Goal: Feedback & Contribution: Contribute content

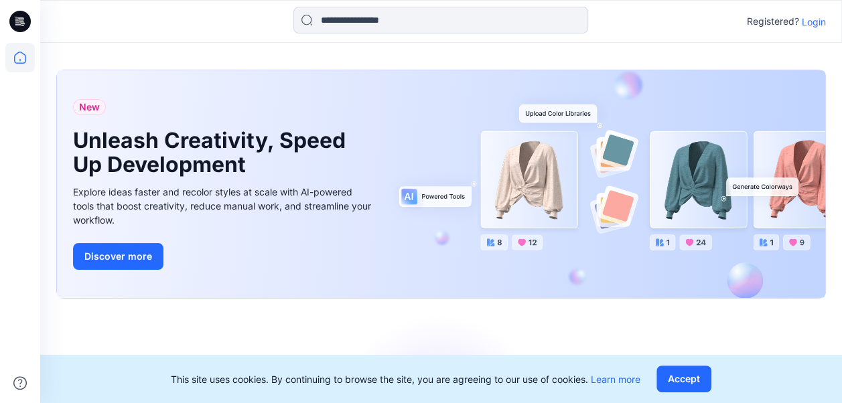
click at [810, 19] on p "Login" at bounding box center [814, 22] width 24 height 14
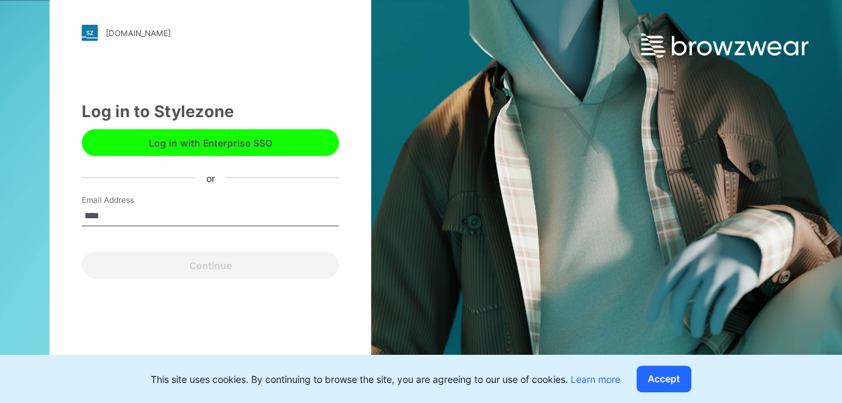
type input "**********"
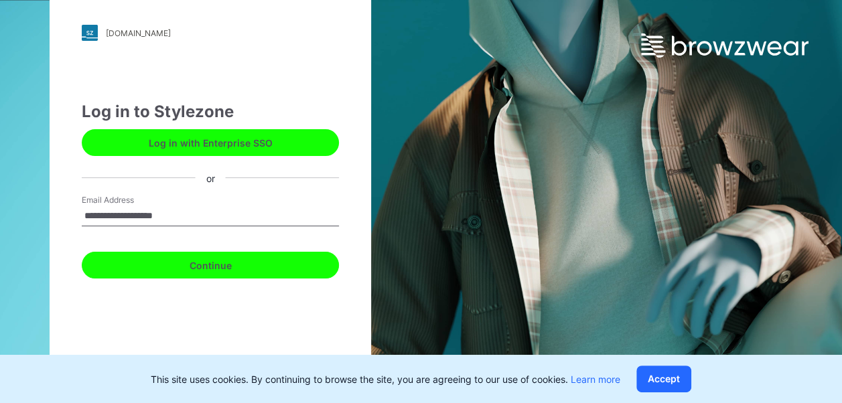
click at [190, 267] on button "Continue" at bounding box center [210, 265] width 257 height 27
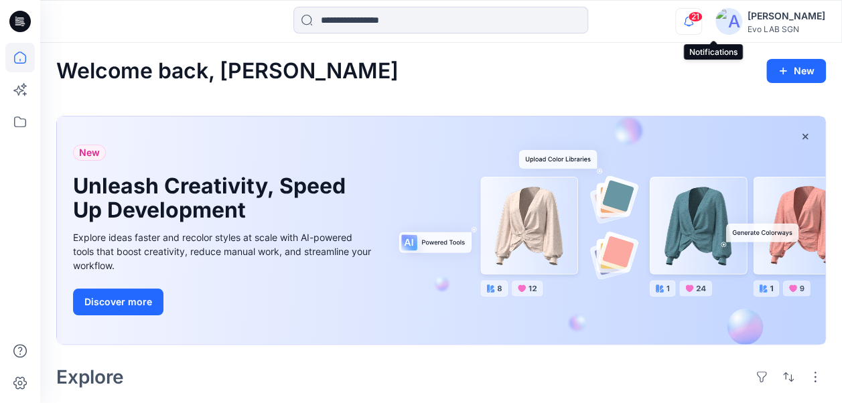
click at [701, 25] on icon "button" at bounding box center [688, 21] width 25 height 27
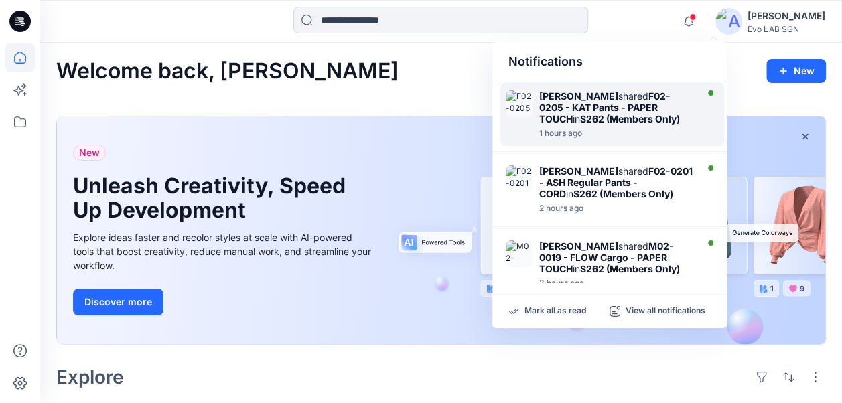
click at [595, 113] on strong "S262 (Members Only)" at bounding box center [630, 118] width 100 height 11
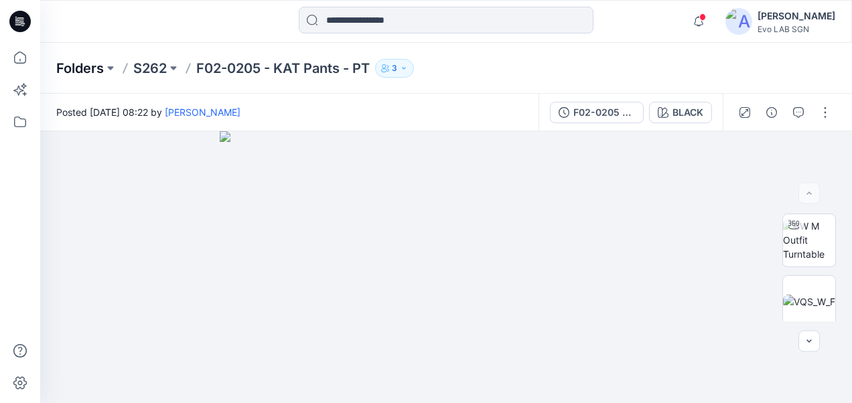
click at [78, 60] on p "Folders" at bounding box center [80, 68] width 48 height 19
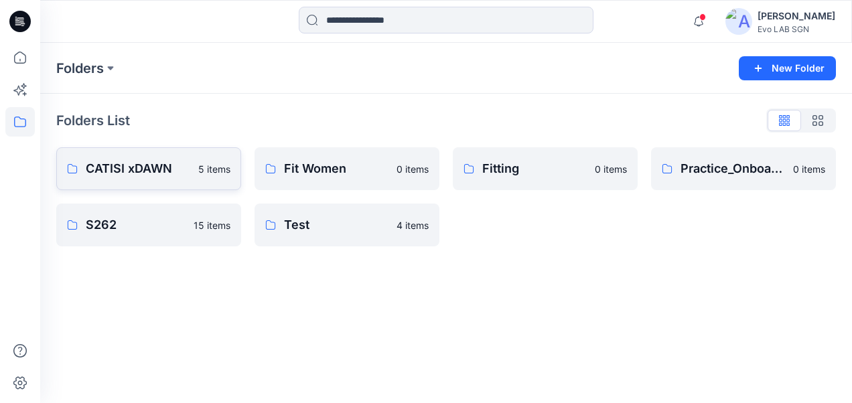
click at [167, 169] on p "CATISI xDAWN" at bounding box center [138, 168] width 104 height 19
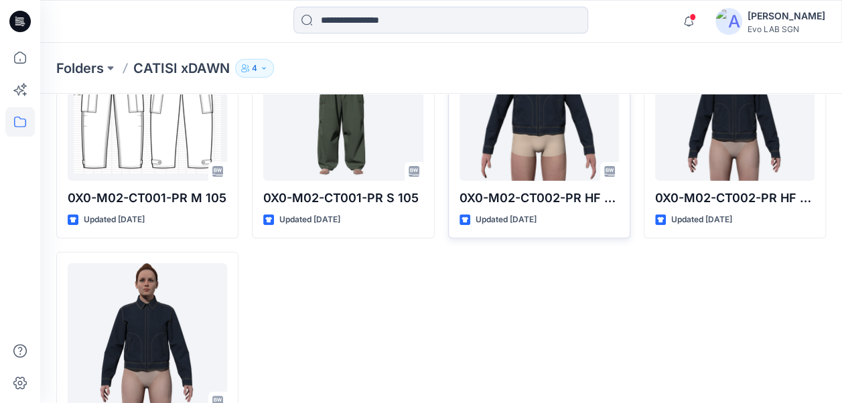
scroll to position [127, 0]
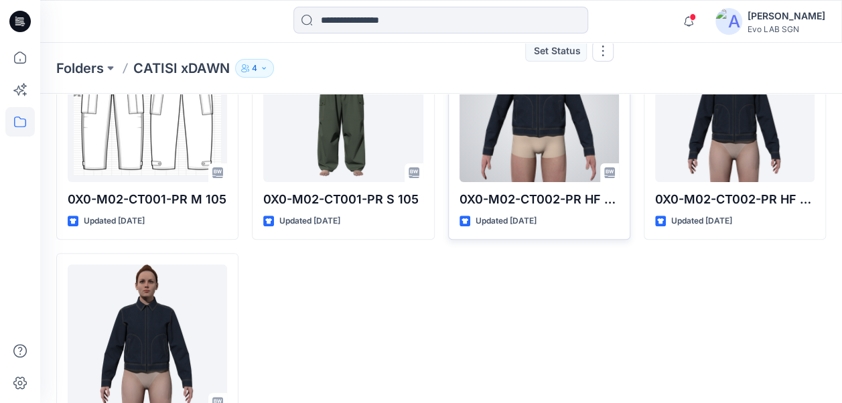
click at [530, 140] on div at bounding box center [538, 108] width 159 height 147
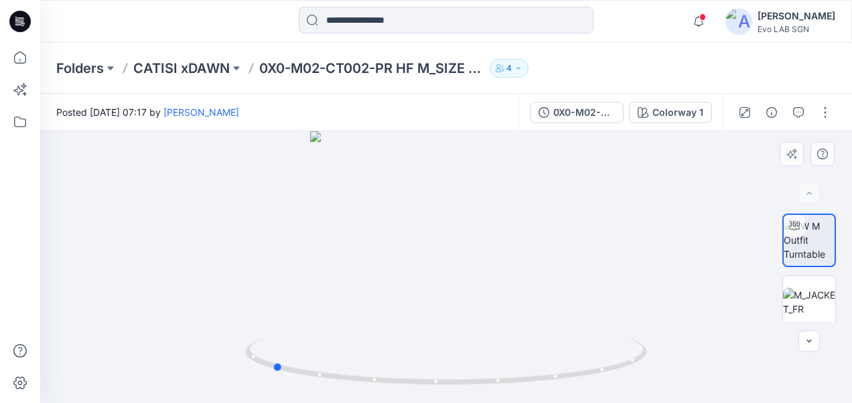
drag, startPoint x: 426, startPoint y: 258, endPoint x: 268, endPoint y: 220, distance: 162.6
click at [268, 220] on div at bounding box center [446, 267] width 812 height 272
drag, startPoint x: 239, startPoint y: 208, endPoint x: 530, endPoint y: 289, distance: 302.4
click at [530, 289] on div at bounding box center [446, 267] width 812 height 272
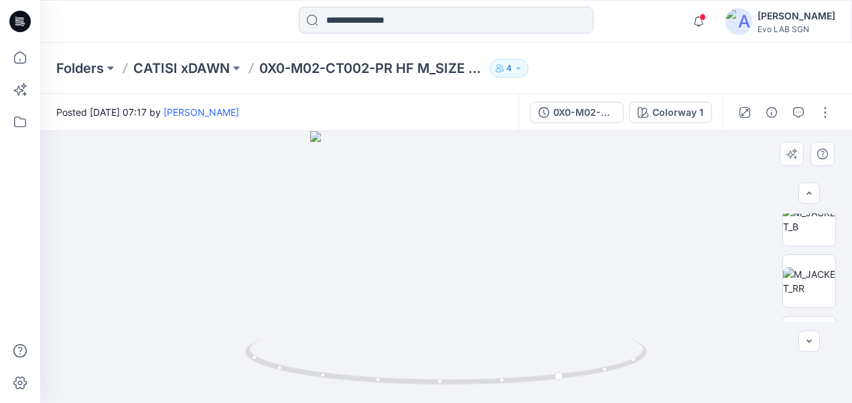
scroll to position [146, 0]
click at [793, 158] on icon "button" at bounding box center [791, 154] width 11 height 11
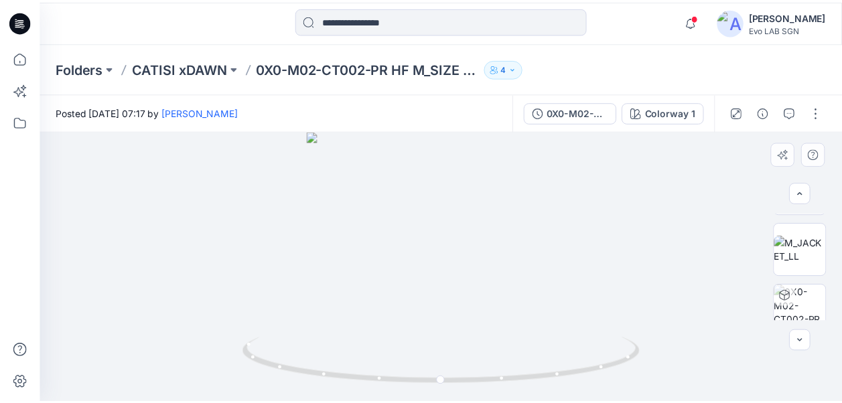
scroll to position [253, 0]
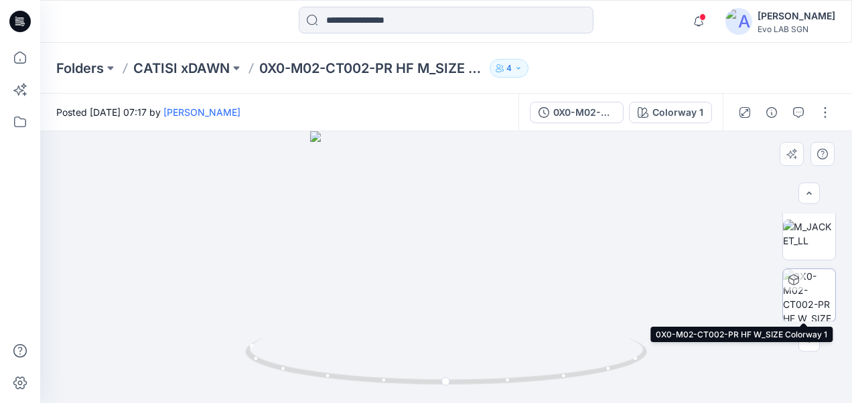
click at [806, 291] on img at bounding box center [809, 295] width 52 height 52
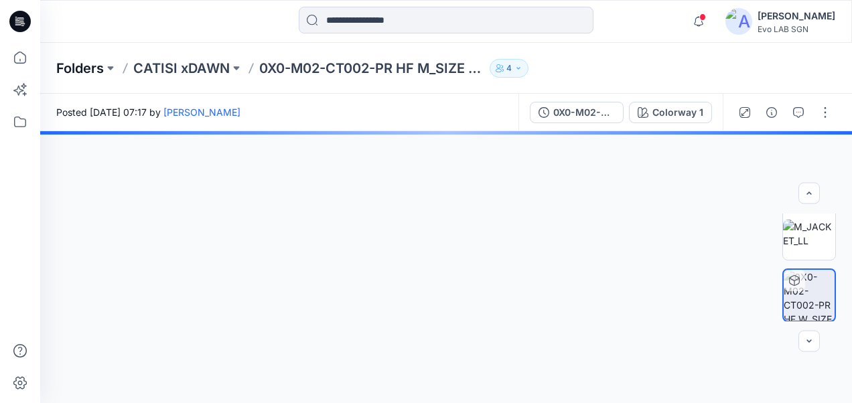
click at [88, 66] on p "Folders" at bounding box center [80, 68] width 48 height 19
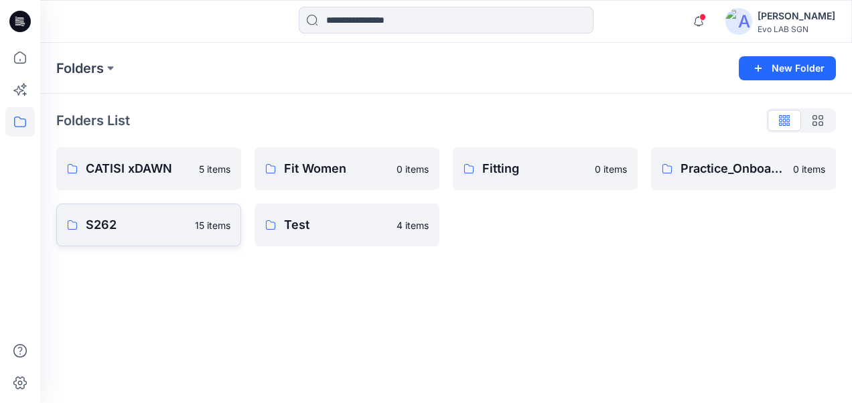
click at [127, 210] on link "S262 15 items" at bounding box center [148, 225] width 185 height 43
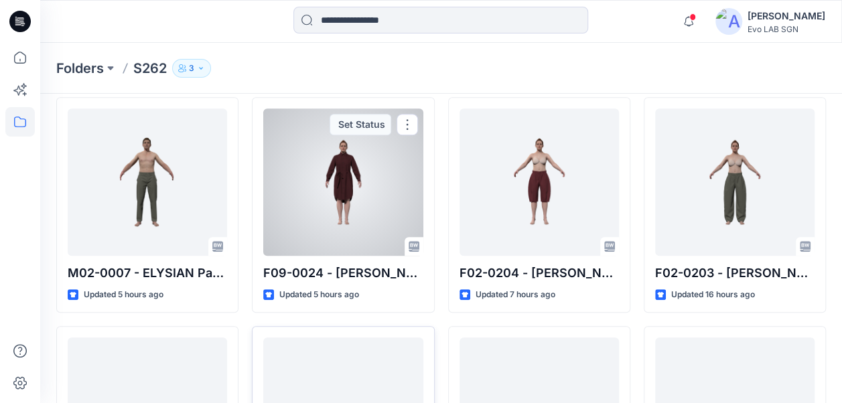
scroll to position [375, 0]
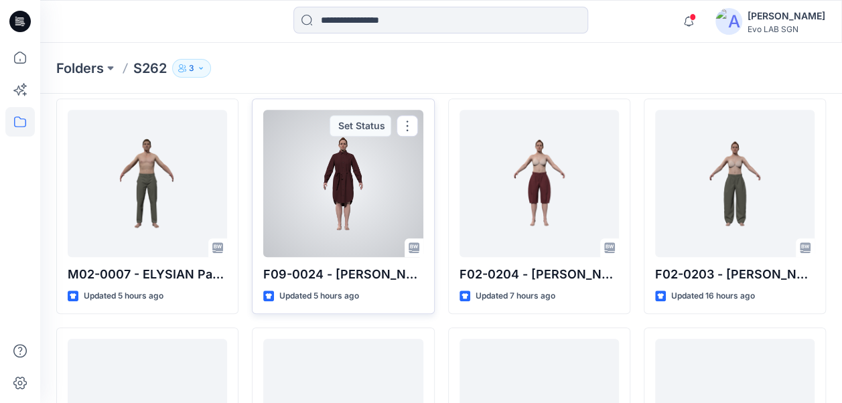
click at [350, 171] on div at bounding box center [342, 183] width 159 height 147
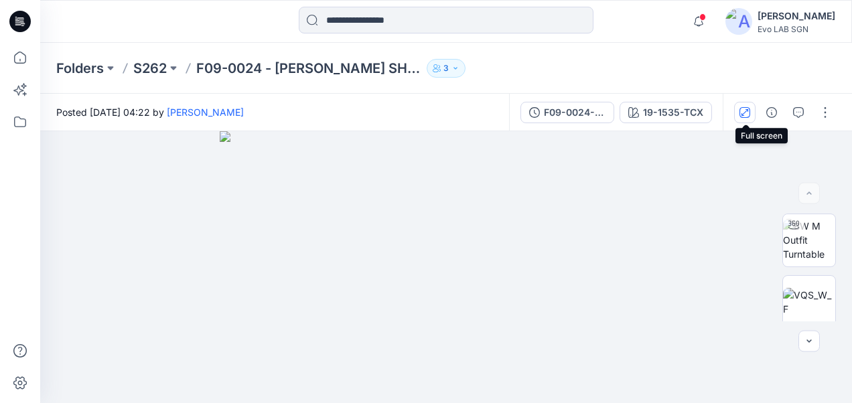
click at [752, 111] on button "button" at bounding box center [744, 112] width 21 height 21
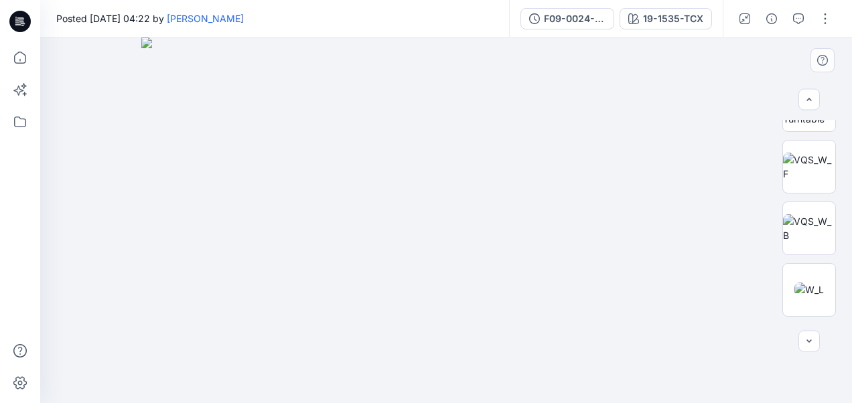
scroll to position [44, 0]
click at [474, 205] on img at bounding box center [446, 221] width 610 height 366
click at [809, 222] on img at bounding box center [809, 226] width 52 height 28
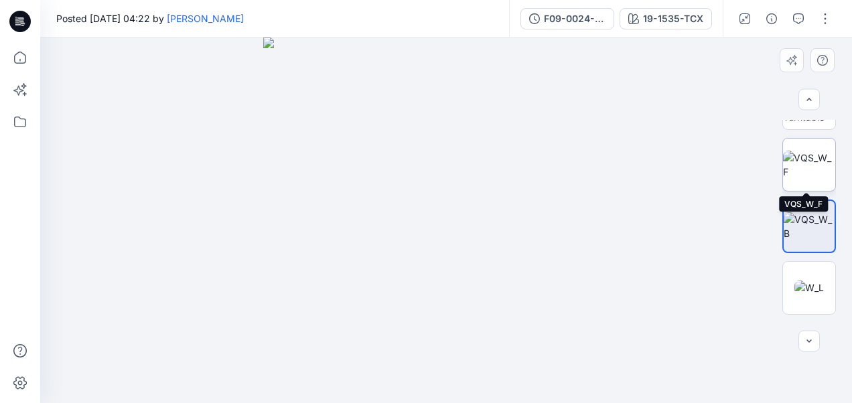
click at [800, 162] on img at bounding box center [809, 165] width 52 height 28
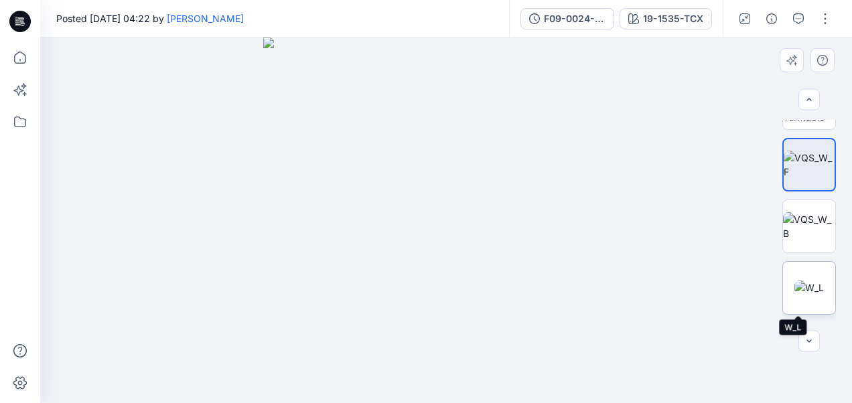
click at [804, 281] on img at bounding box center [808, 288] width 29 height 14
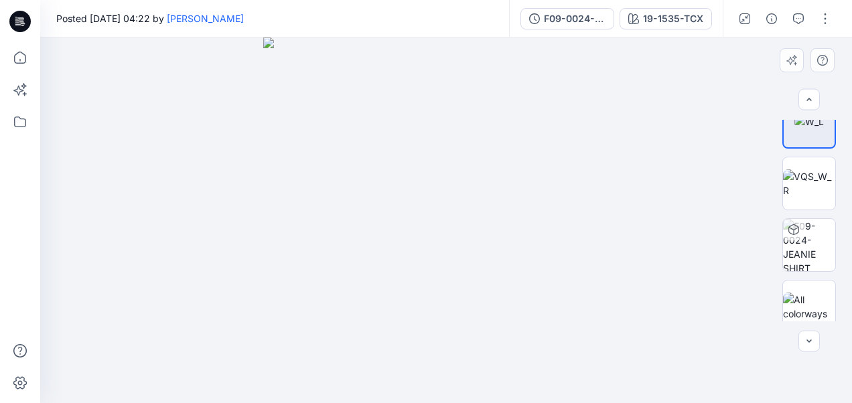
scroll to position [217, 0]
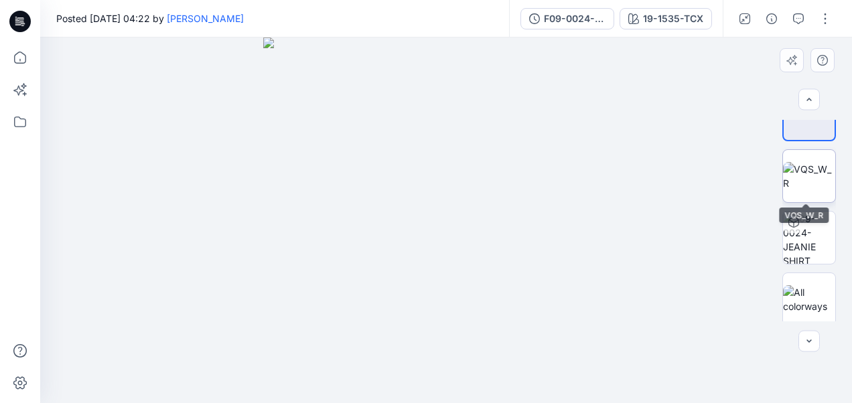
click at [813, 171] on img at bounding box center [809, 176] width 52 height 28
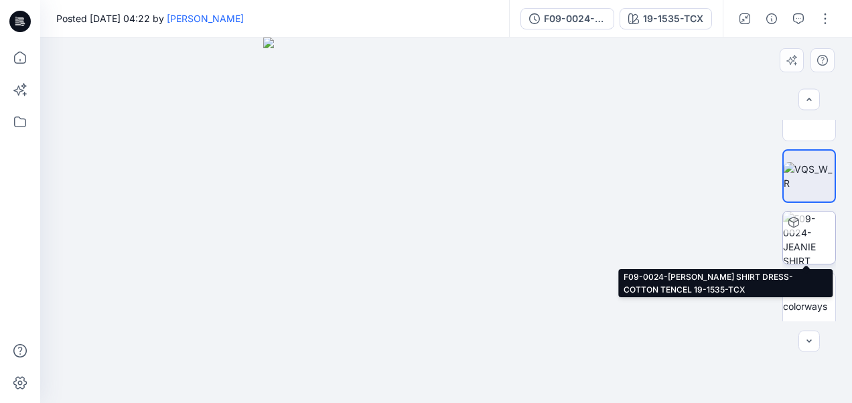
click at [803, 244] on img at bounding box center [809, 238] width 52 height 52
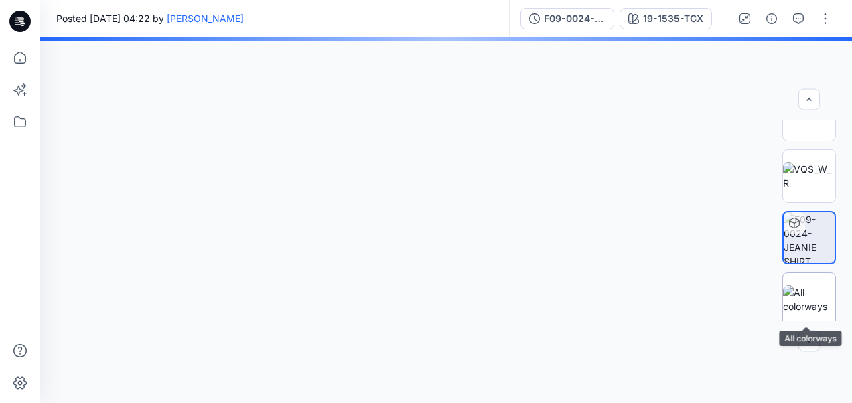
click at [802, 285] on img at bounding box center [809, 299] width 52 height 28
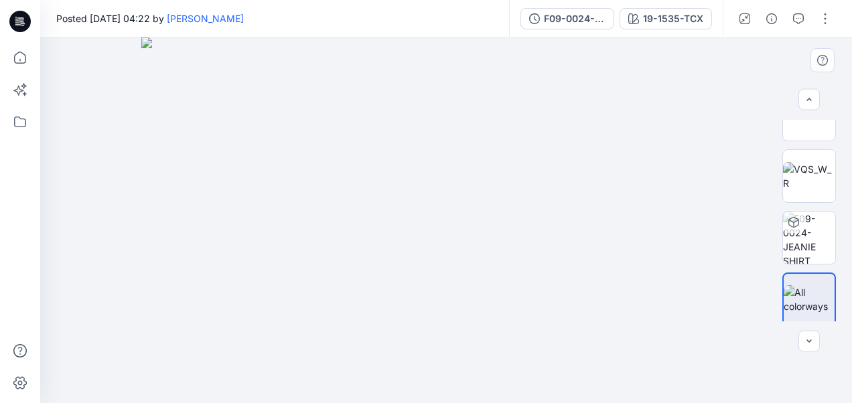
scroll to position [221, 0]
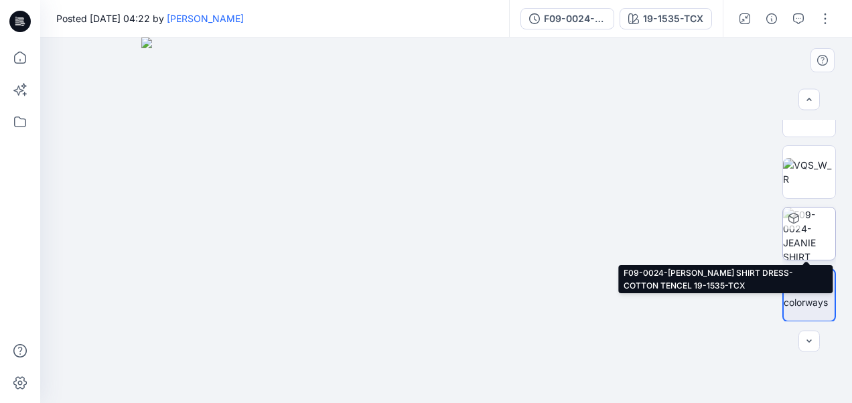
click at [816, 238] on img at bounding box center [809, 234] width 52 height 52
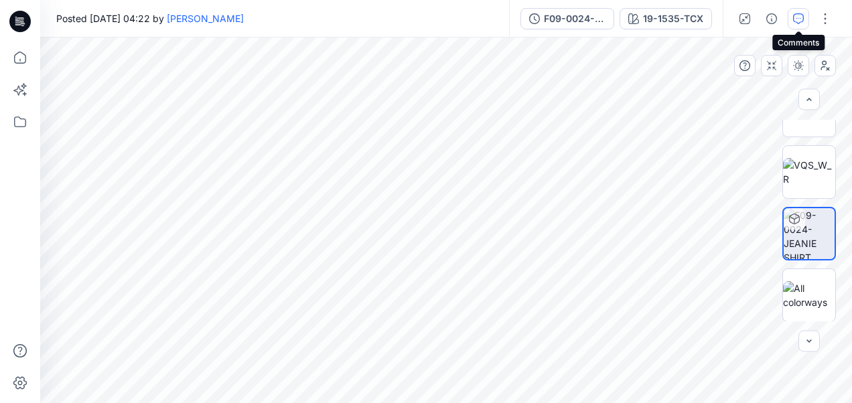
click at [800, 23] on icon "button" at bounding box center [798, 18] width 11 height 11
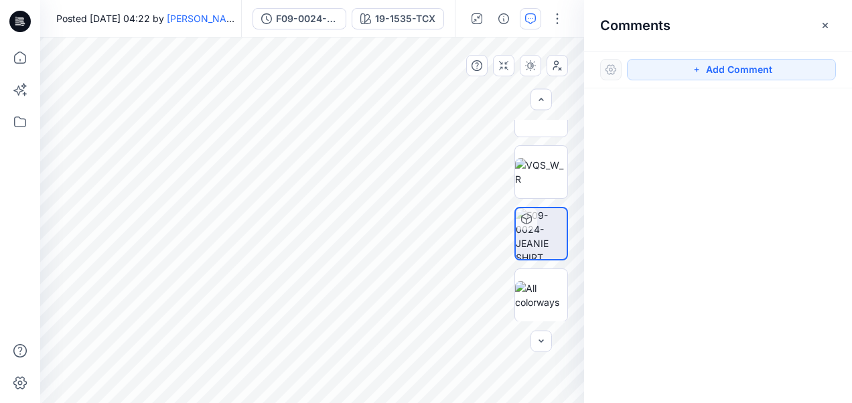
click at [612, 67] on div at bounding box center [610, 69] width 21 height 21
click at [832, 25] on button "button" at bounding box center [824, 25] width 21 height 21
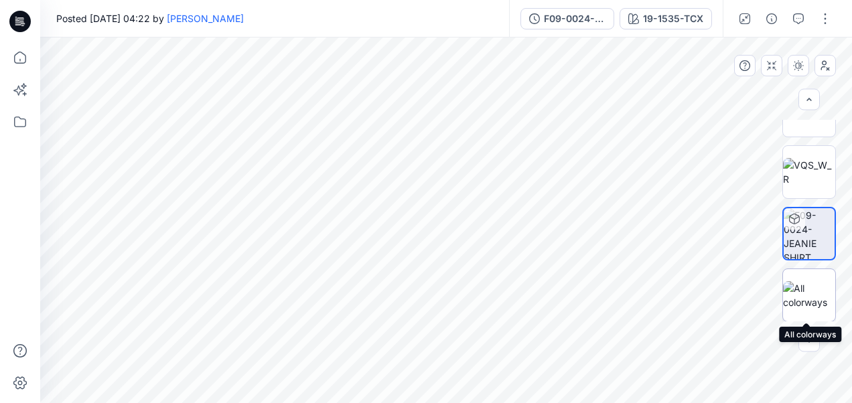
click at [806, 285] on img at bounding box center [809, 295] width 52 height 28
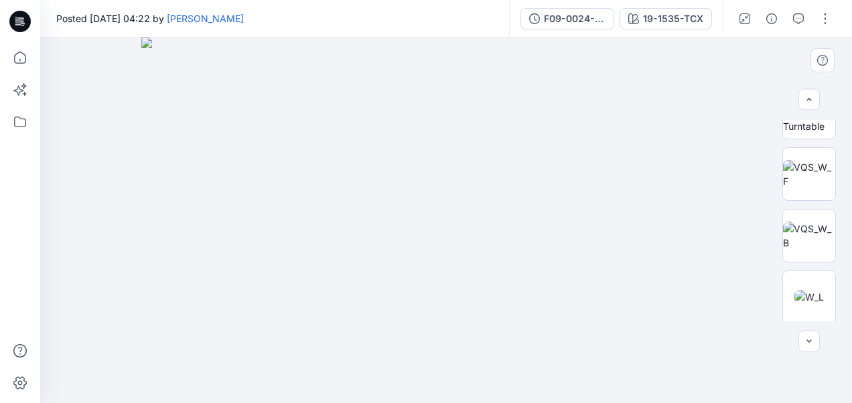
scroll to position [0, 0]
click at [841, 174] on html "Notifications [PERSON_NAME] shared F02-0205 - KAT Pants - PAPER TOUCH in S262 (…" at bounding box center [426, 201] width 852 height 403
drag, startPoint x: 427, startPoint y: 145, endPoint x: 378, endPoint y: 136, distance: 50.3
click at [378, 136] on img at bounding box center [446, 221] width 610 height 366
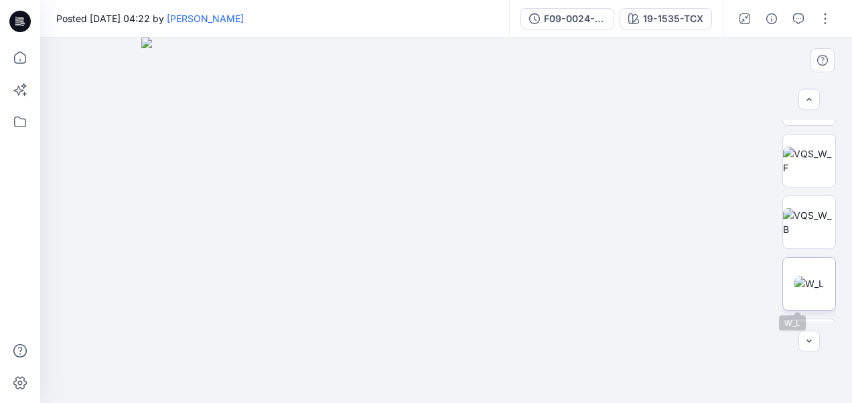
drag, startPoint x: 823, startPoint y: 251, endPoint x: 823, endPoint y: 269, distance: 18.8
click at [823, 269] on div at bounding box center [809, 221] width 54 height 202
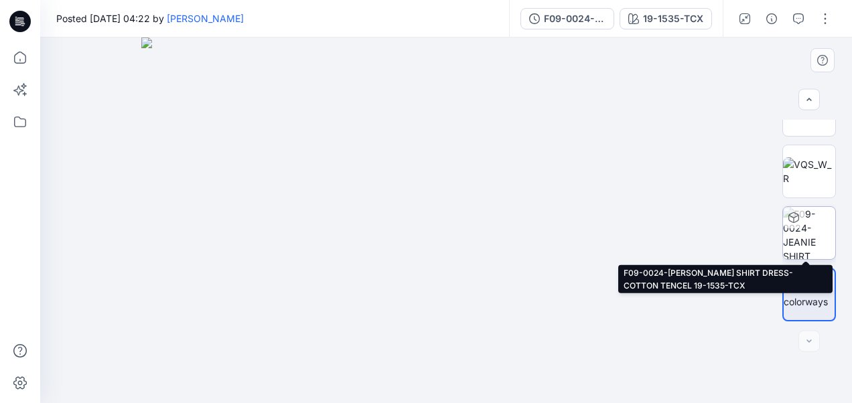
click at [808, 247] on img at bounding box center [809, 233] width 52 height 52
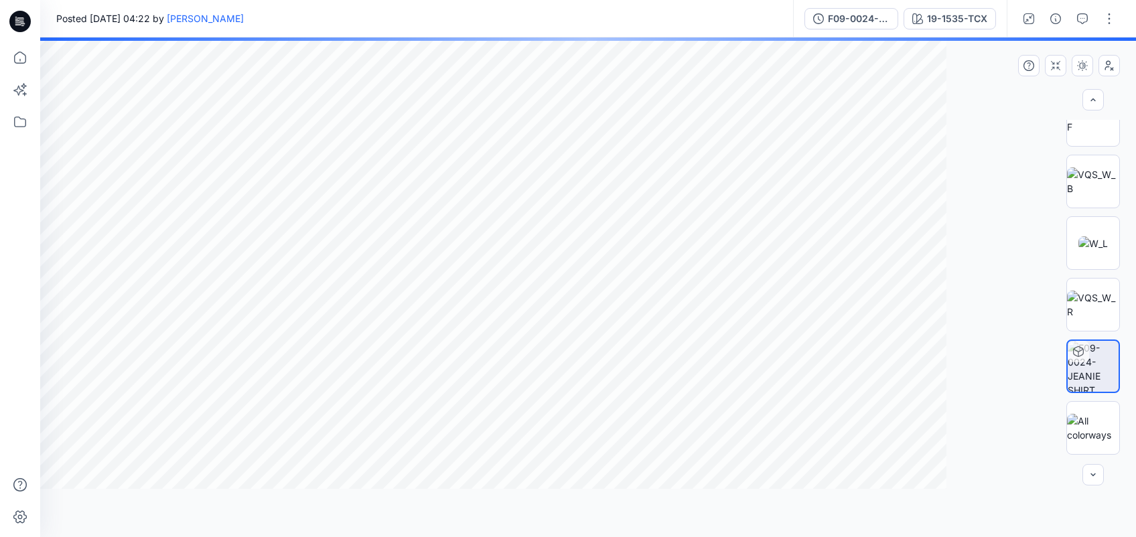
scroll to position [88, 0]
click at [841, 9] on button "button" at bounding box center [1055, 18] width 21 height 21
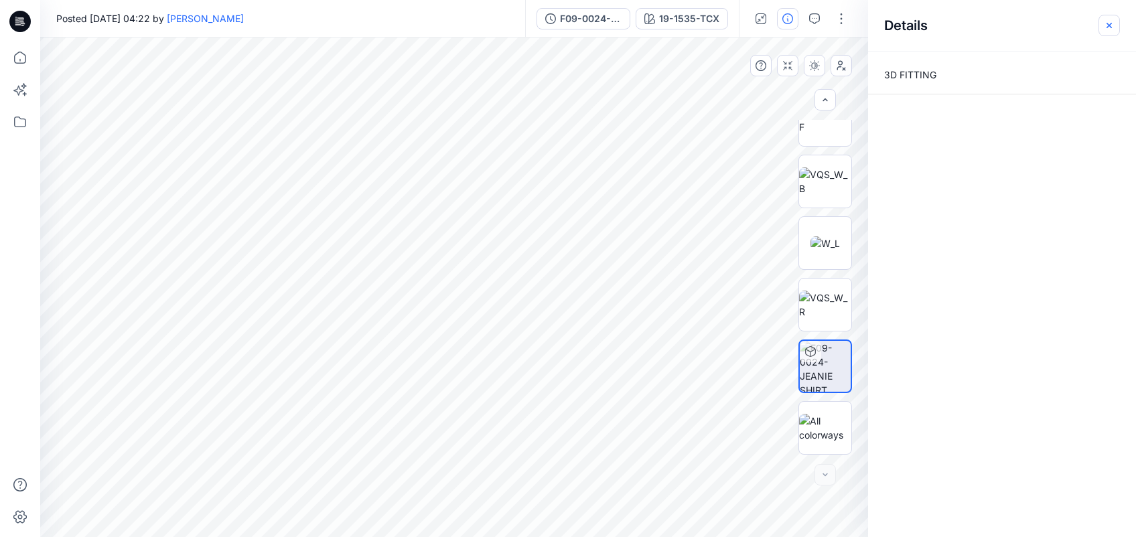
click at [841, 22] on icon "button" at bounding box center [1109, 25] width 11 height 11
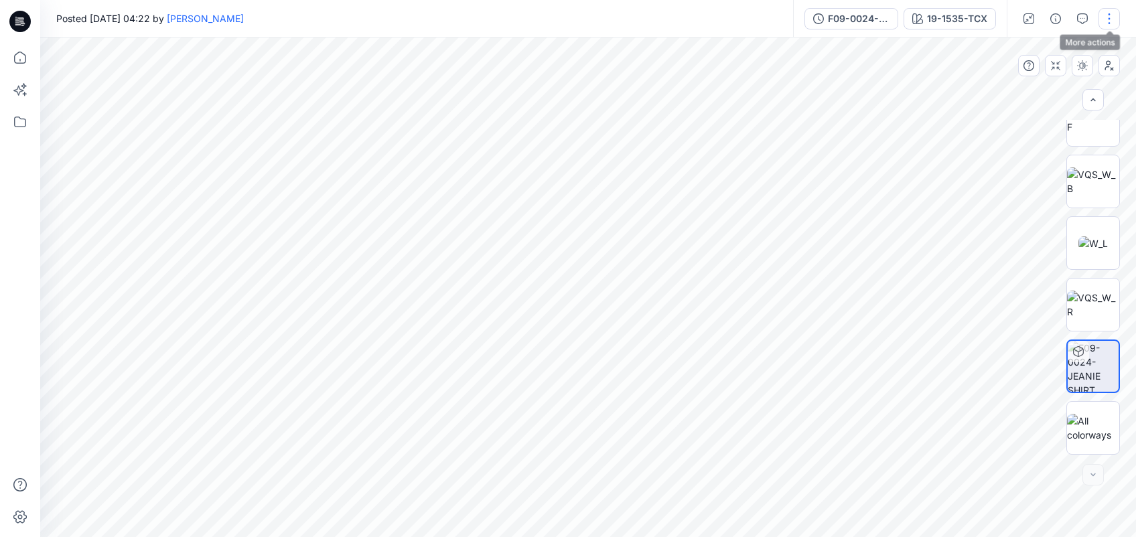
click at [841, 13] on button "button" at bounding box center [1108, 18] width 21 height 21
click at [841, 50] on icon "button" at bounding box center [1004, 55] width 11 height 11
click at [841, 157] on p "View" at bounding box center [1025, 155] width 21 height 14
click at [841, 16] on icon "button" at bounding box center [1082, 18] width 11 height 11
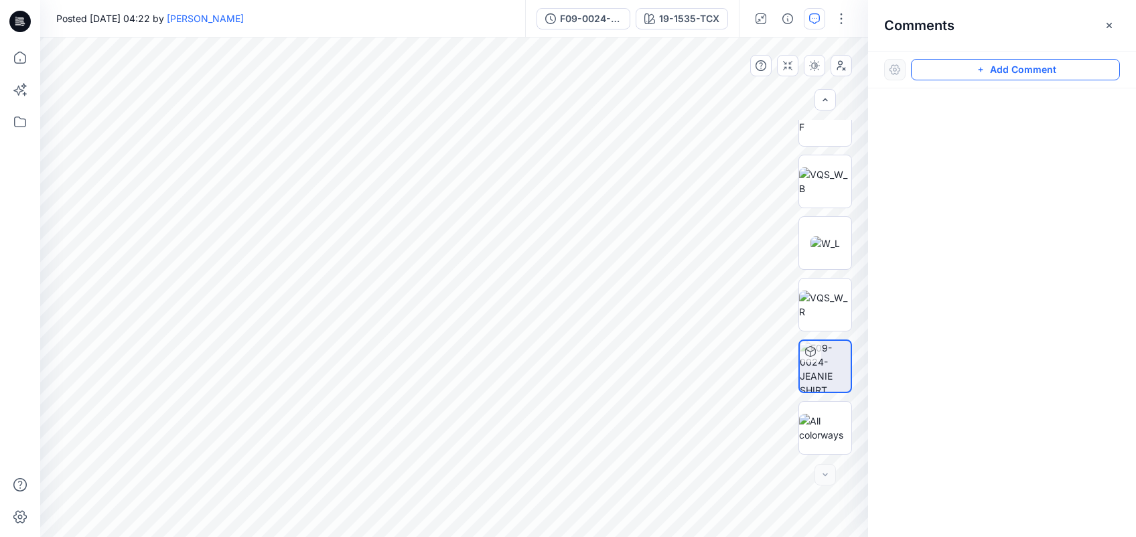
click at [841, 74] on button "Add Comment" at bounding box center [1015, 69] width 209 height 21
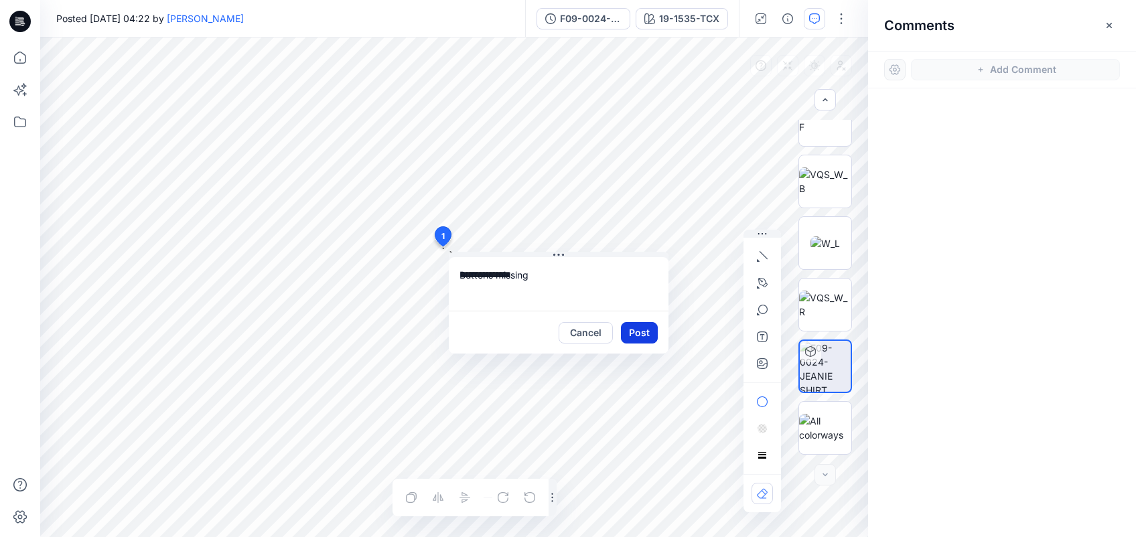
type textarea "**********"
click at [639, 332] on button "Post" at bounding box center [639, 332] width 37 height 21
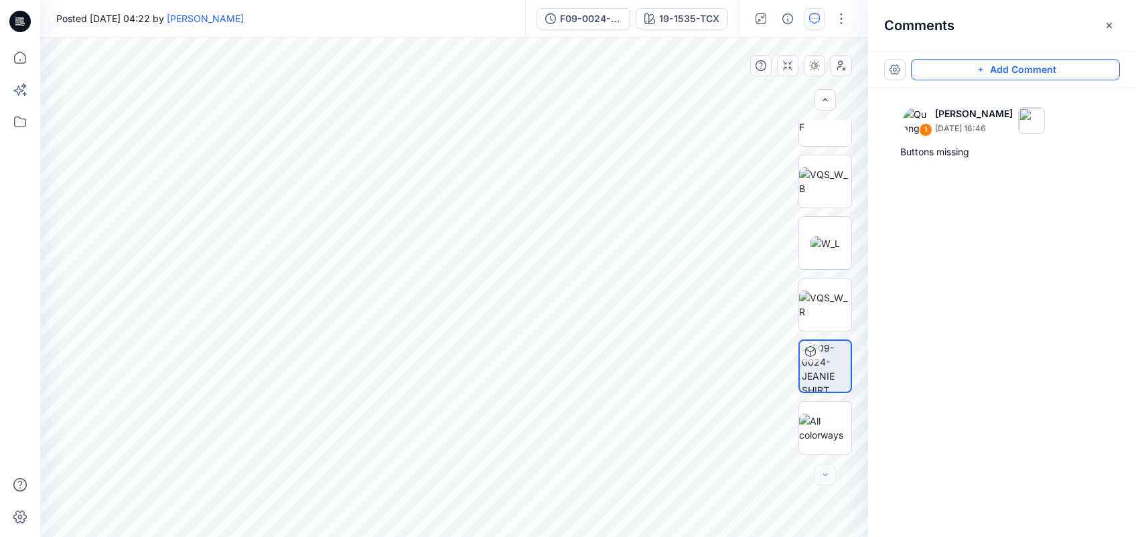
click at [841, 71] on button "Add Comment" at bounding box center [1015, 69] width 209 height 21
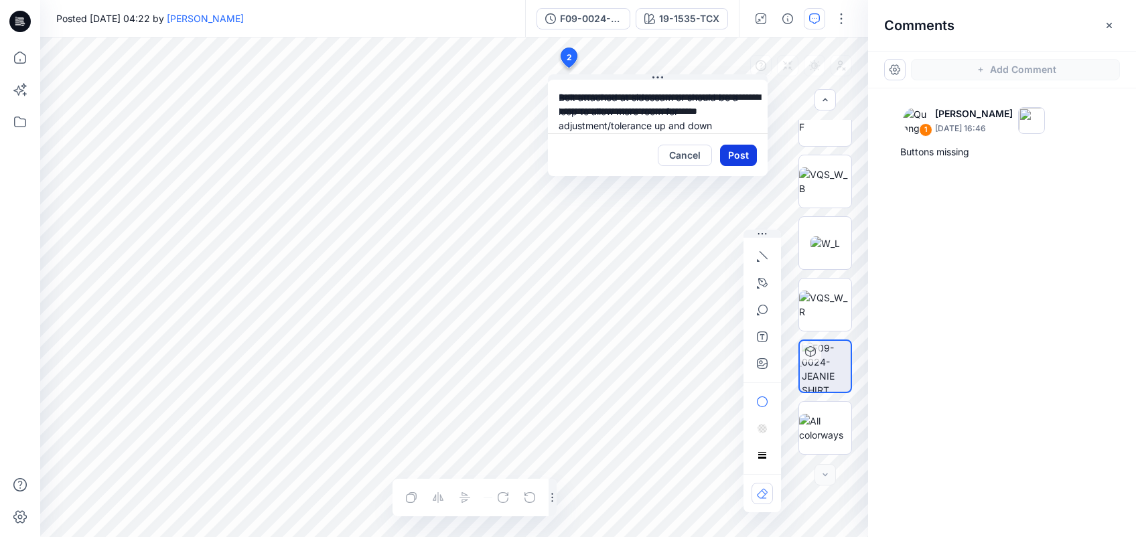
type textarea "**********"
click at [748, 157] on button "Post" at bounding box center [738, 155] width 37 height 21
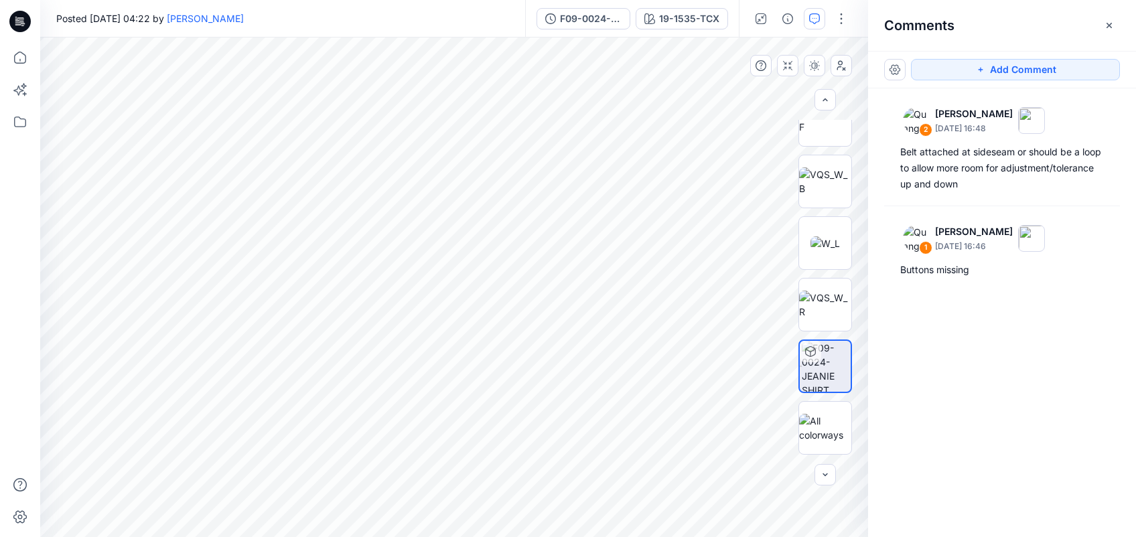
scroll to position [0, 0]
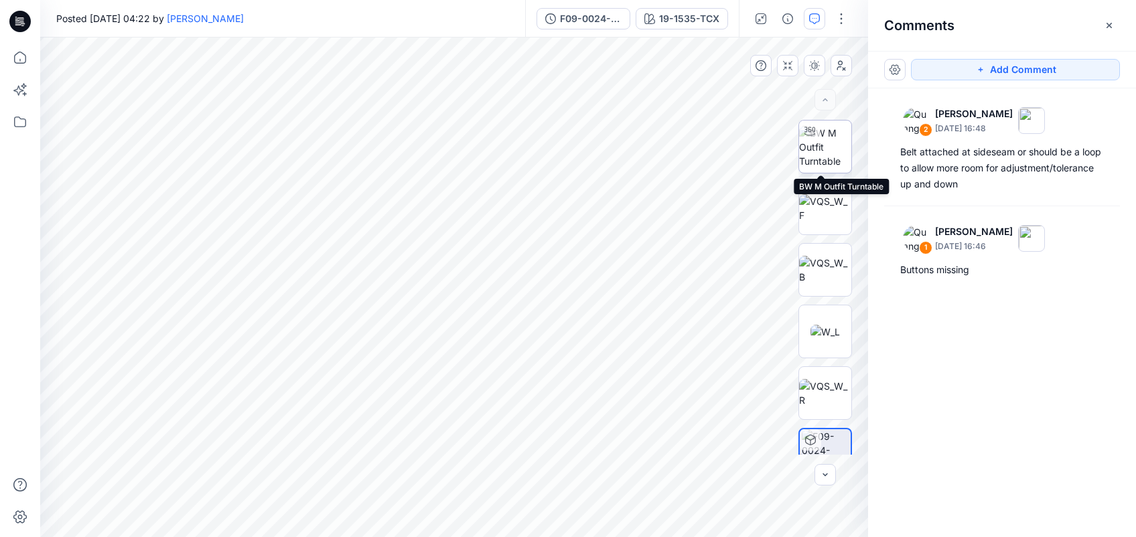
click at [835, 153] on img at bounding box center [825, 147] width 52 height 42
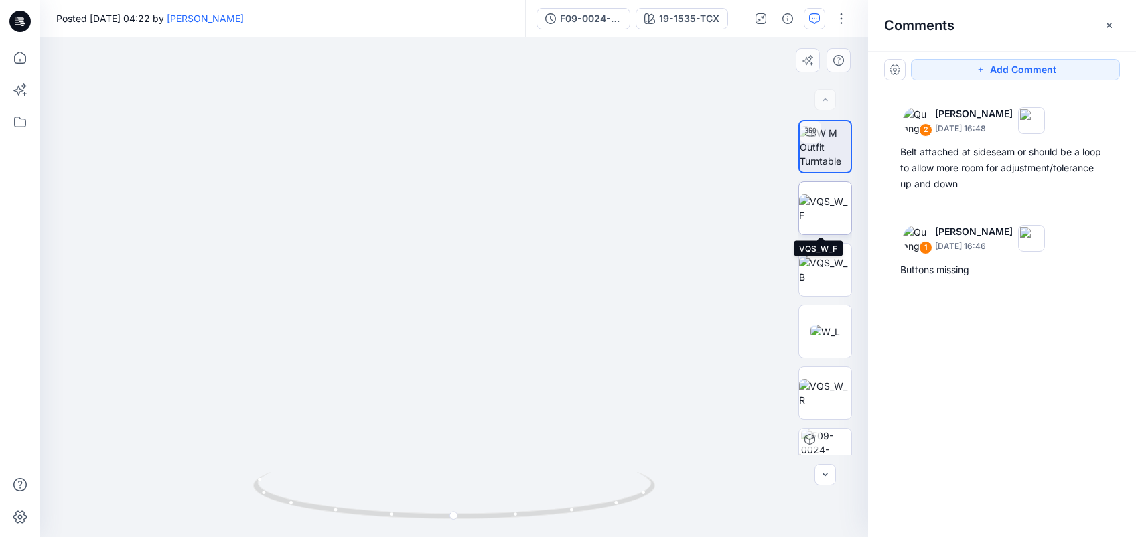
click at [832, 208] on img at bounding box center [825, 208] width 52 height 28
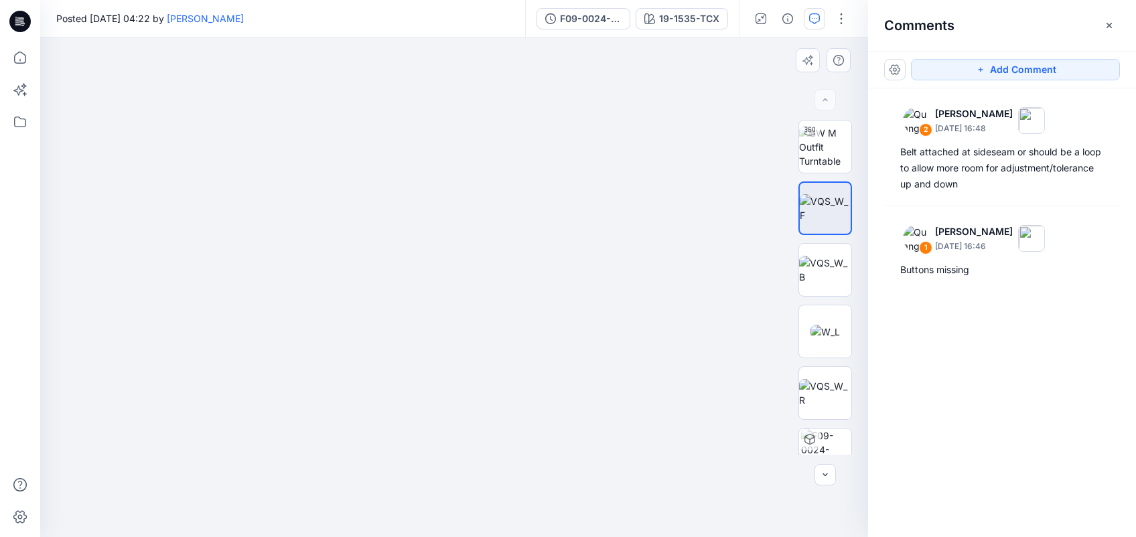
drag, startPoint x: 466, startPoint y: 131, endPoint x: 461, endPoint y: 415, distance: 284.0
click at [461, 403] on img at bounding box center [449, 82] width 1886 height 909
drag, startPoint x: 504, startPoint y: 283, endPoint x: 508, endPoint y: 397, distance: 113.2
click at [508, 397] on img at bounding box center [453, 139] width 1886 height 796
drag, startPoint x: 508, startPoint y: 222, endPoint x: 555, endPoint y: 235, distance: 48.6
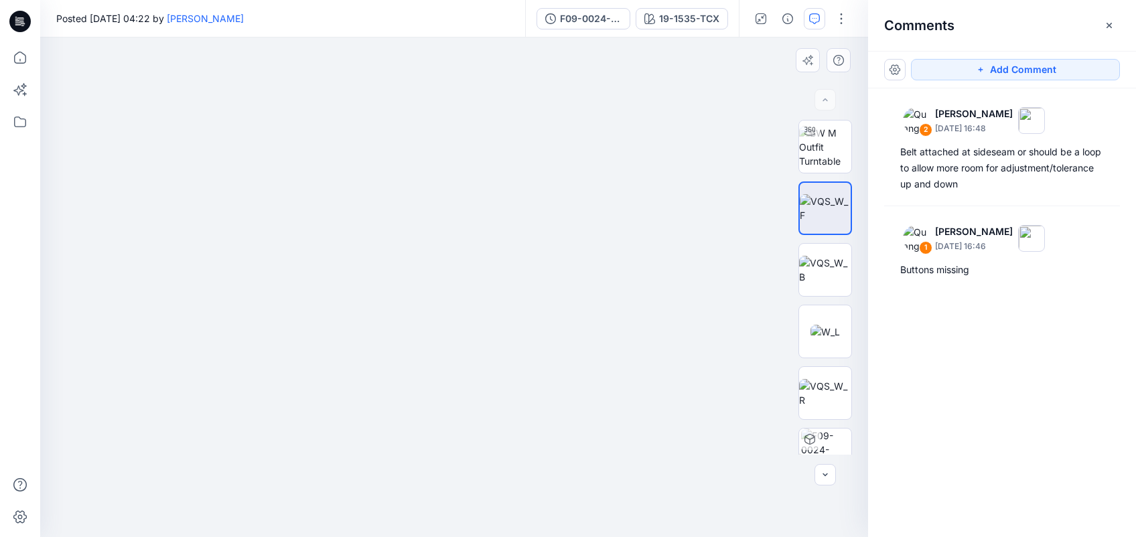
click at [555, 235] on img at bounding box center [500, 146] width 1886 height 784
drag, startPoint x: 555, startPoint y: 271, endPoint x: 496, endPoint y: 110, distance: 171.0
click at [496, 110] on img at bounding box center [449, 66] width 1886 height 942
drag, startPoint x: 597, startPoint y: 305, endPoint x: 552, endPoint y: 296, distance: 46.4
click at [552, 296] on img at bounding box center [396, 61] width 1886 height 952
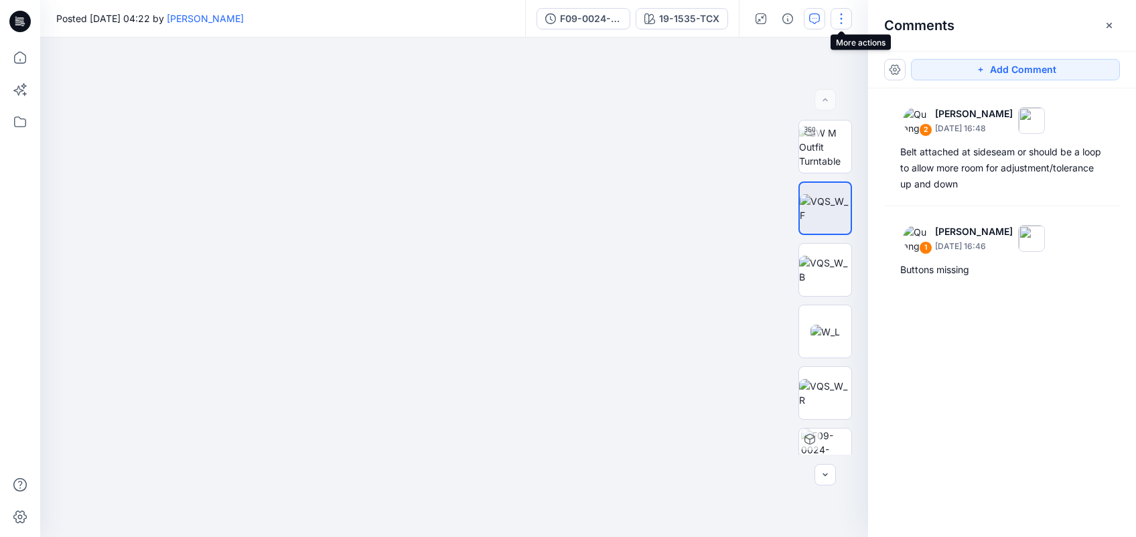
click at [841, 13] on button "button" at bounding box center [841, 18] width 21 height 21
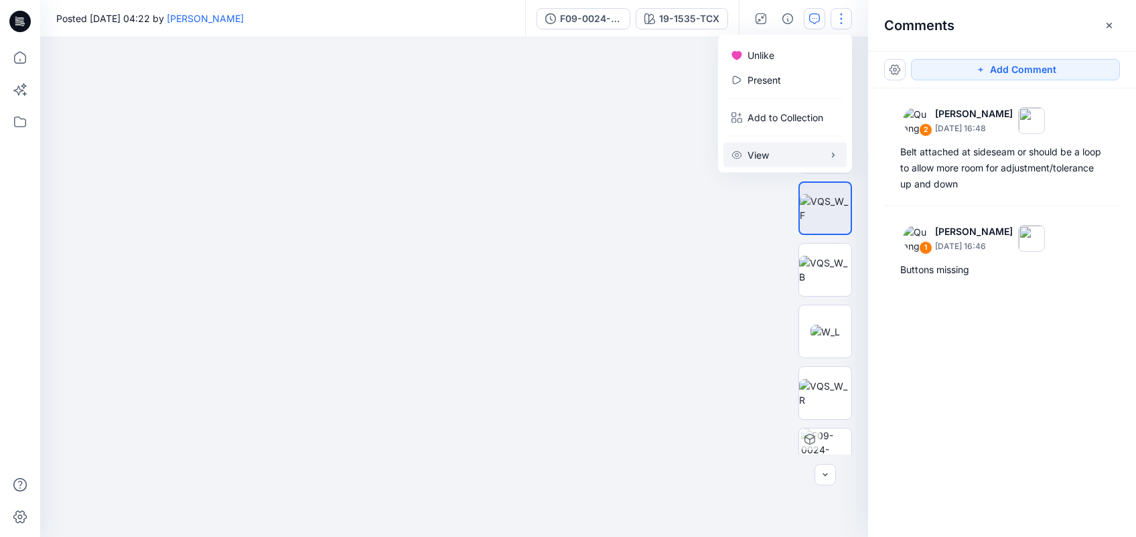
click at [775, 153] on button "View" at bounding box center [784, 155] width 123 height 25
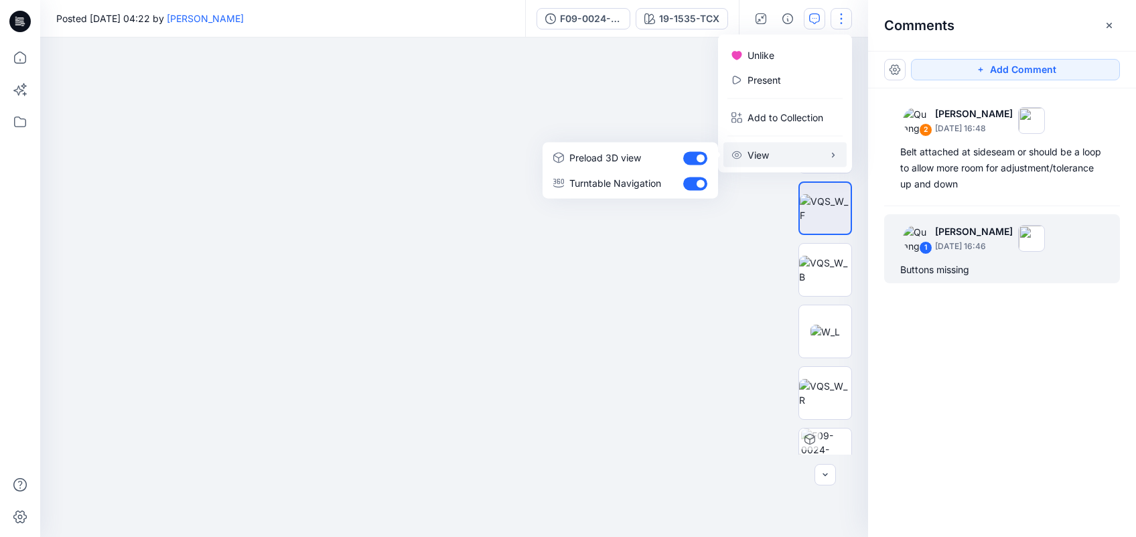
click at [841, 263] on div "Buttons missing" at bounding box center [1002, 270] width 204 height 16
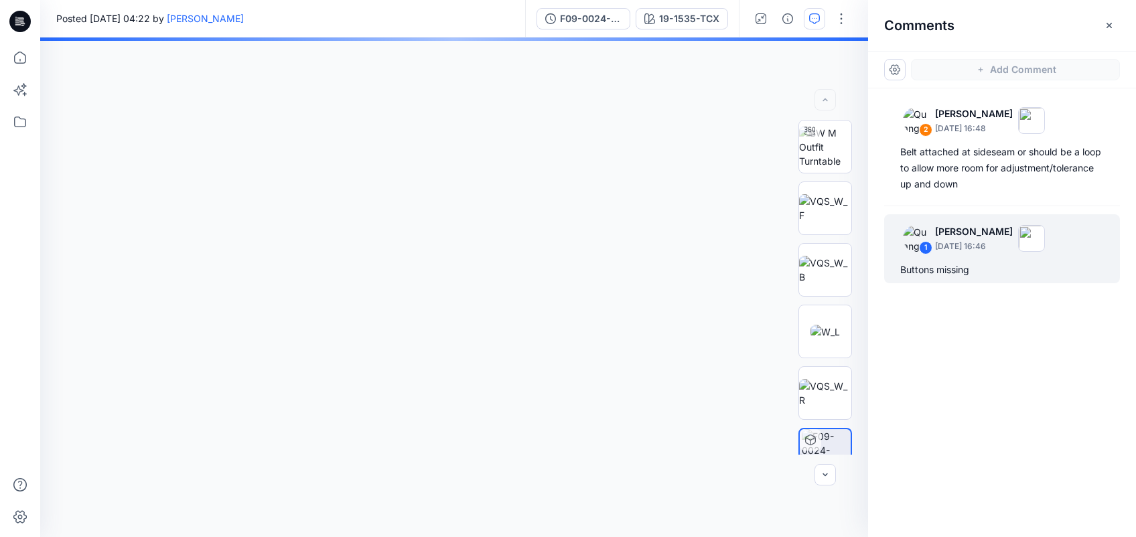
drag, startPoint x: 993, startPoint y: 263, endPoint x: 993, endPoint y: 280, distance: 17.4
click at [841, 295] on div "2 [PERSON_NAME] [DATE] 16:48 Belt attached at sideseam or should be a loop to a…" at bounding box center [1002, 287] width 268 height 399
click at [841, 259] on div "1 [PERSON_NAME] [DATE] 16:46 Buttons missing" at bounding box center [1002, 248] width 236 height 69
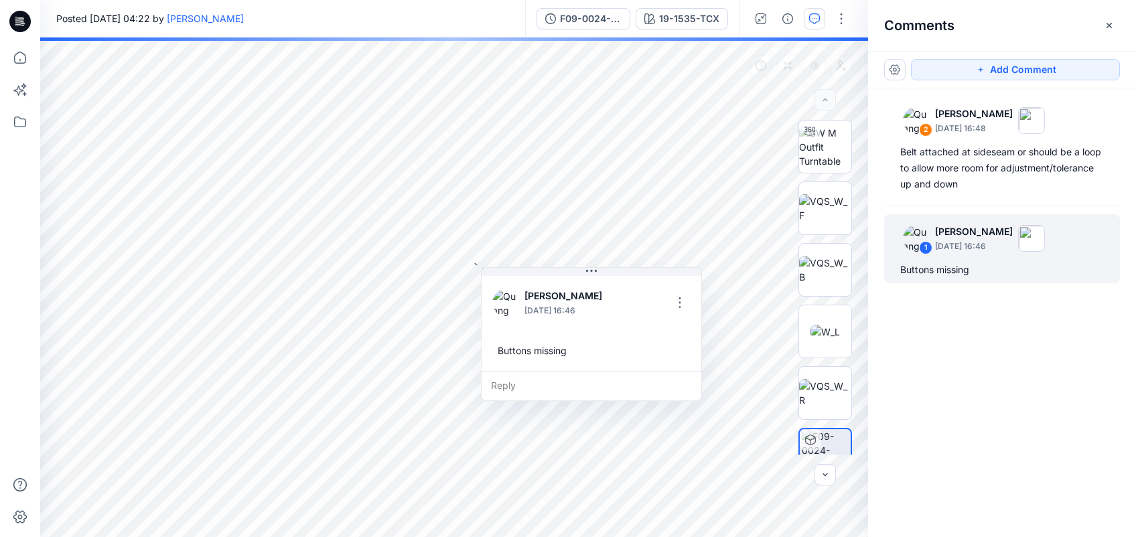
drag, startPoint x: 1048, startPoint y: 259, endPoint x: 1072, endPoint y: 308, distance: 55.4
click at [841, 308] on div "2 [PERSON_NAME] [DATE] 16:48 Belt attached at sideseam or should be a loop to a…" at bounding box center [1002, 287] width 268 height 399
click at [679, 299] on button "button" at bounding box center [679, 302] width 21 height 21
click at [666, 334] on p "Edit comment" at bounding box center [683, 334] width 60 height 14
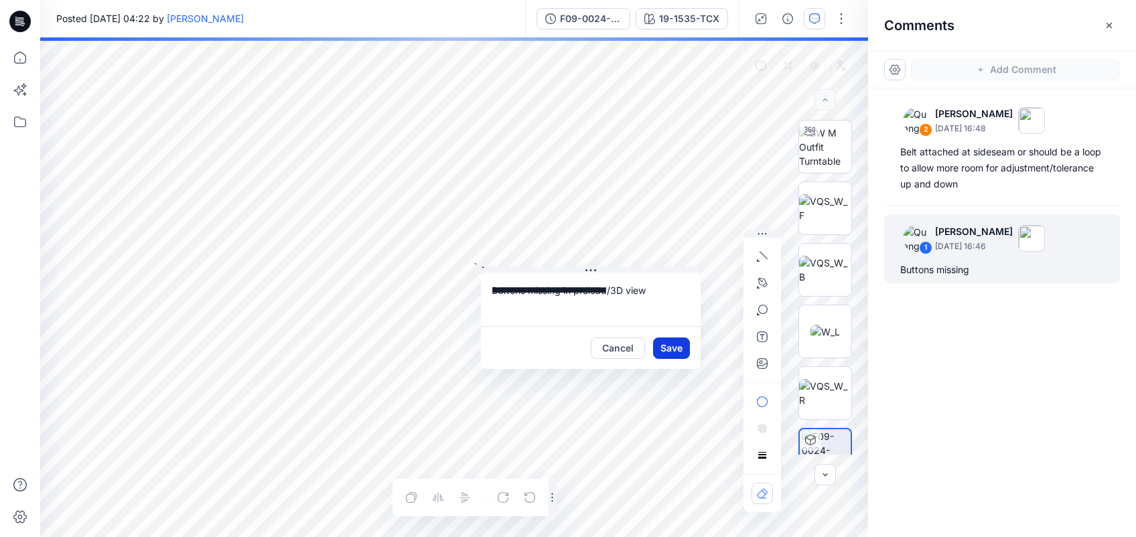
type textarea "**********"
click at [666, 358] on button "Save" at bounding box center [671, 348] width 37 height 21
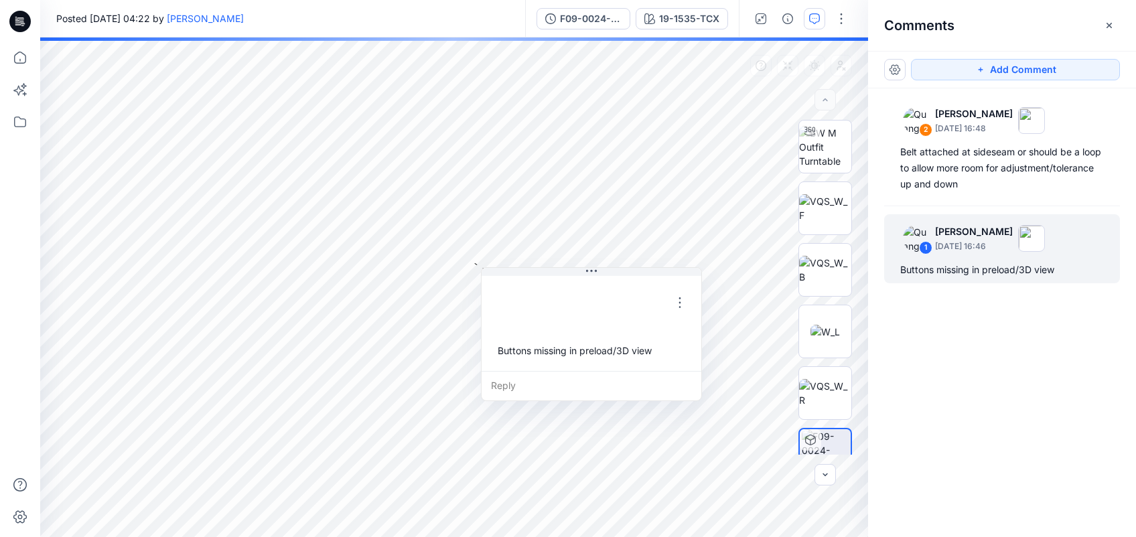
click at [841, 398] on div "2 [PERSON_NAME] [DATE] 16:48 Belt attached at sideseam or should be a loop to a…" at bounding box center [1002, 287] width 268 height 399
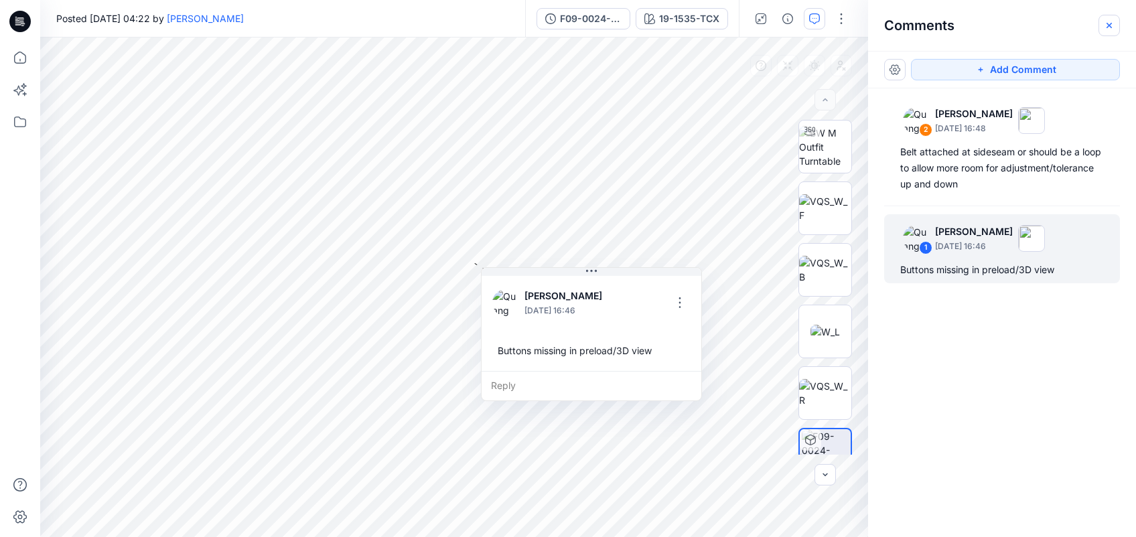
click at [841, 23] on icon "button" at bounding box center [1109, 25] width 11 height 11
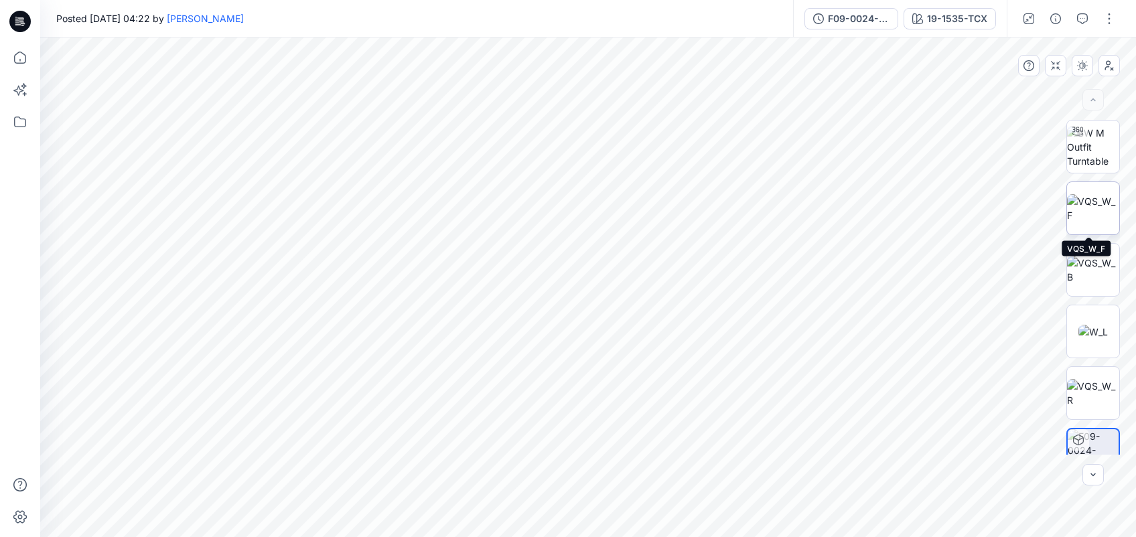
click at [841, 199] on img at bounding box center [1093, 208] width 52 height 28
drag, startPoint x: 543, startPoint y: 379, endPoint x: 633, endPoint y: 175, distance: 222.5
click at [633, 175] on img at bounding box center [588, 164] width 746 height 746
drag, startPoint x: 553, startPoint y: 176, endPoint x: 593, endPoint y: 512, distance: 338.7
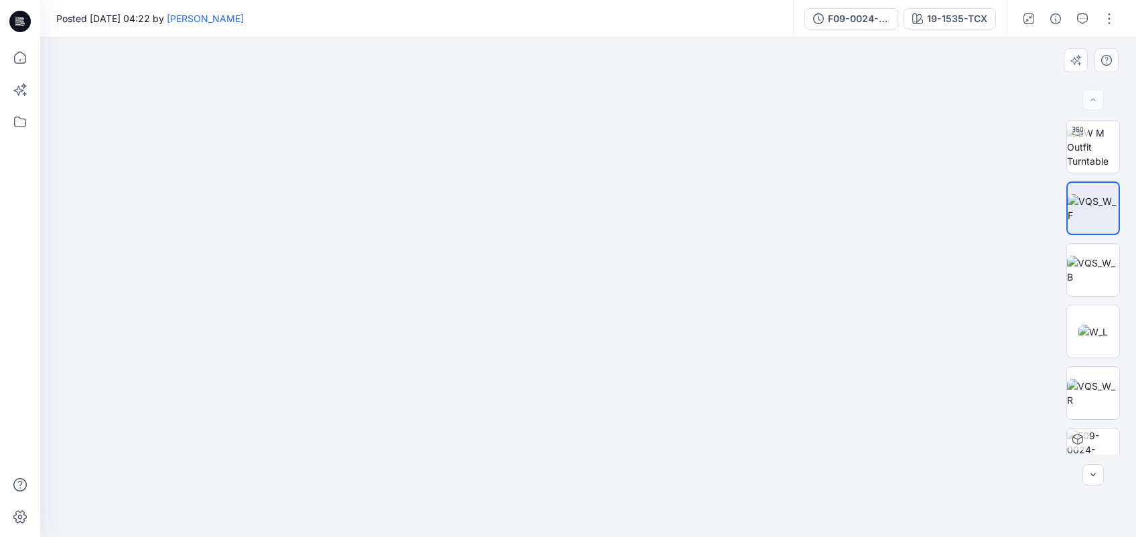
drag, startPoint x: 652, startPoint y: 273, endPoint x: 640, endPoint y: 432, distance: 159.9
click at [841, 150] on img at bounding box center [1093, 147] width 52 height 42
drag, startPoint x: 585, startPoint y: 346, endPoint x: 619, endPoint y: 117, distance: 232.2
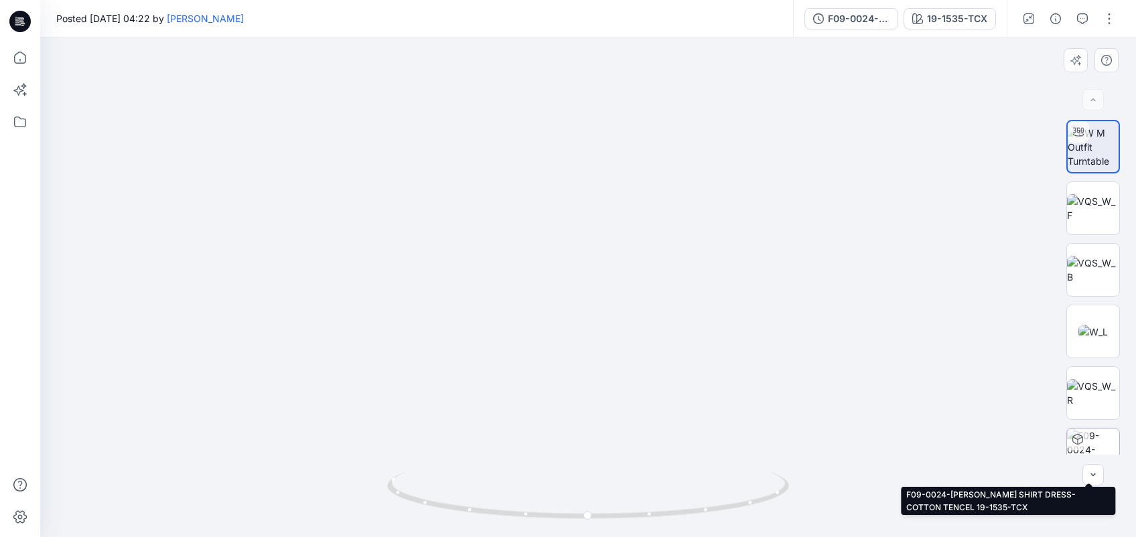
click at [841, 403] on img at bounding box center [1093, 455] width 52 height 52
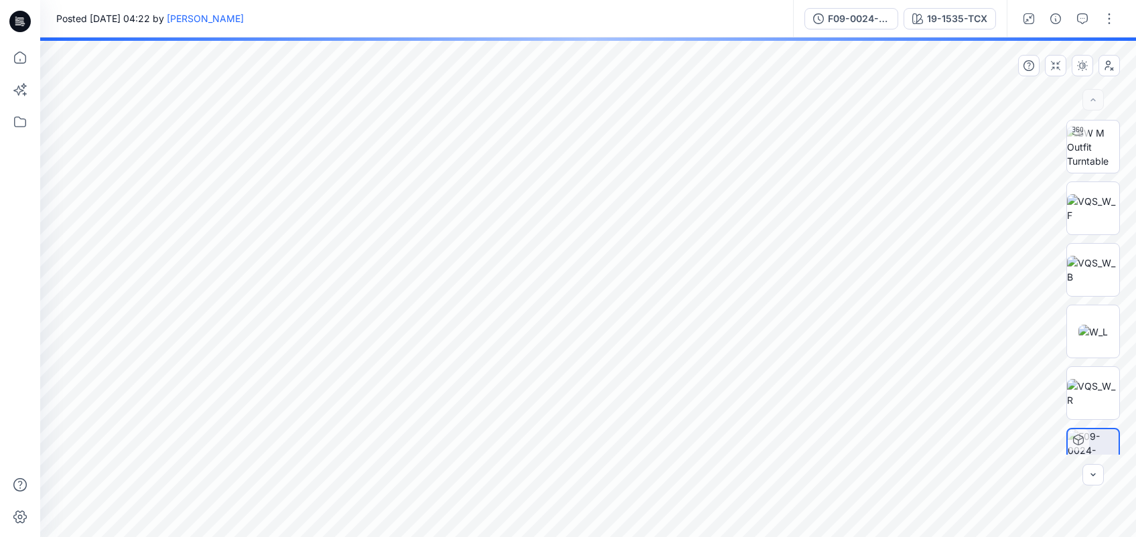
scroll to position [88, 0]
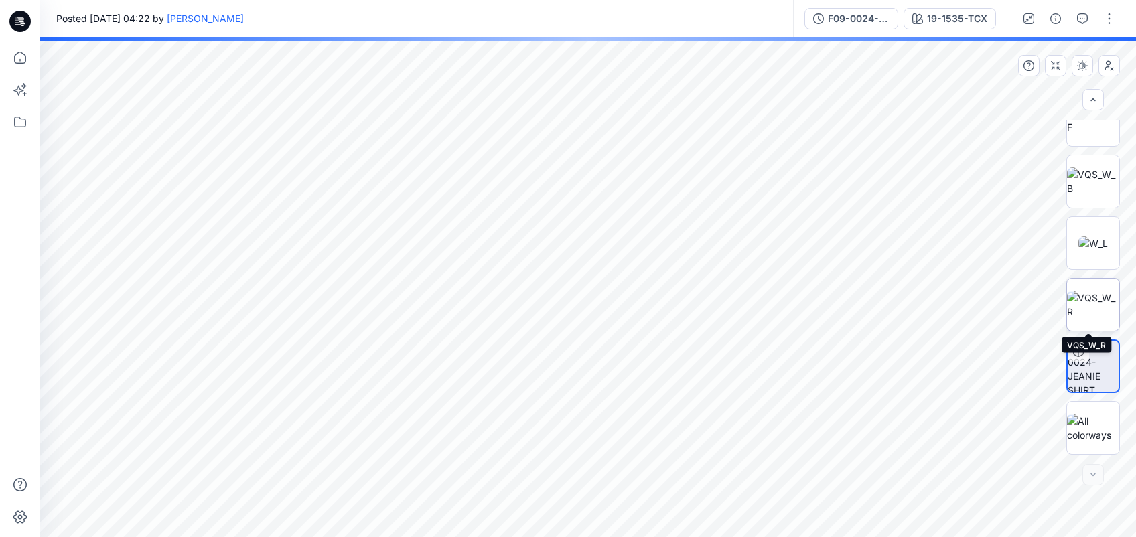
click at [841, 315] on img at bounding box center [1093, 305] width 52 height 28
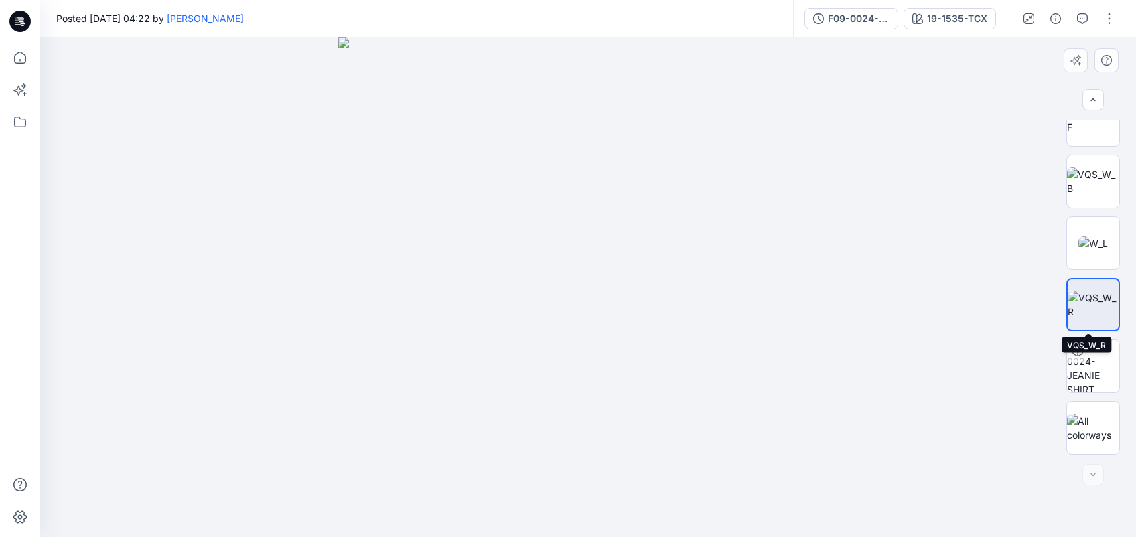
click at [841, 315] on img at bounding box center [1093, 305] width 51 height 28
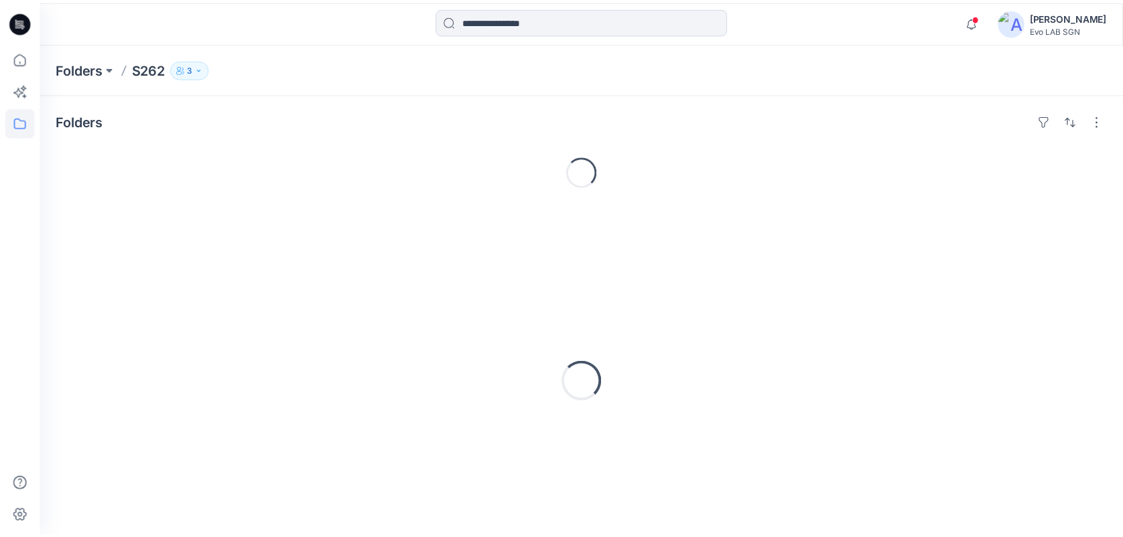
scroll to position [27, 0]
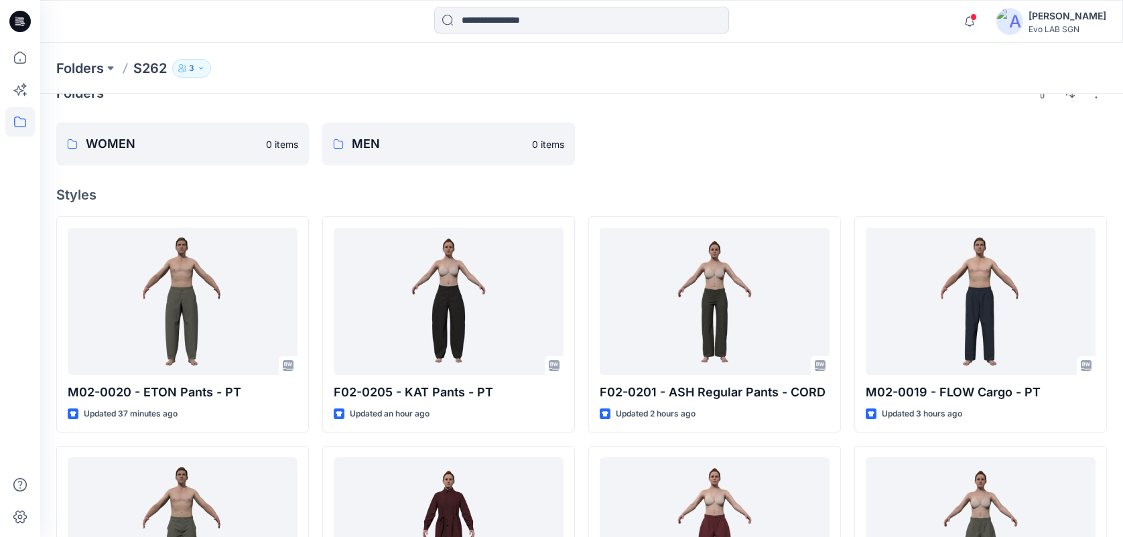
drag, startPoint x: 752, startPoint y: 184, endPoint x: 622, endPoint y: 167, distance: 131.7
click at [622, 167] on div "Folders WOMEN 0 items MEN 0 items Styles M02-0020 - ETON Pants - PT Updated 37 …" at bounding box center [581, 510] width 1082 height 889
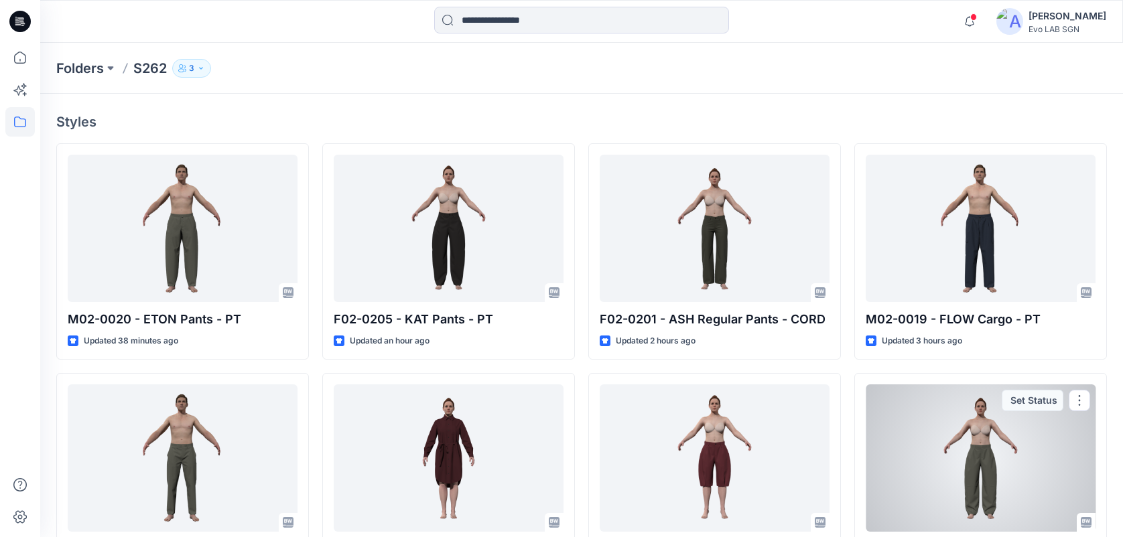
scroll to position [98, 0]
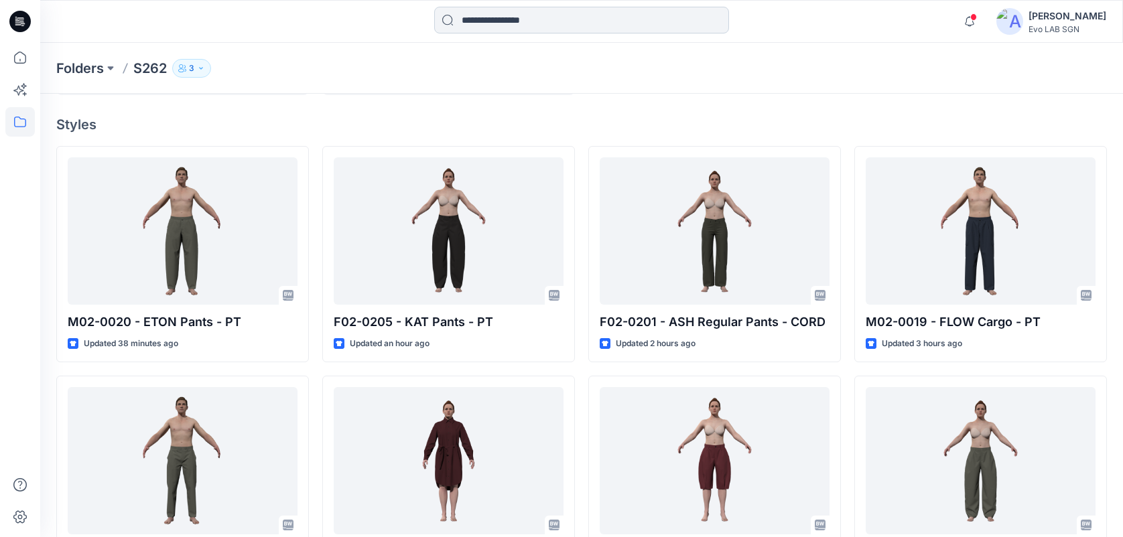
click at [532, 27] on input at bounding box center [581, 20] width 295 height 27
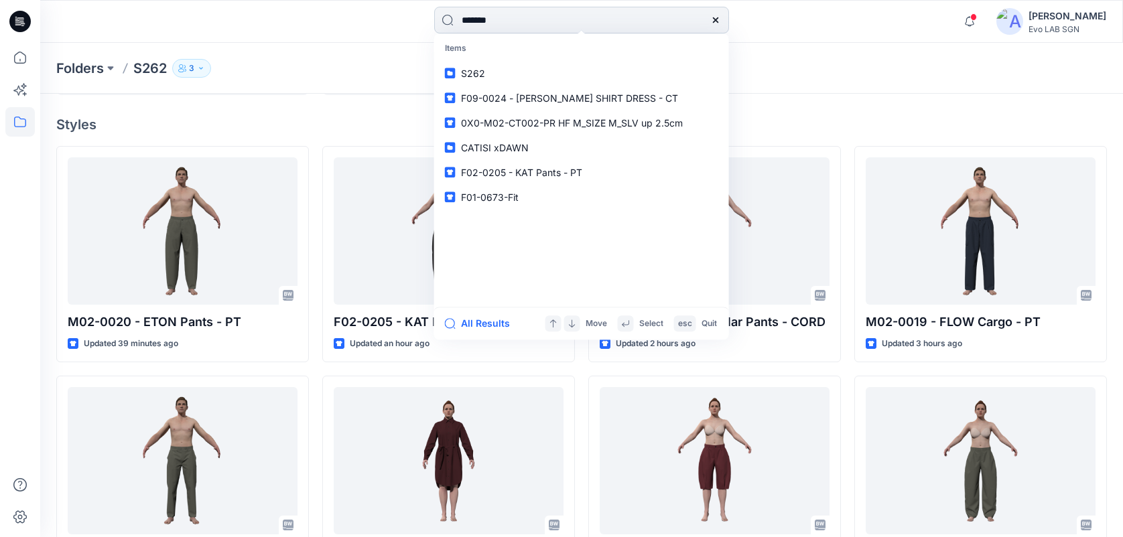
type input "********"
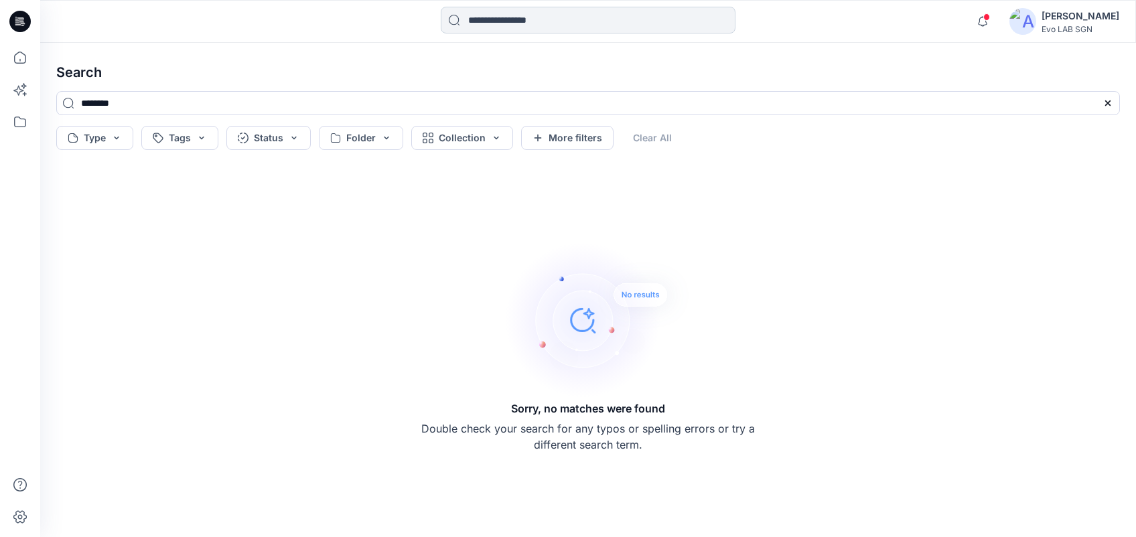
click at [532, 27] on input at bounding box center [588, 20] width 295 height 27
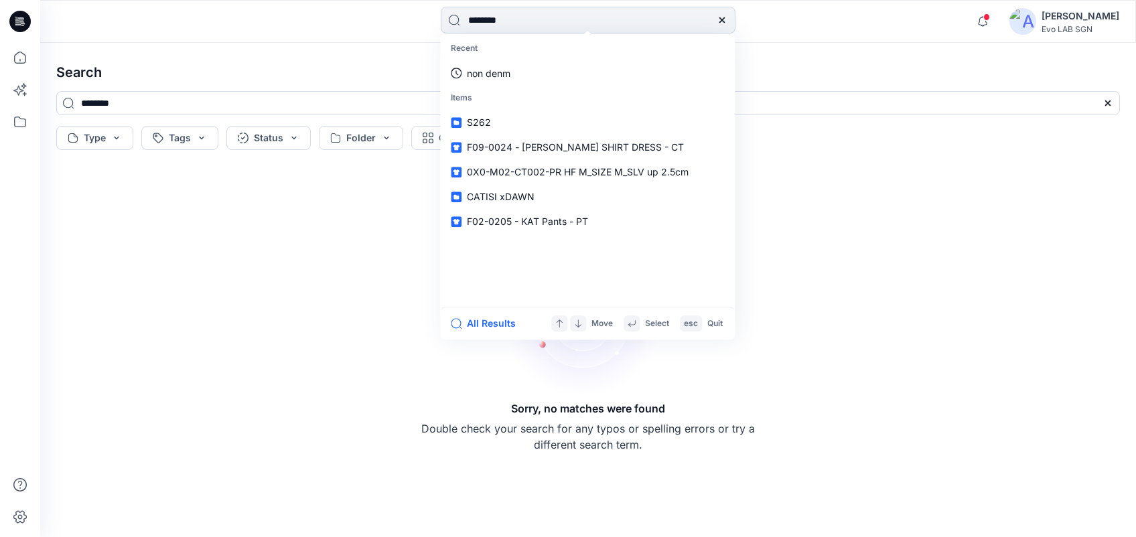
type input "*********"
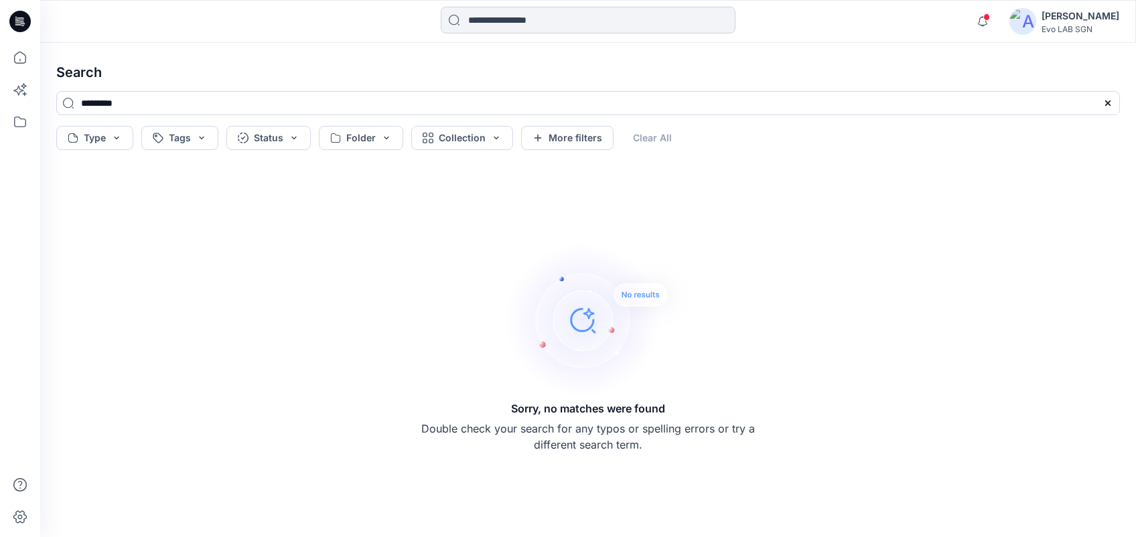
click at [532, 27] on input at bounding box center [588, 20] width 295 height 27
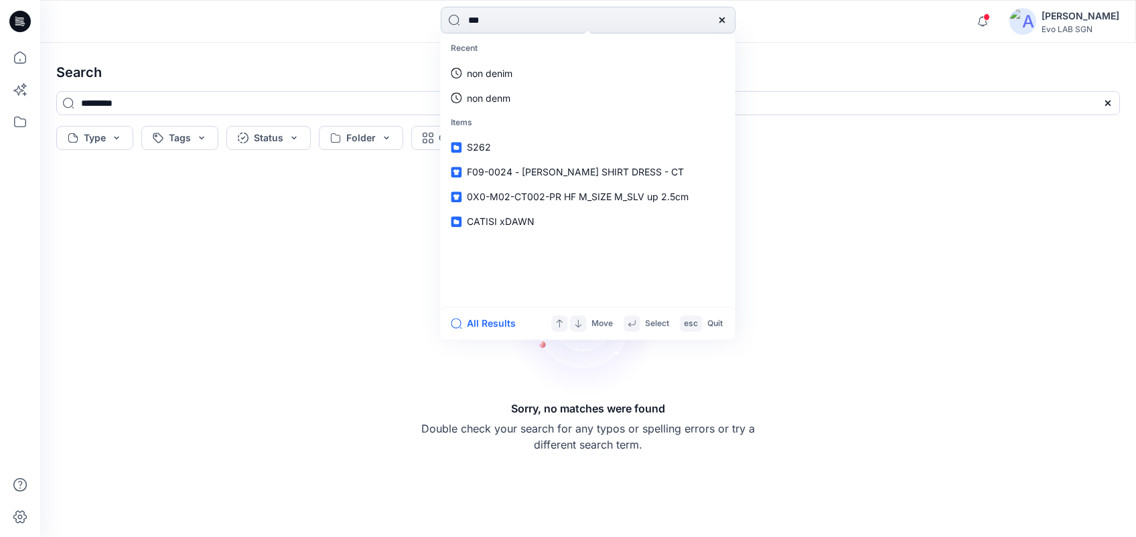
type input "****"
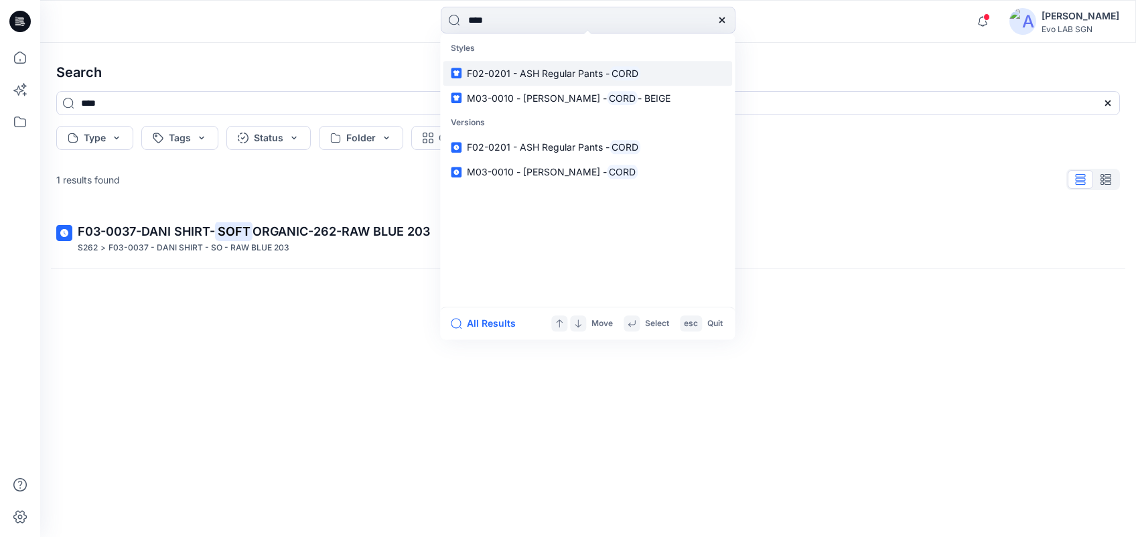
type input "****"
click at [569, 71] on span "F02-0201 - ASH Regular Pants -" at bounding box center [538, 73] width 143 height 11
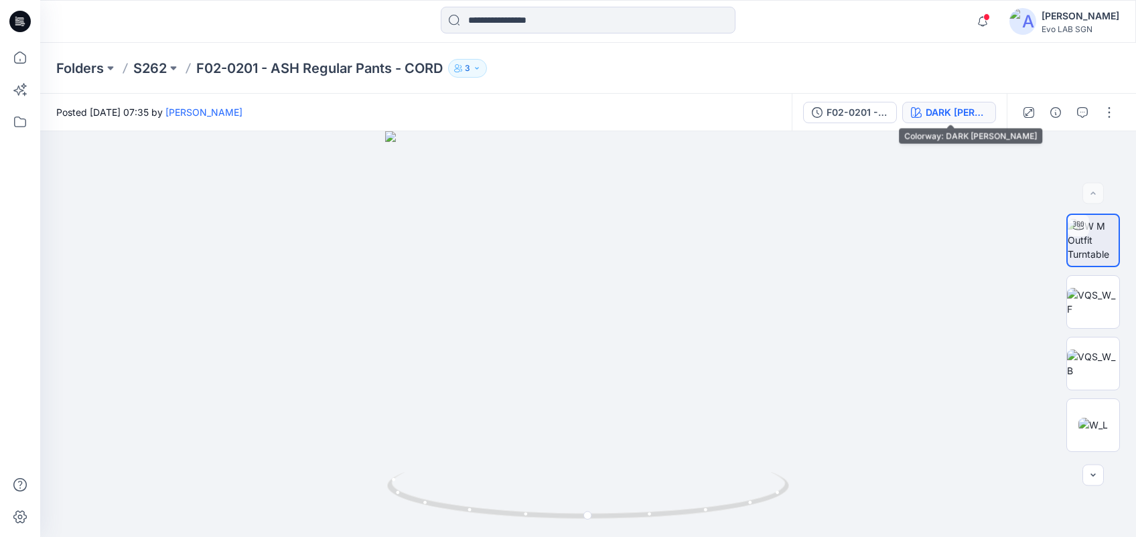
click at [841, 111] on div "DARK [PERSON_NAME]" at bounding box center [957, 112] width 62 height 15
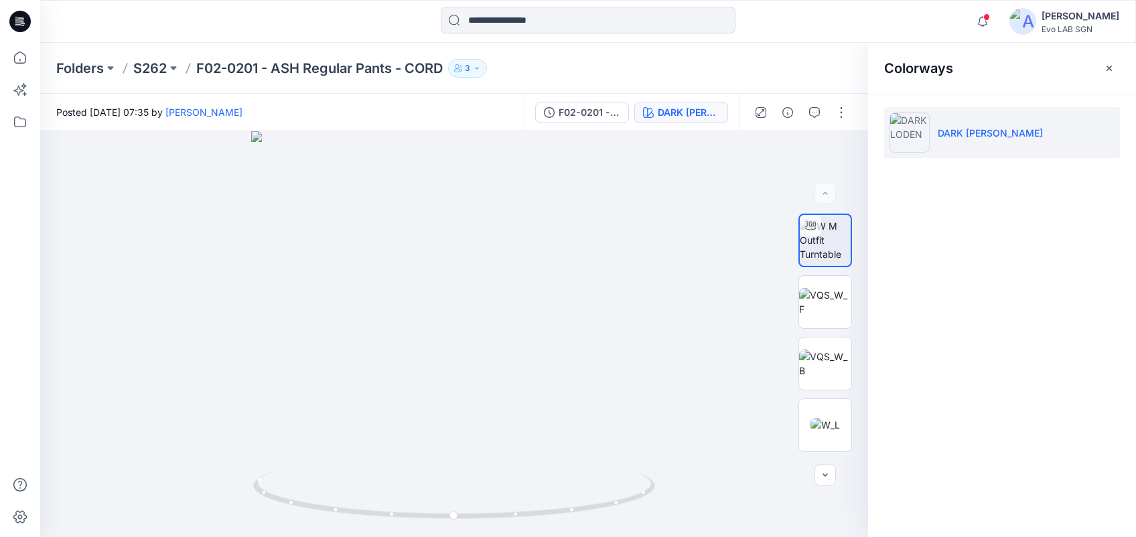
click at [841, 133] on p "DARK [PERSON_NAME]" at bounding box center [990, 133] width 105 height 14
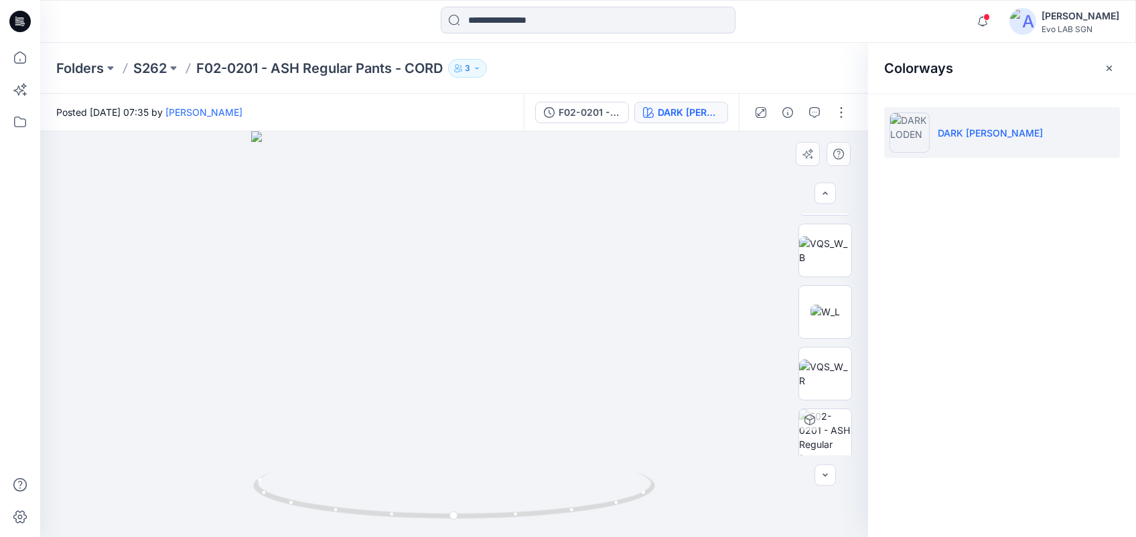
scroll to position [119, 0]
click at [827, 382] on img at bounding box center [825, 368] width 52 height 28
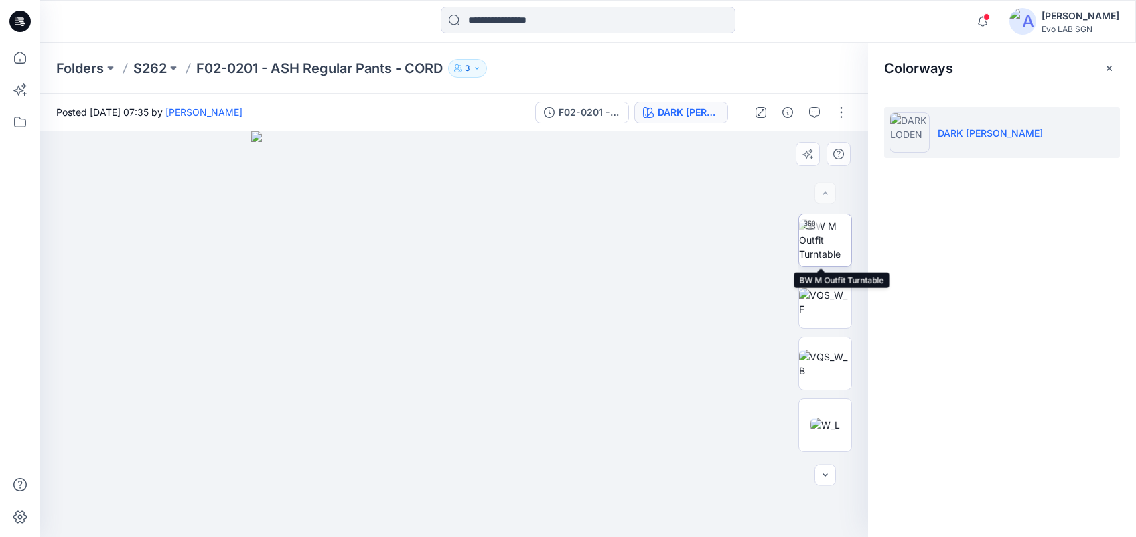
click at [828, 244] on img at bounding box center [825, 240] width 52 height 42
drag, startPoint x: 489, startPoint y: 236, endPoint x: 559, endPoint y: 248, distance: 70.8
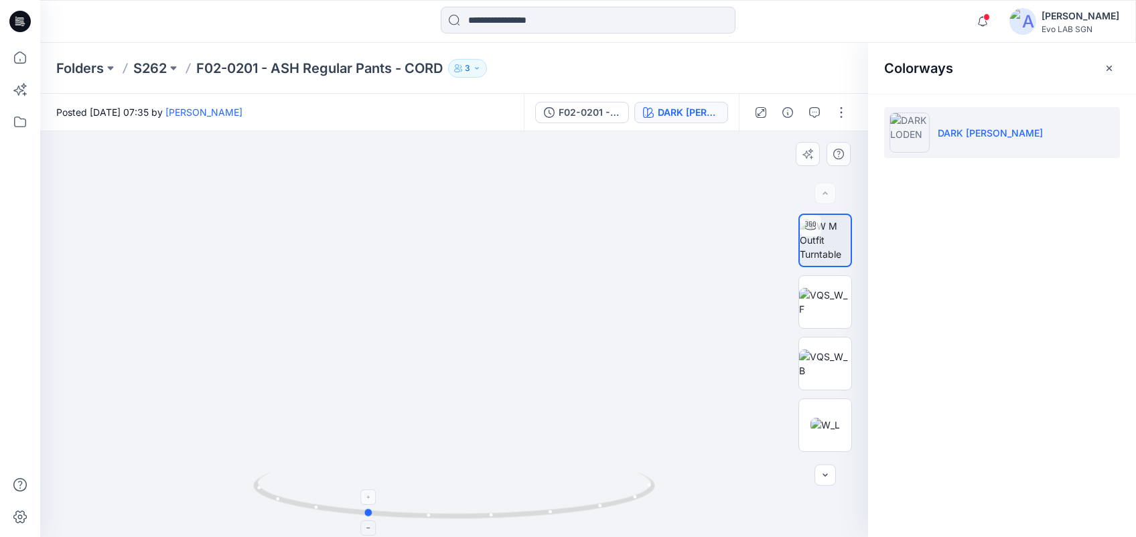
drag, startPoint x: 460, startPoint y: 511, endPoint x: 372, endPoint y: 502, distance: 88.8
click at [372, 403] on icon at bounding box center [455, 497] width 405 height 50
drag, startPoint x: 368, startPoint y: 511, endPoint x: 344, endPoint y: 512, distance: 23.5
click at [345, 403] on circle at bounding box center [349, 511] width 8 height 8
drag, startPoint x: 346, startPoint y: 500, endPoint x: 378, endPoint y: 488, distance: 35.0
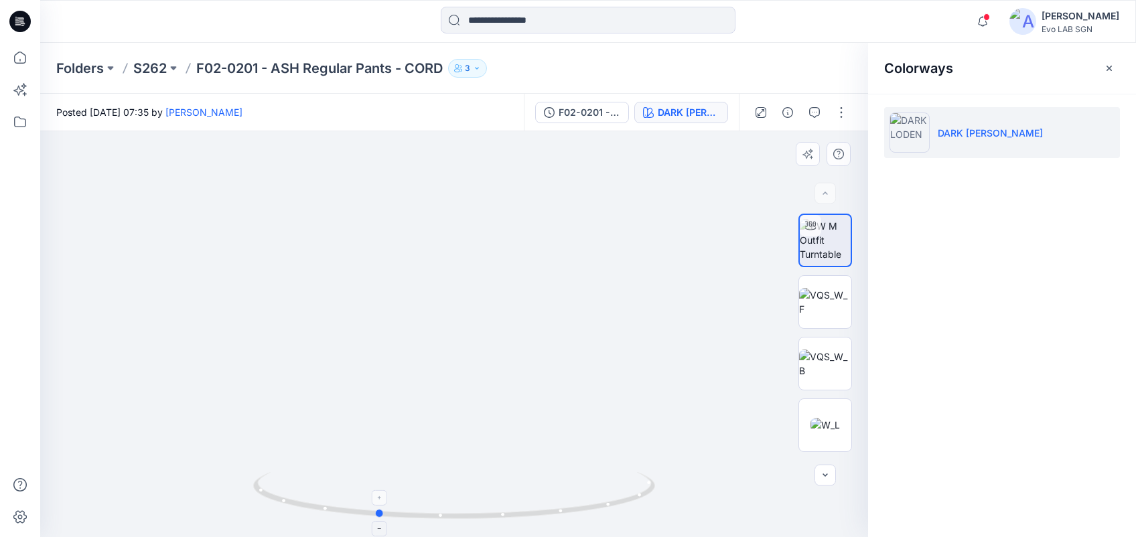
click at [378, 403] on icon at bounding box center [455, 497] width 405 height 50
click at [376, 403] on foreignobject at bounding box center [377, 497] width 15 height 15
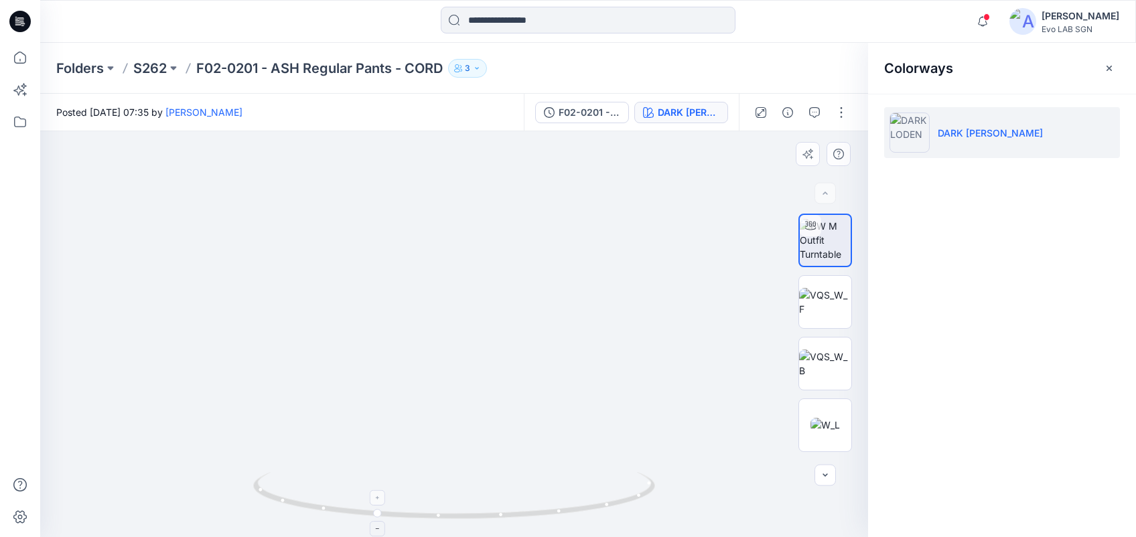
click at [376, 403] on foreignobject at bounding box center [377, 497] width 15 height 15
click at [376, 403] on icon at bounding box center [378, 529] width 8 height 8
click at [379, 403] on icon at bounding box center [378, 498] width 8 height 8
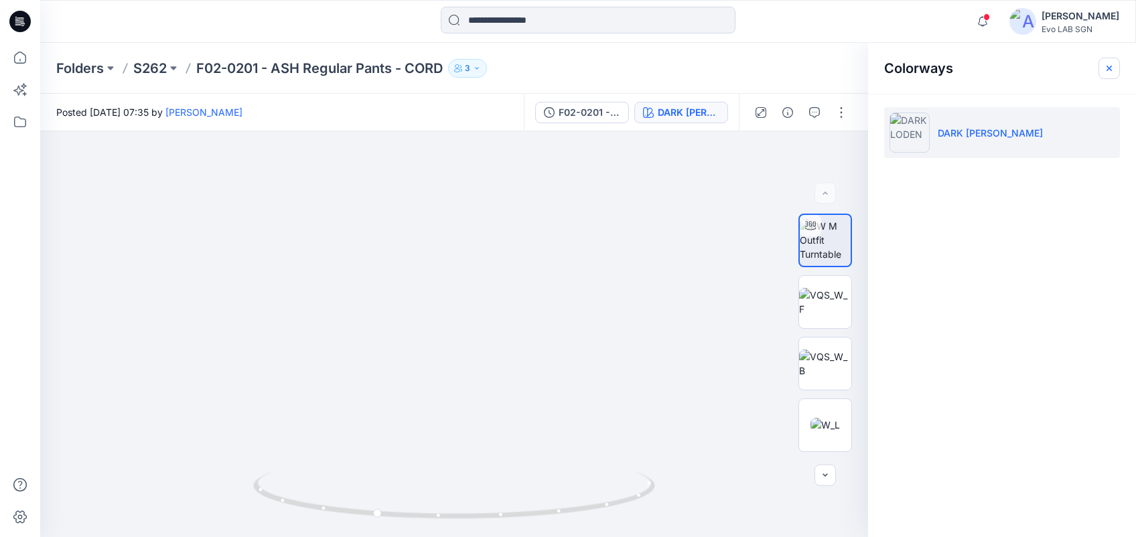
click at [841, 72] on button "button" at bounding box center [1108, 68] width 21 height 21
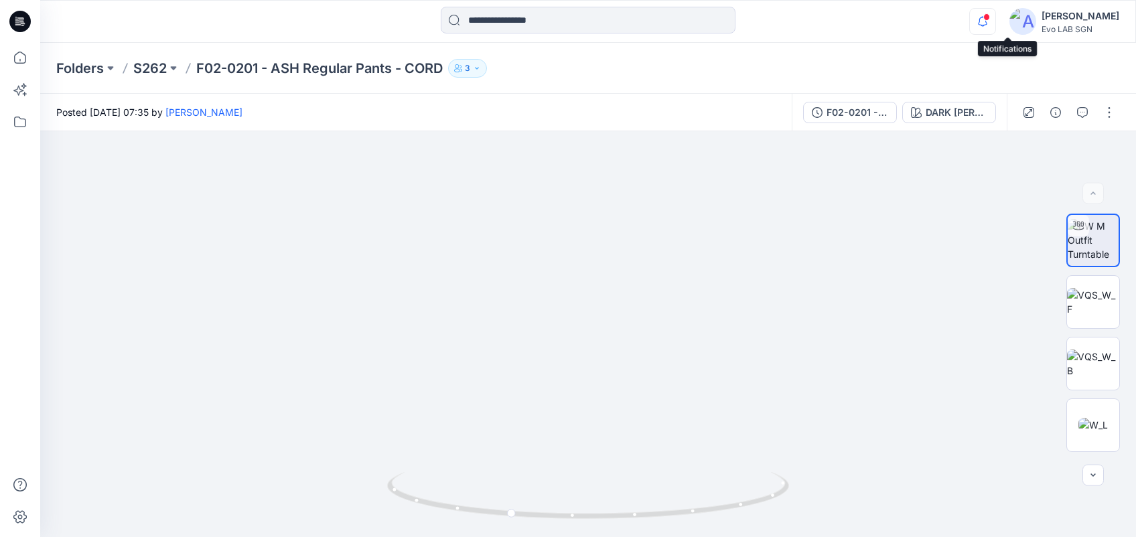
click at [841, 13] on icon "button" at bounding box center [982, 21] width 25 height 27
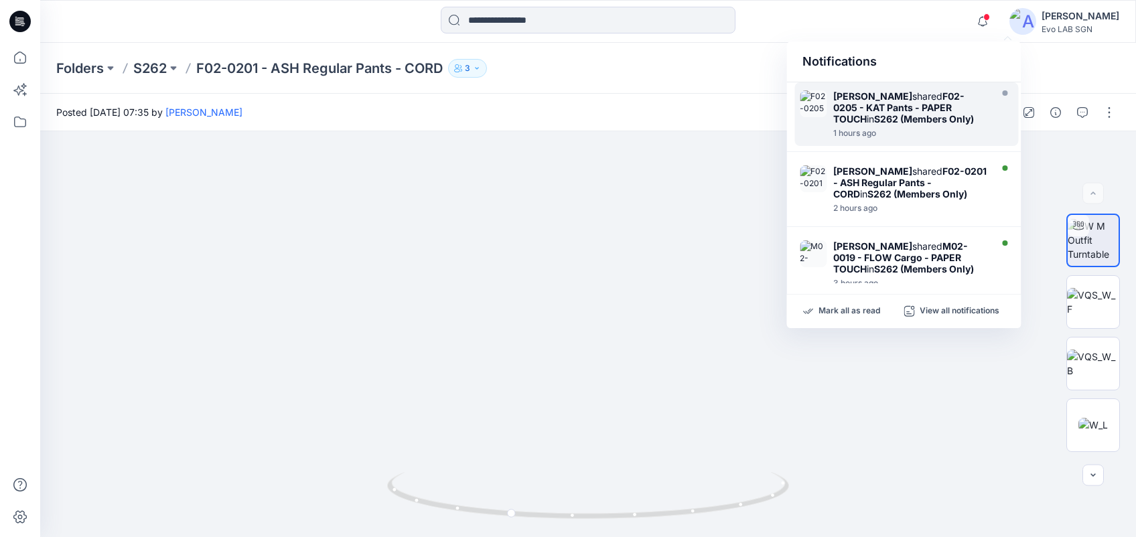
click at [841, 119] on strong "S262 (Members Only)" at bounding box center [924, 118] width 100 height 11
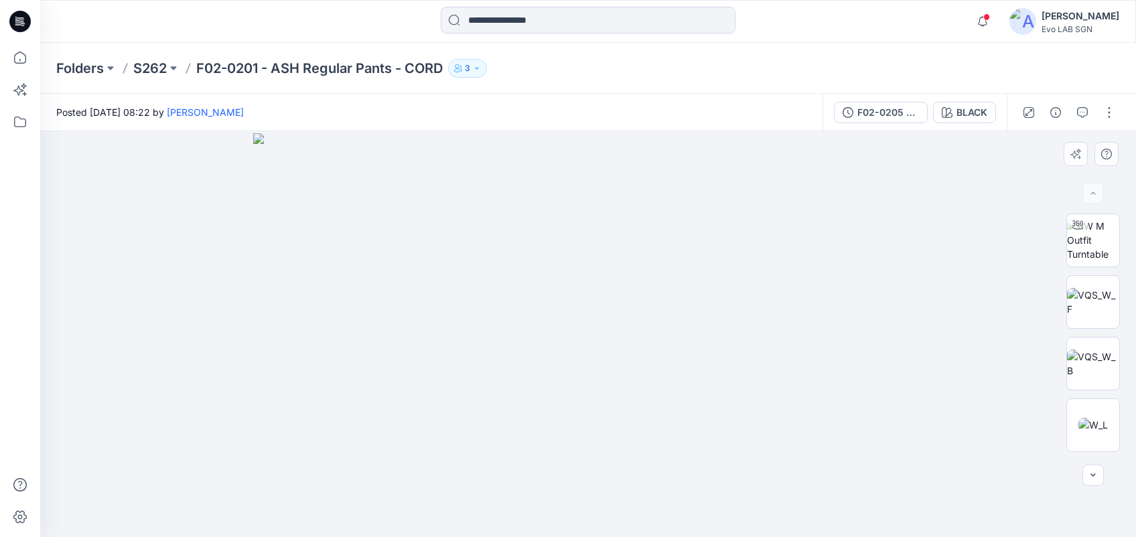
drag, startPoint x: 693, startPoint y: 364, endPoint x: 790, endPoint y: 369, distance: 97.9
click at [790, 369] on img at bounding box center [588, 335] width 670 height 404
click at [563, 403] on img at bounding box center [588, 335] width 670 height 404
click at [652, 376] on img at bounding box center [588, 335] width 670 height 404
click at [567, 334] on img at bounding box center [588, 335] width 670 height 404
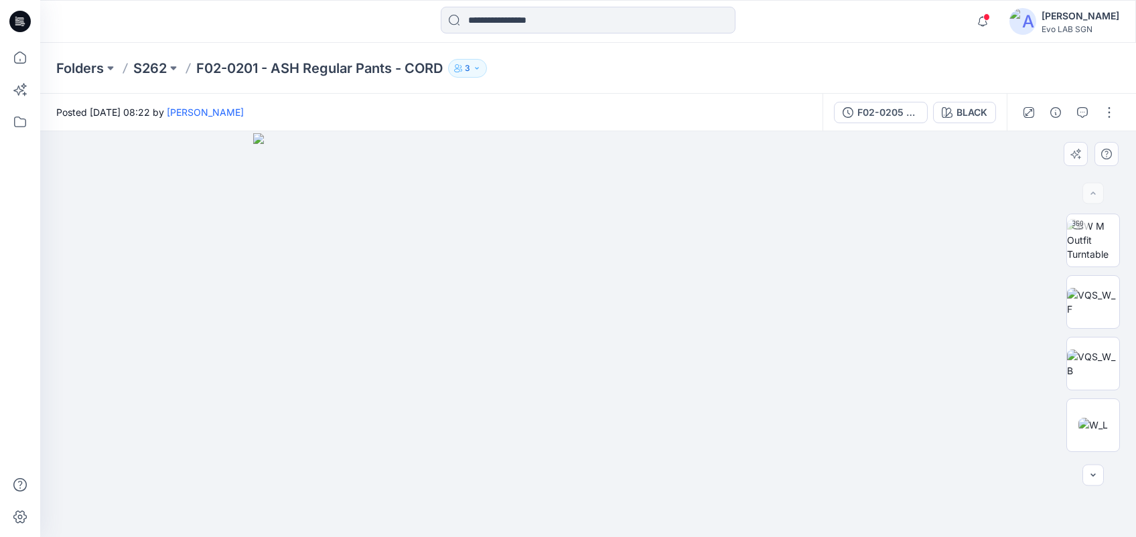
click at [567, 334] on img at bounding box center [588, 335] width 670 height 404
click at [841, 224] on div at bounding box center [1077, 224] width 21 height 21
drag, startPoint x: 631, startPoint y: 319, endPoint x: 688, endPoint y: 427, distance: 122.5
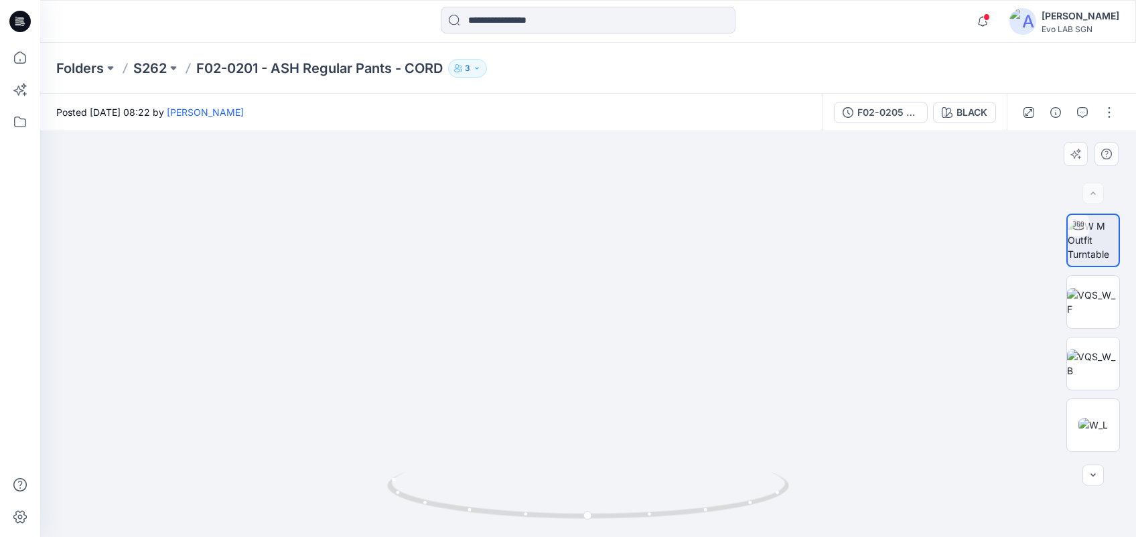
drag, startPoint x: 603, startPoint y: 392, endPoint x: 532, endPoint y: 397, distance: 71.9
click at [532, 397] on img at bounding box center [520, 122] width 1380 height 829
drag, startPoint x: 587, startPoint y: 514, endPoint x: 265, endPoint y: 452, distance: 328.1
click at [265, 403] on div at bounding box center [588, 334] width 1096 height 406
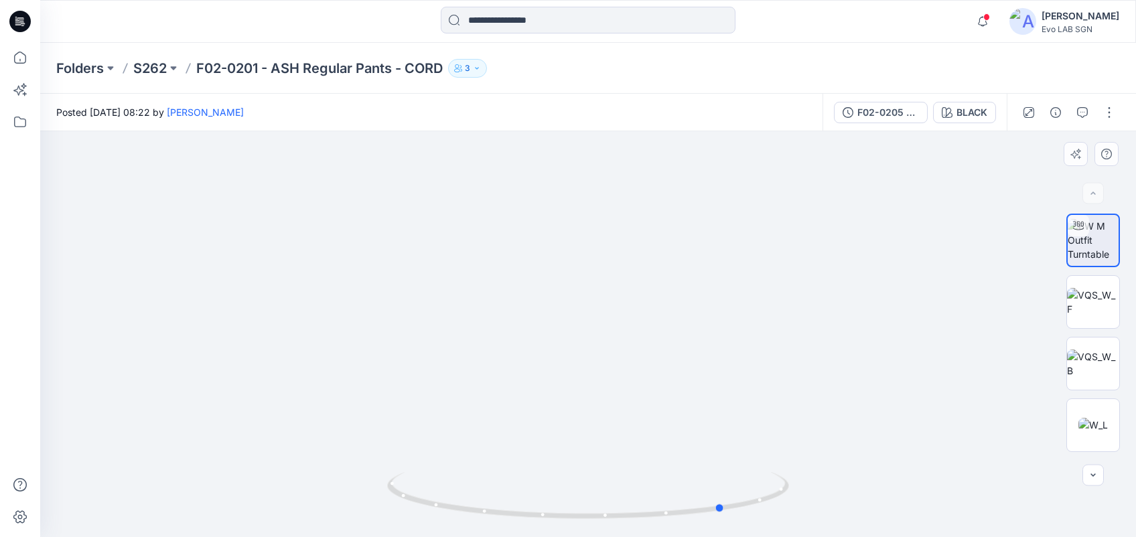
drag, startPoint x: 526, startPoint y: 472, endPoint x: 583, endPoint y: 338, distance: 145.6
click at [583, 338] on div at bounding box center [588, 334] width 1096 height 406
drag, startPoint x: 675, startPoint y: 407, endPoint x: 781, endPoint y: 65, distance: 357.6
click at [781, 65] on div "Folders S262 F02-0201 - ASH Regular Pants - CORD 3 Posted [DATE] 08:22 by [PERS…" at bounding box center [588, 290] width 1096 height 494
drag, startPoint x: 789, startPoint y: 324, endPoint x: 810, endPoint y: 79, distance: 246.1
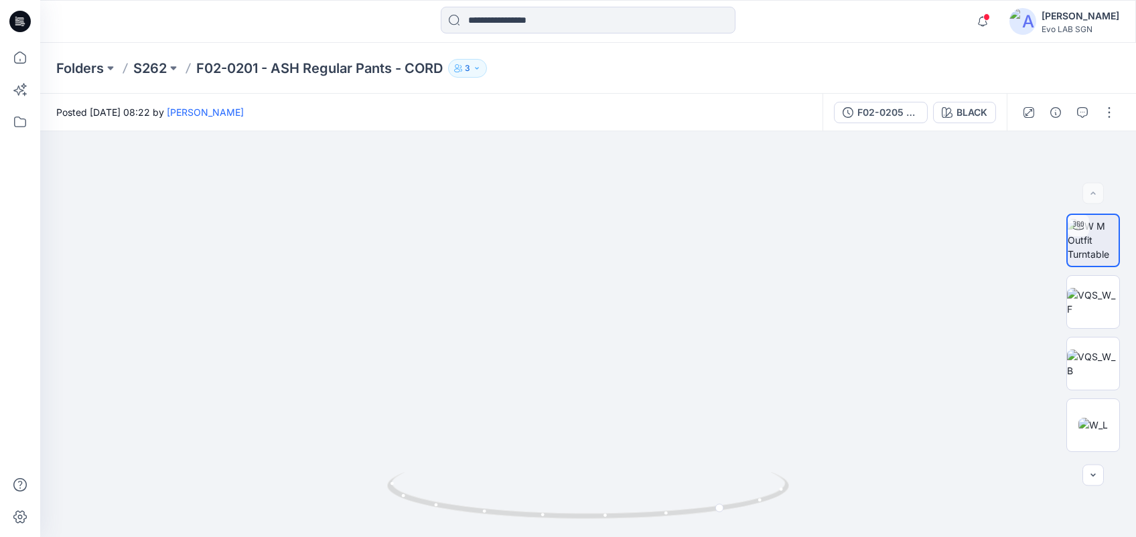
click at [810, 79] on div "Folders S262 F02-0201 - ASH Regular Pants - CORD 3 Posted [DATE] 08:22 by [PERS…" at bounding box center [588, 290] width 1096 height 494
drag, startPoint x: 726, startPoint y: 513, endPoint x: 596, endPoint y: 503, distance: 130.3
click at [596, 403] on icon at bounding box center [589, 497] width 405 height 50
click at [841, 364] on img at bounding box center [1093, 364] width 52 height 28
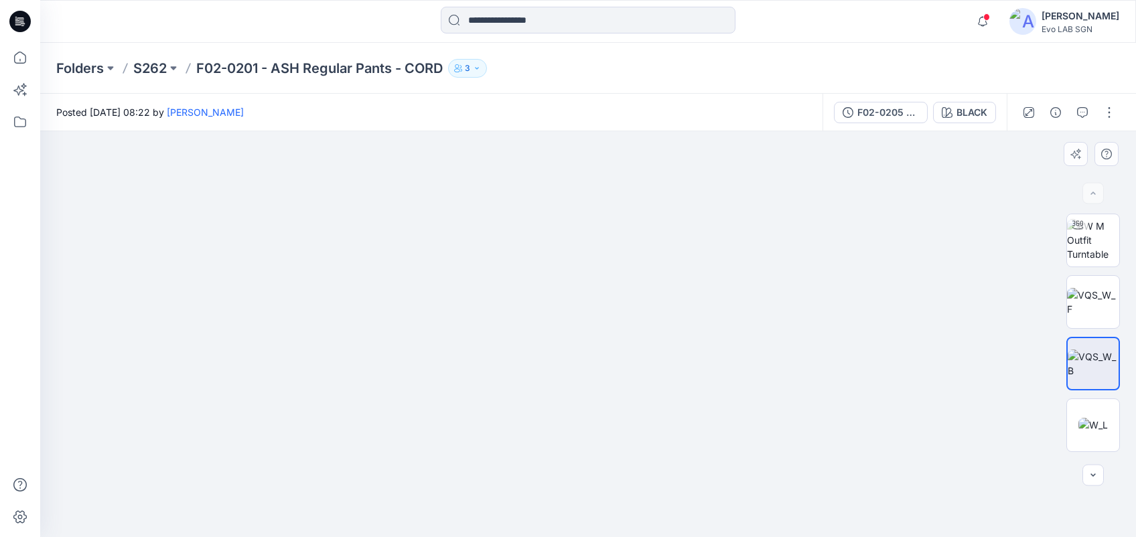
drag, startPoint x: 625, startPoint y: 450, endPoint x: 635, endPoint y: 404, distance: 47.3
click at [635, 403] on img at bounding box center [588, 334] width 407 height 407
drag, startPoint x: 622, startPoint y: 452, endPoint x: 683, endPoint y: 107, distance: 350.3
click at [683, 107] on div "Posted [DATE] 08:22 by [PERSON_NAME] F02-0205 - KAT Pants - PAPER TOUCH BLACK B…" at bounding box center [588, 315] width 1096 height 443
drag, startPoint x: 658, startPoint y: 321, endPoint x: 683, endPoint y: 74, distance: 249.1
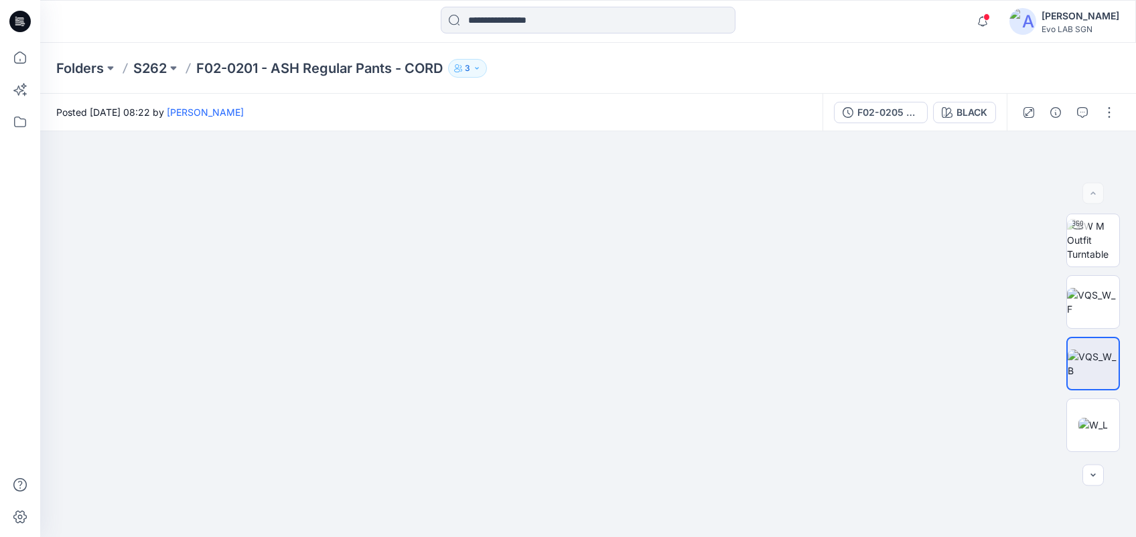
click at [683, 74] on div "Folders S262 F02-0201 - ASH Regular Pants - CORD 3 Posted [DATE] 08:22 by [PERS…" at bounding box center [588, 290] width 1096 height 494
drag, startPoint x: 646, startPoint y: 373, endPoint x: 638, endPoint y: 280, distance: 93.4
drag, startPoint x: 638, startPoint y: 280, endPoint x: 706, endPoint y: 292, distance: 68.7
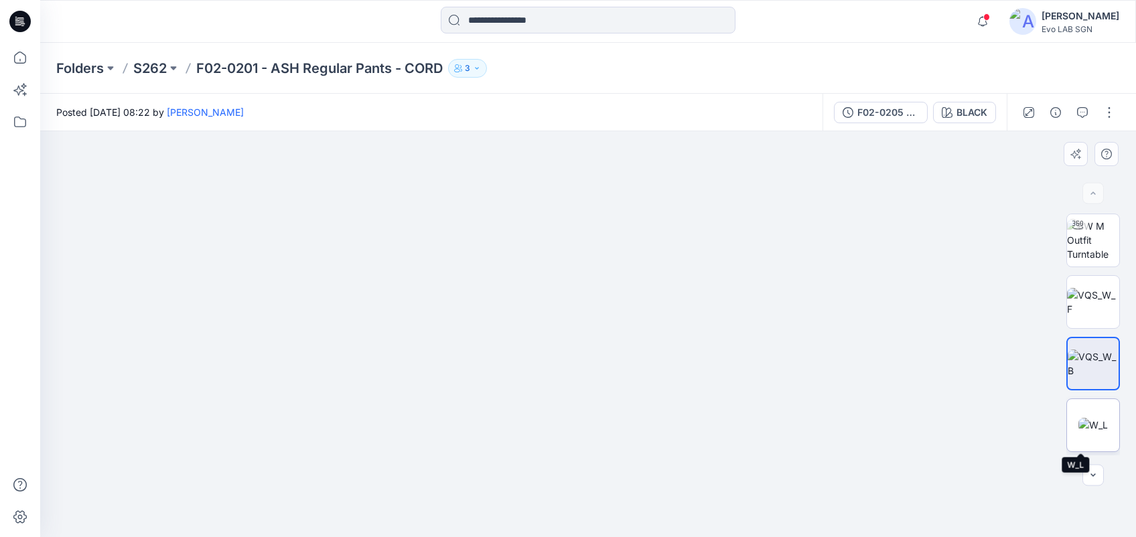
click at [841, 403] on img at bounding box center [1092, 425] width 29 height 14
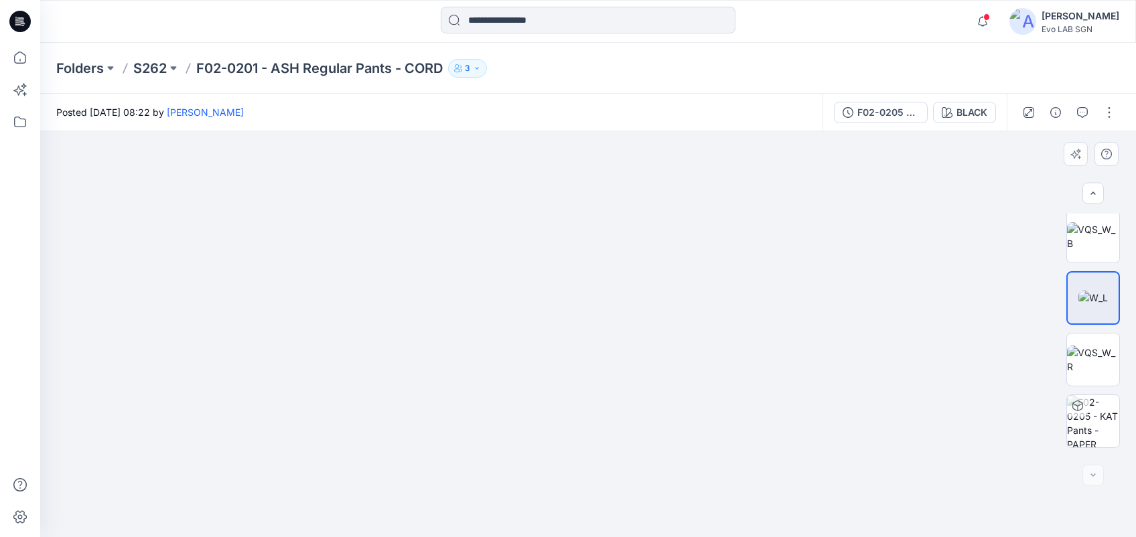
scroll to position [181, 0]
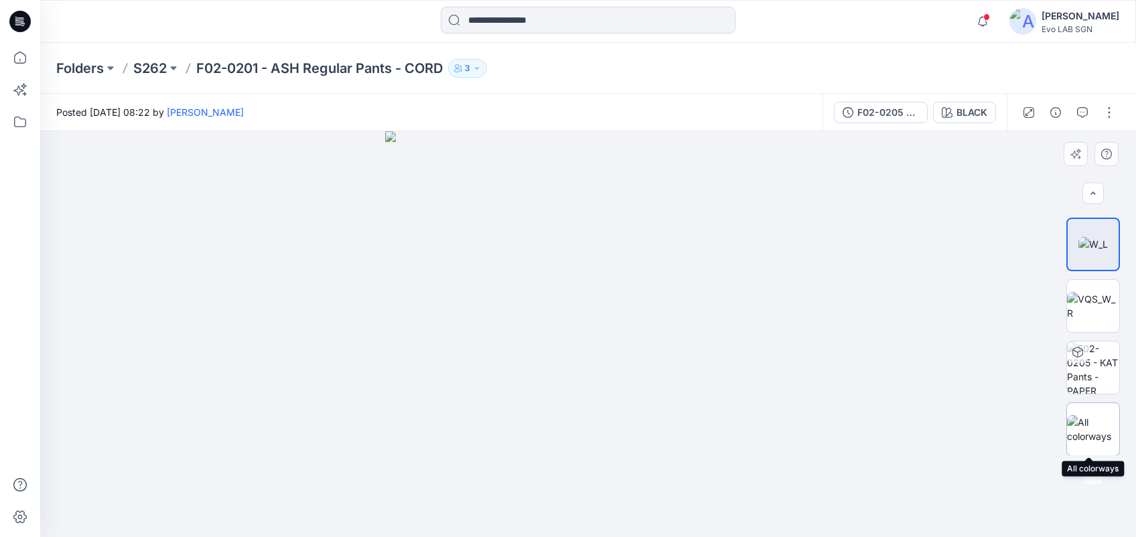
click at [841, 403] on img at bounding box center [1093, 429] width 52 height 28
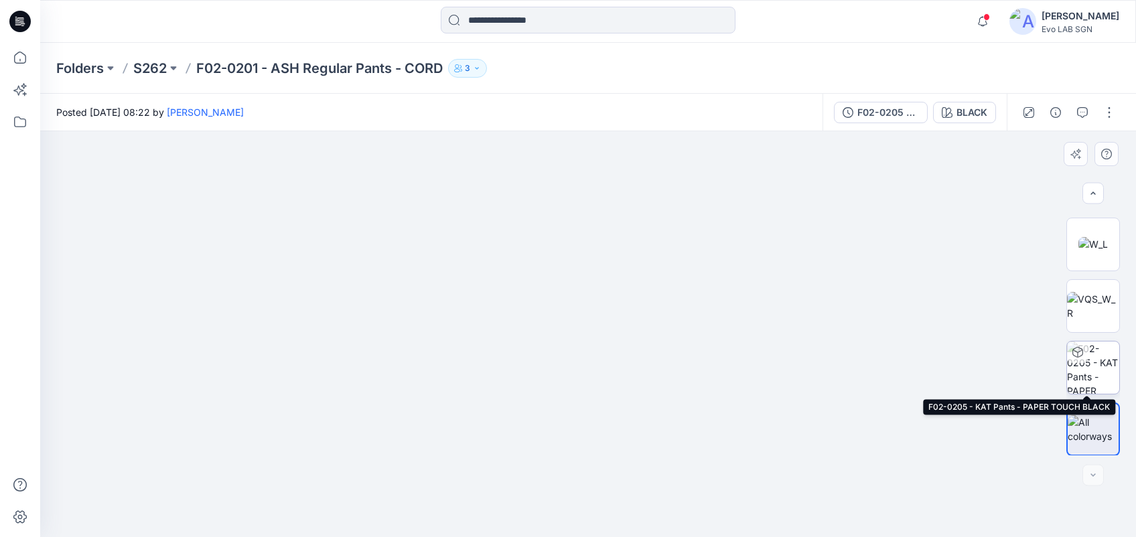
click at [841, 360] on img at bounding box center [1093, 368] width 52 height 52
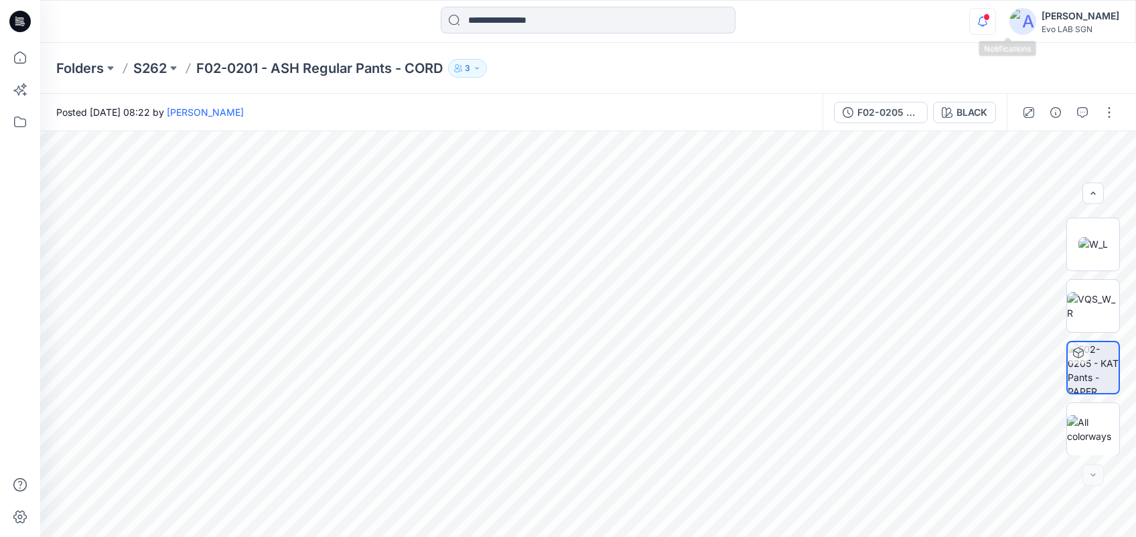
click at [841, 17] on icon "button" at bounding box center [982, 21] width 25 height 27
click at [478, 61] on button "3" at bounding box center [467, 68] width 39 height 19
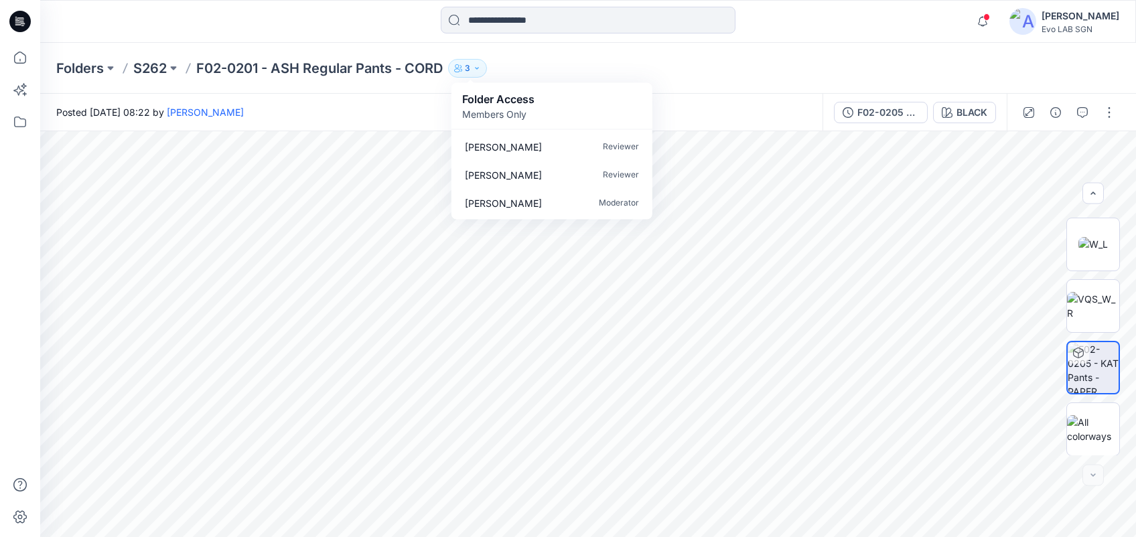
click at [774, 107] on div "Posted [DATE] 08:22 by [PERSON_NAME]" at bounding box center [431, 112] width 782 height 37
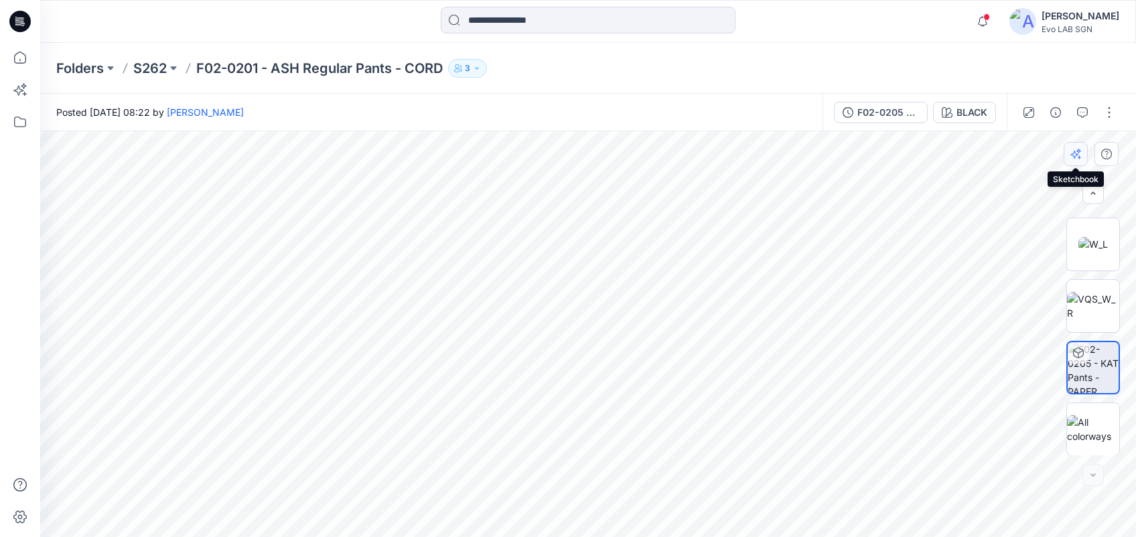
click at [841, 154] on icon "button" at bounding box center [1075, 154] width 11 height 11
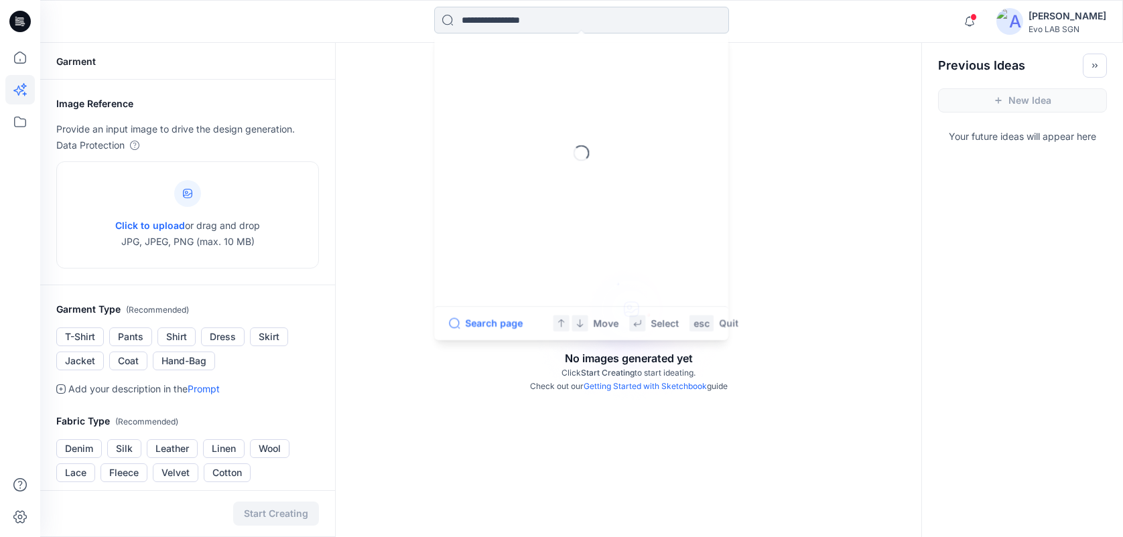
click at [614, 13] on input at bounding box center [581, 20] width 295 height 27
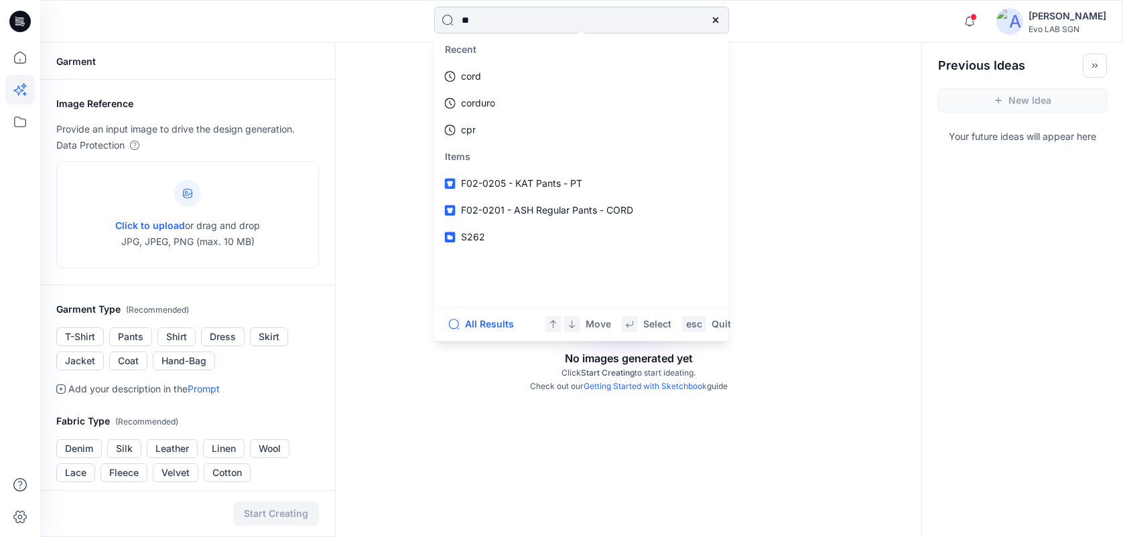
type input "*"
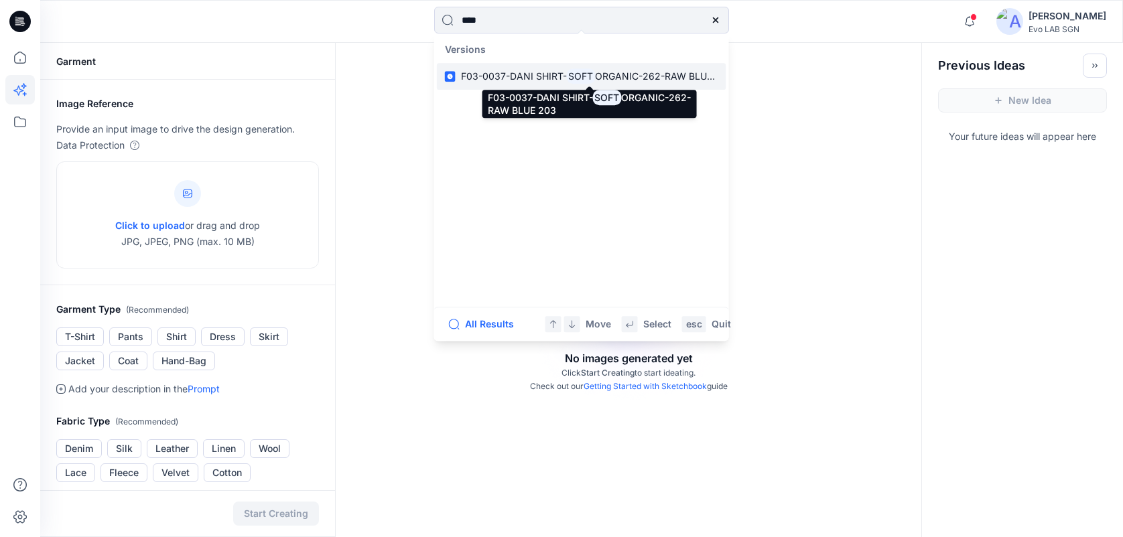
type input "****"
click at [581, 73] on mark "SOFT" at bounding box center [581, 75] width 29 height 15
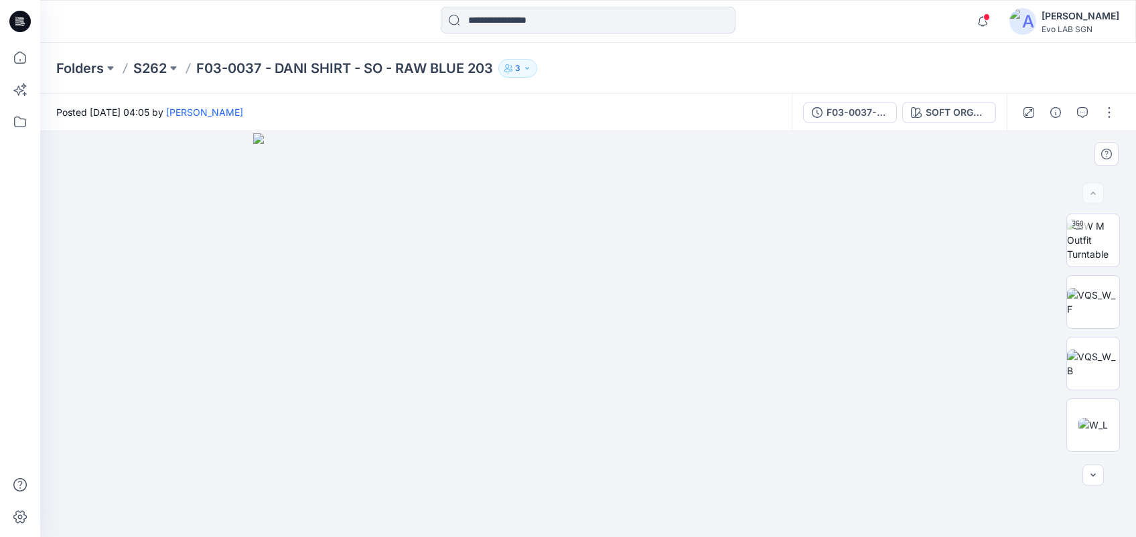
click at [568, 281] on img at bounding box center [588, 335] width 670 height 404
click at [841, 113] on button "button" at bounding box center [1028, 112] width 21 height 21
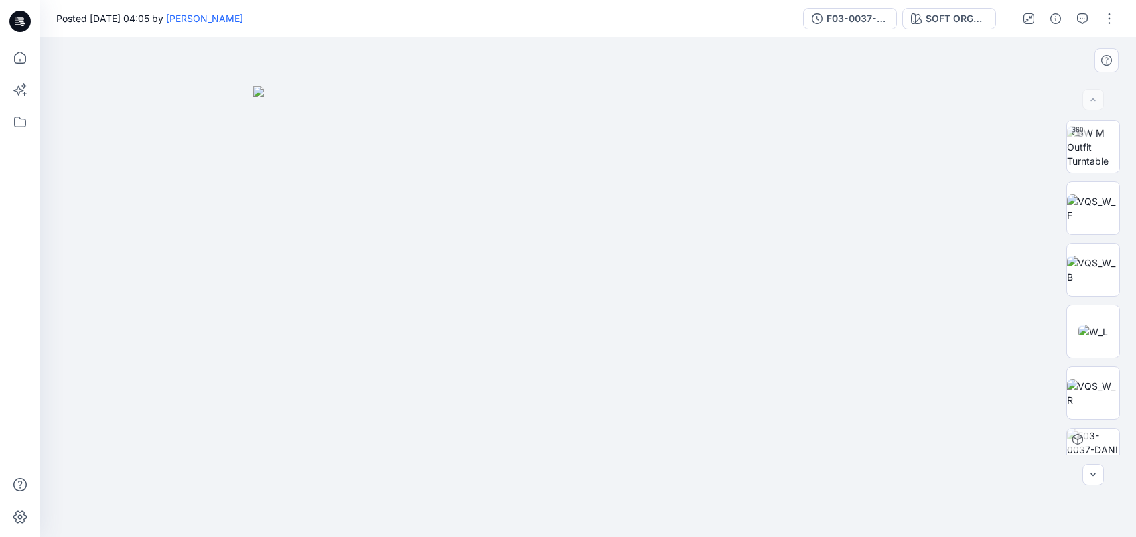
click at [603, 206] on img at bounding box center [588, 311] width 670 height 451
drag, startPoint x: 603, startPoint y: 205, endPoint x: 635, endPoint y: 193, distance: 33.7
click at [635, 193] on img at bounding box center [588, 311] width 670 height 451
drag, startPoint x: 635, startPoint y: 193, endPoint x: 711, endPoint y: 129, distance: 99.4
click at [711, 129] on img at bounding box center [588, 311] width 670 height 451
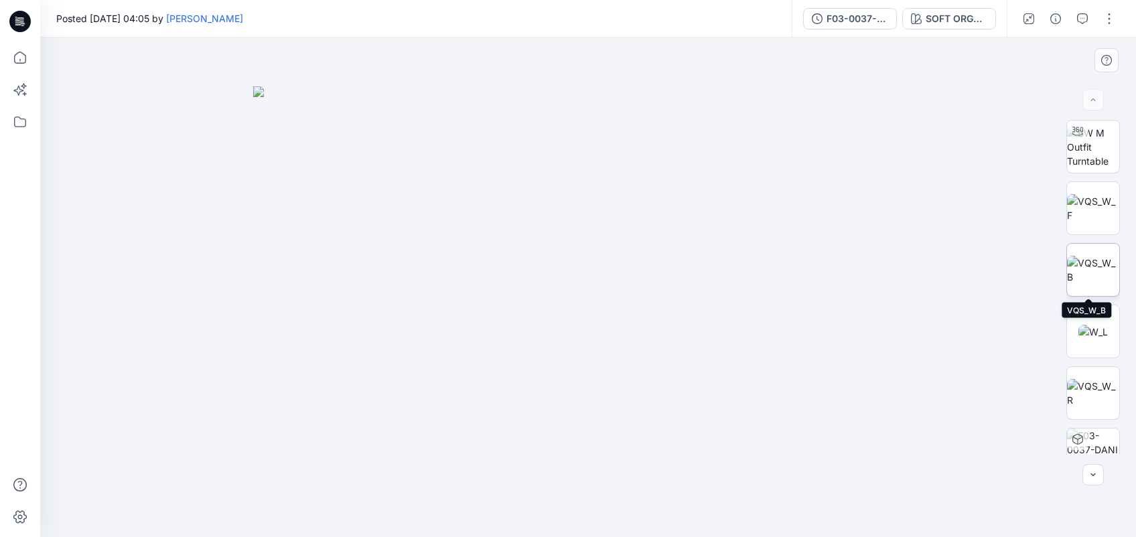
click at [841, 260] on img at bounding box center [1093, 270] width 52 height 28
drag, startPoint x: 656, startPoint y: 330, endPoint x: 650, endPoint y: 512, distance: 182.3
click at [650, 403] on img at bounding box center [582, 1] width 2009 height 1072
click at [841, 194] on img at bounding box center [1093, 208] width 52 height 28
drag, startPoint x: 648, startPoint y: 233, endPoint x: 650, endPoint y: 458, distance: 225.1
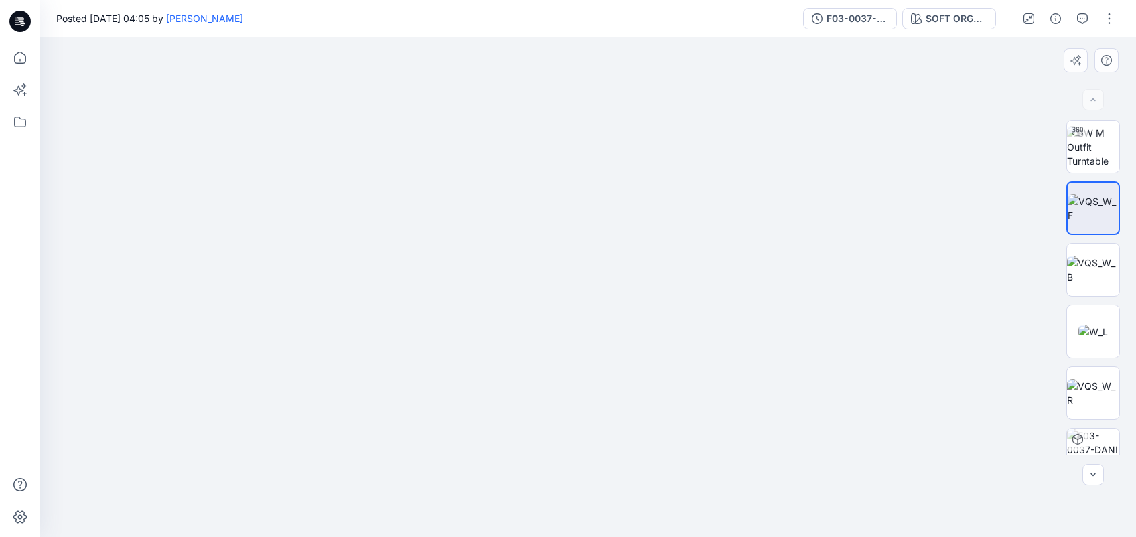
click at [650, 403] on img at bounding box center [587, 153] width 1763 height 767
drag, startPoint x: 664, startPoint y: 335, endPoint x: 664, endPoint y: 227, distance: 107.8
click at [664, 227] on img at bounding box center [589, 81] width 2009 height 911
drag, startPoint x: 687, startPoint y: 282, endPoint x: 572, endPoint y: 284, distance: 114.6
click at [572, 284] on img at bounding box center [475, 83] width 2009 height 910
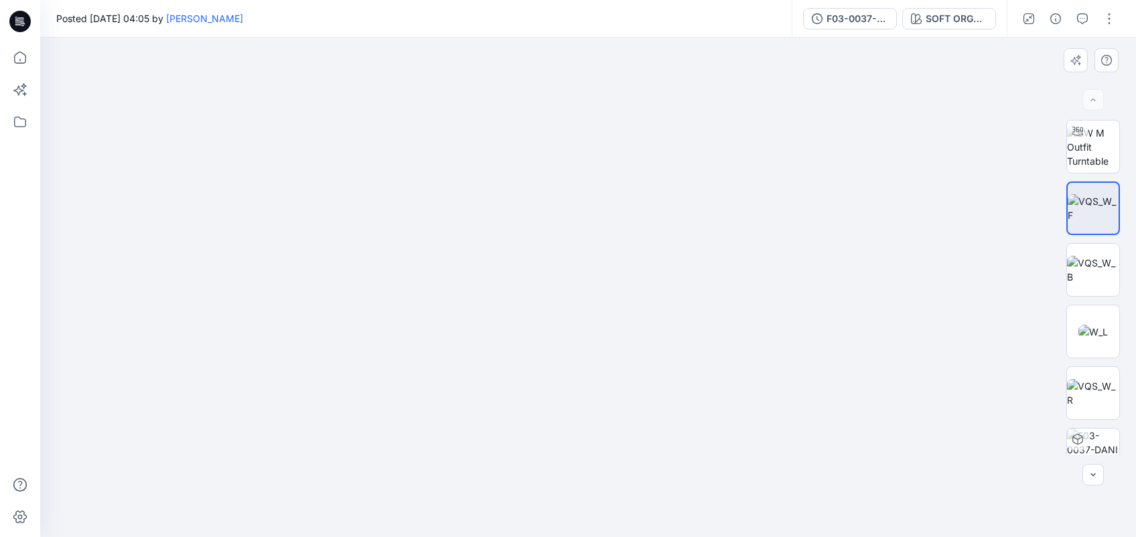
drag, startPoint x: 591, startPoint y: 257, endPoint x: 643, endPoint y: 266, distance: 52.4
click at [643, 266] on img at bounding box center [475, 83] width 2009 height 910
click at [643, 266] on img at bounding box center [526, 87] width 2009 height 900
click at [841, 403] on img at bounding box center [1093, 393] width 52 height 28
drag, startPoint x: 520, startPoint y: 260, endPoint x: 662, endPoint y: 283, distance: 143.1
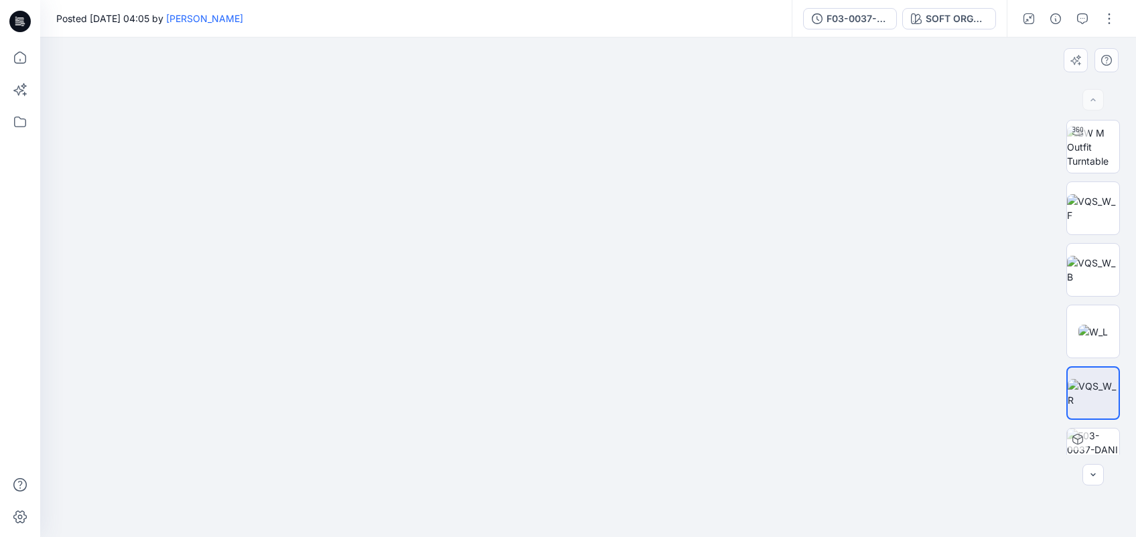
click at [662, 283] on img at bounding box center [666, 98] width 2009 height 877
click at [841, 137] on img at bounding box center [1093, 147] width 52 height 42
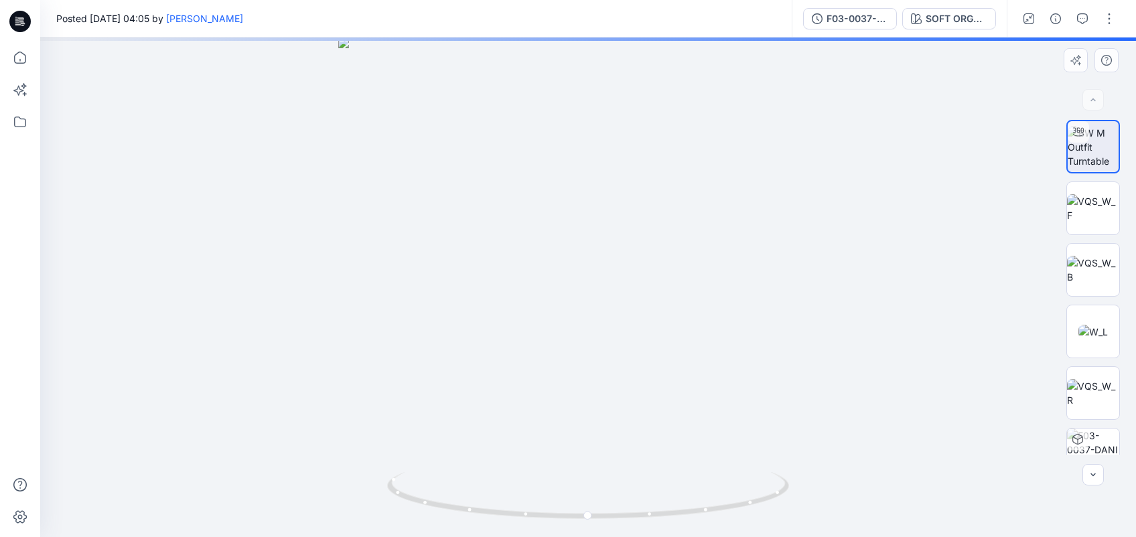
click at [610, 226] on img at bounding box center [588, 288] width 500 height 500
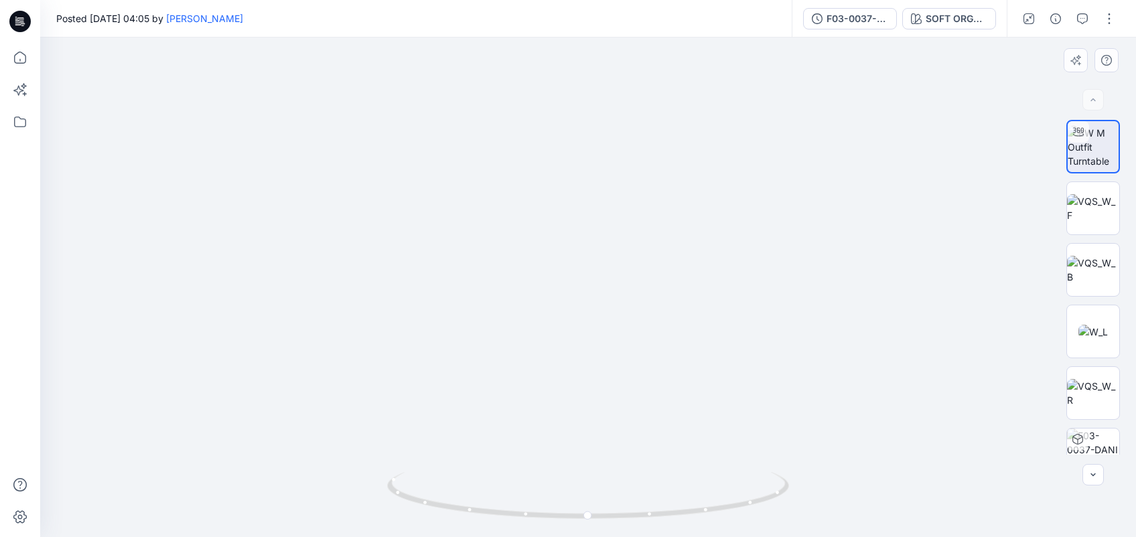
drag, startPoint x: 645, startPoint y: 161, endPoint x: 694, endPoint y: 450, distance: 293.5
click at [694, 403] on img at bounding box center [637, 44] width 2051 height 986
drag, startPoint x: 593, startPoint y: 520, endPoint x: 372, endPoint y: 480, distance: 224.1
click at [372, 403] on div at bounding box center [588, 288] width 1096 height 500
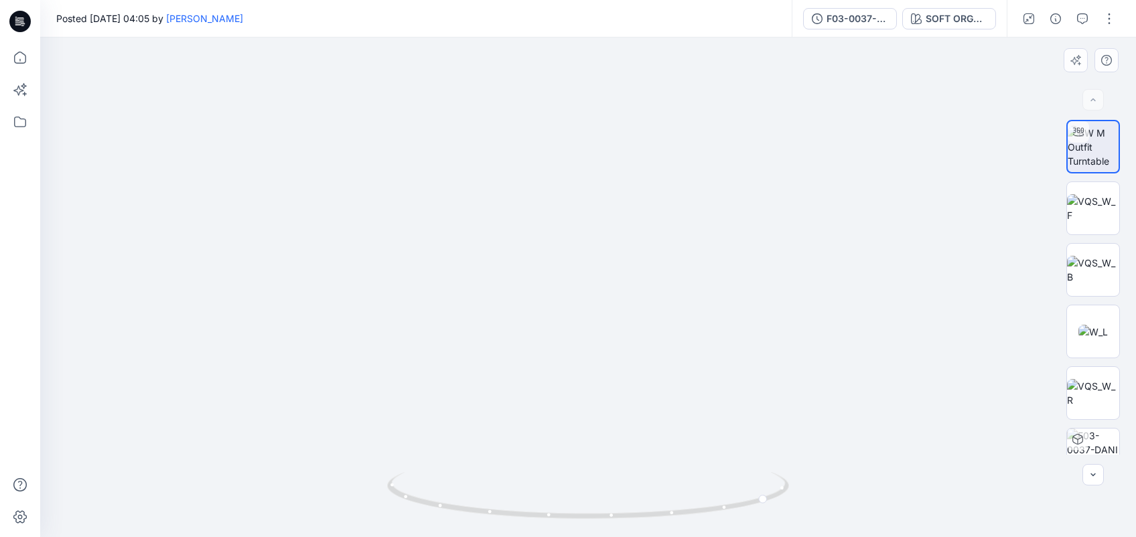
click at [372, 403] on img at bounding box center [637, 44] width 2051 height 986
drag, startPoint x: 769, startPoint y: 500, endPoint x: 586, endPoint y: 493, distance: 183.0
click at [586, 403] on icon at bounding box center [589, 497] width 405 height 50
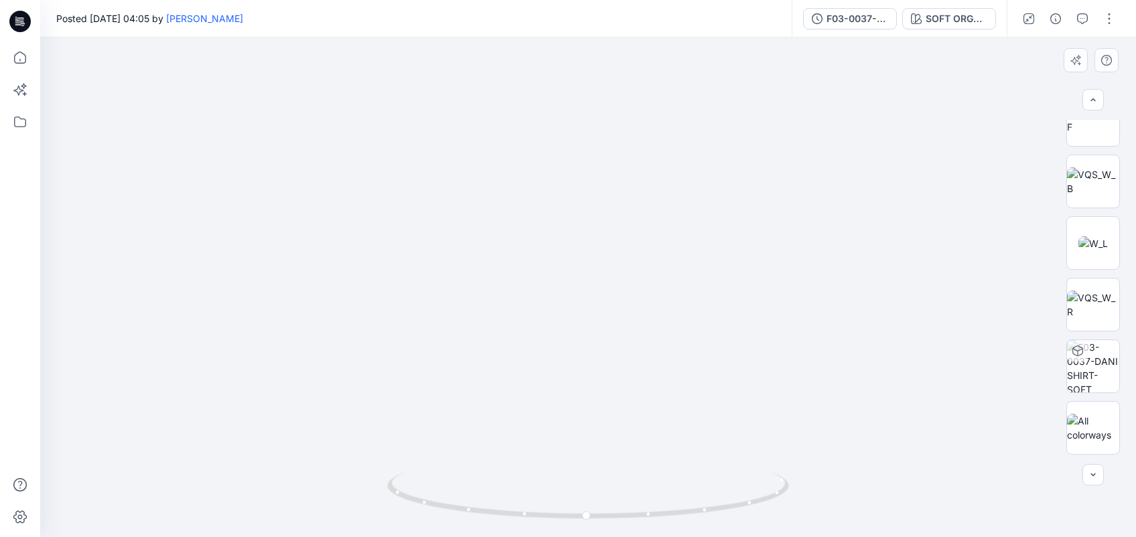
scroll to position [28, 0]
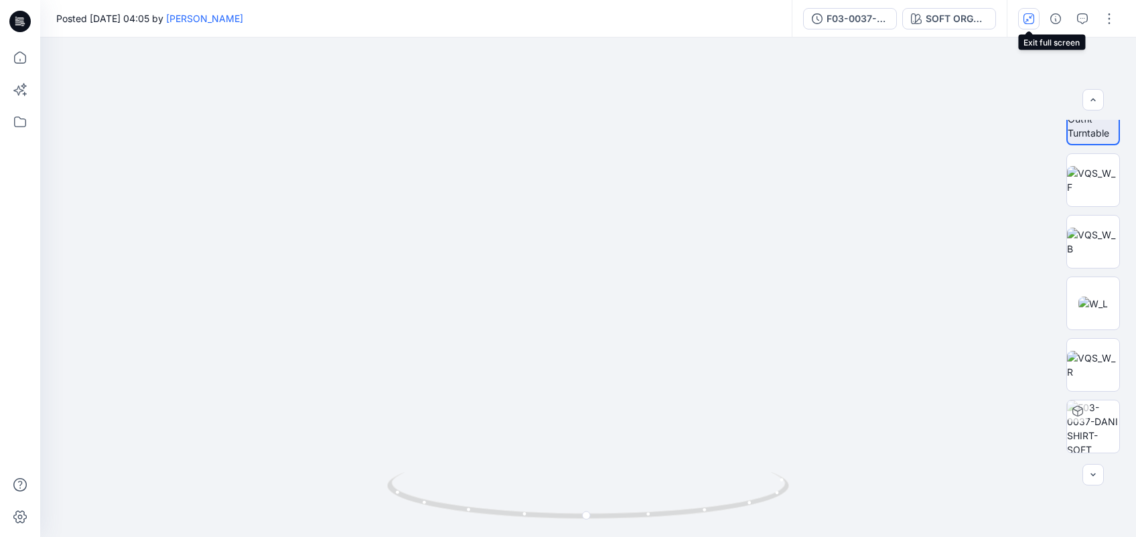
click at [841, 17] on icon "button" at bounding box center [1028, 18] width 11 height 11
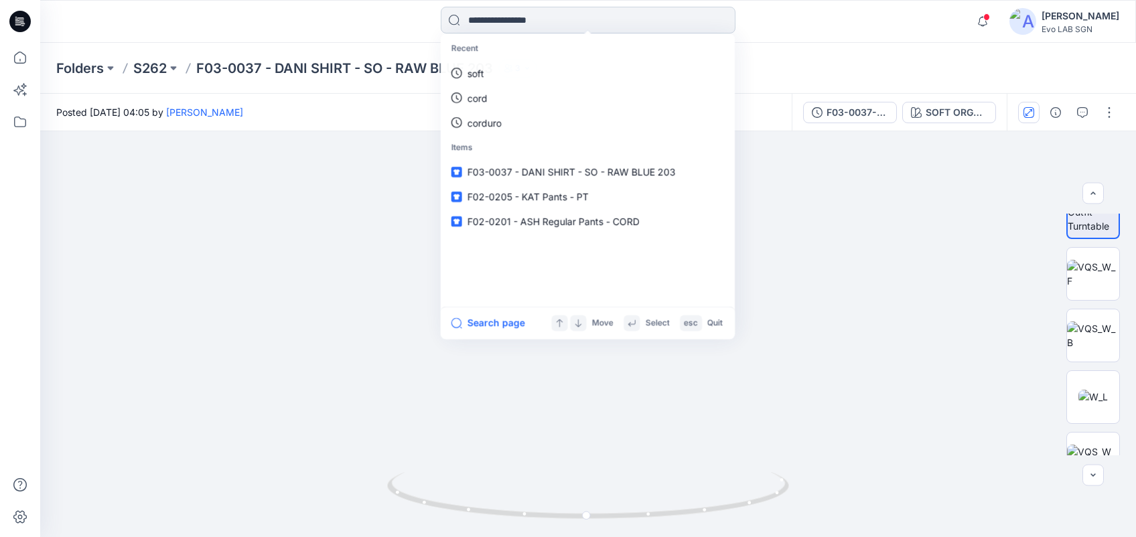
click at [599, 27] on input at bounding box center [588, 20] width 295 height 27
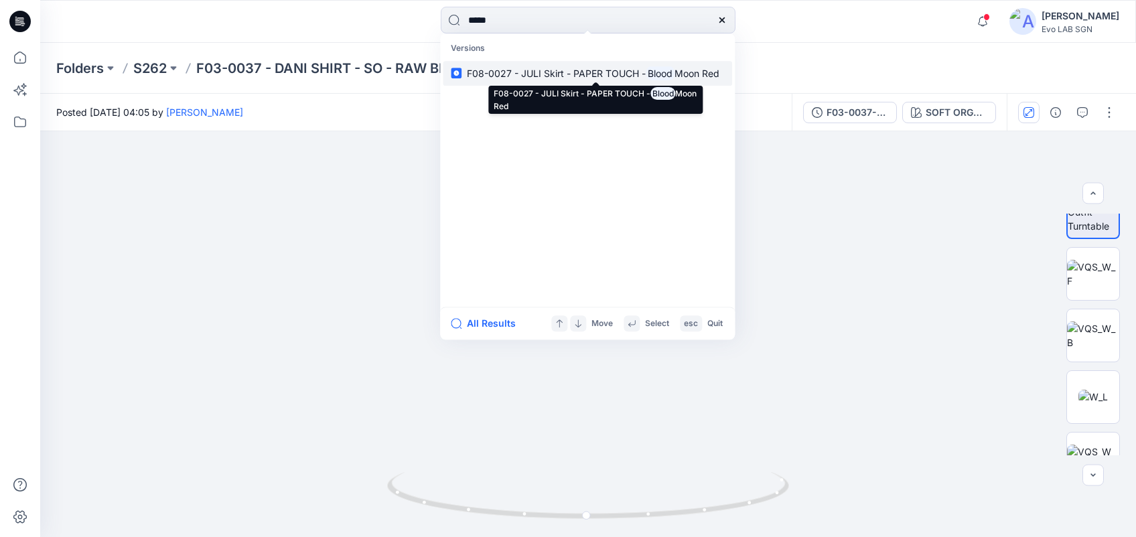
type input "*****"
click at [617, 74] on span "F08-0027 - JULI Skirt - PAPER TOUCH -" at bounding box center [556, 73] width 179 height 11
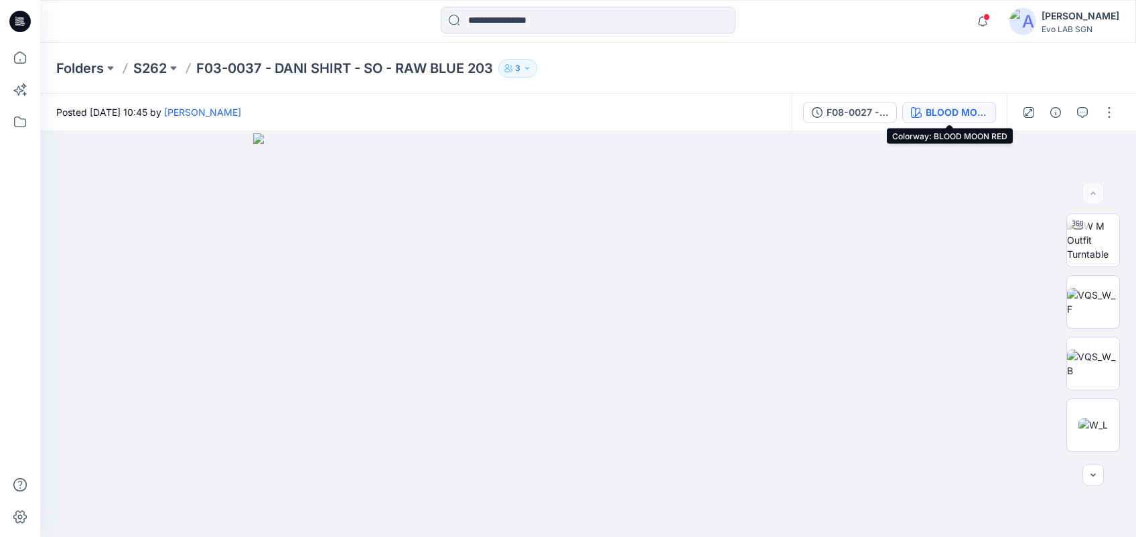
click at [841, 111] on div "BLOOD MOON RED" at bounding box center [957, 112] width 62 height 15
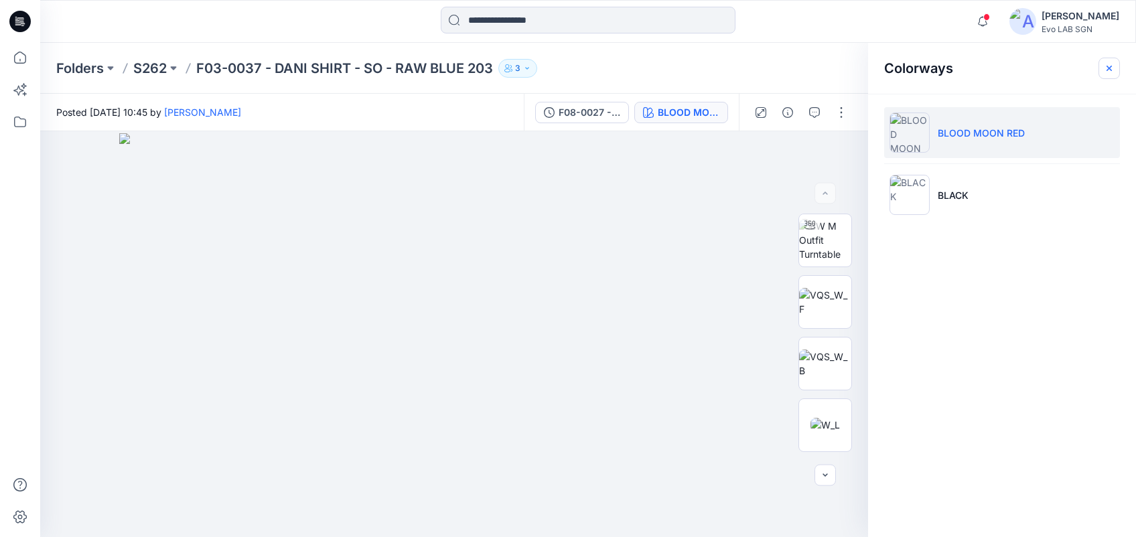
click at [841, 64] on button "button" at bounding box center [1108, 68] width 21 height 21
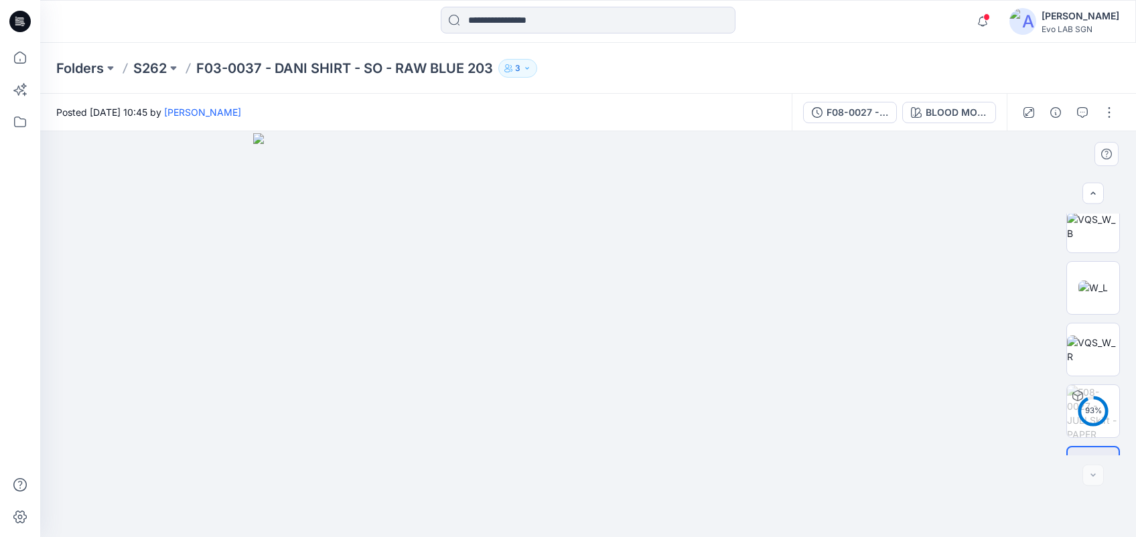
scroll to position [181, 0]
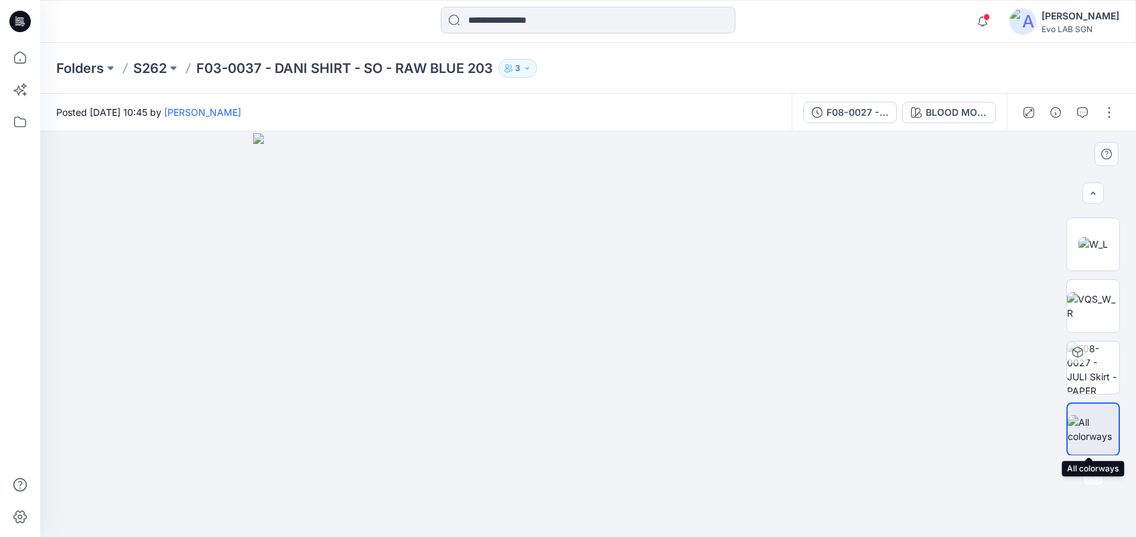
click at [841, 403] on img at bounding box center [1093, 429] width 51 height 28
click at [841, 111] on div "BLOOD MOON RED" at bounding box center [957, 112] width 62 height 15
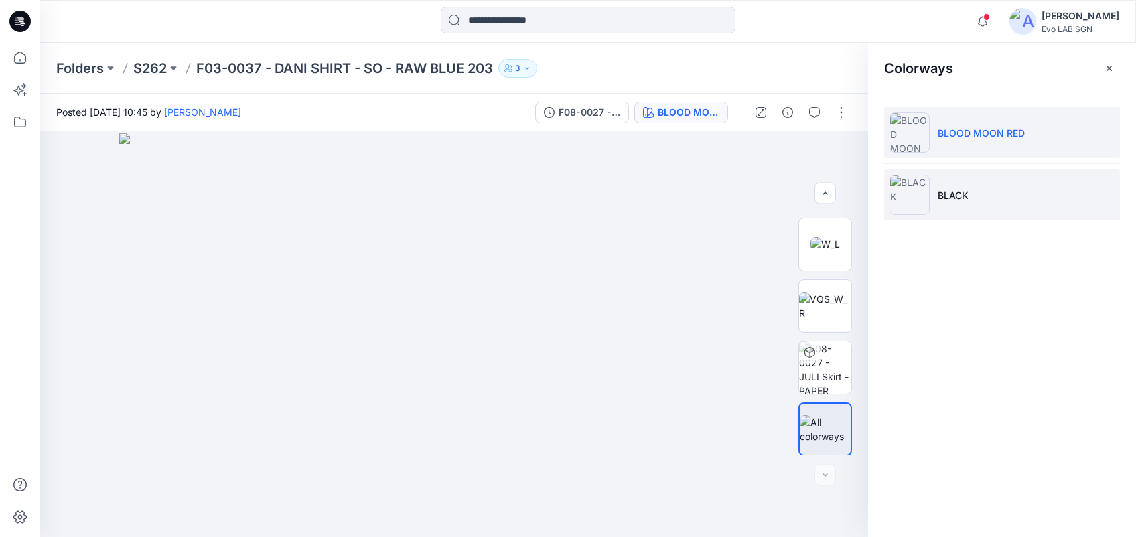
click at [841, 218] on li "BLACK" at bounding box center [1002, 194] width 236 height 51
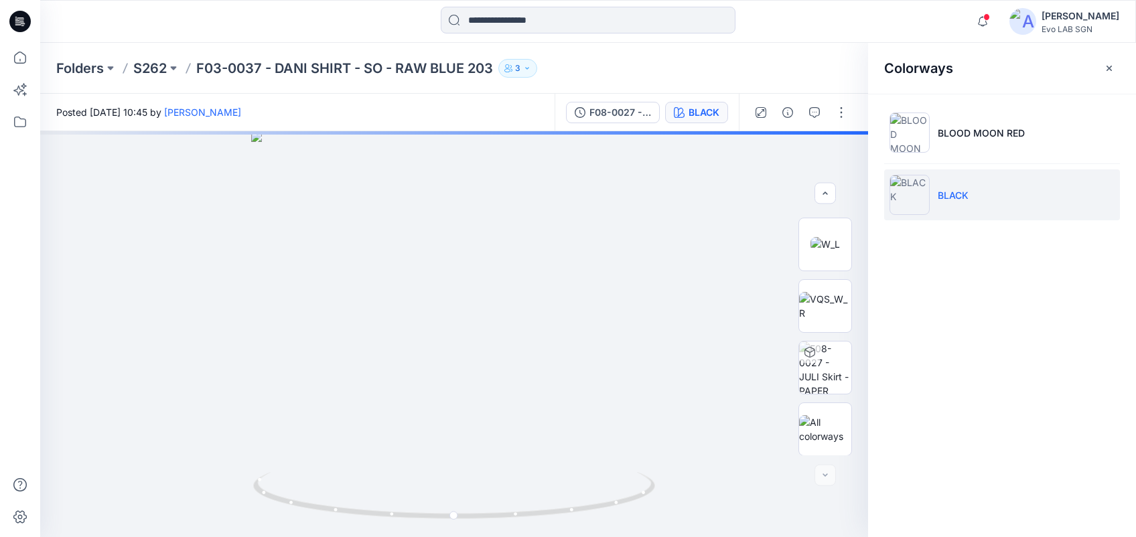
click at [841, 218] on li "BLACK" at bounding box center [1002, 194] width 236 height 51
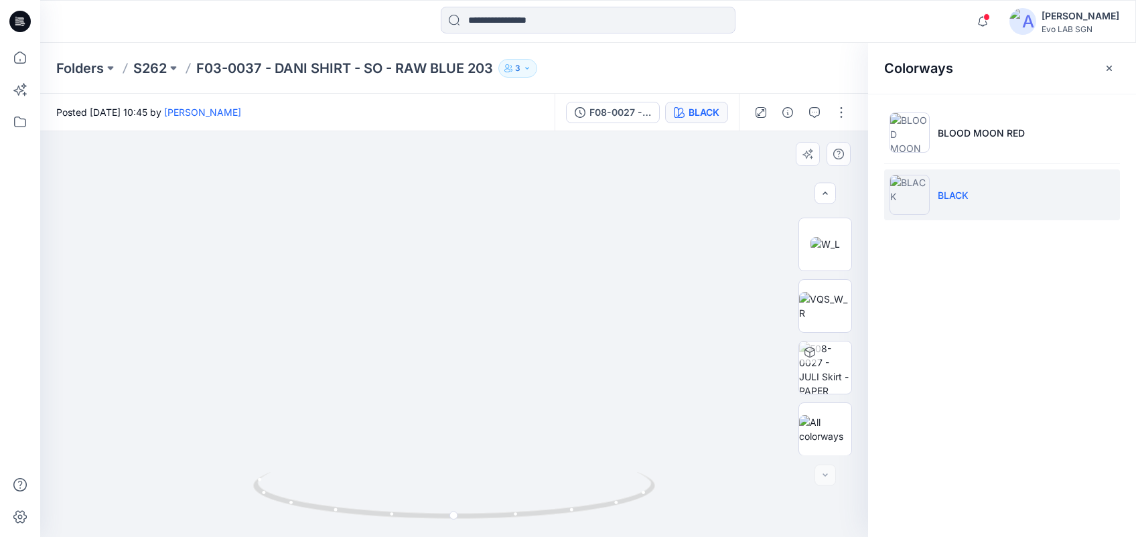
drag, startPoint x: 528, startPoint y: 388, endPoint x: 565, endPoint y: 293, distance: 102.2
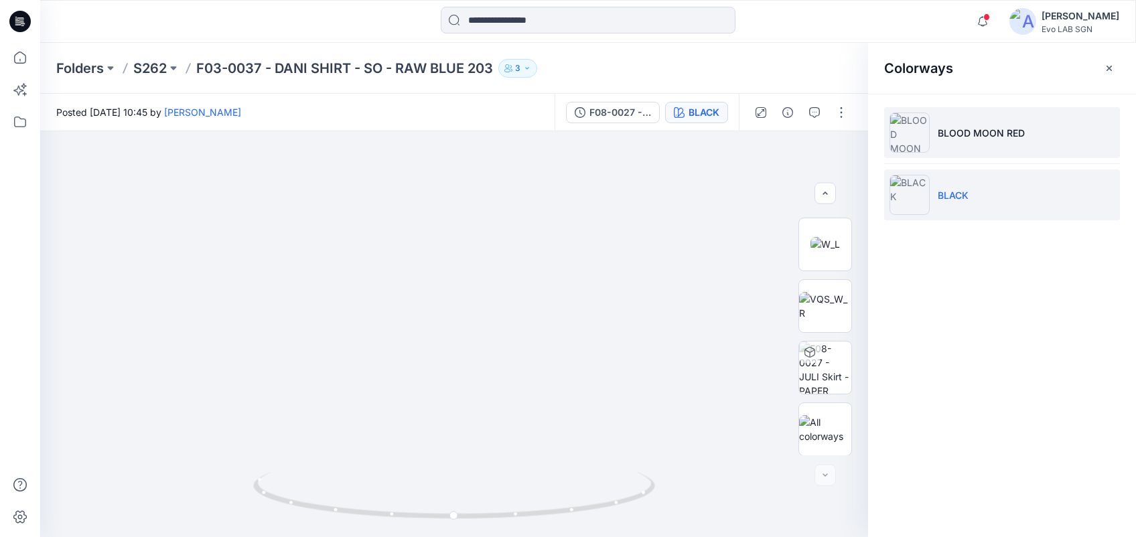
click at [841, 134] on p "BLOOD MOON RED" at bounding box center [981, 133] width 87 height 14
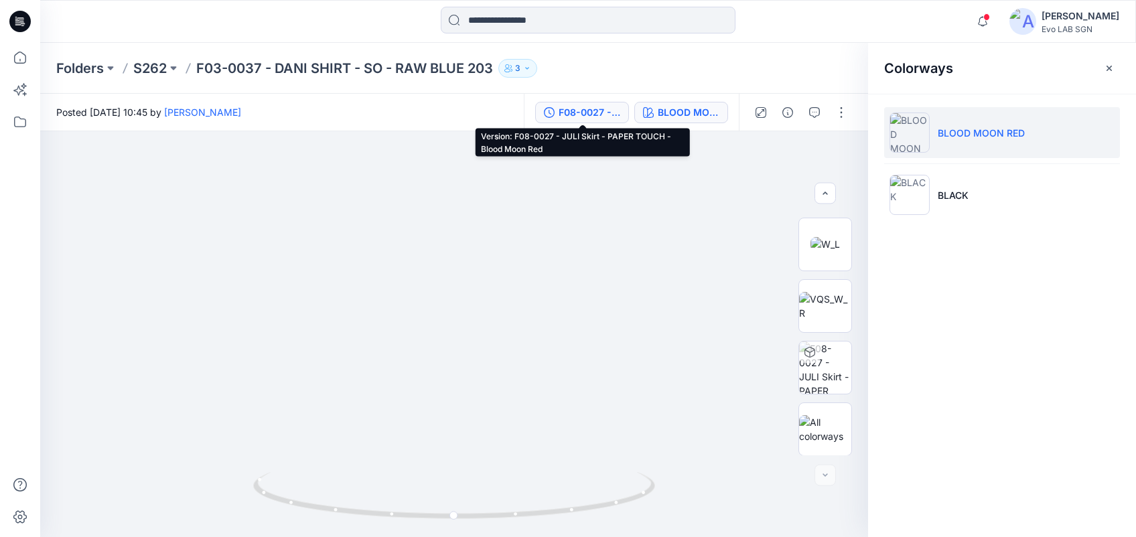
click at [618, 113] on div "F08-0027 - JULI Skirt - PAPER TOUCH - Blood Moon Red" at bounding box center [590, 112] width 62 height 15
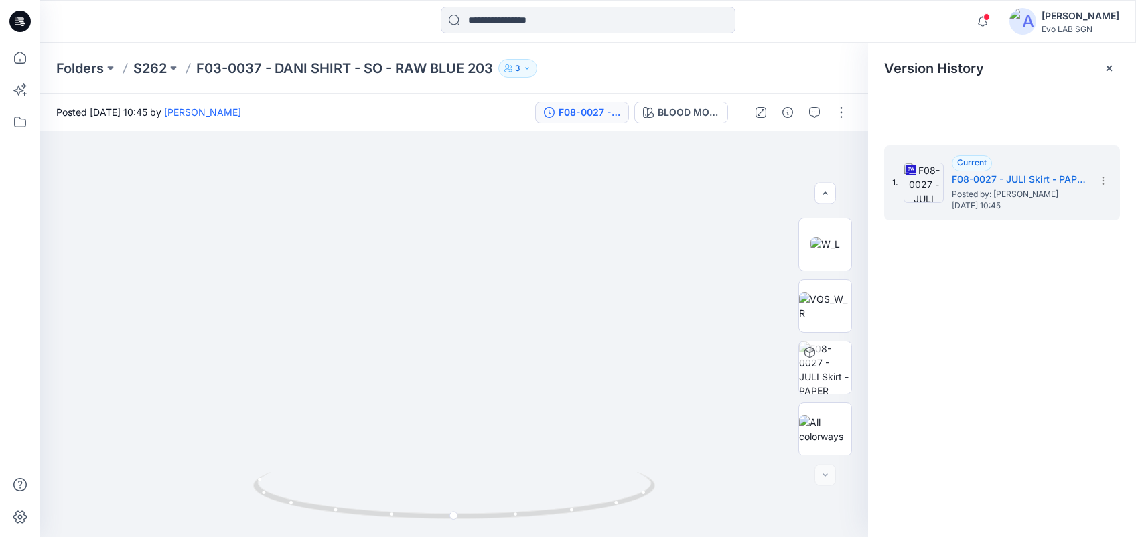
click at [618, 113] on div "F08-0027 - JULI Skirt - PAPER TOUCH - Blood Moon Red" at bounding box center [590, 112] width 62 height 15
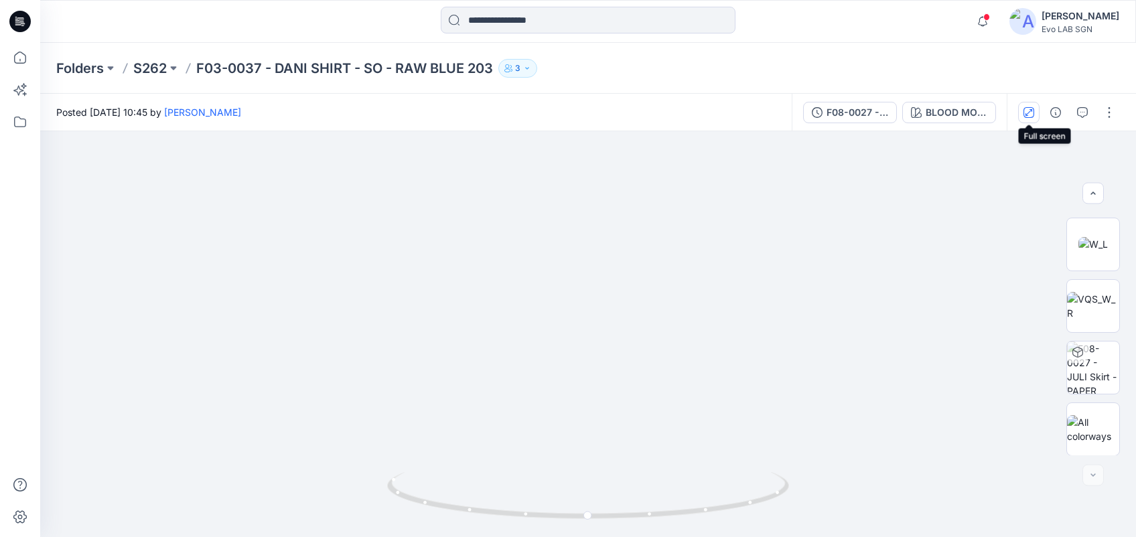
click at [841, 110] on icon "button" at bounding box center [1028, 112] width 11 height 11
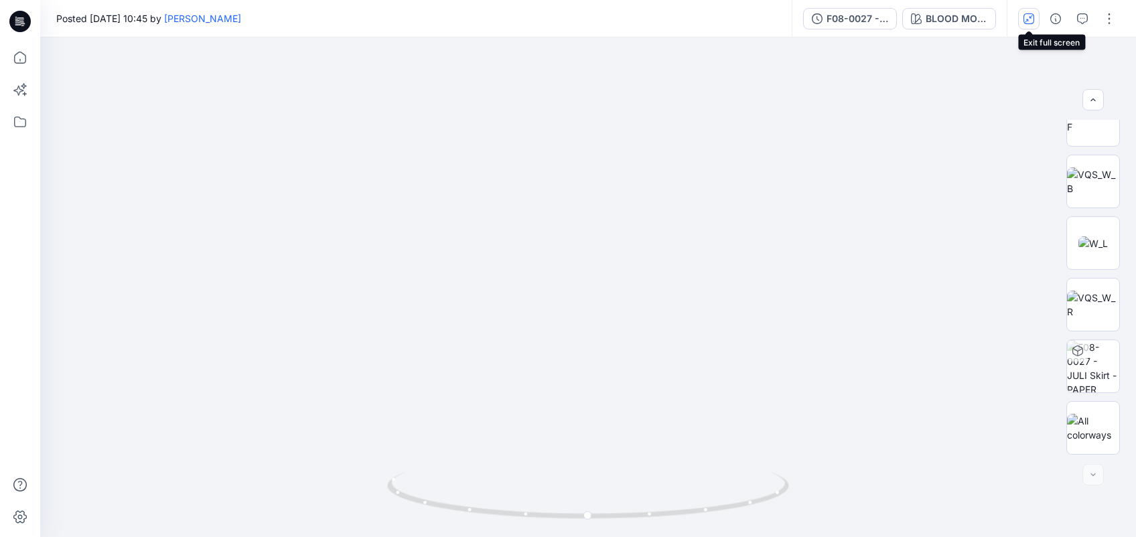
scroll to position [88, 0]
click at [841, 12] on button "button" at bounding box center [1055, 18] width 21 height 21
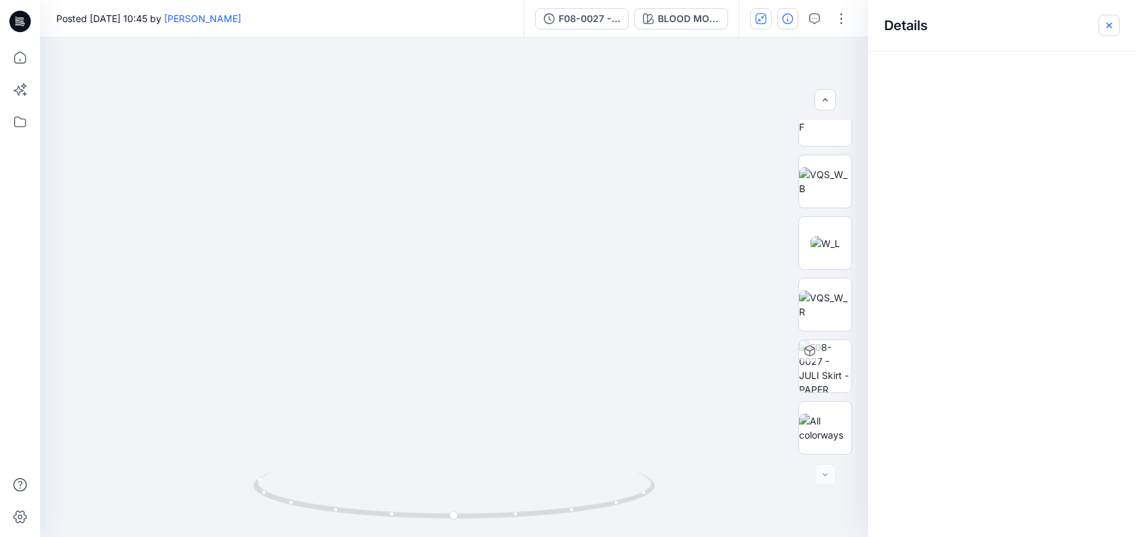
click at [841, 21] on button "button" at bounding box center [1108, 25] width 21 height 21
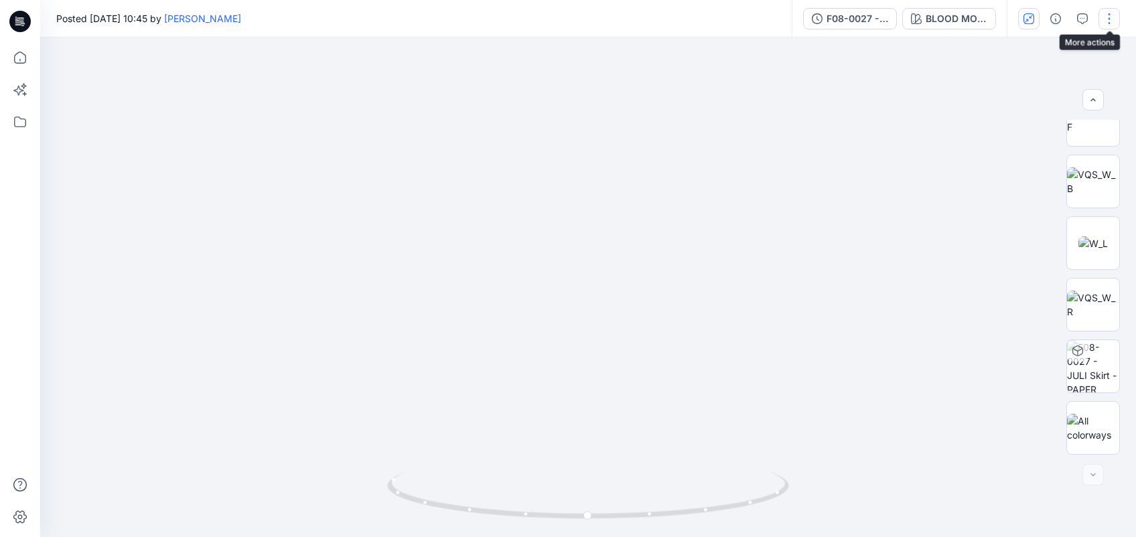
click at [841, 19] on button "button" at bounding box center [1108, 18] width 21 height 21
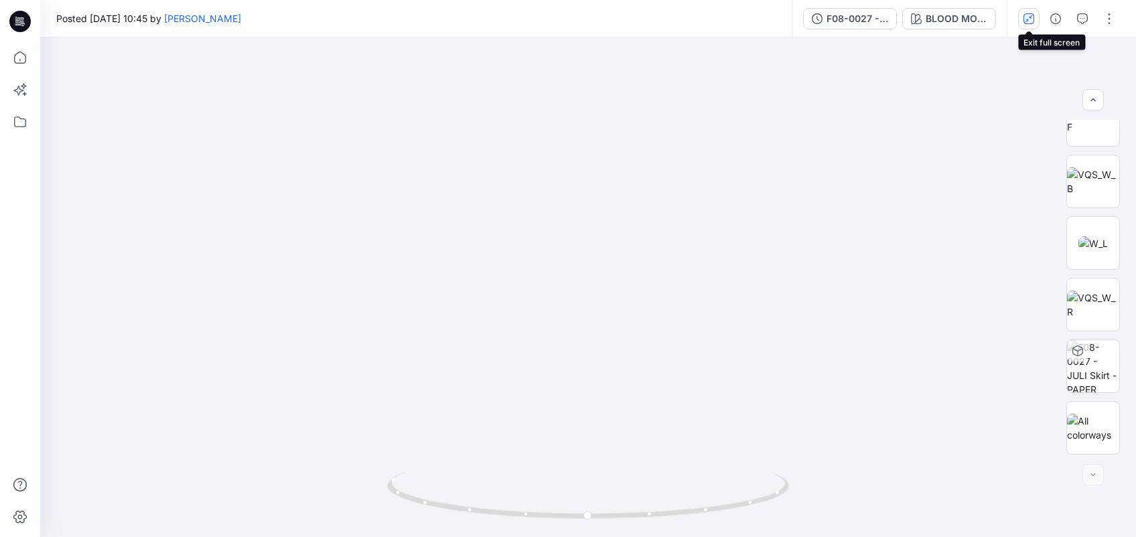
click at [841, 18] on button "button" at bounding box center [1028, 18] width 21 height 21
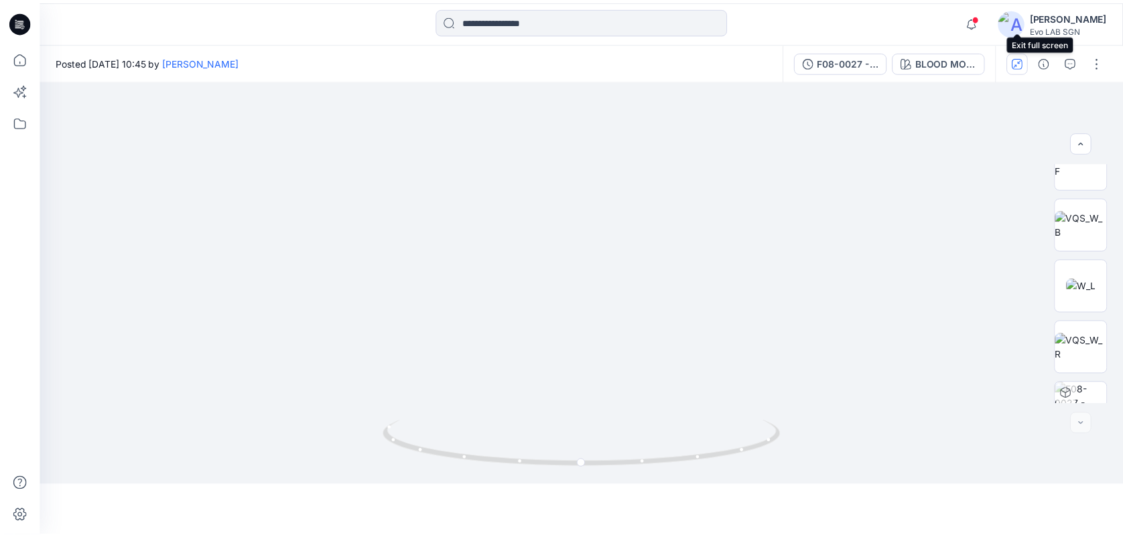
scroll to position [181, 0]
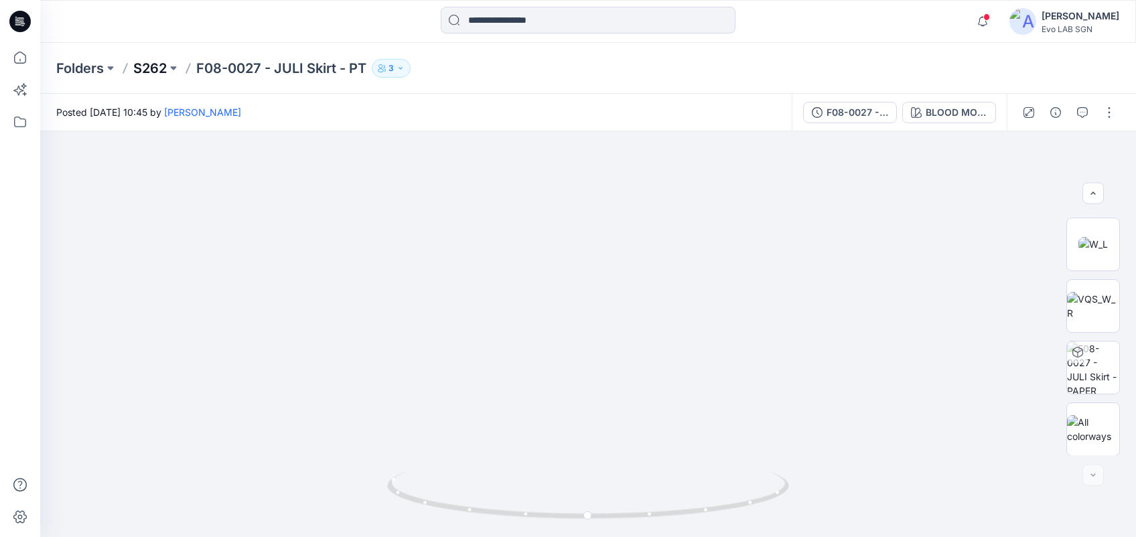
click at [142, 64] on p "S262" at bounding box center [149, 68] width 33 height 19
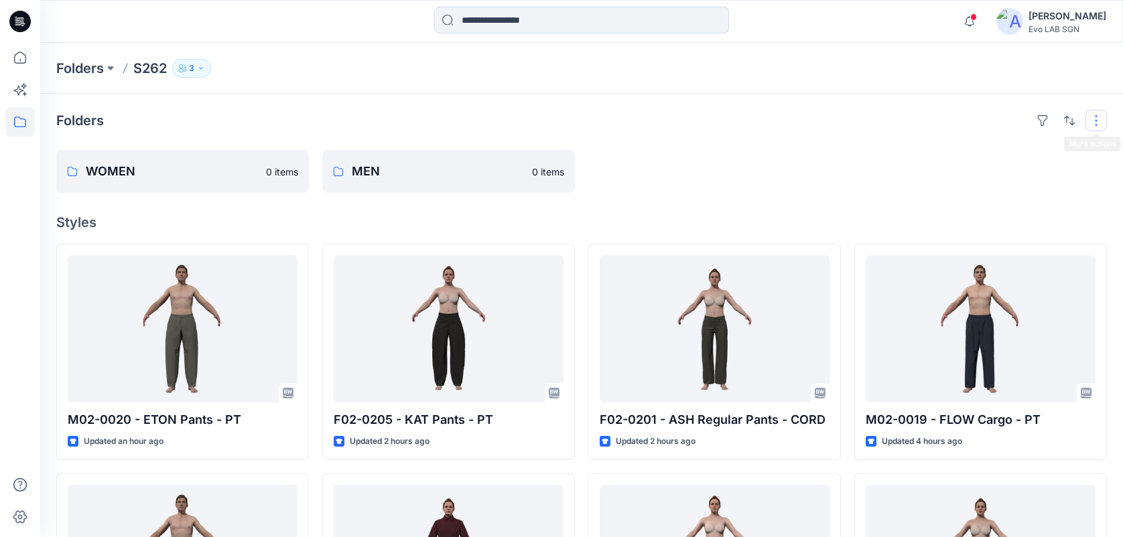
click at [841, 119] on button "button" at bounding box center [1095, 120] width 21 height 21
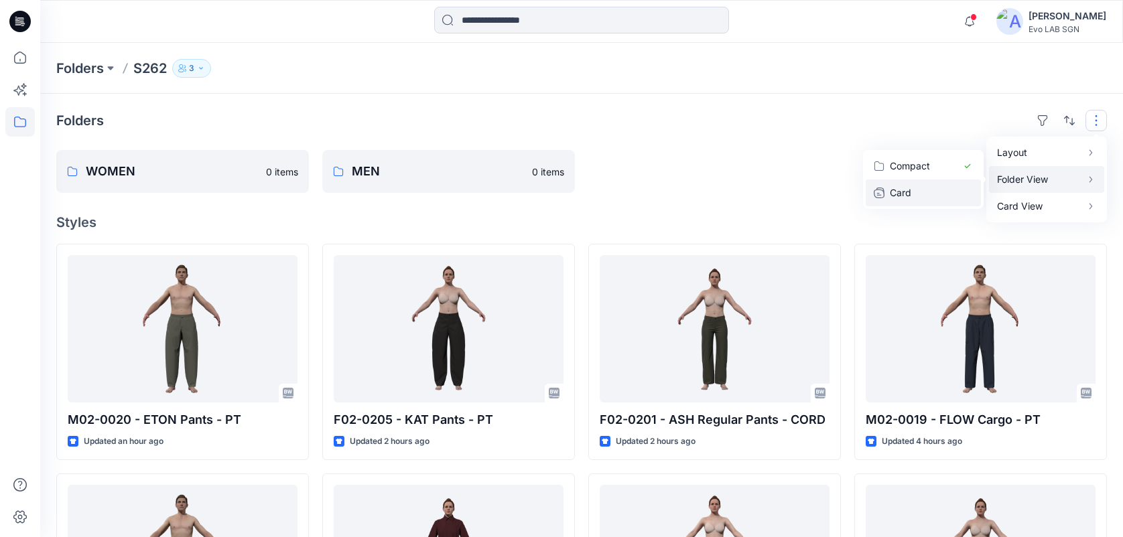
click at [841, 190] on p "Card" at bounding box center [922, 193] width 67 height 16
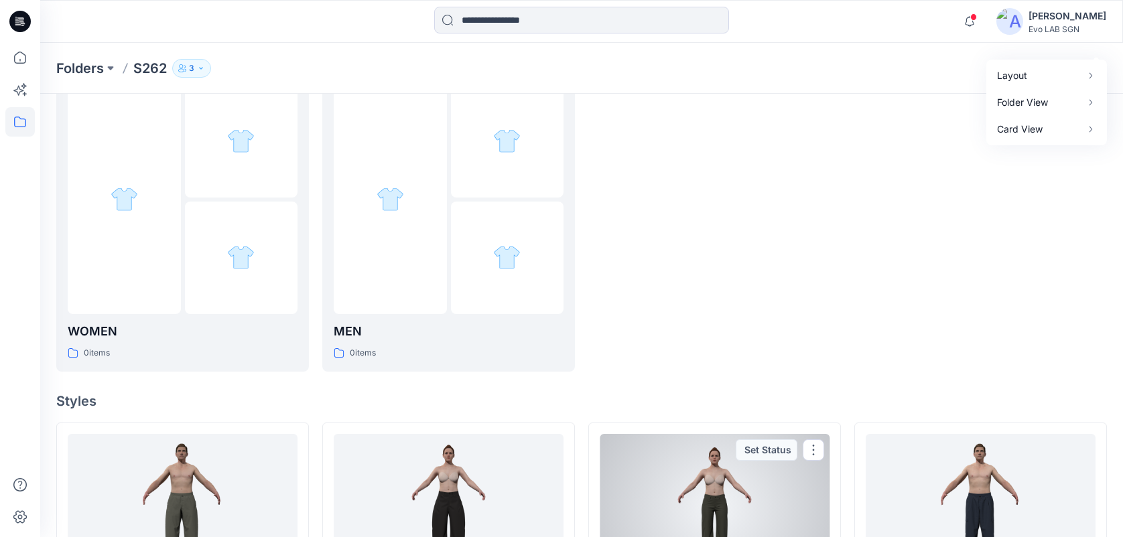
scroll to position [76, 0]
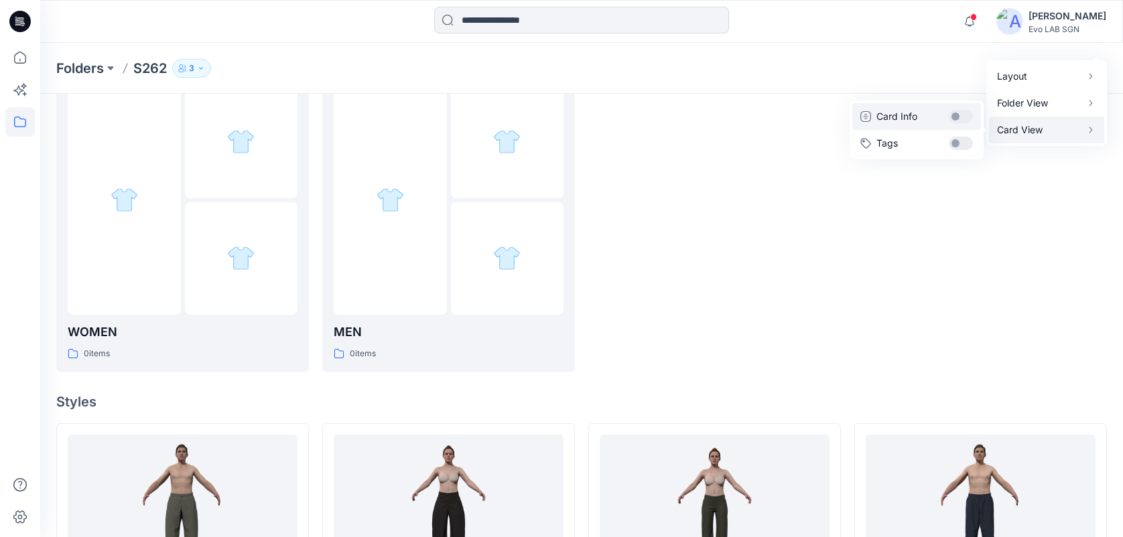
click at [841, 117] on button "Card Info" at bounding box center [916, 116] width 129 height 27
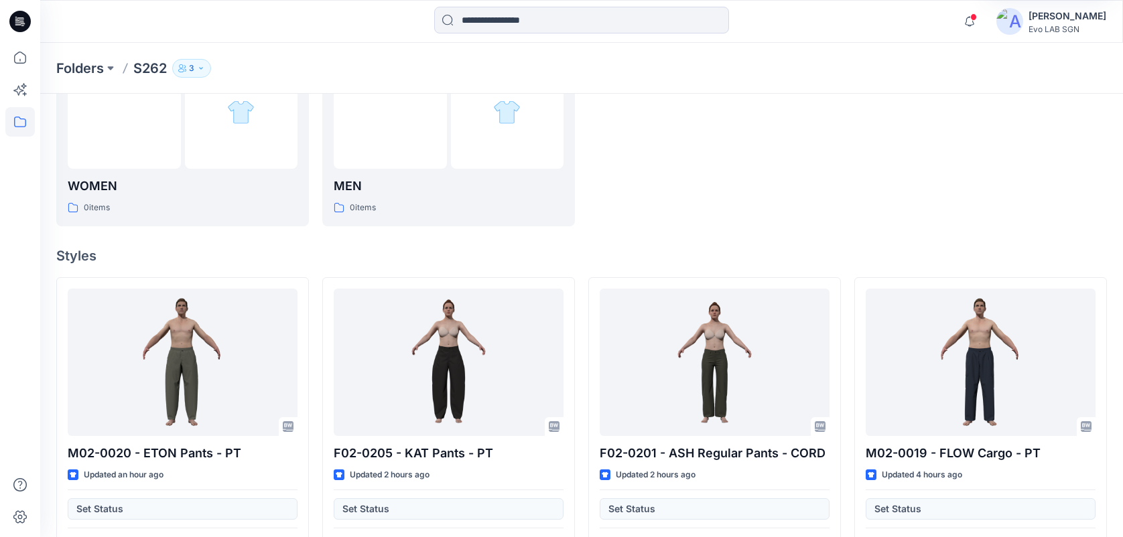
scroll to position [197, 0]
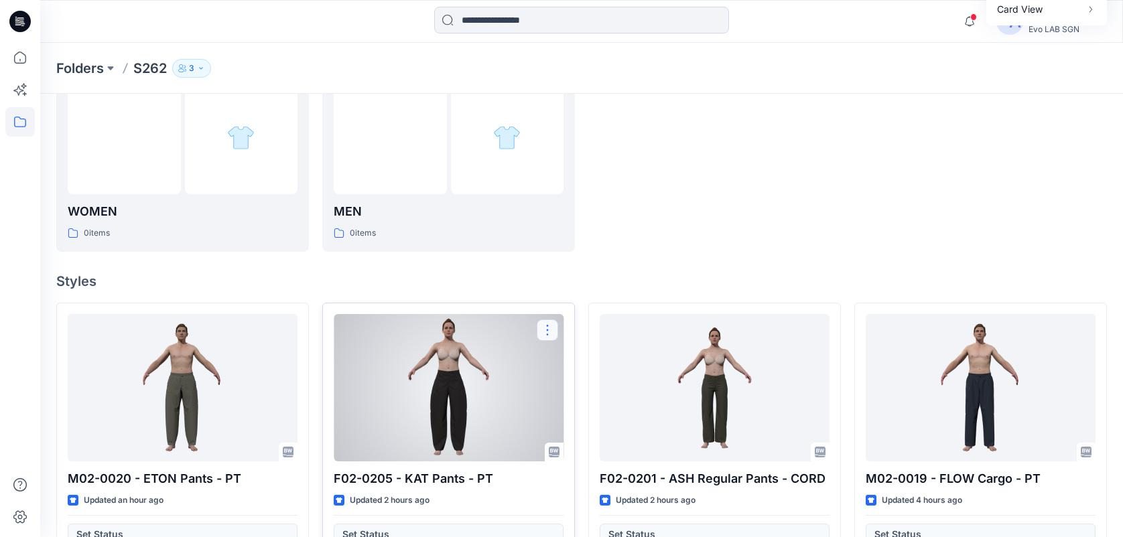
click at [547, 336] on button "button" at bounding box center [547, 329] width 21 height 21
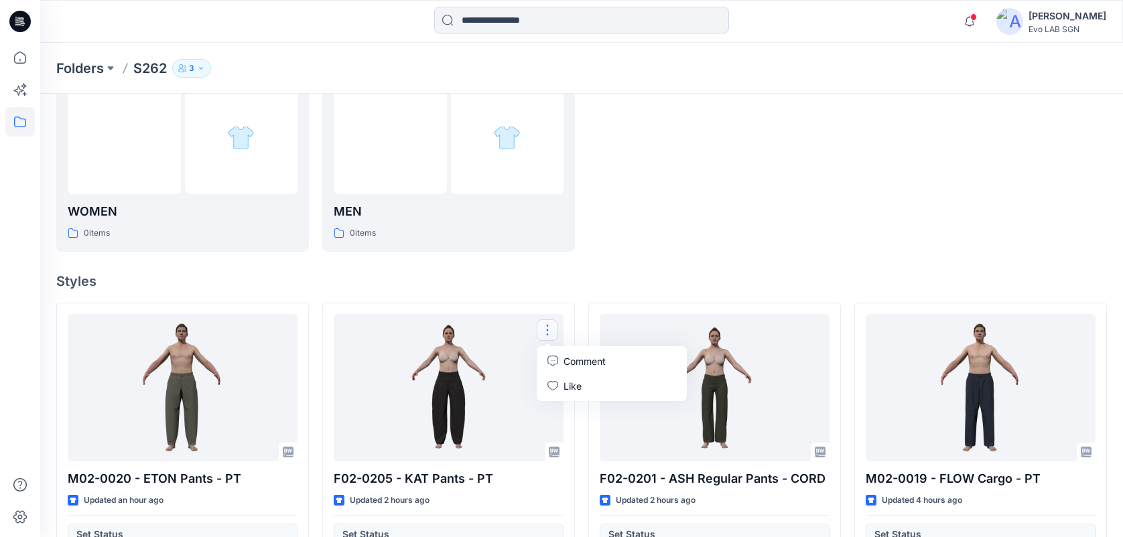
click at [656, 234] on div at bounding box center [714, 102] width 253 height 299
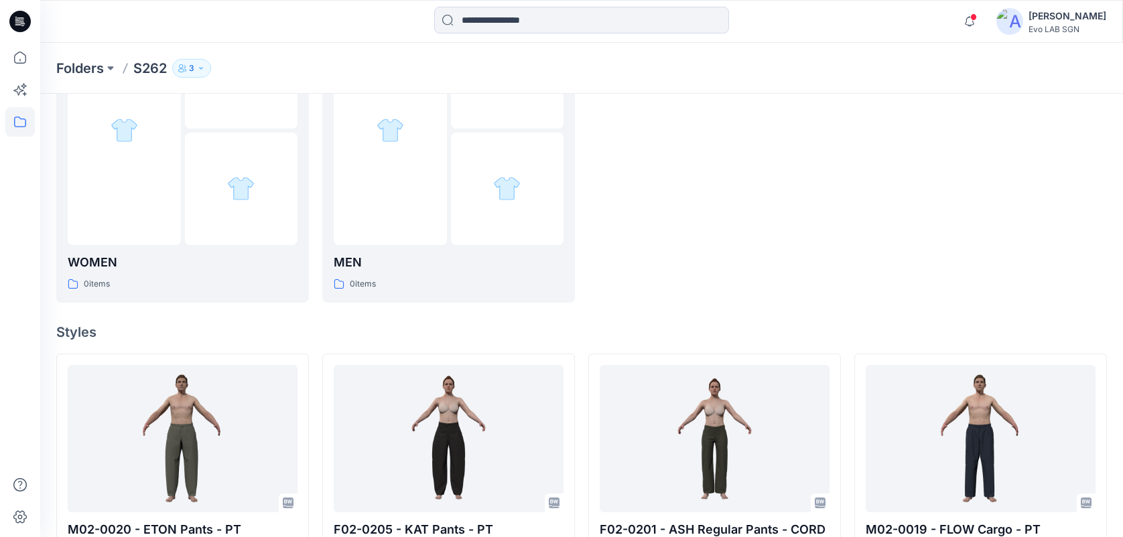
scroll to position [147, 0]
click at [61, 63] on p "Folders" at bounding box center [80, 68] width 48 height 19
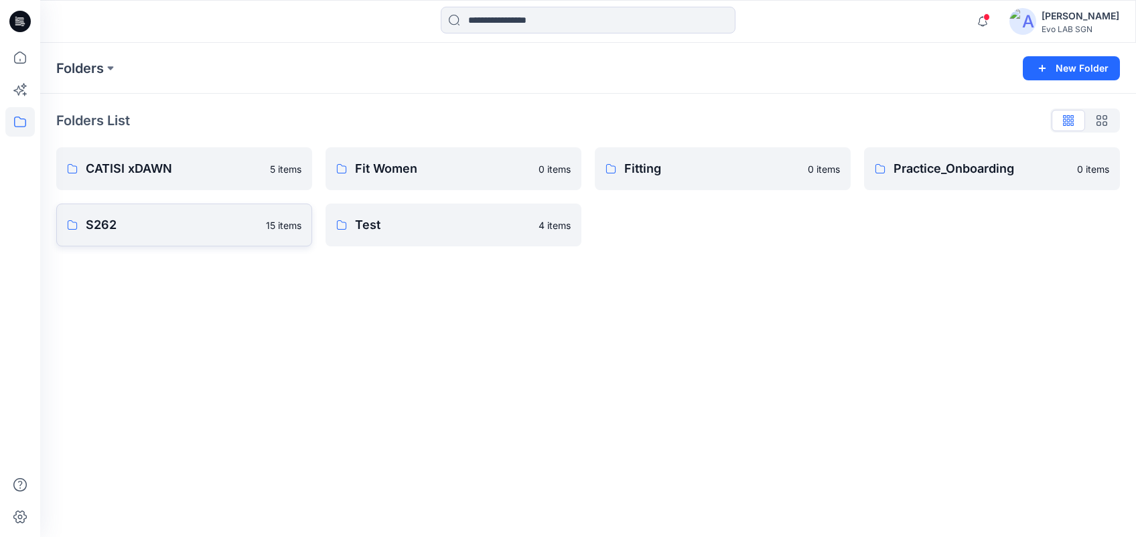
click at [258, 213] on link "S262 15 items" at bounding box center [184, 225] width 256 height 43
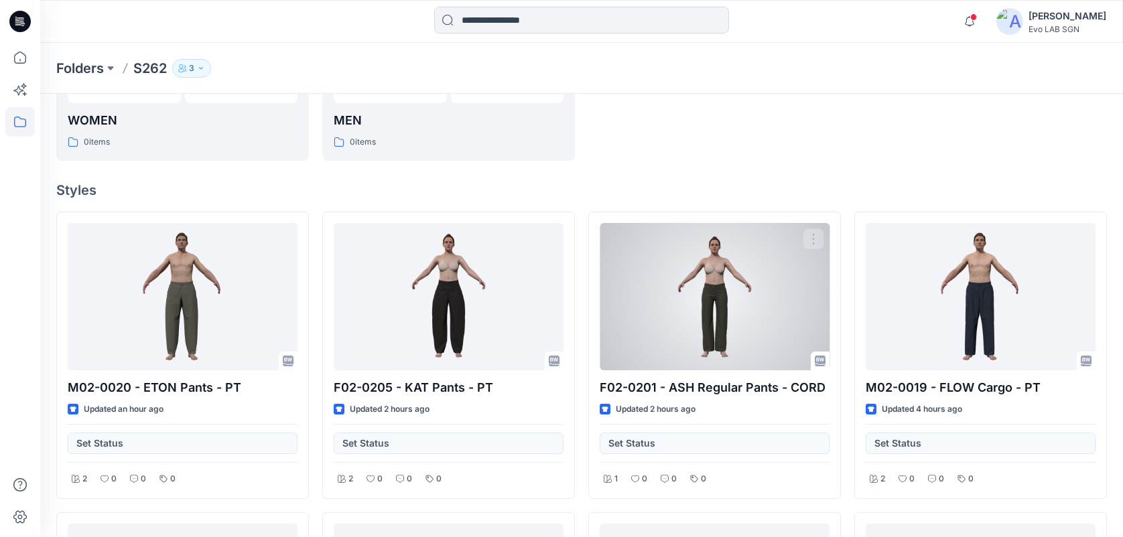
scroll to position [398, 0]
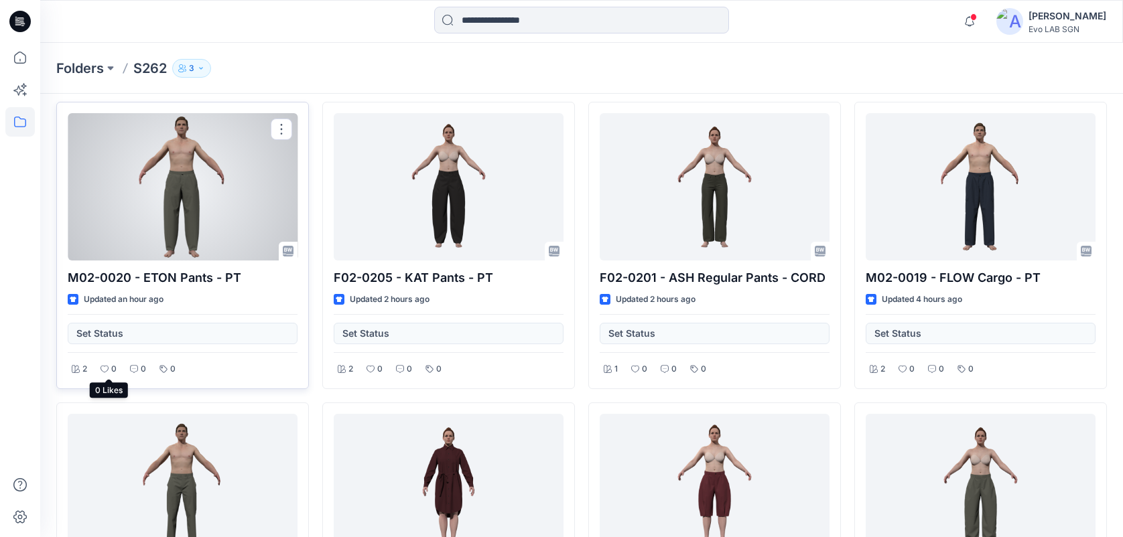
click at [100, 367] on div "0" at bounding box center [108, 369] width 24 height 17
click at [105, 368] on icon at bounding box center [104, 369] width 8 height 8
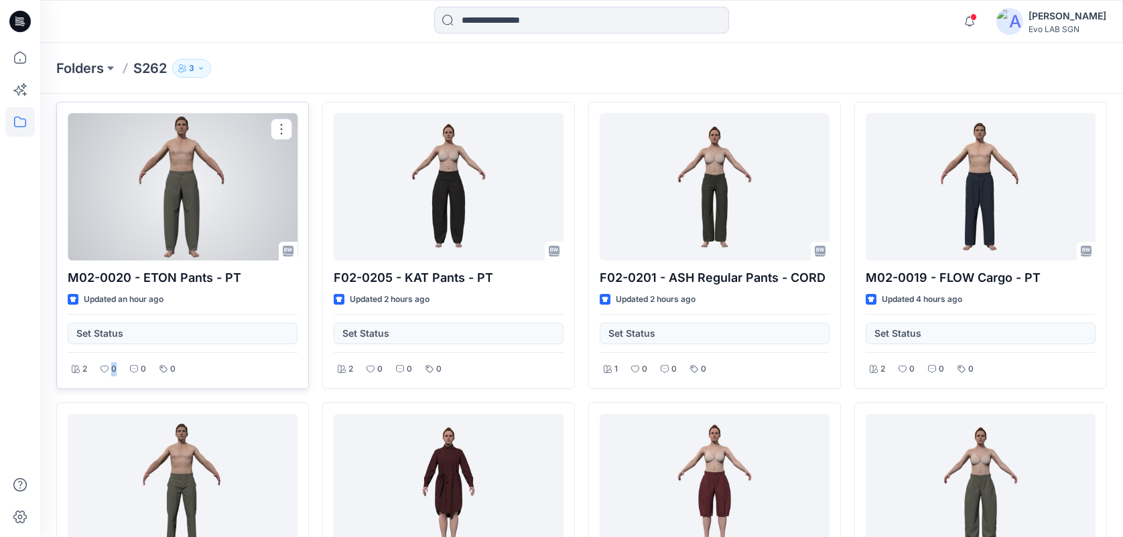
click at [105, 368] on icon at bounding box center [104, 369] width 8 height 8
click at [278, 127] on button "button" at bounding box center [281, 129] width 21 height 21
click at [291, 186] on icon "button" at bounding box center [286, 185] width 11 height 11
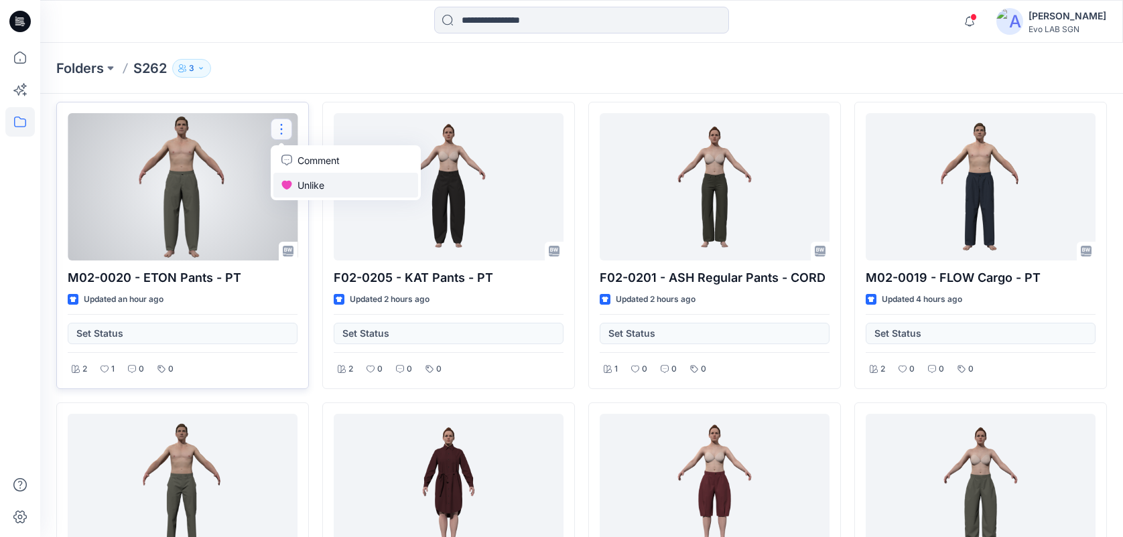
click at [291, 186] on icon "button" at bounding box center [286, 185] width 11 height 11
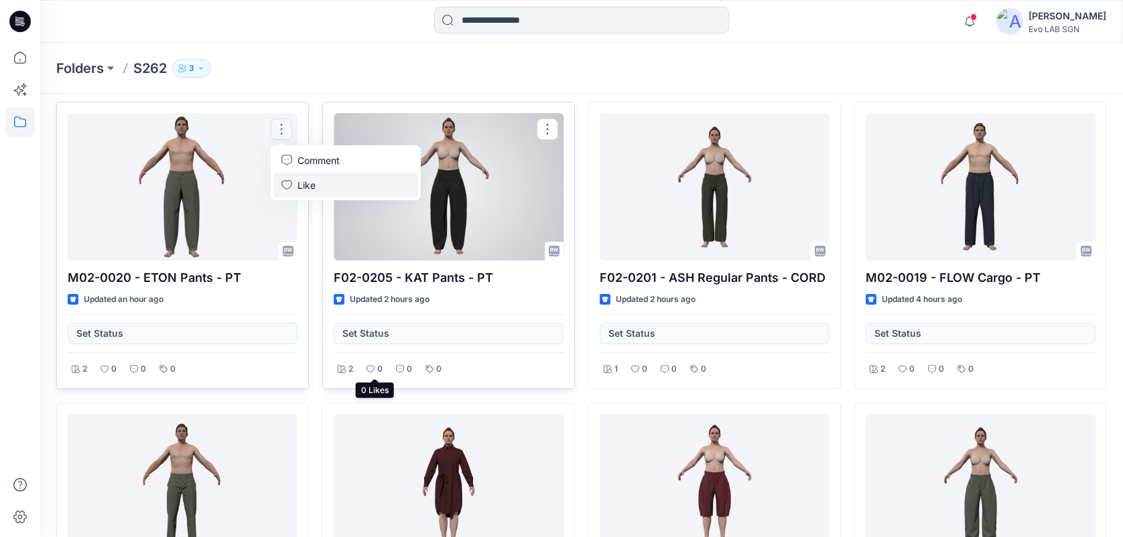
click at [374, 370] on div "0" at bounding box center [374, 369] width 24 height 17
drag, startPoint x: 374, startPoint y: 370, endPoint x: 365, endPoint y: 364, distance: 10.8
click at [365, 364] on div "0" at bounding box center [374, 369] width 24 height 17
click at [539, 129] on button "button" at bounding box center [547, 129] width 21 height 21
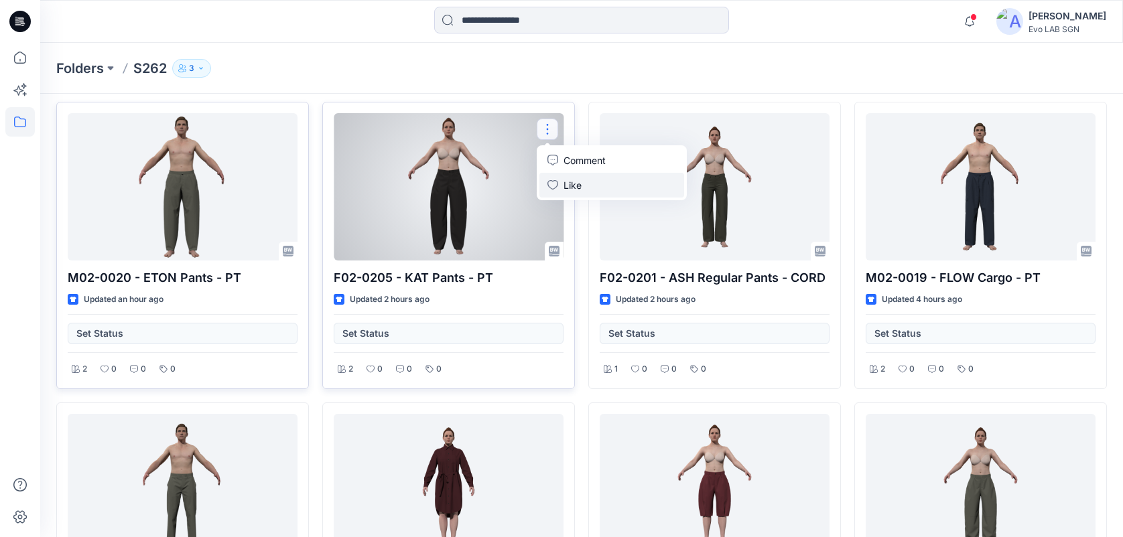
click at [561, 186] on button "Like" at bounding box center [611, 185] width 145 height 25
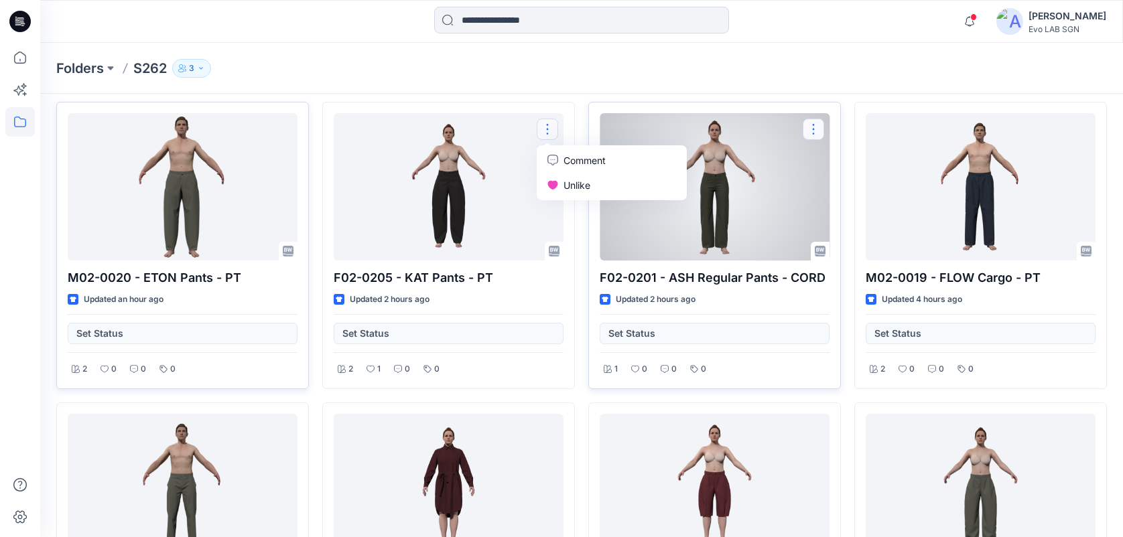
click at [812, 124] on button "button" at bounding box center [812, 129] width 21 height 21
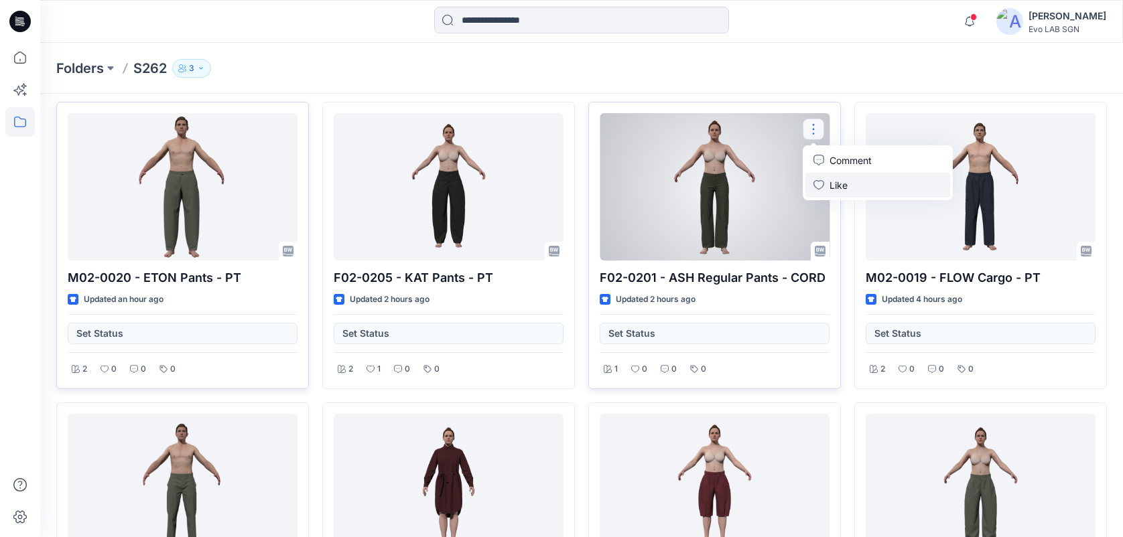
click at [835, 185] on p "Like" at bounding box center [838, 185] width 18 height 14
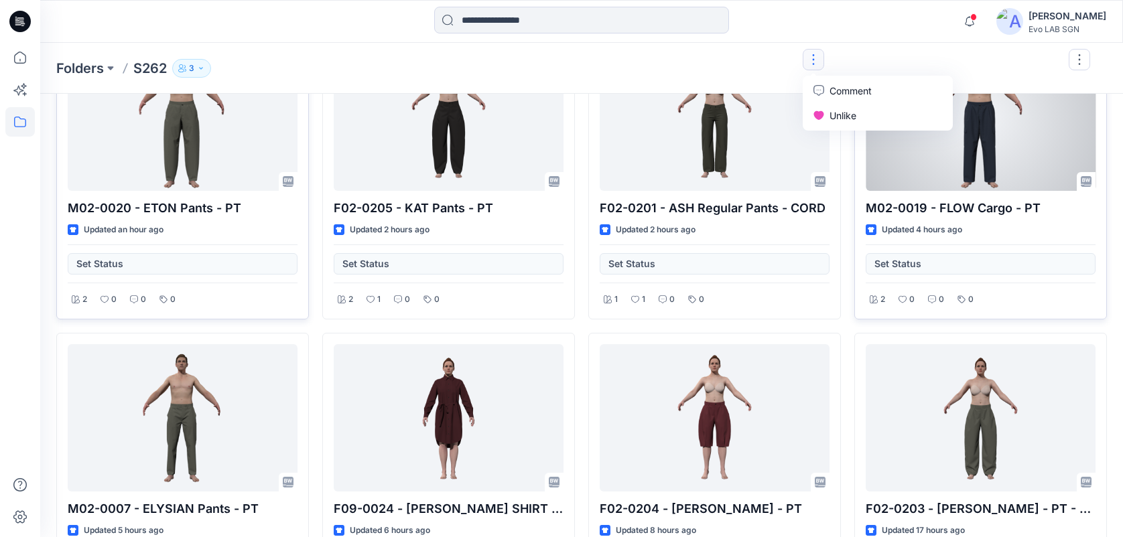
scroll to position [587, 0]
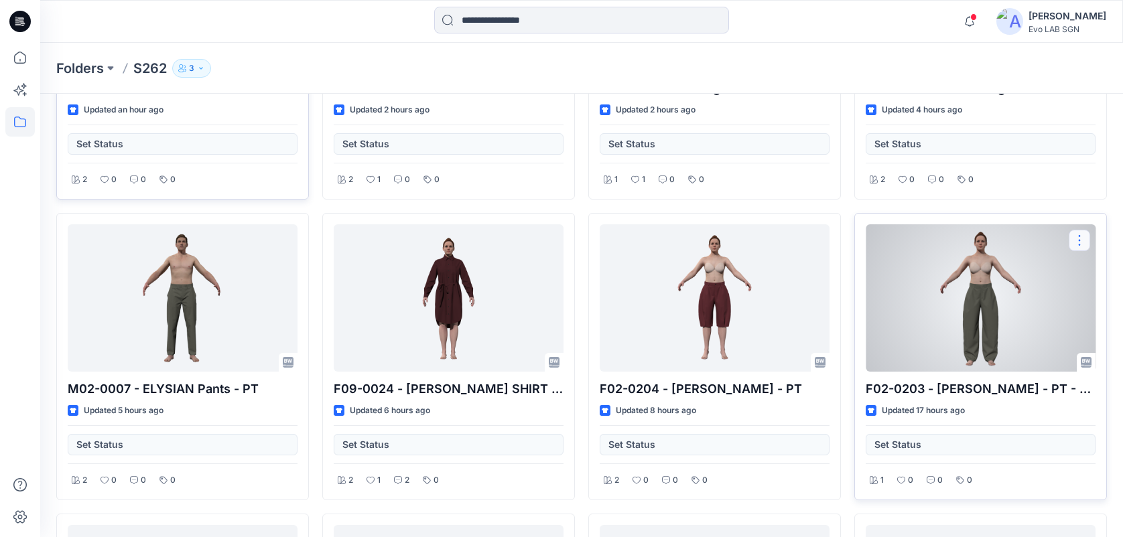
click at [841, 235] on button "button" at bounding box center [1078, 240] width 21 height 21
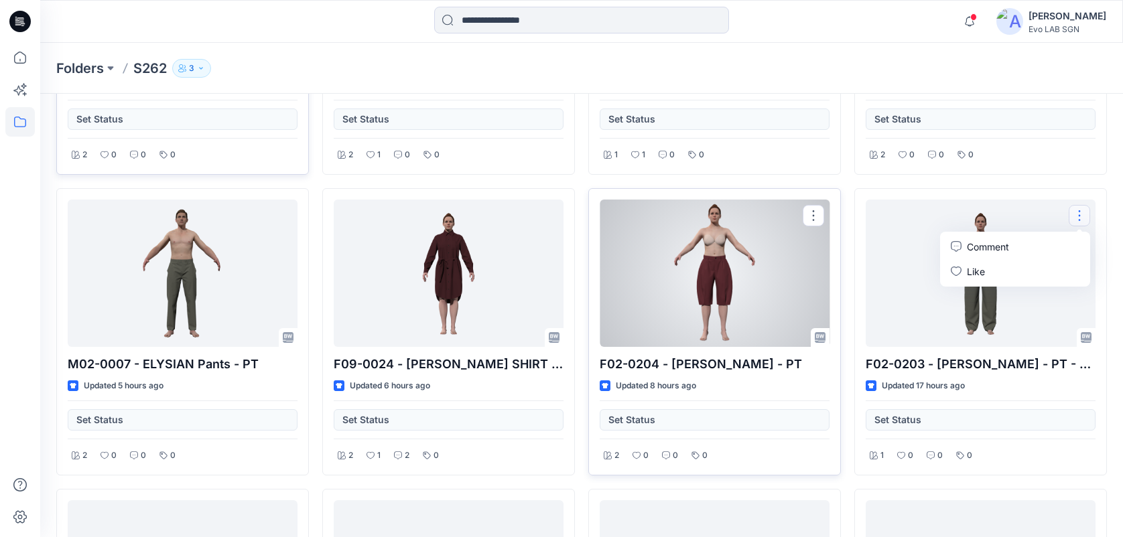
scroll to position [614, 0]
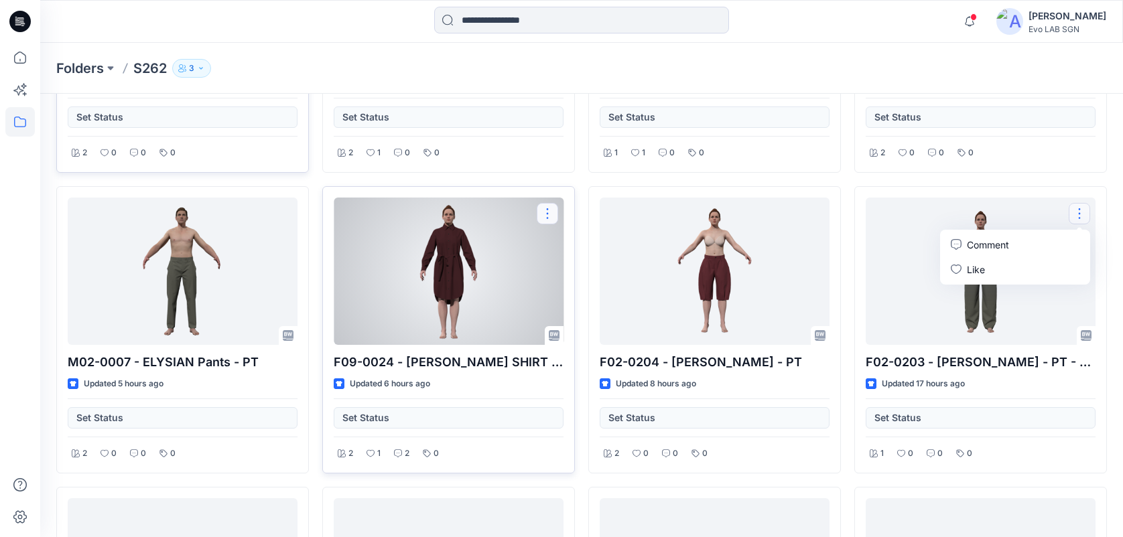
click at [547, 215] on button "button" at bounding box center [547, 213] width 21 height 21
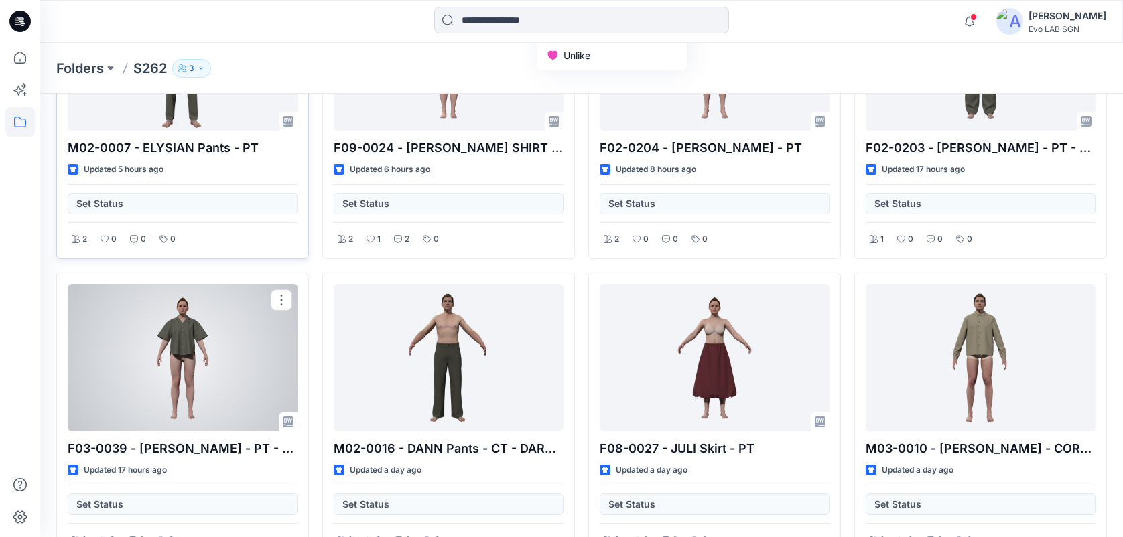
scroll to position [872, 0]
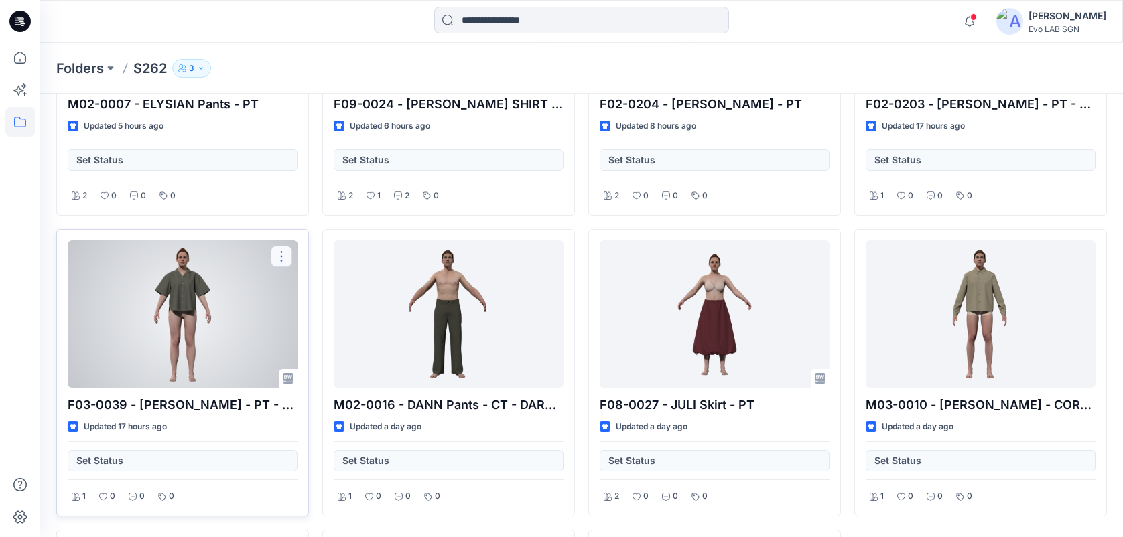
click at [278, 259] on button "button" at bounding box center [281, 256] width 21 height 21
click at [302, 305] on p "Like" at bounding box center [306, 312] width 18 height 14
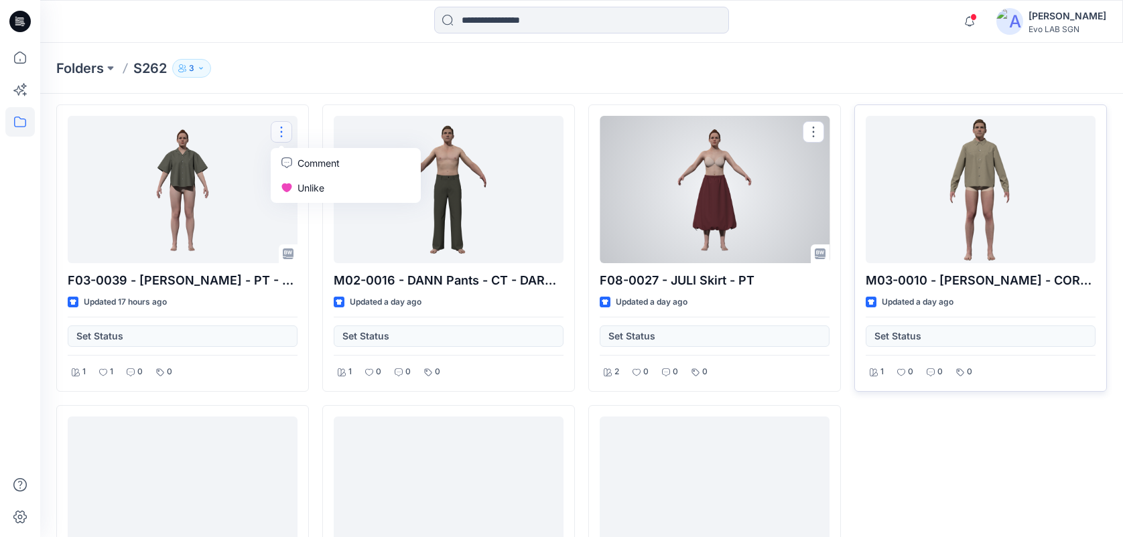
scroll to position [995, 0]
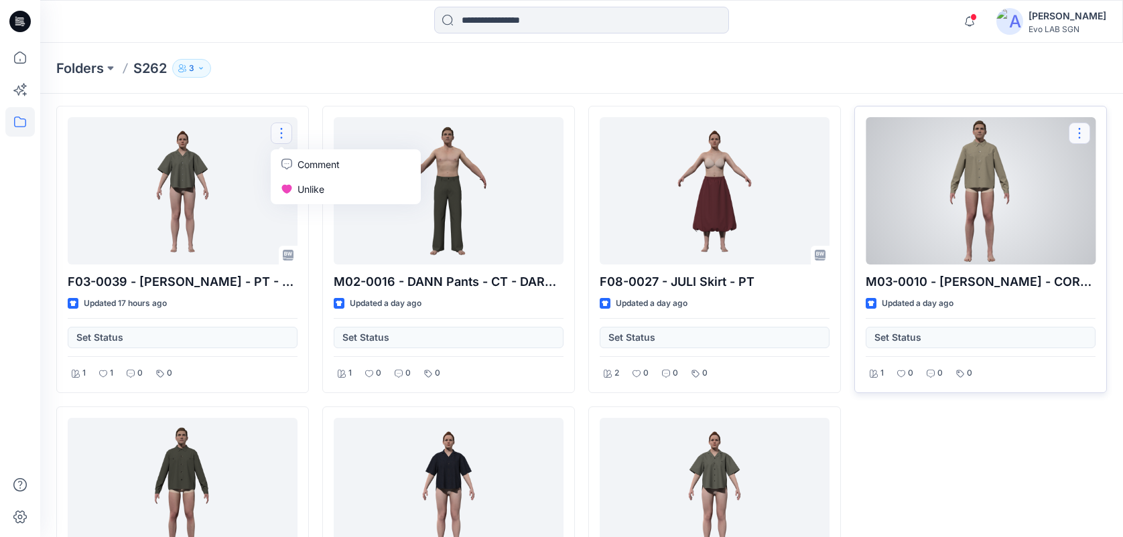
click at [841, 123] on button "button" at bounding box center [1078, 133] width 21 height 21
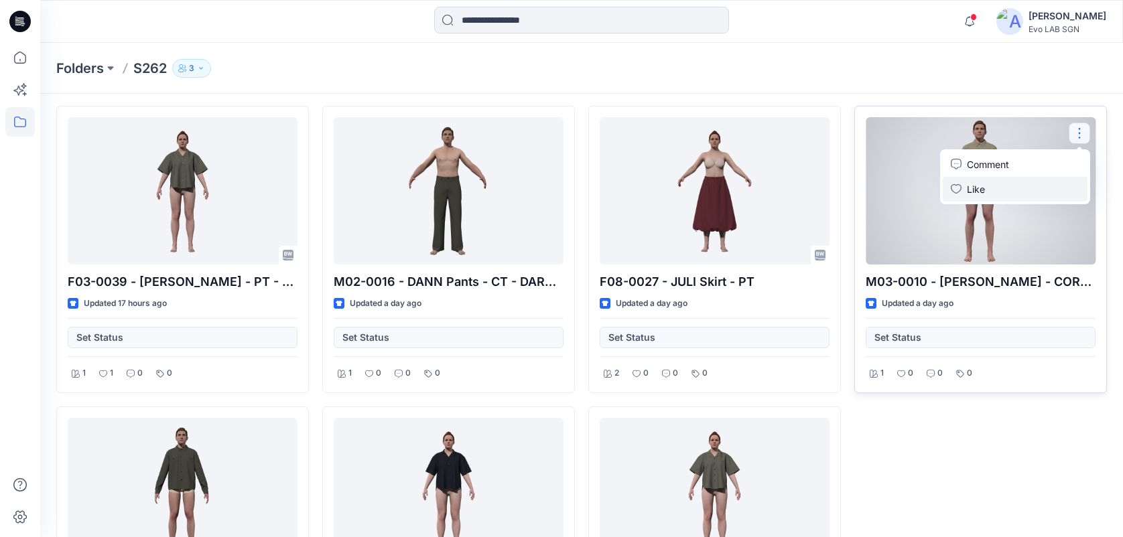
click at [841, 196] on button "Like" at bounding box center [1014, 189] width 145 height 25
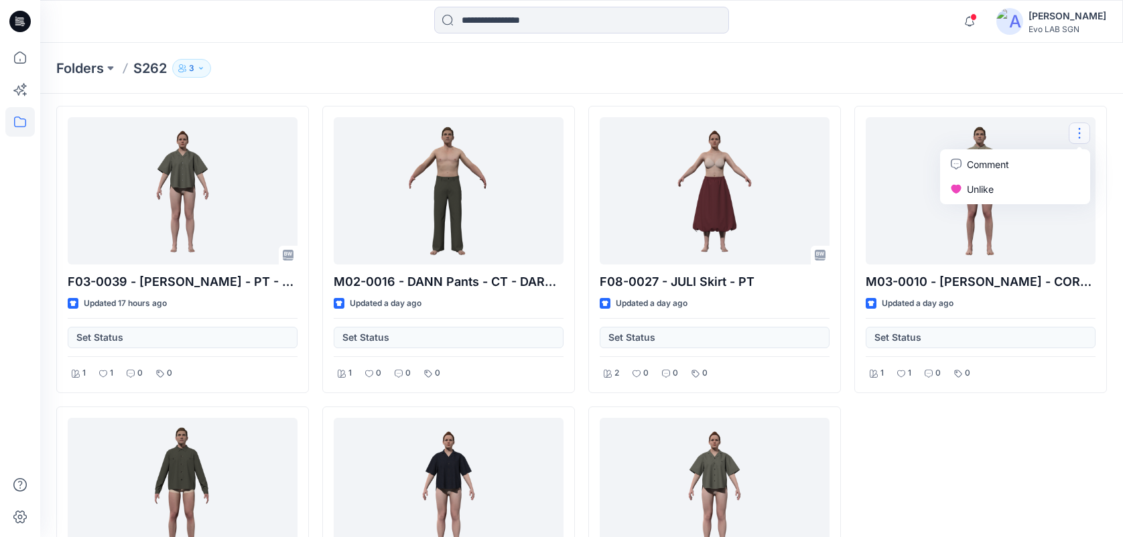
scroll to position [1141, 0]
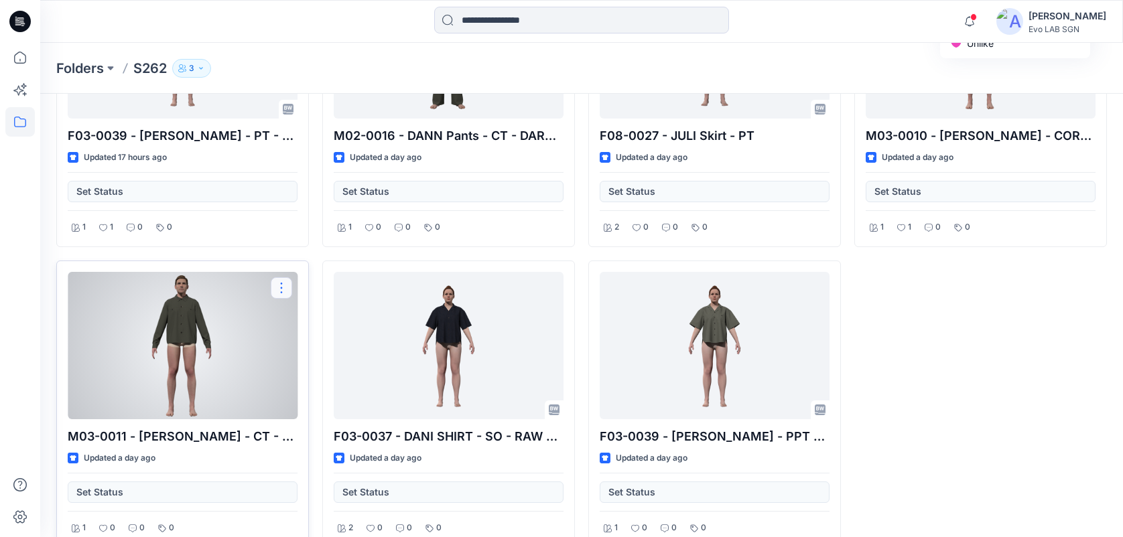
click at [287, 284] on button "button" at bounding box center [281, 287] width 21 height 21
click at [295, 348] on button "Like" at bounding box center [345, 344] width 145 height 25
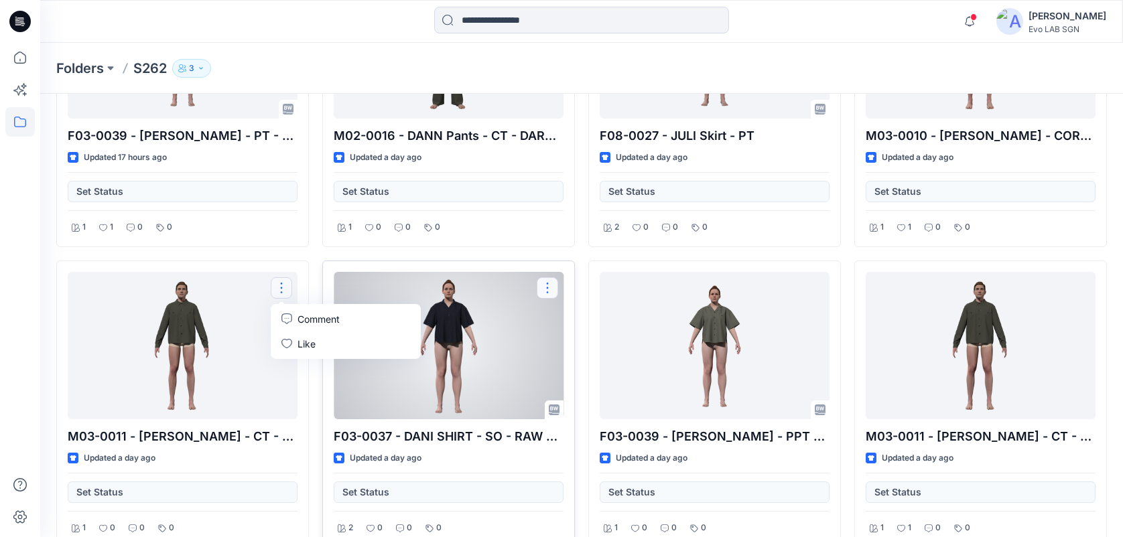
click at [549, 283] on button "button" at bounding box center [547, 287] width 21 height 21
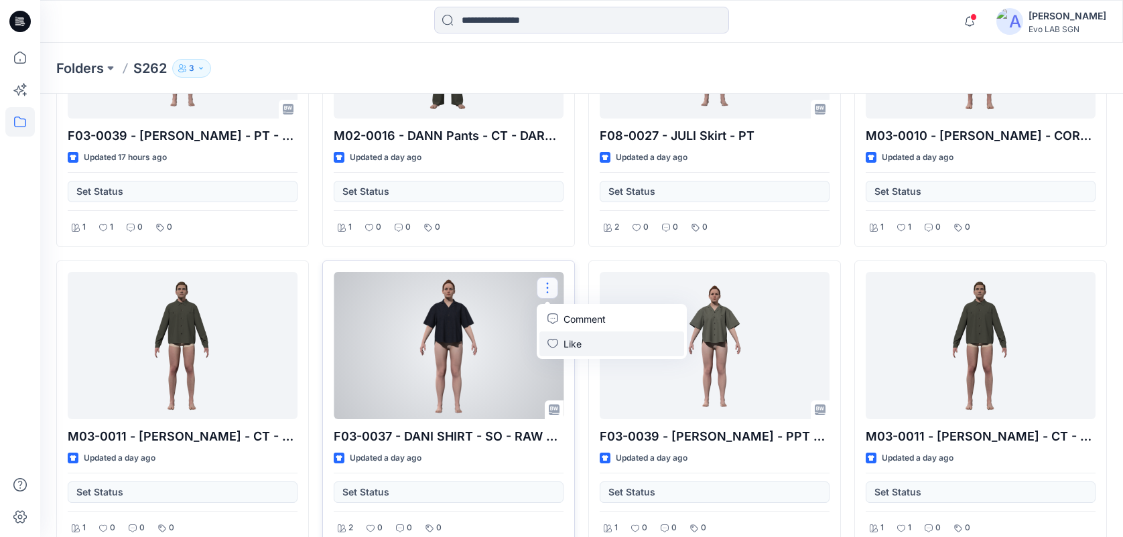
click at [553, 339] on icon "button" at bounding box center [552, 343] width 11 height 9
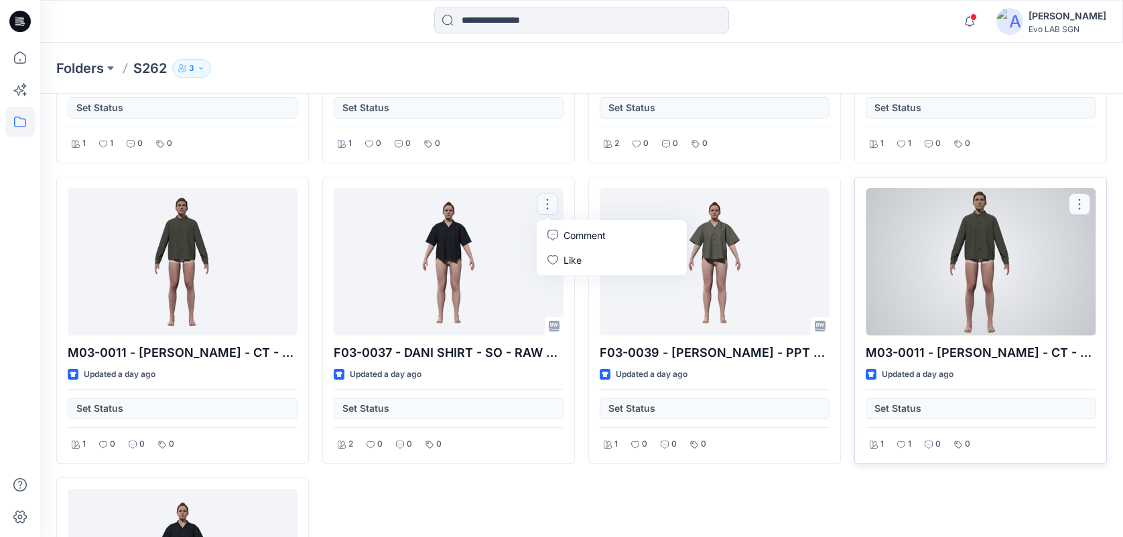
click at [841, 202] on button "button" at bounding box center [1078, 204] width 21 height 21
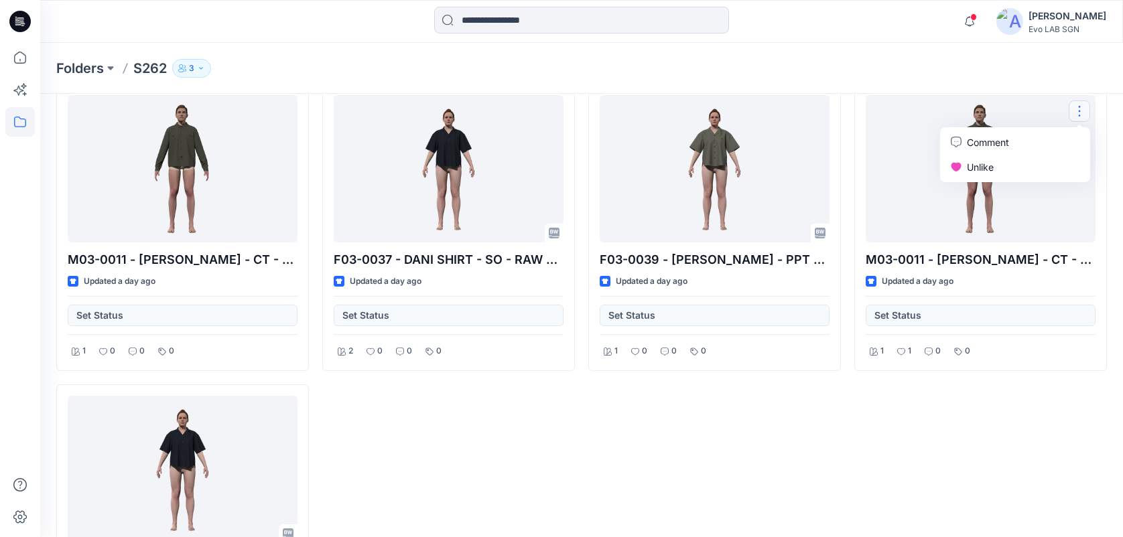
scroll to position [1434, 0]
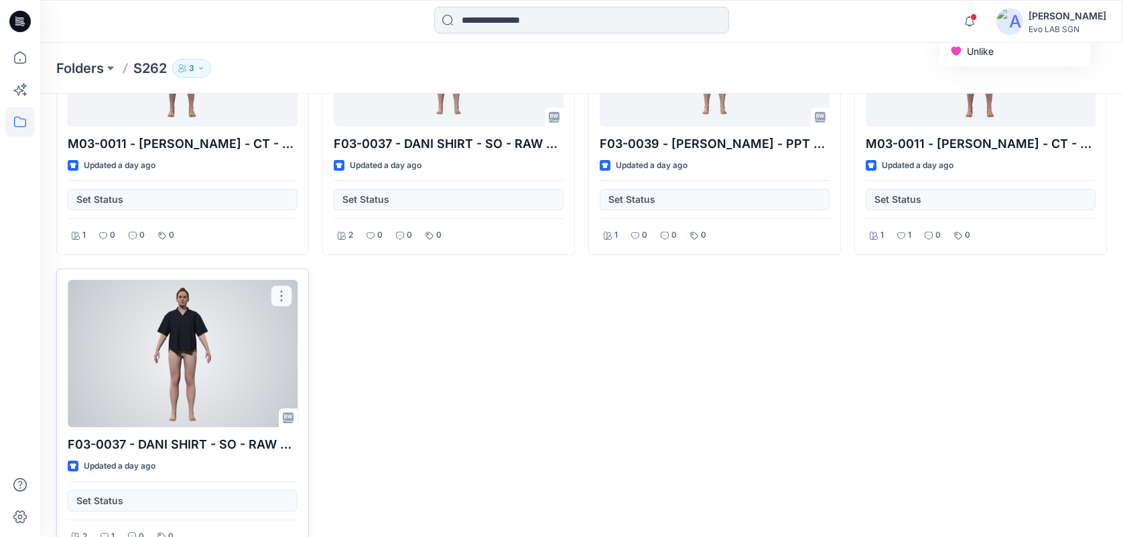
click at [277, 294] on button "button" at bounding box center [281, 295] width 21 height 21
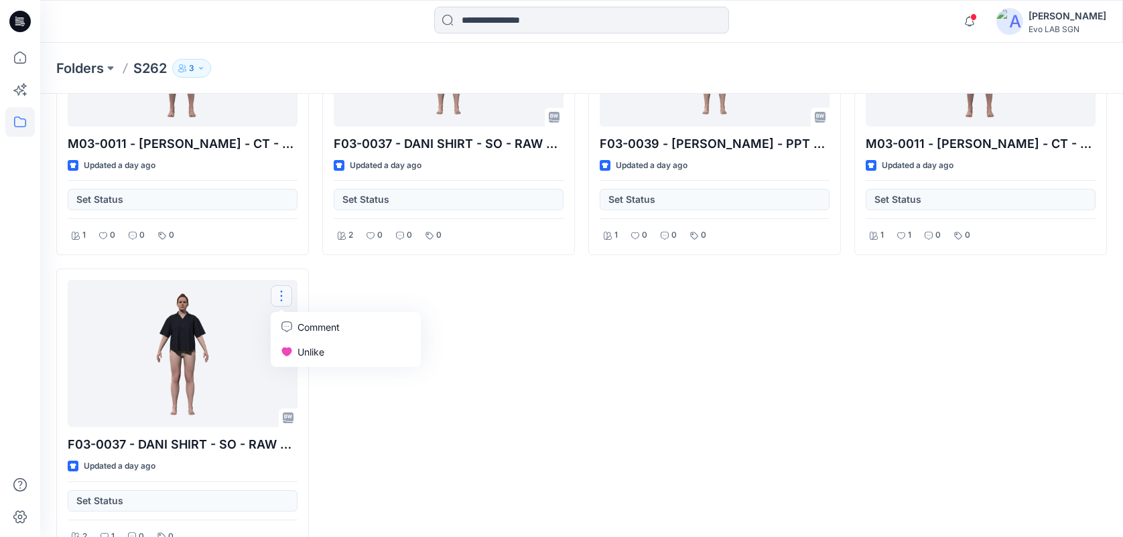
scroll to position [1467, 0]
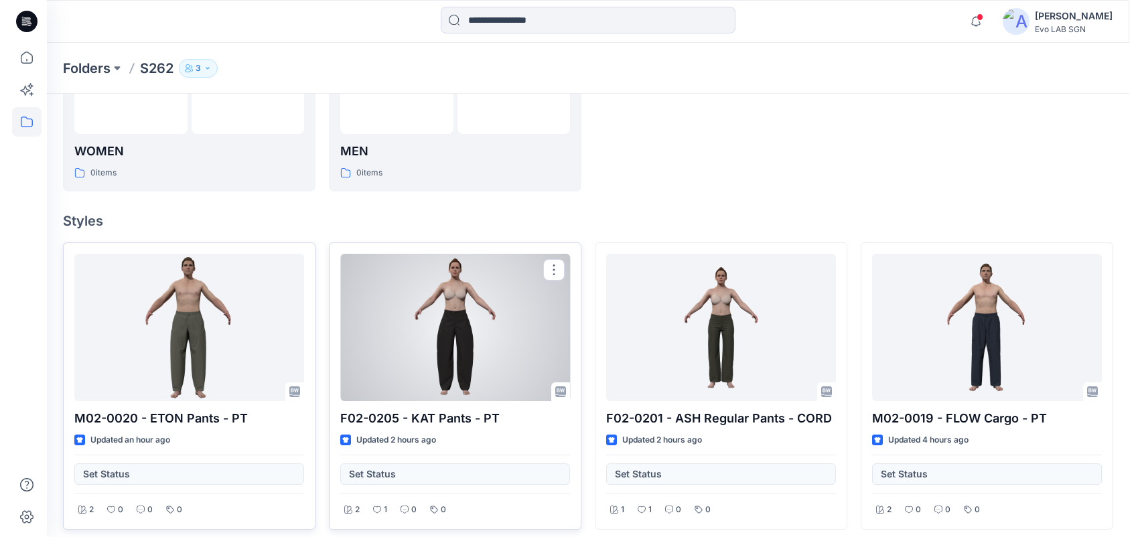
scroll to position [0, 0]
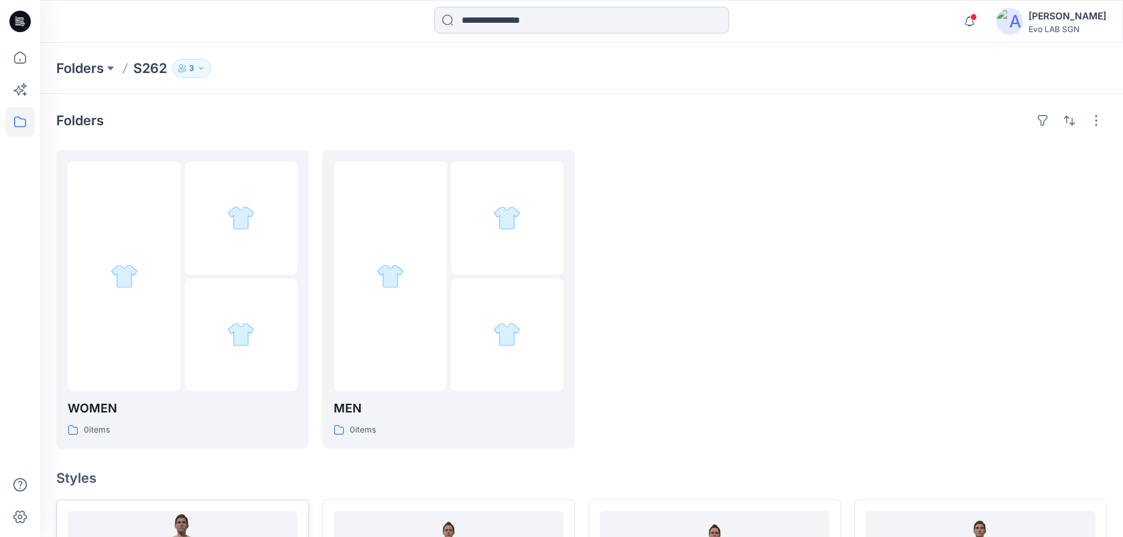
click at [537, 27] on input at bounding box center [581, 20] width 295 height 27
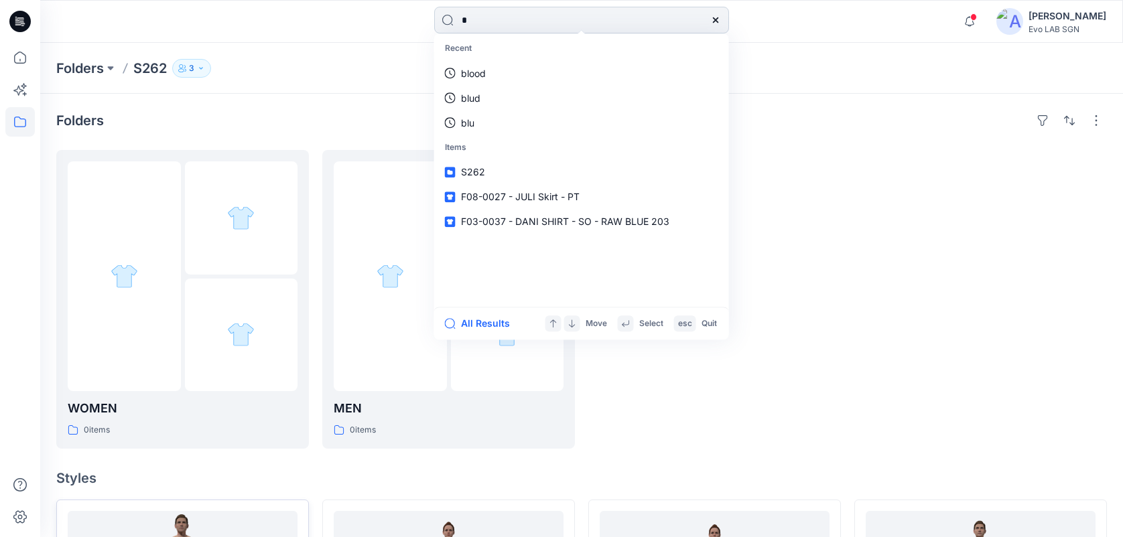
type input "**"
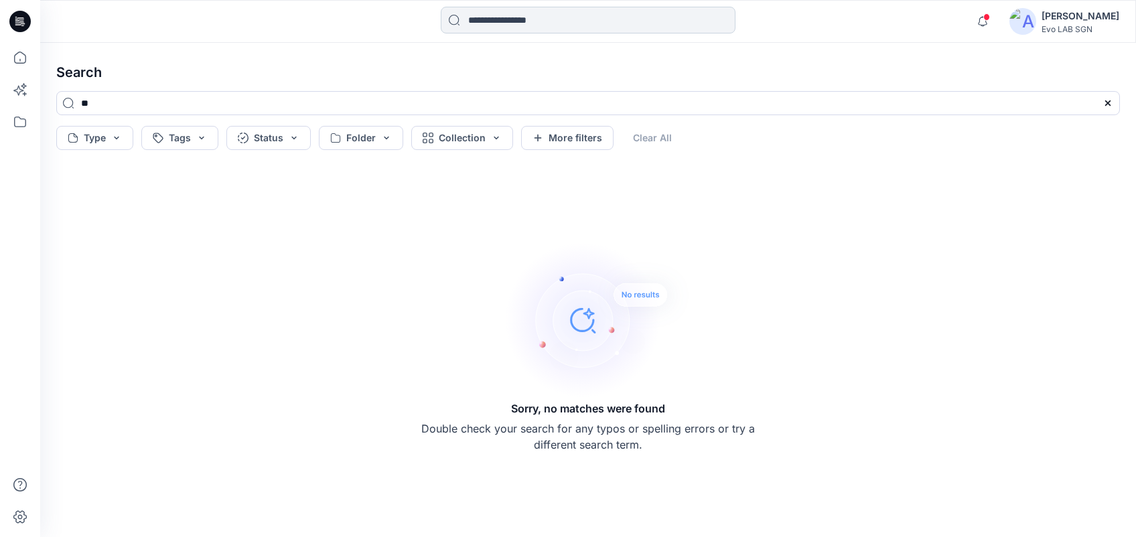
click at [532, 9] on input at bounding box center [588, 20] width 295 height 27
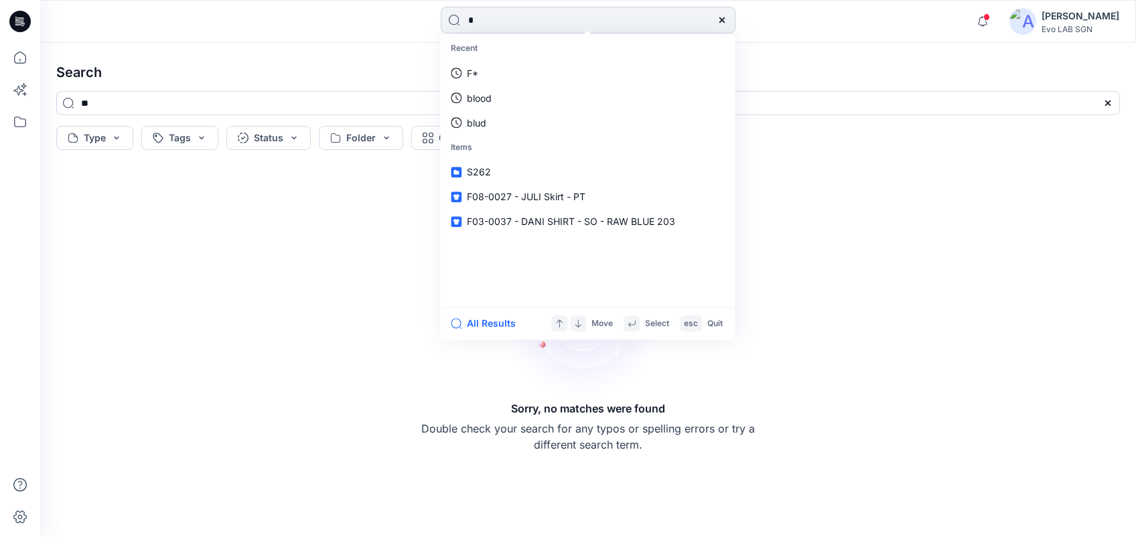
type input "**"
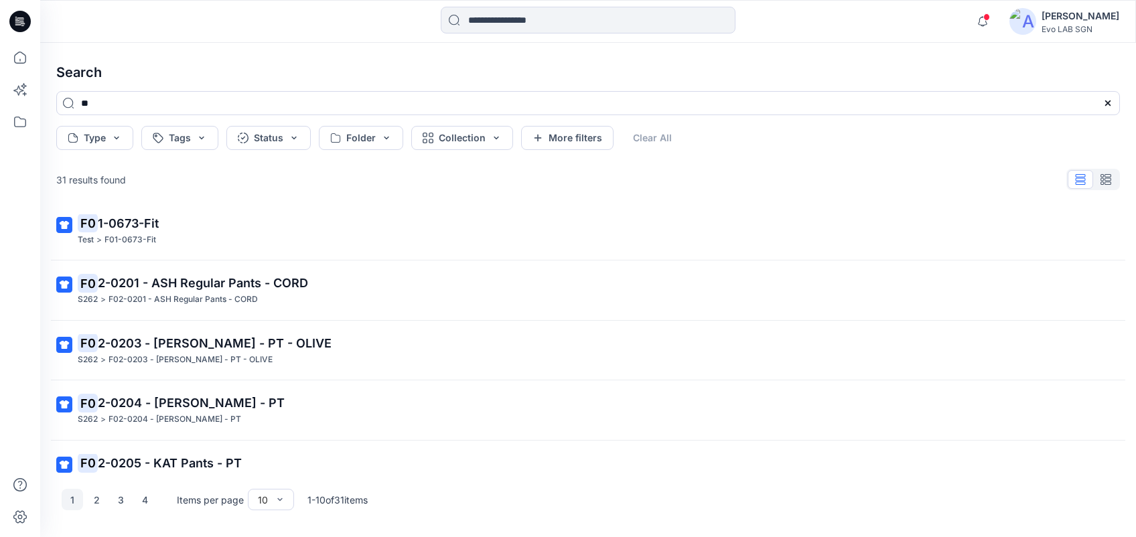
scroll to position [335, 0]
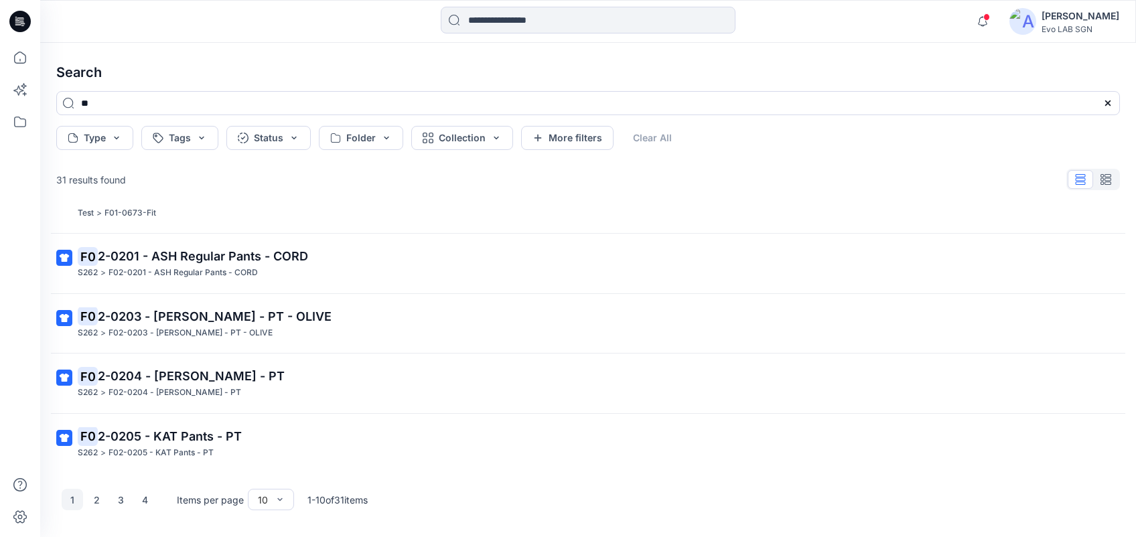
click at [841, 100] on icon at bounding box center [1107, 103] width 11 height 11
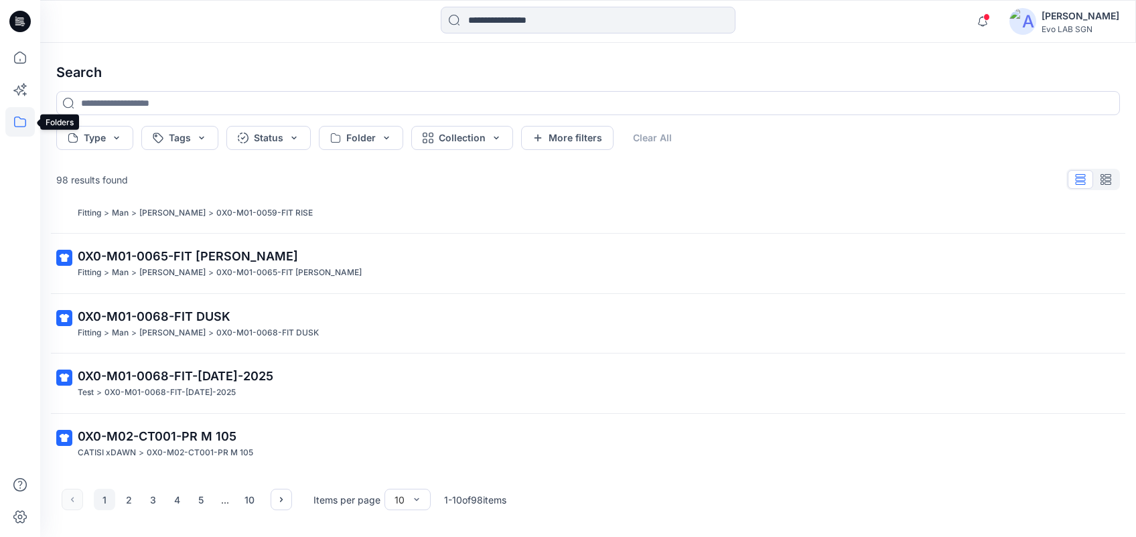
click at [19, 113] on icon at bounding box center [19, 121] width 29 height 29
drag, startPoint x: 19, startPoint y: 113, endPoint x: 8, endPoint y: 122, distance: 14.2
click at [8, 122] on icon at bounding box center [19, 121] width 29 height 29
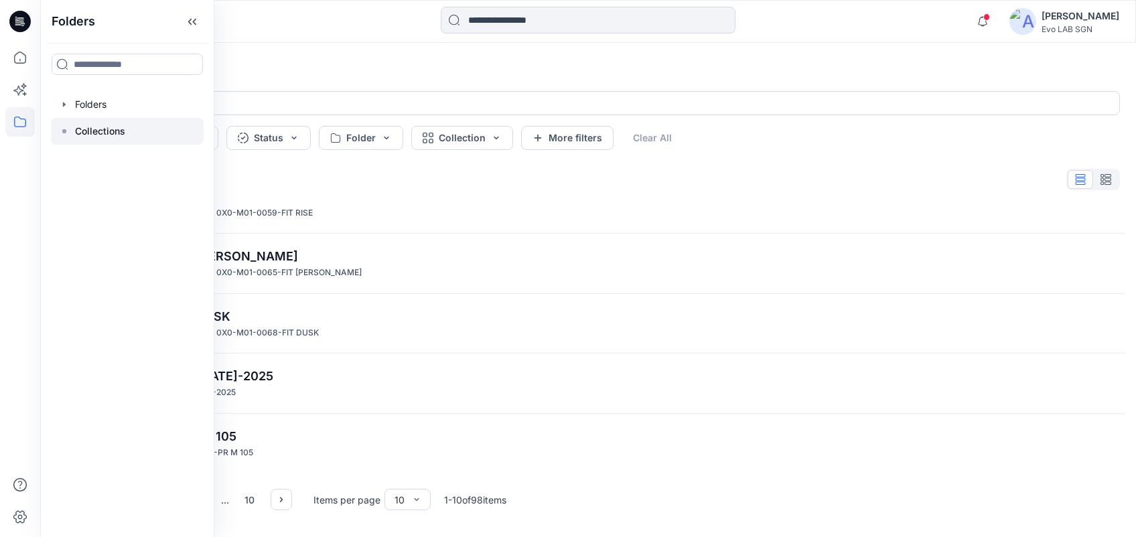
click at [78, 127] on p "Collections" at bounding box center [100, 131] width 50 height 16
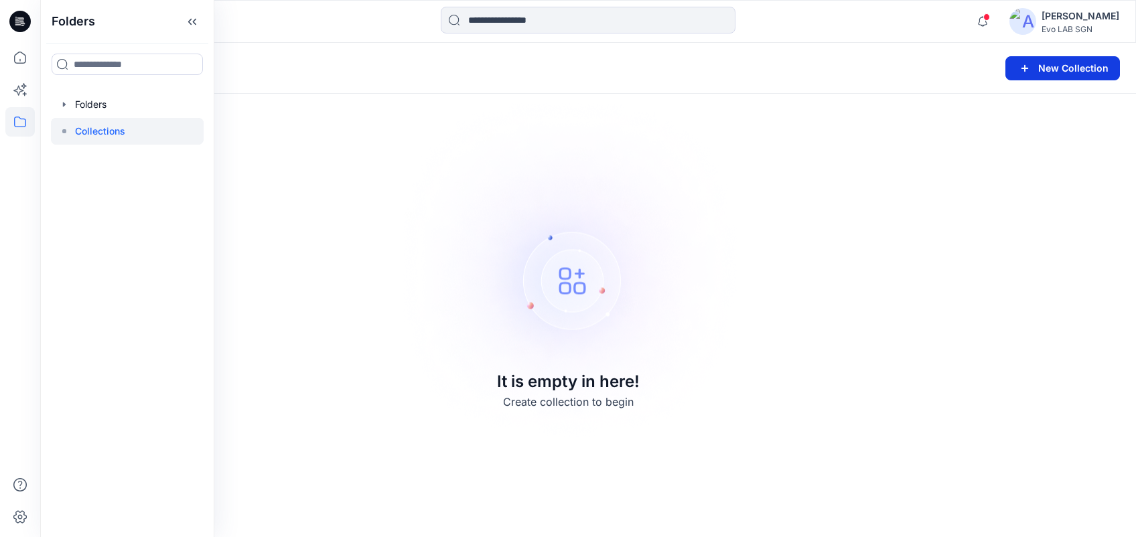
click at [841, 74] on button "New Collection" at bounding box center [1062, 68] width 115 height 24
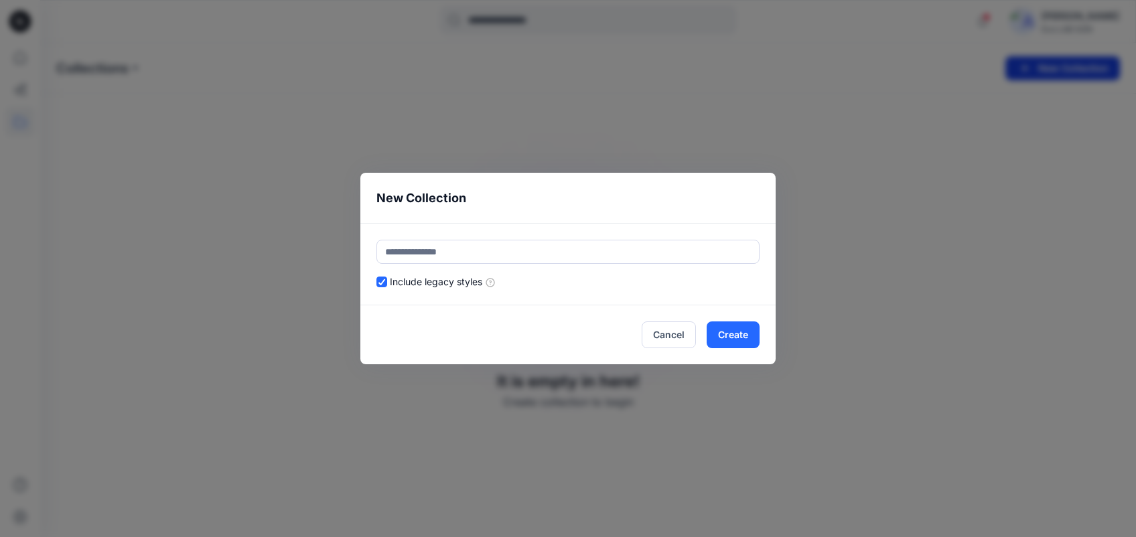
type input "*"
type input "****"
click at [731, 339] on button "Create" at bounding box center [733, 334] width 53 height 27
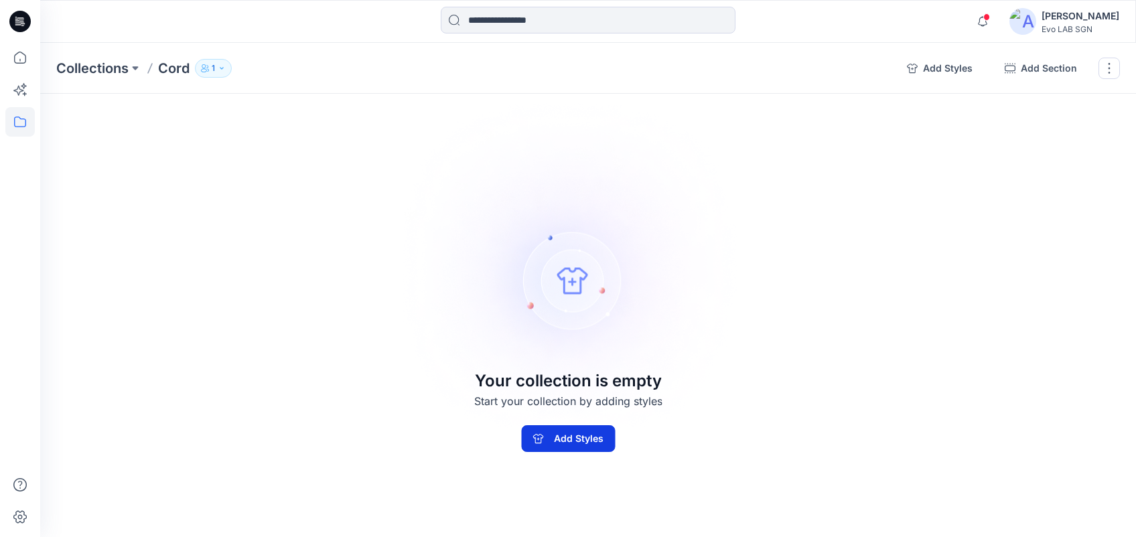
click at [583, 403] on button "Add Styles" at bounding box center [568, 438] width 94 height 27
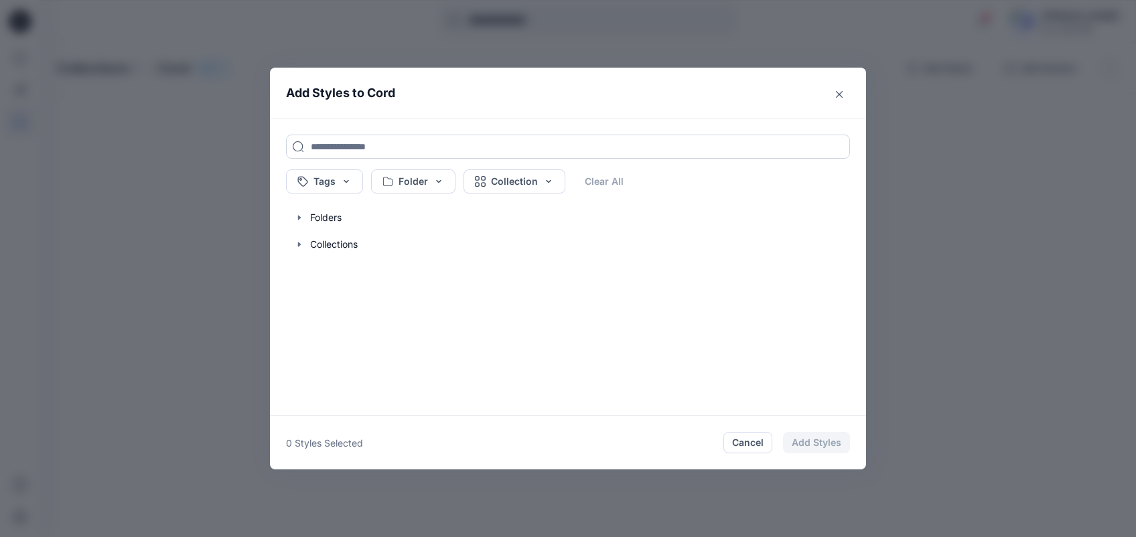
click at [477, 143] on input at bounding box center [568, 147] width 564 height 24
type input "****"
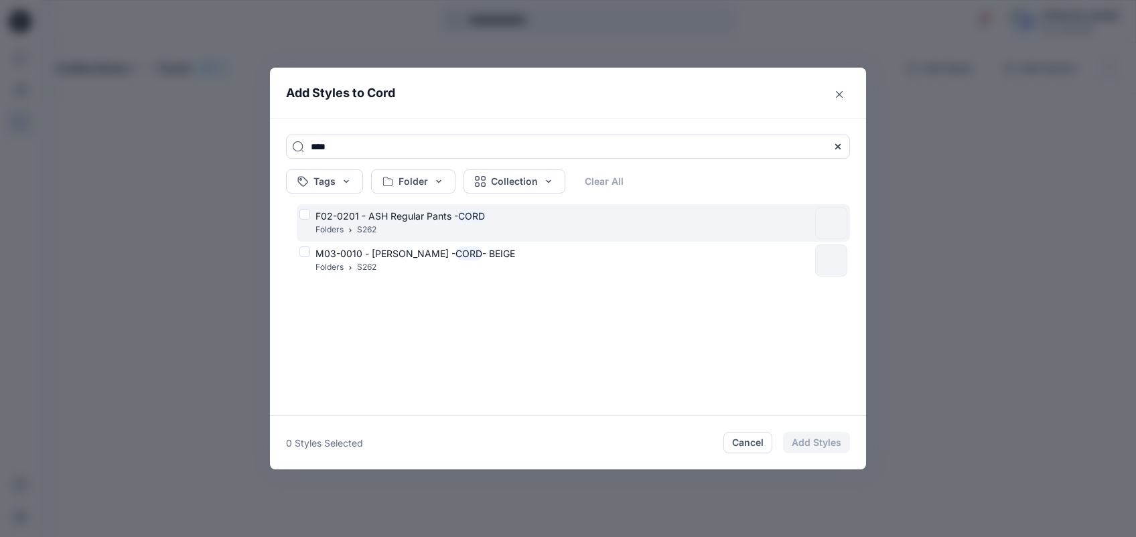
click at [308, 215] on div "F02-0201 - ASH Regular Pants - CORD Folders S262" at bounding box center [554, 223] width 510 height 28
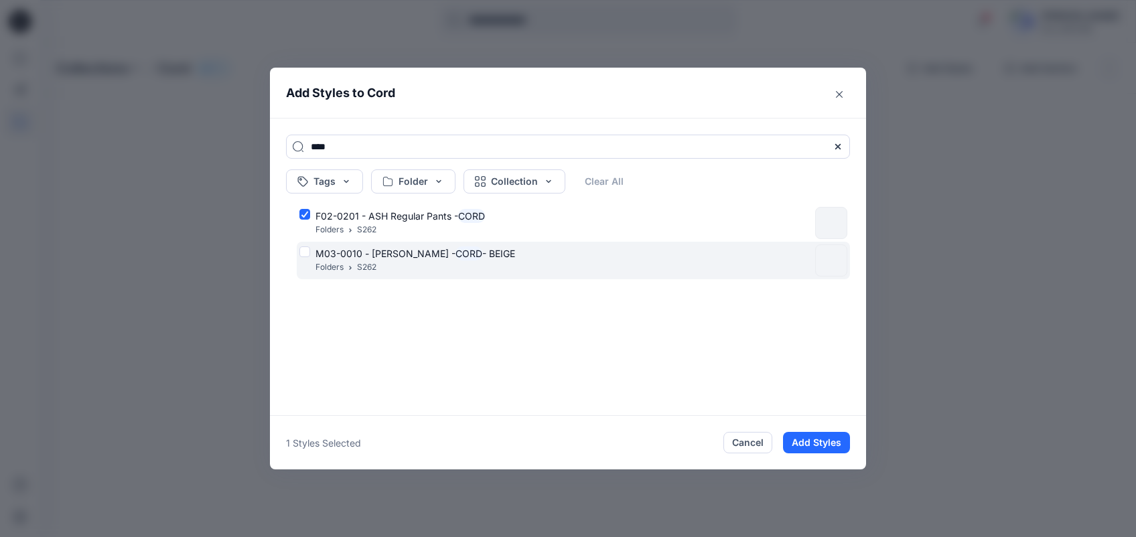
click at [310, 253] on div "M03-0010 - [PERSON_NAME] - CORD - BEIGE Folders S262" at bounding box center [554, 260] width 510 height 28
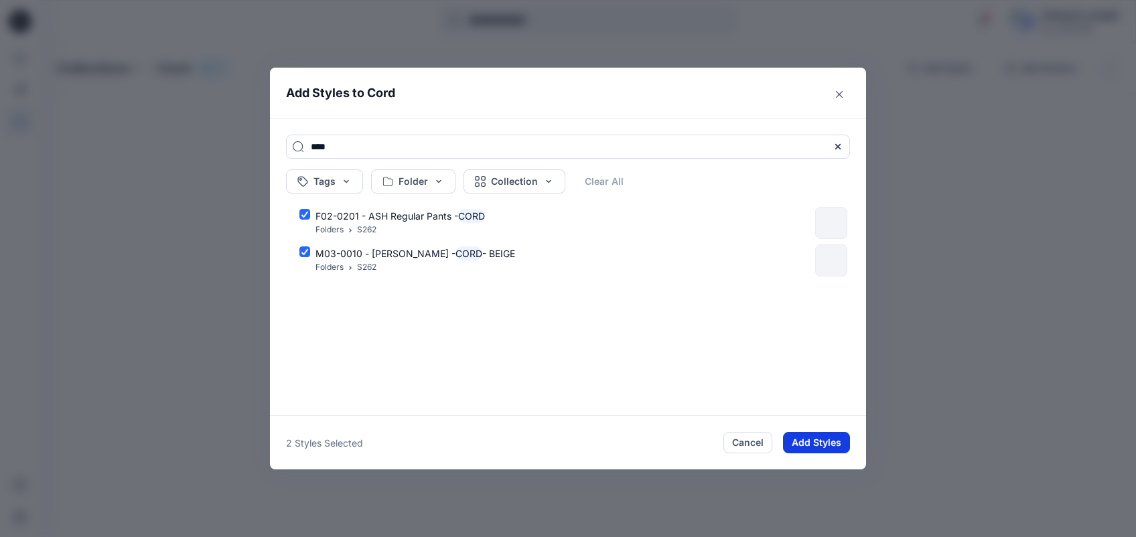
click at [822, 403] on button "Add Styles" at bounding box center [816, 442] width 67 height 21
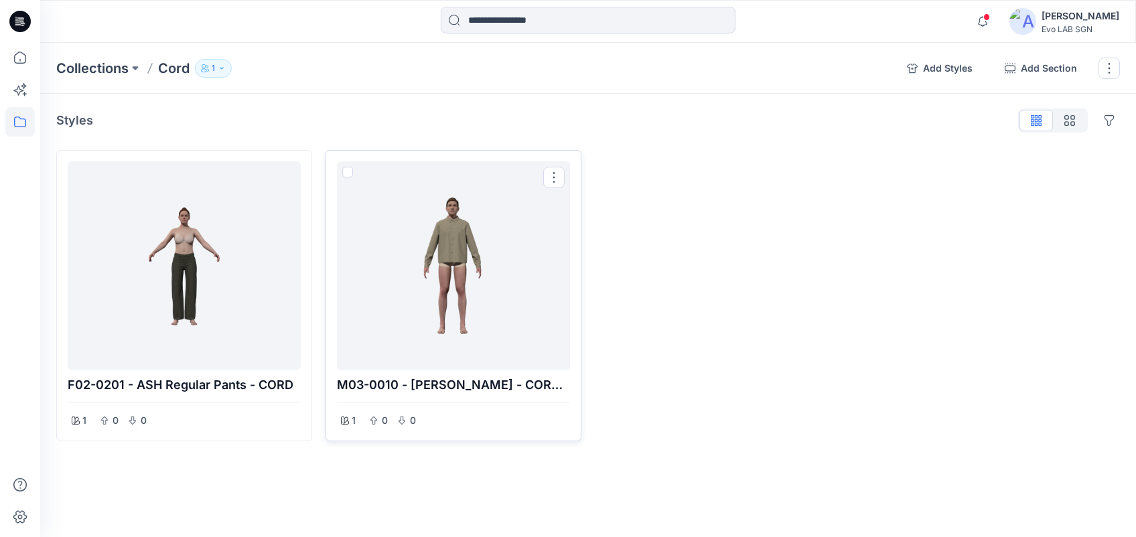
click at [348, 172] on span at bounding box center [347, 172] width 11 height 11
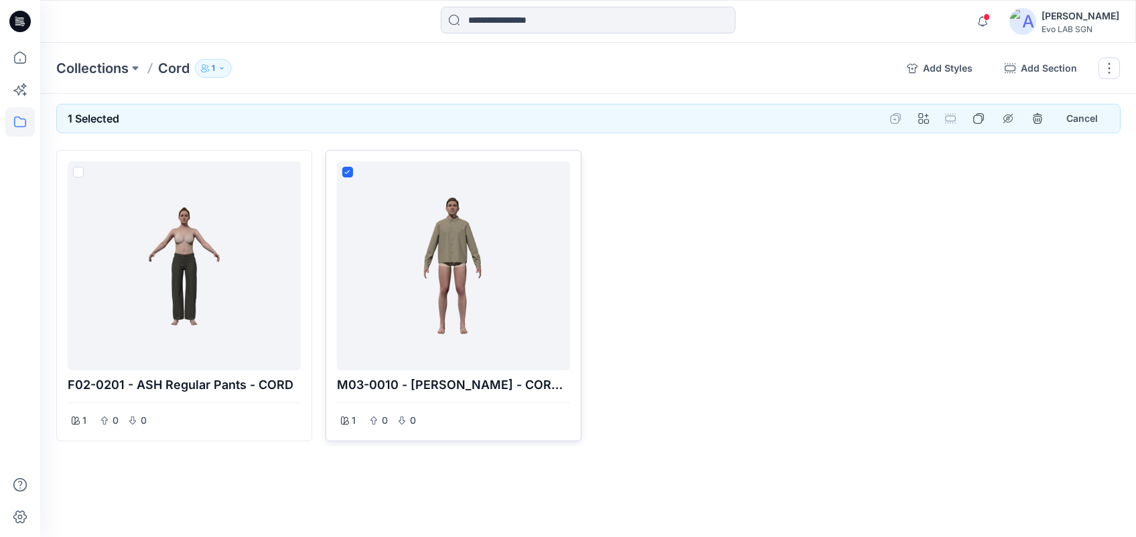
click at [421, 295] on div at bounding box center [453, 266] width 222 height 198
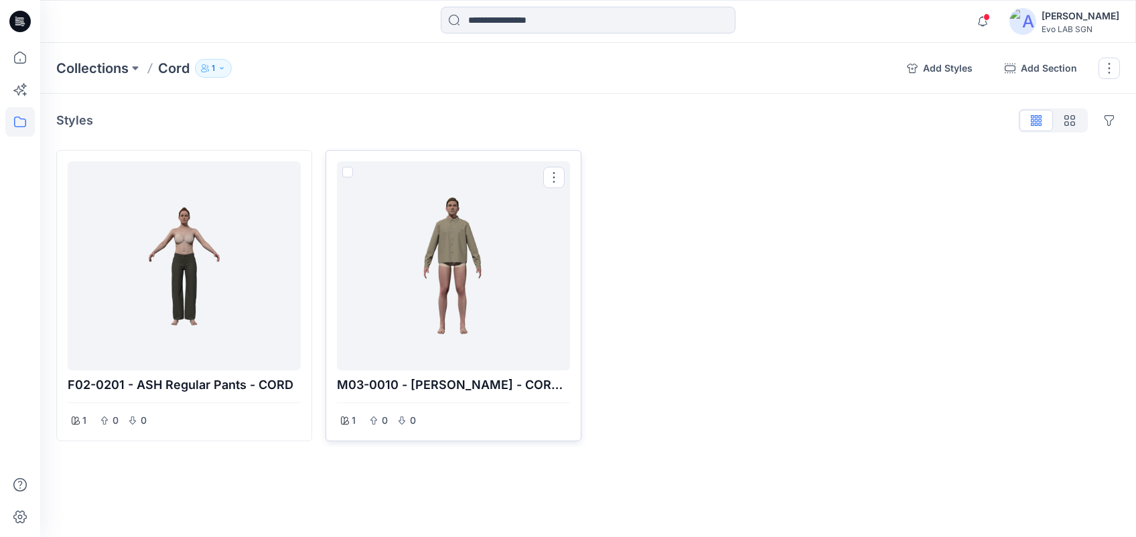
click at [421, 295] on div at bounding box center [453, 266] width 222 height 198
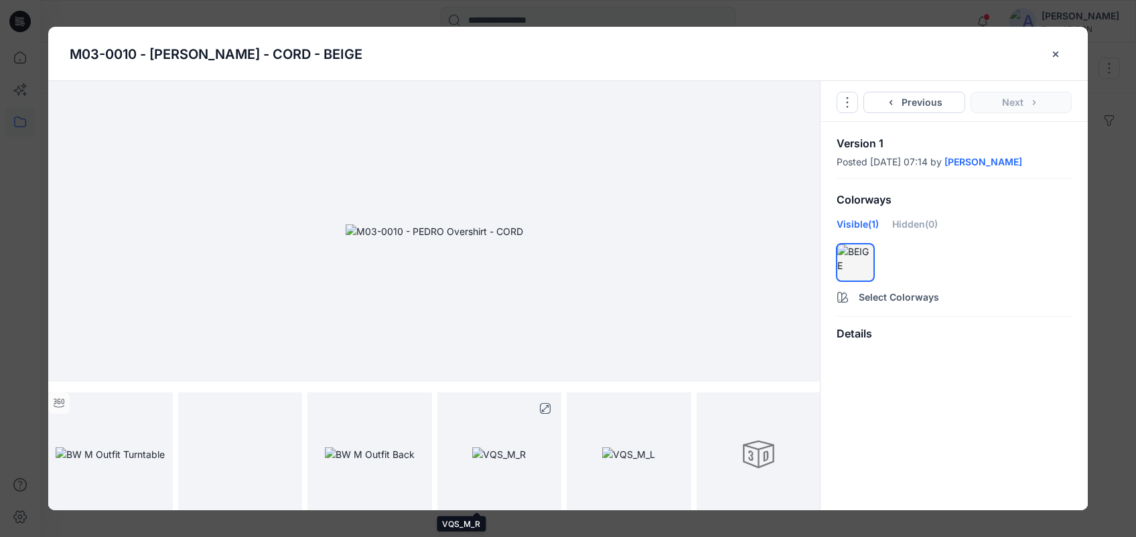
scroll to position [5, 0]
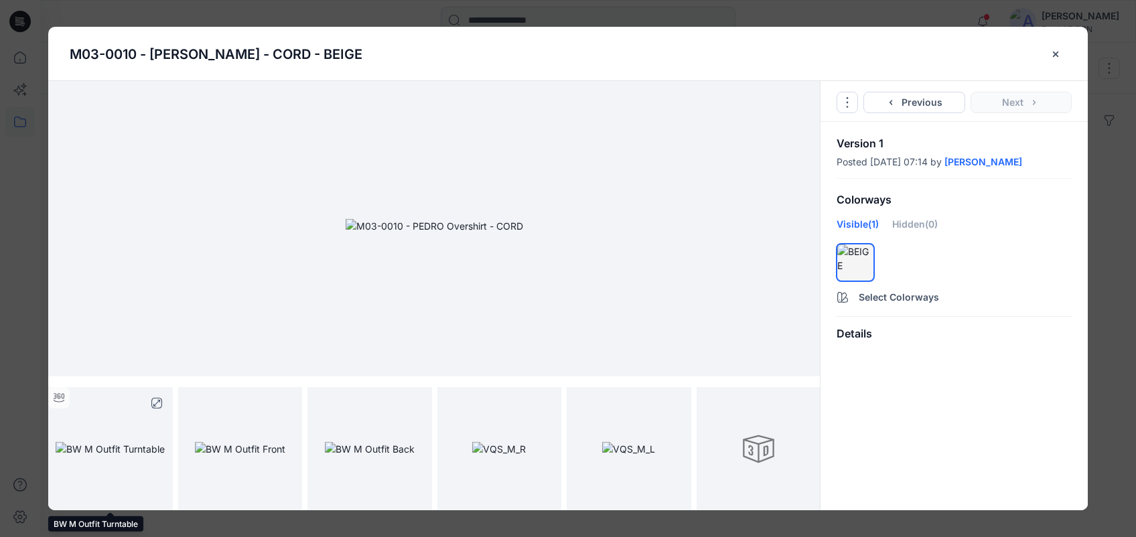
click at [125, 403] on img at bounding box center [110, 449] width 109 height 14
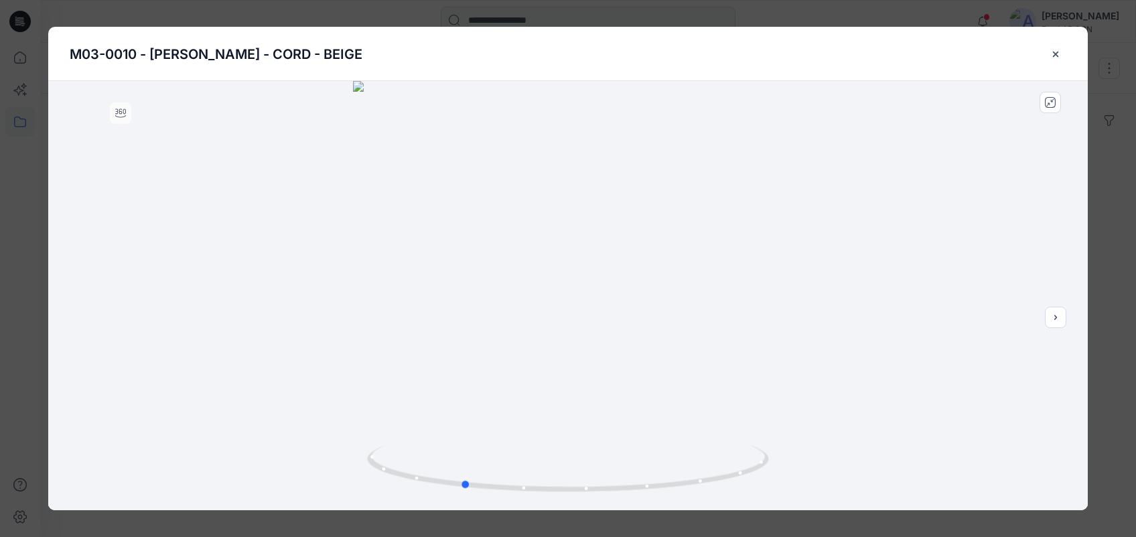
drag, startPoint x: 567, startPoint y: 263, endPoint x: 461, endPoint y: 256, distance: 105.4
click at [461, 256] on div at bounding box center [568, 295] width 1040 height 429
click at [841, 102] on icon "close-full-preview" at bounding box center [1050, 102] width 11 height 11
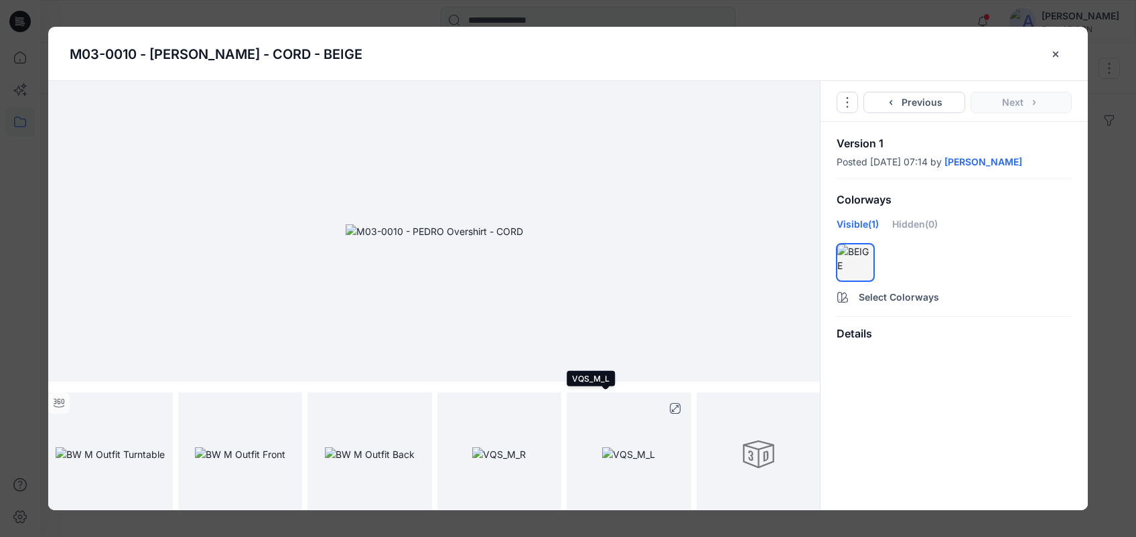
click at [609, 403] on img at bounding box center [628, 454] width 53 height 14
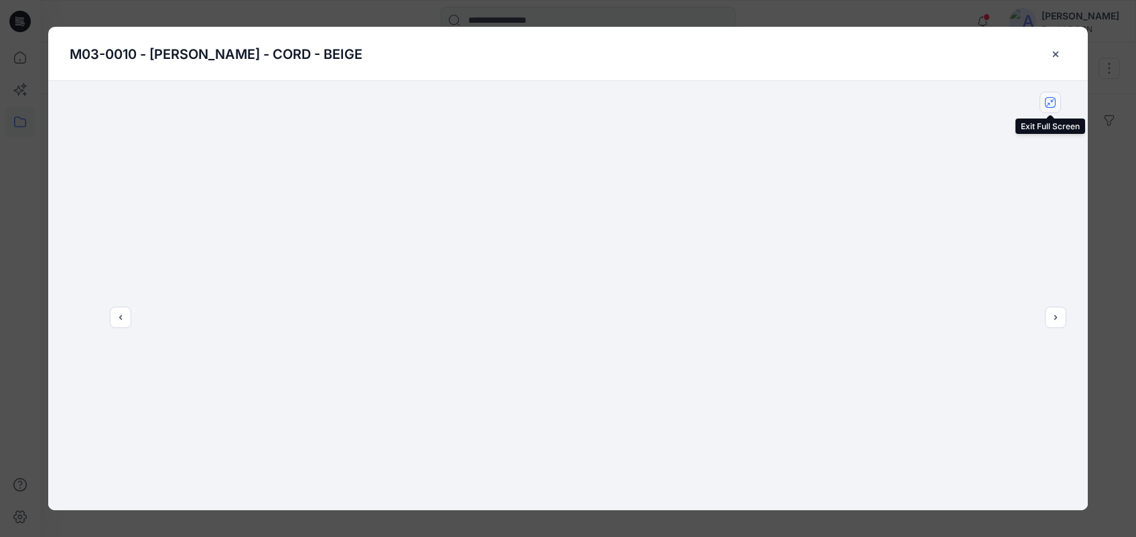
click at [841, 106] on icon "close-full-preview" at bounding box center [1050, 102] width 11 height 11
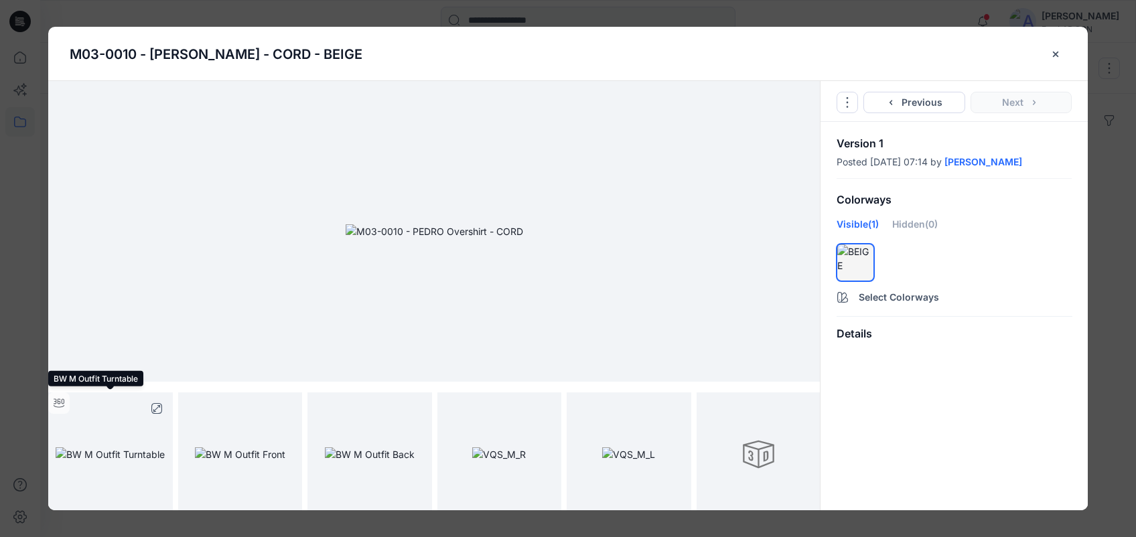
click at [150, 403] on img at bounding box center [110, 454] width 109 height 14
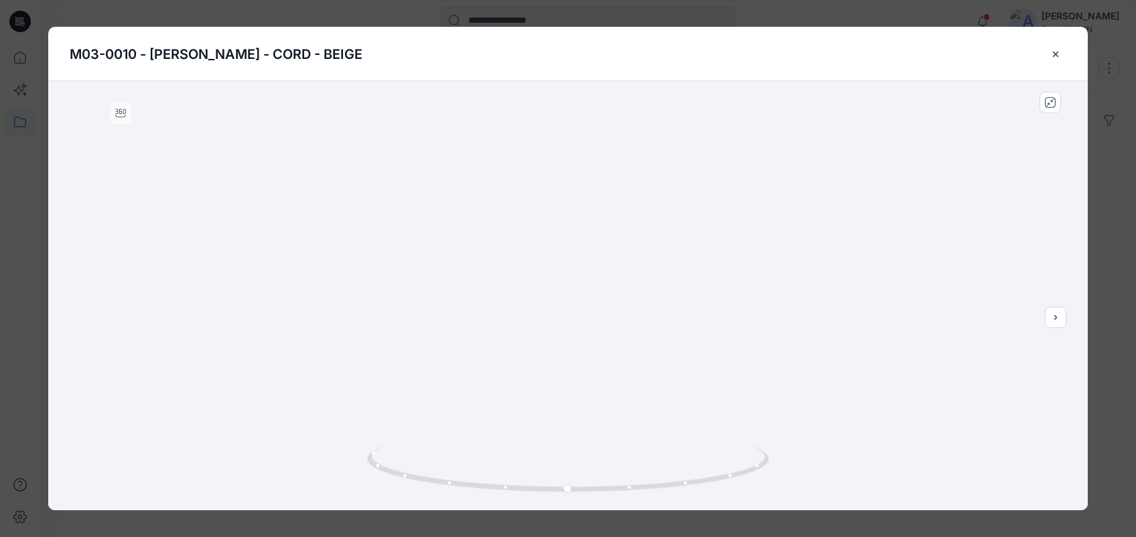
drag, startPoint x: 540, startPoint y: 176, endPoint x: 541, endPoint y: 395, distance: 218.4
click at [541, 395] on img at bounding box center [568, 0] width 2051 height 1022
drag, startPoint x: 543, startPoint y: 177, endPoint x: 541, endPoint y: 321, distance: 144.0
click at [541, 321] on img at bounding box center [567, 72] width 2051 height 878
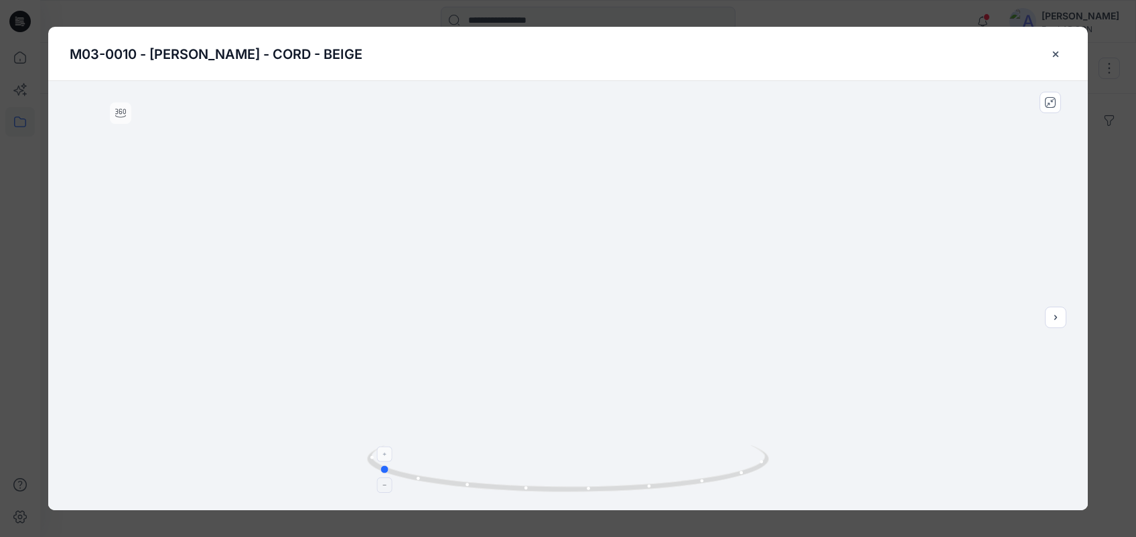
drag, startPoint x: 570, startPoint y: 492, endPoint x: 380, endPoint y: 462, distance: 191.9
click at [380, 403] on icon at bounding box center [569, 470] width 405 height 50
click at [841, 110] on button "close-full-preview" at bounding box center [1050, 102] width 21 height 21
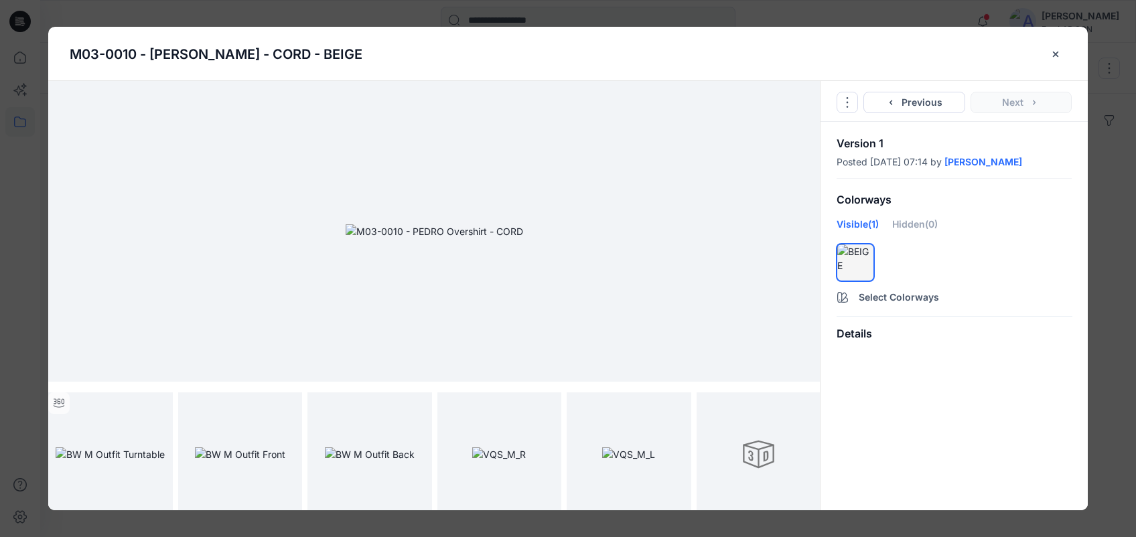
click at [841, 329] on div "Details" at bounding box center [953, 334] width 267 height 34
drag, startPoint x: 859, startPoint y: 329, endPoint x: 950, endPoint y: 332, distance: 91.8
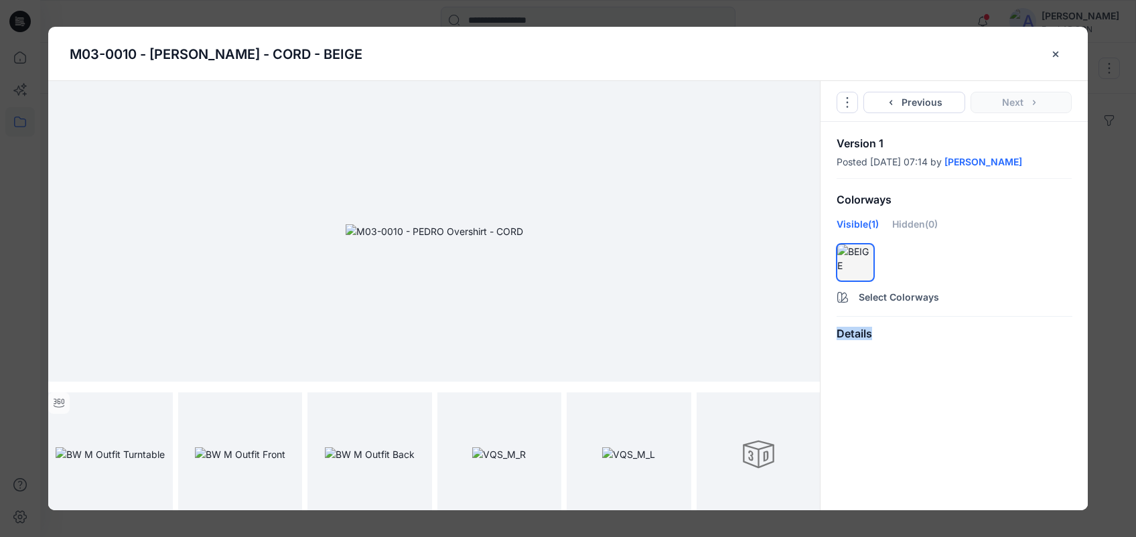
click at [841, 332] on div "Details" at bounding box center [953, 334] width 267 height 34
click at [841, 286] on button "Select Colorways" at bounding box center [953, 294] width 267 height 21
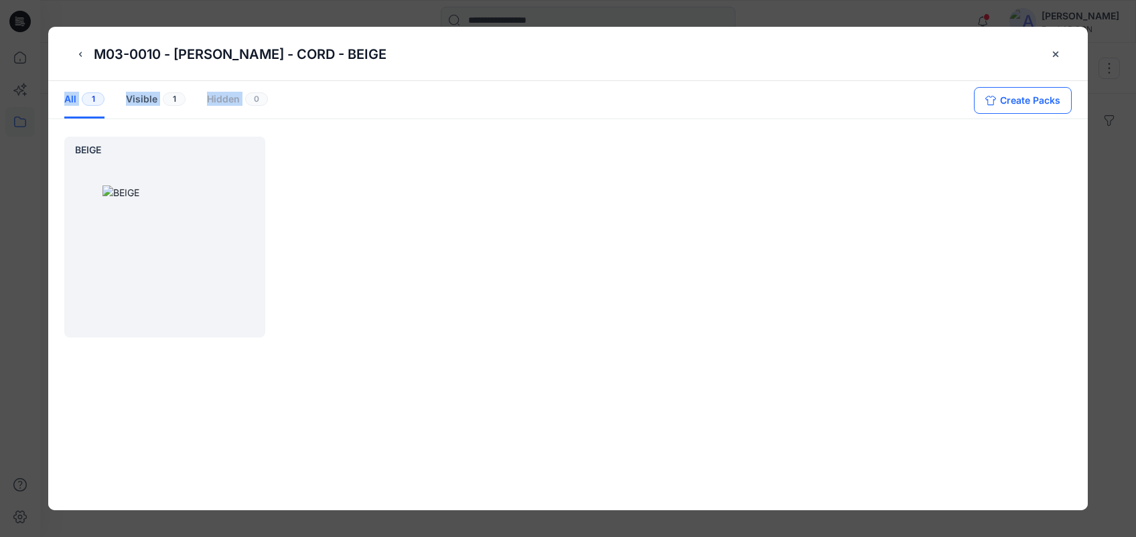
click at [841, 111] on button "Create Packs" at bounding box center [1023, 100] width 98 height 27
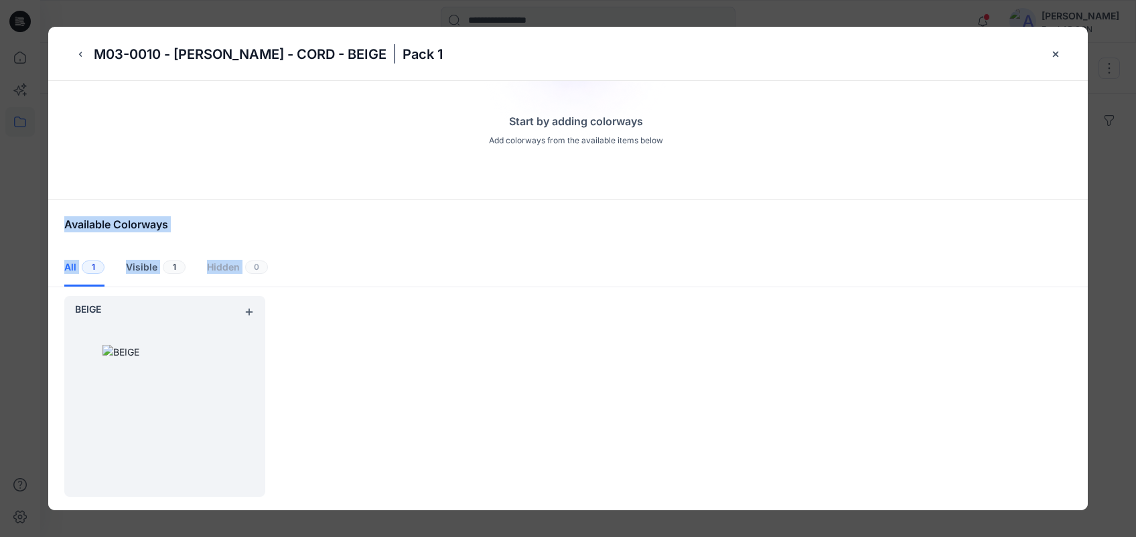
scroll to position [0, 0]
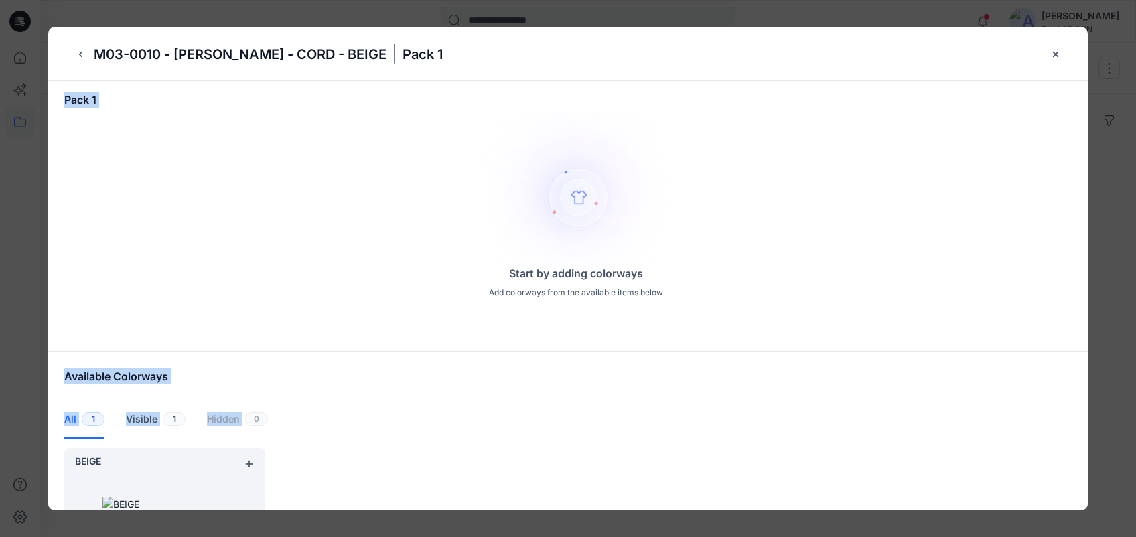
click at [630, 281] on p "Start by adding colorways" at bounding box center [576, 273] width 134 height 16
click at [78, 48] on button "back button" at bounding box center [80, 54] width 21 height 21
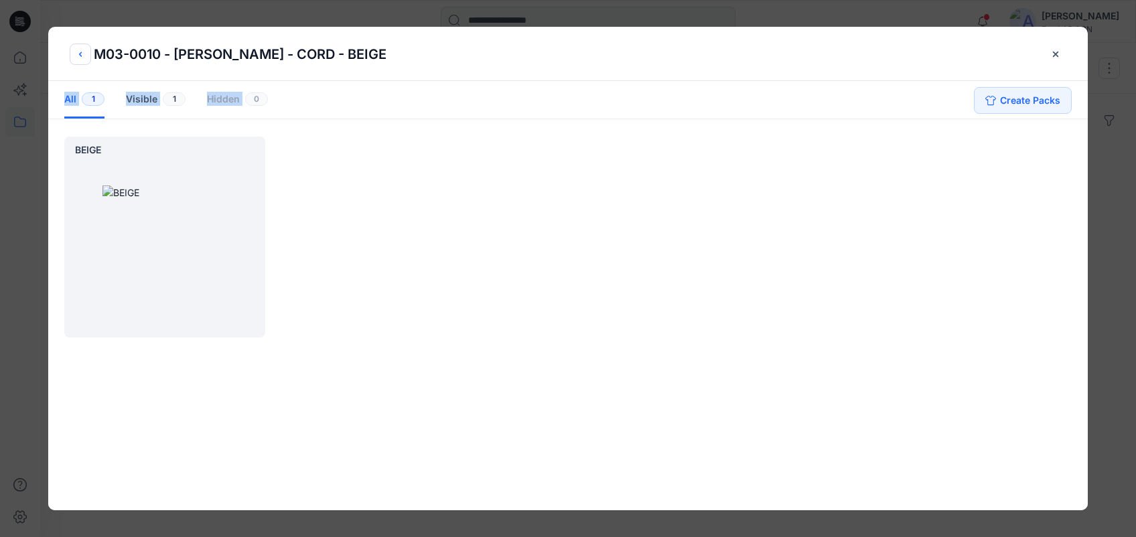
click at [78, 48] on button "back button" at bounding box center [80, 54] width 21 height 21
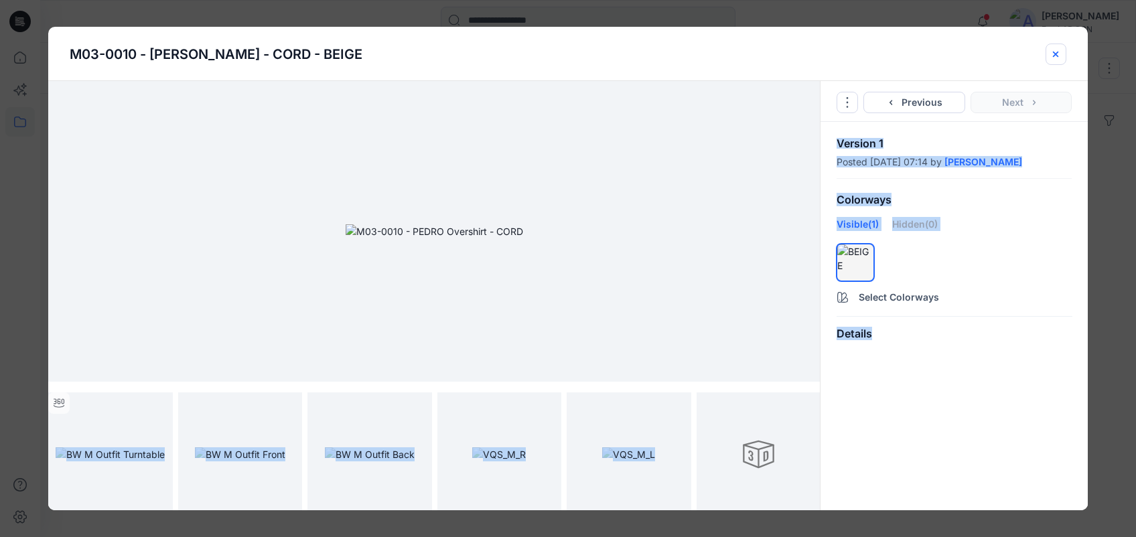
click at [841, 45] on button "close-btn" at bounding box center [1056, 54] width 21 height 21
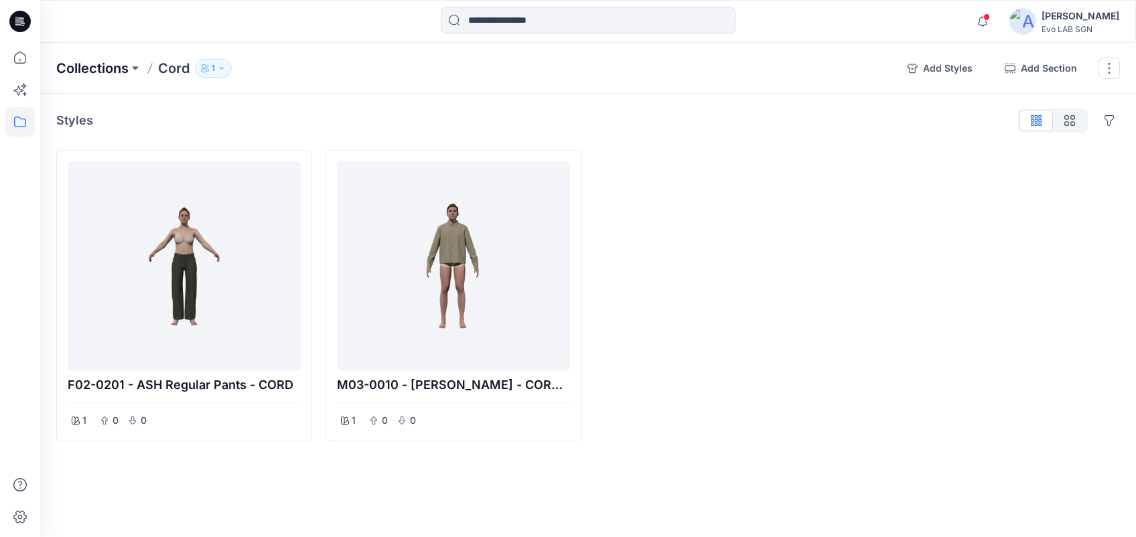
click at [114, 71] on p "Collections" at bounding box center [92, 68] width 72 height 19
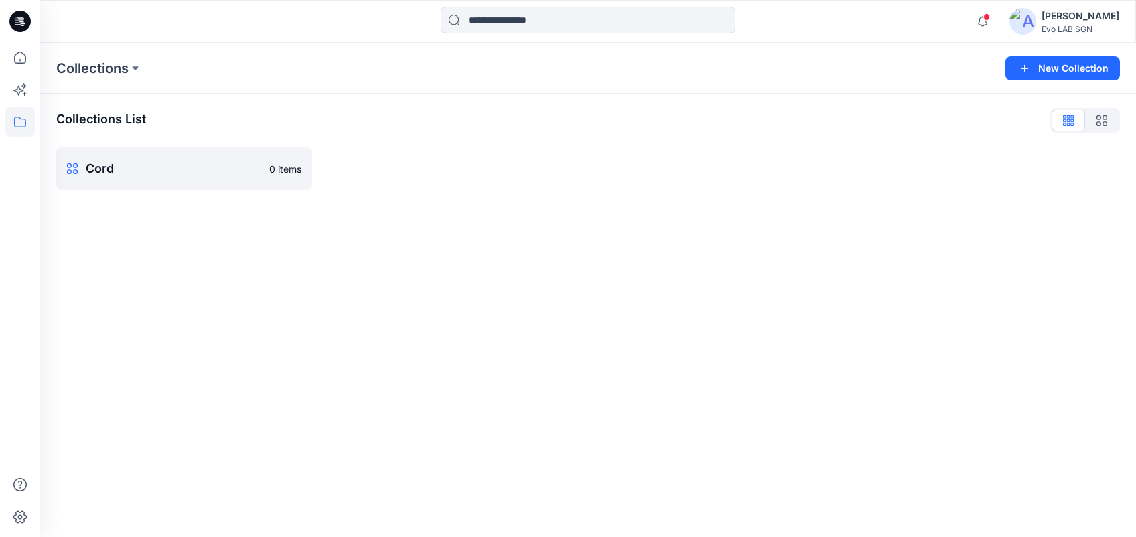
click at [607, 11] on input at bounding box center [588, 20] width 295 height 27
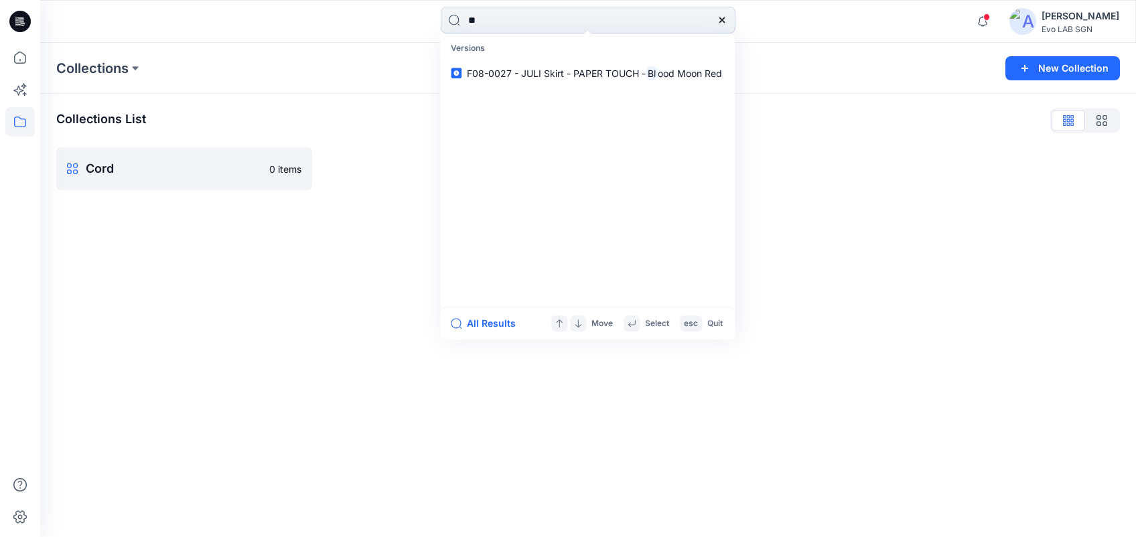
type input "*"
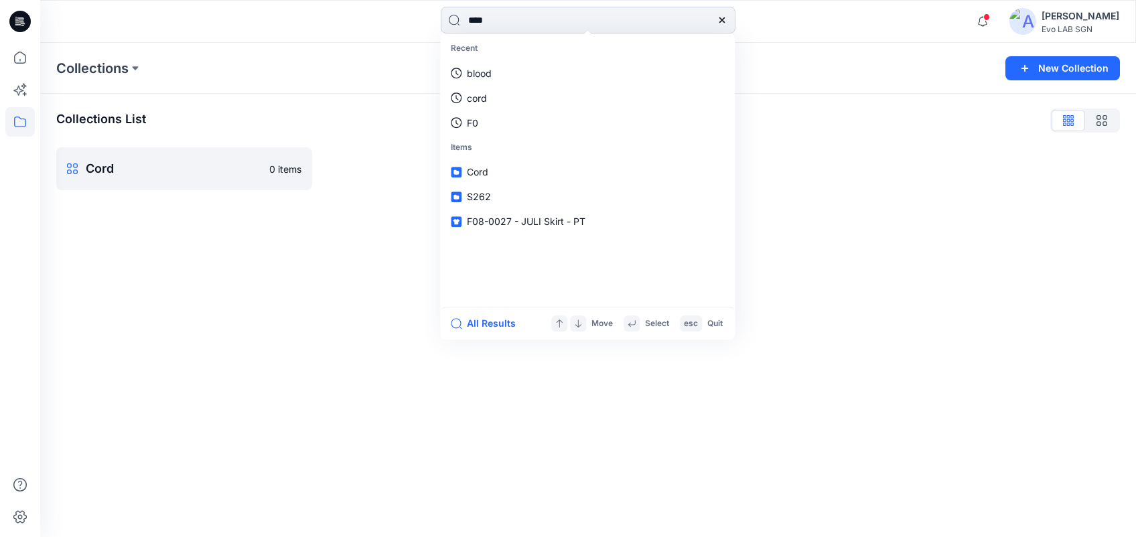
type input "*****"
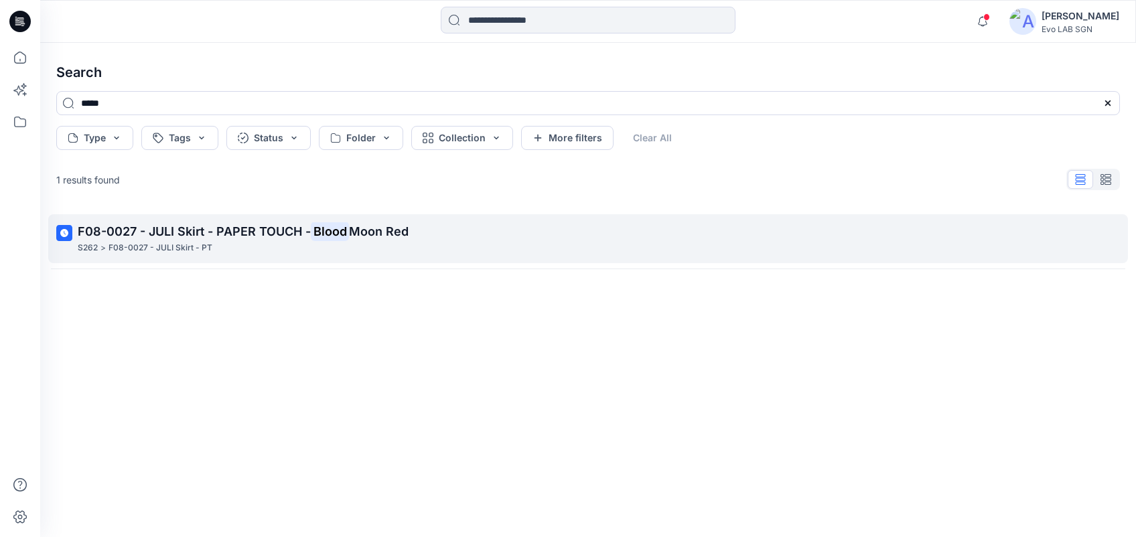
click at [387, 232] on span "Moon Red" at bounding box center [379, 231] width 60 height 14
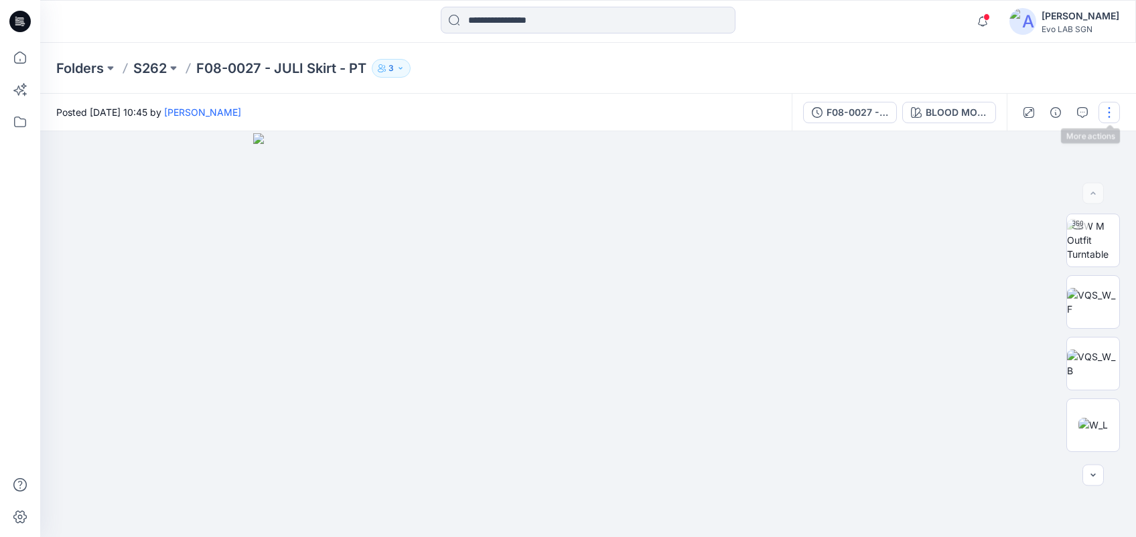
click at [841, 115] on button "button" at bounding box center [1108, 112] width 21 height 21
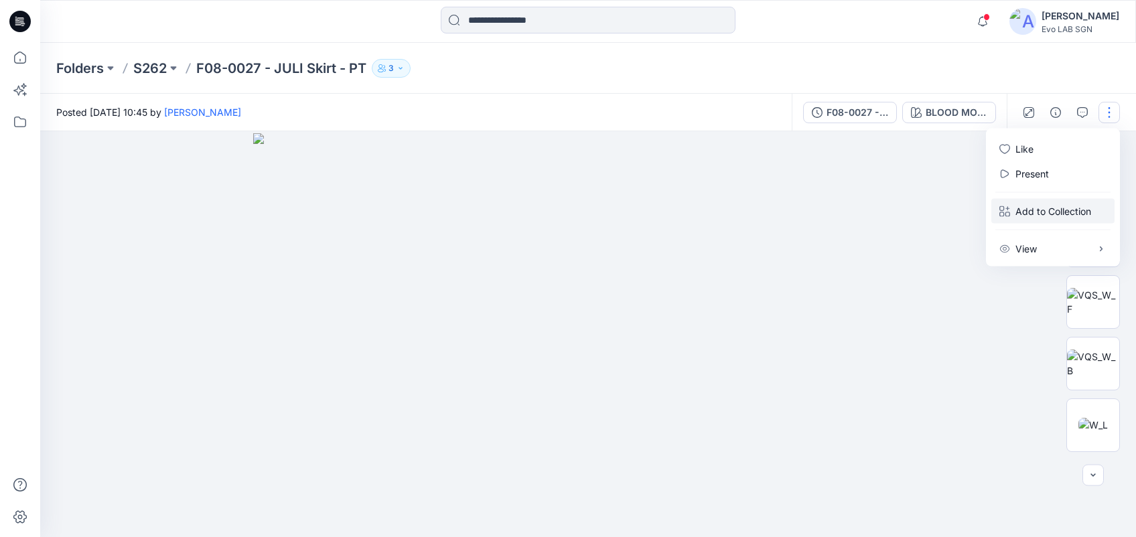
click at [841, 209] on p "Add to Collection" at bounding box center [1053, 211] width 76 height 14
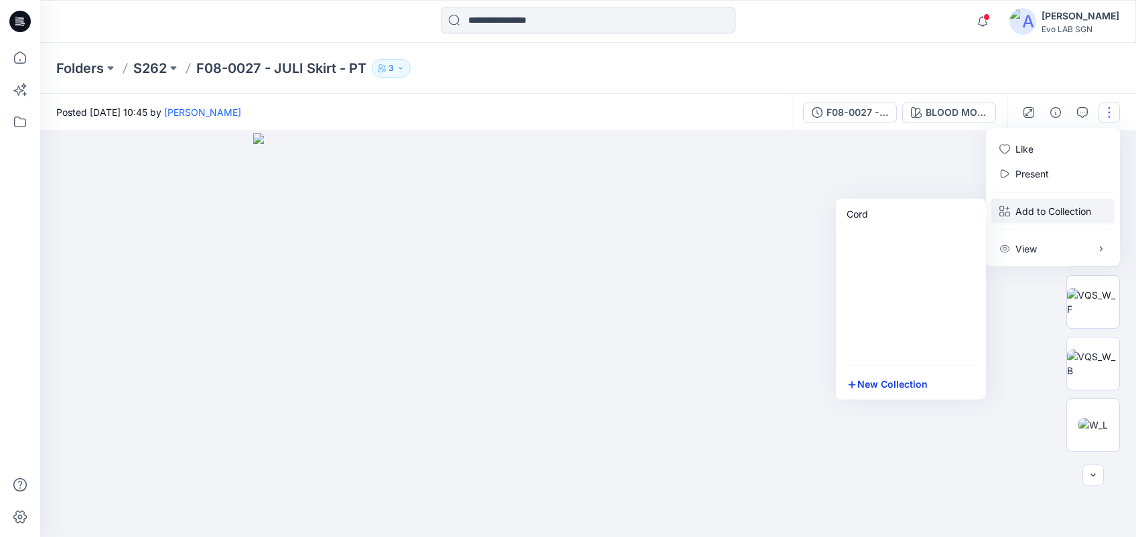
click at [841, 390] on button "New Collection" at bounding box center [911, 384] width 145 height 25
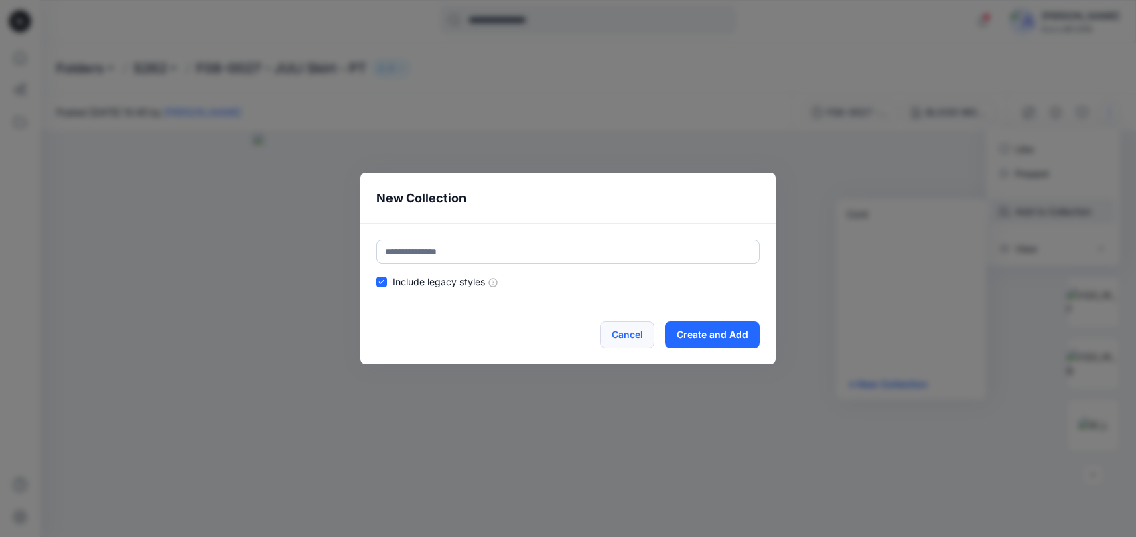
click at [646, 339] on button "Cancel" at bounding box center [627, 334] width 54 height 27
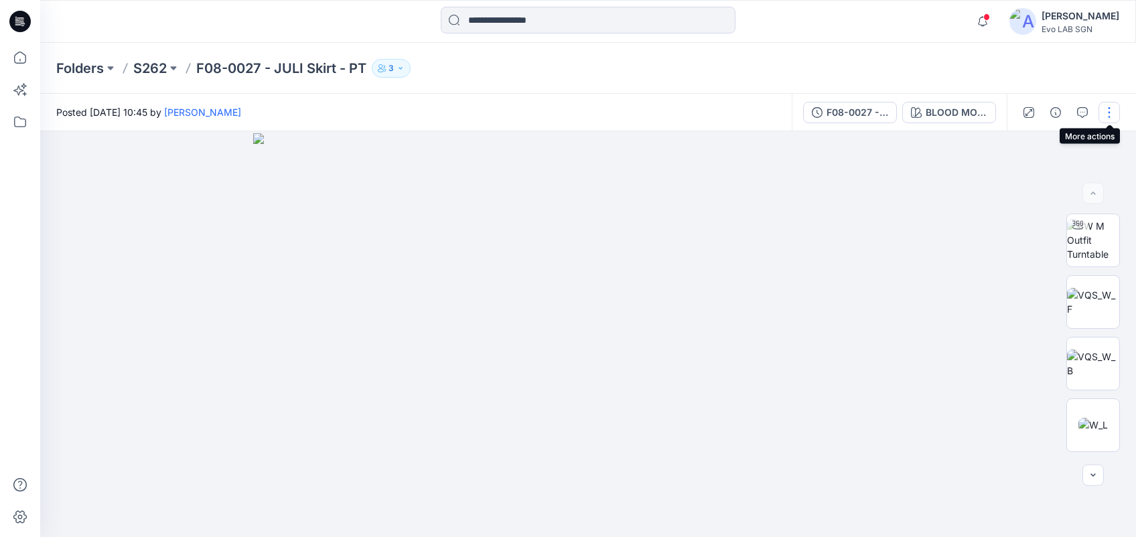
click at [841, 111] on button "button" at bounding box center [1108, 112] width 21 height 21
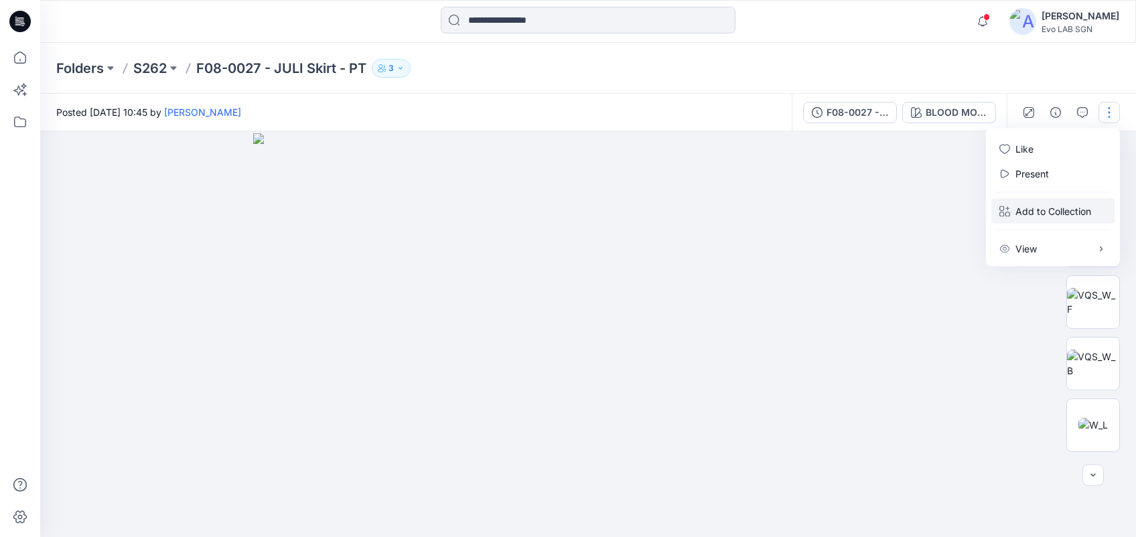
click at [841, 216] on p "Add to Collection" at bounding box center [1053, 211] width 76 height 14
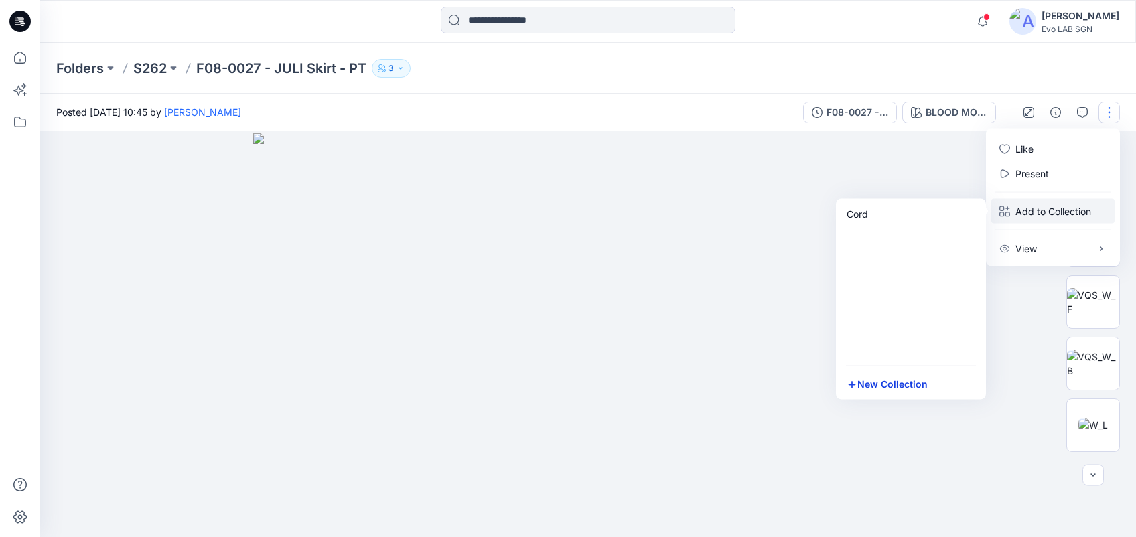
click at [841, 383] on button "New Collection" at bounding box center [911, 384] width 145 height 25
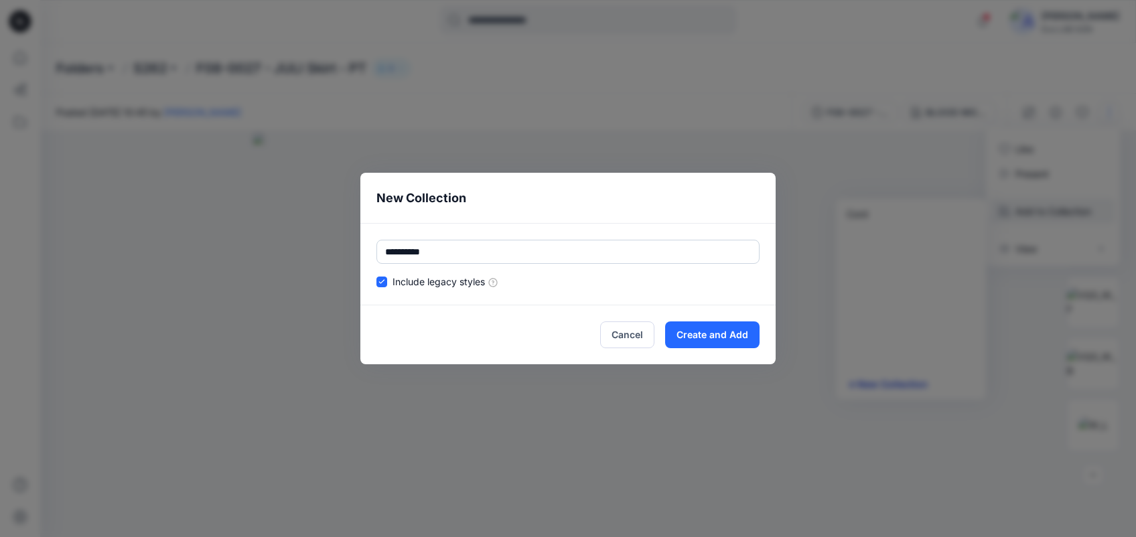
type input "**********"
click at [715, 344] on button "Create and Add" at bounding box center [712, 334] width 94 height 27
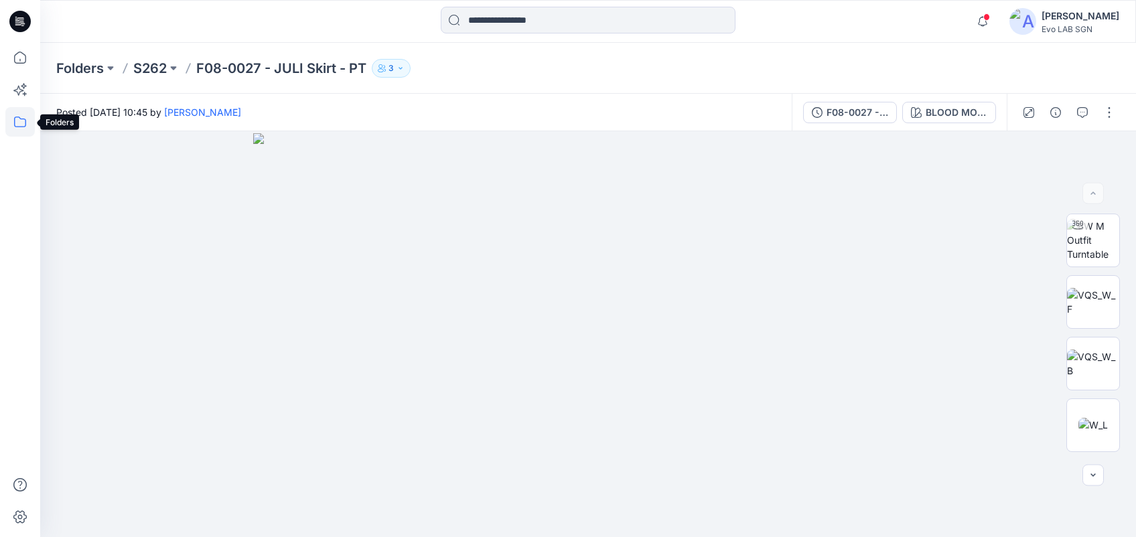
click at [30, 126] on icon at bounding box center [19, 121] width 29 height 29
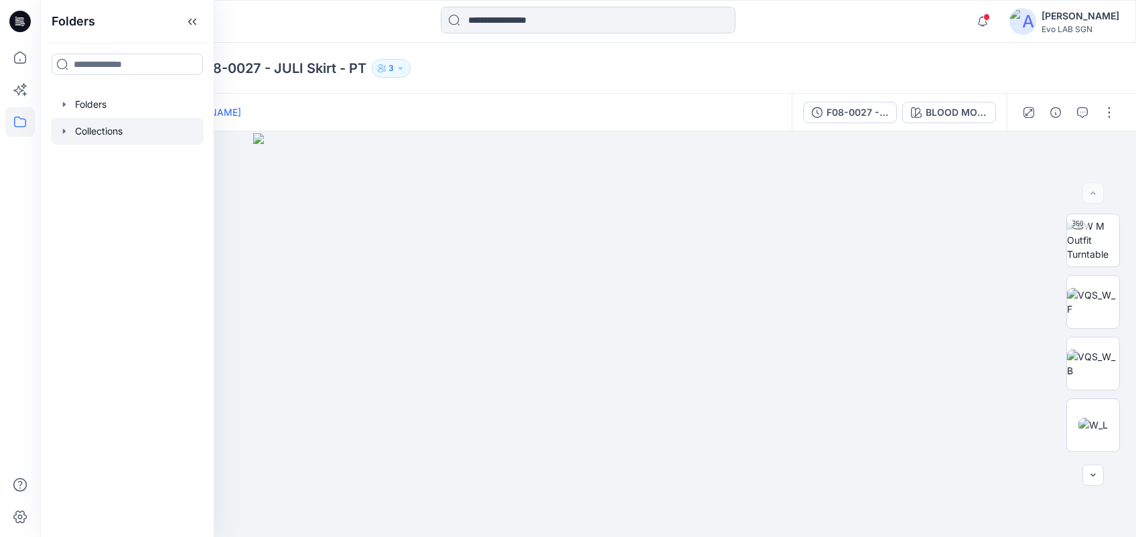
click at [70, 126] on div at bounding box center [127, 131] width 153 height 27
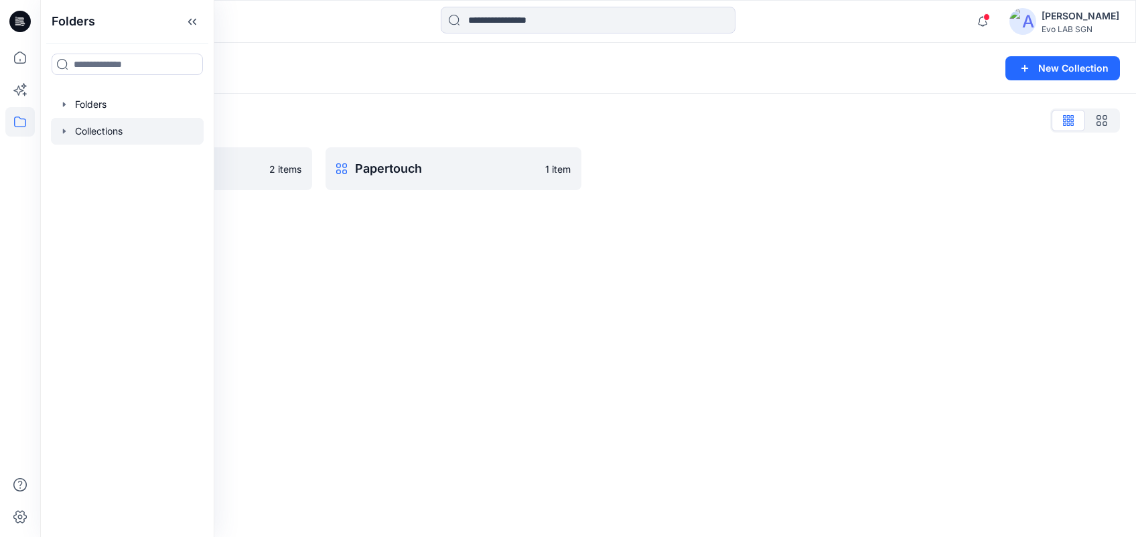
click at [480, 296] on div "Collections New Collection Collections List Cord 2 items Papertouch 1 item" at bounding box center [588, 290] width 1096 height 494
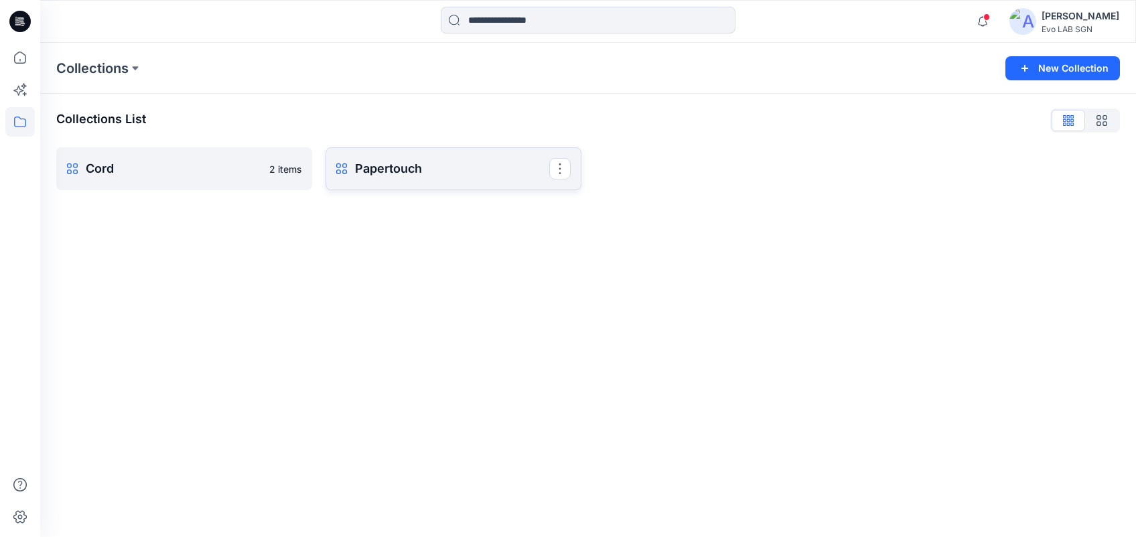
click at [468, 172] on p "Papertouch" at bounding box center [452, 168] width 194 height 19
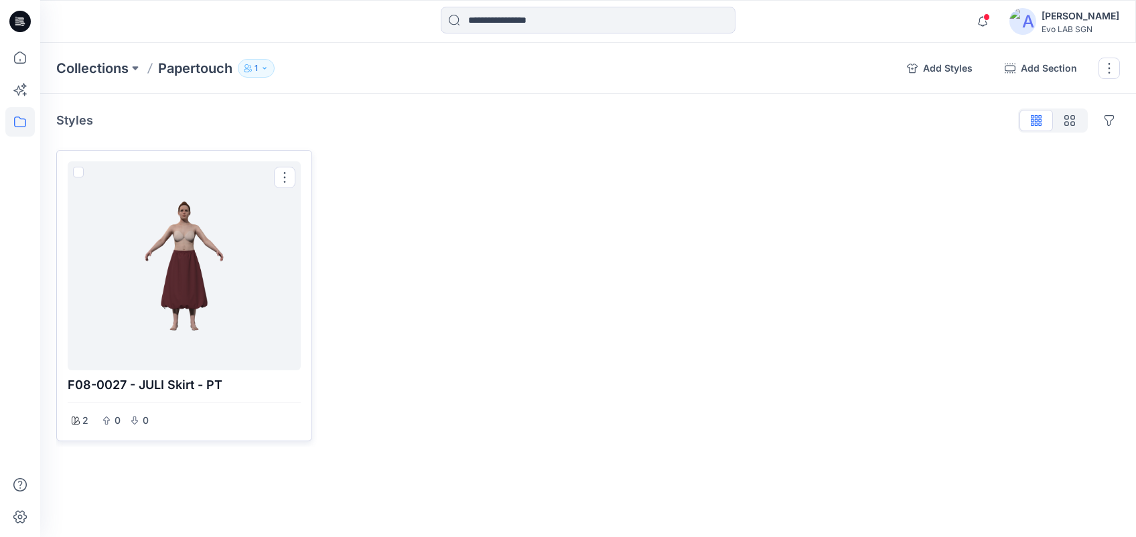
click at [253, 311] on div at bounding box center [184, 266] width 222 height 198
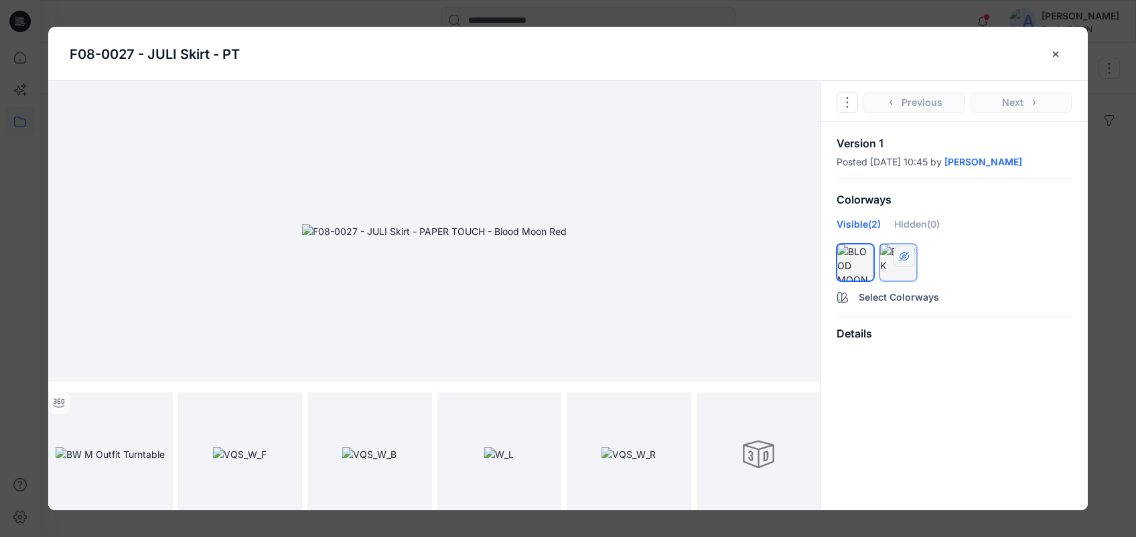
click at [841, 259] on button "hide/show colorway" at bounding box center [903, 256] width 21 height 21
click at [841, 261] on div at bounding box center [861, 256] width 21 height 21
click at [841, 253] on div at bounding box center [861, 256] width 21 height 21
click at [841, 227] on div "Hidden (1)" at bounding box center [914, 229] width 44 height 24
click at [841, 332] on div "Details" at bounding box center [953, 334] width 267 height 34
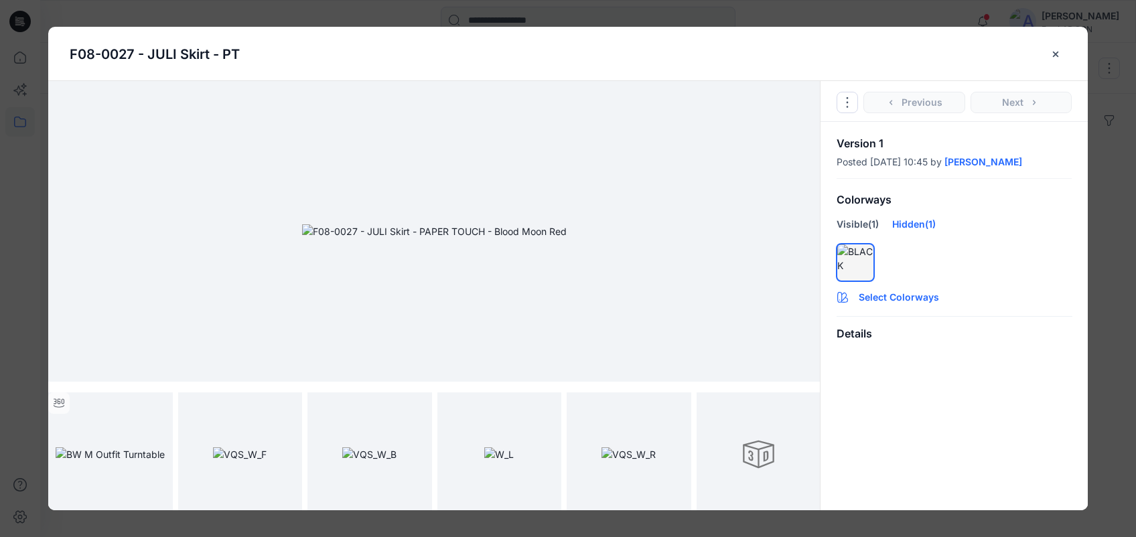
click at [841, 293] on button "Select Colorways" at bounding box center [953, 294] width 267 height 21
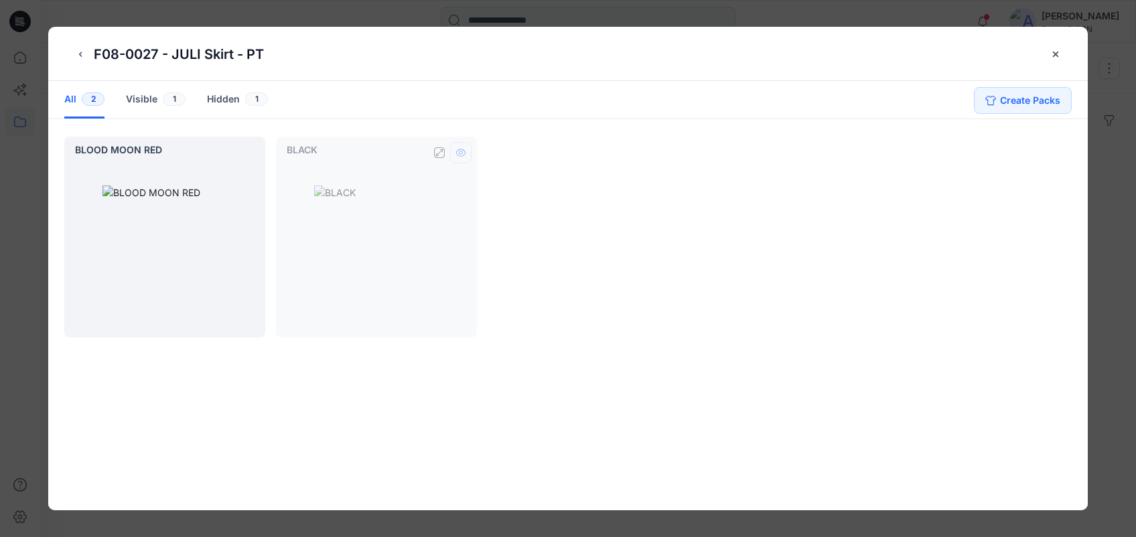
click at [463, 152] on icon "hide/show colorway" at bounding box center [460, 152] width 11 height 11
click at [841, 92] on button "Create Packs" at bounding box center [1023, 100] width 98 height 27
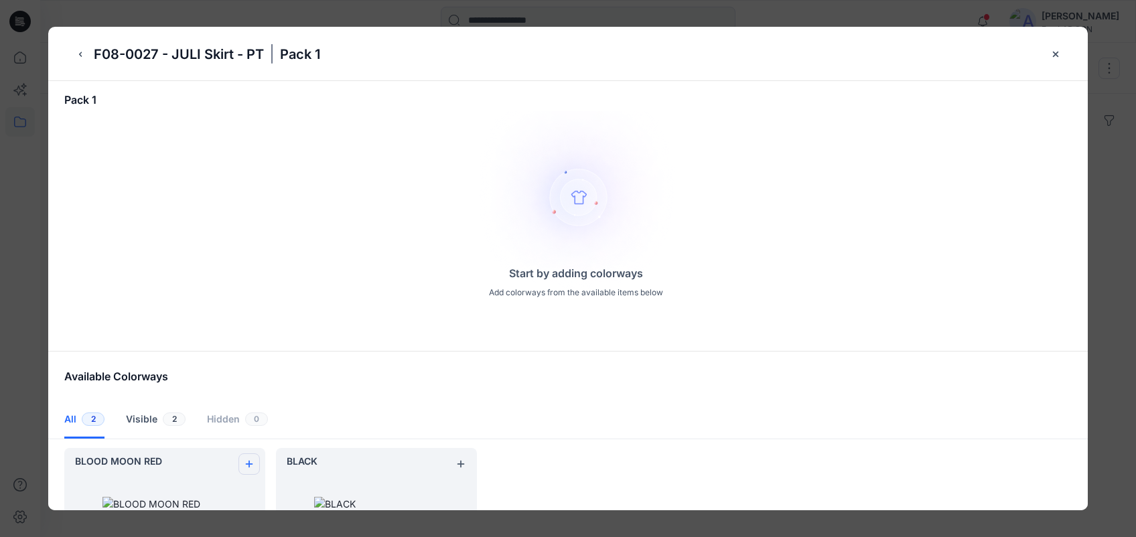
click at [245, 403] on icon "add colorway" at bounding box center [249, 464] width 11 height 11
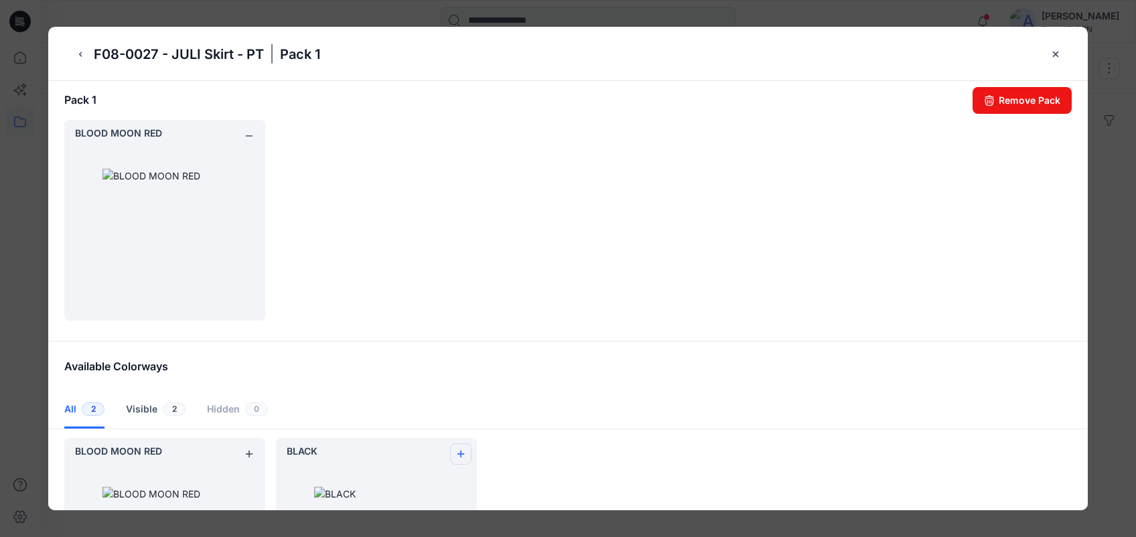
click at [466, 403] on button "add colorway" at bounding box center [460, 453] width 21 height 21
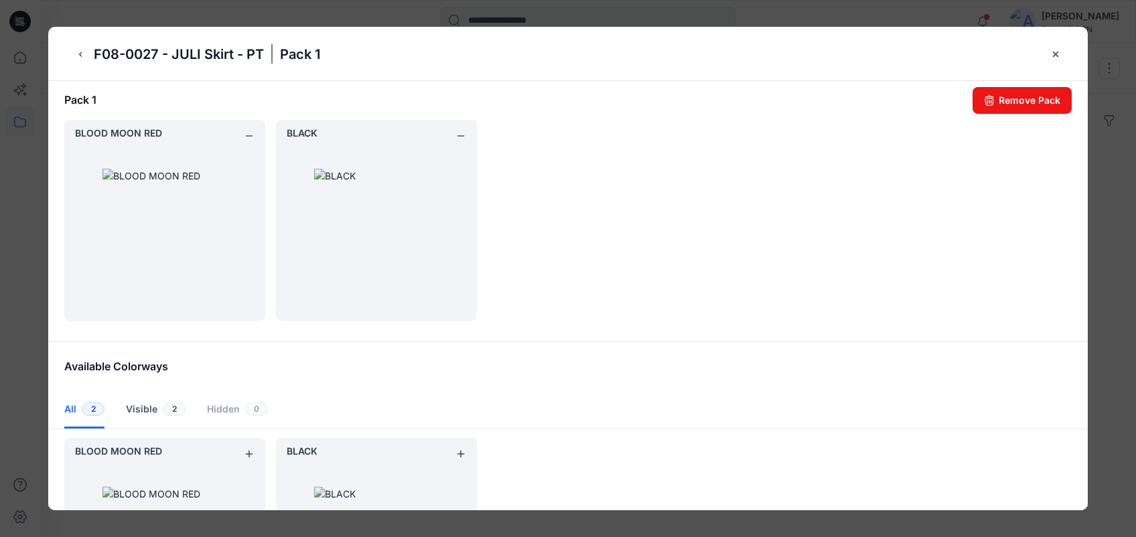
click at [665, 235] on div "BLOOD MOON RED BLACK" at bounding box center [565, 220] width 1003 height 201
click at [85, 53] on icon "back button" at bounding box center [80, 54] width 11 height 11
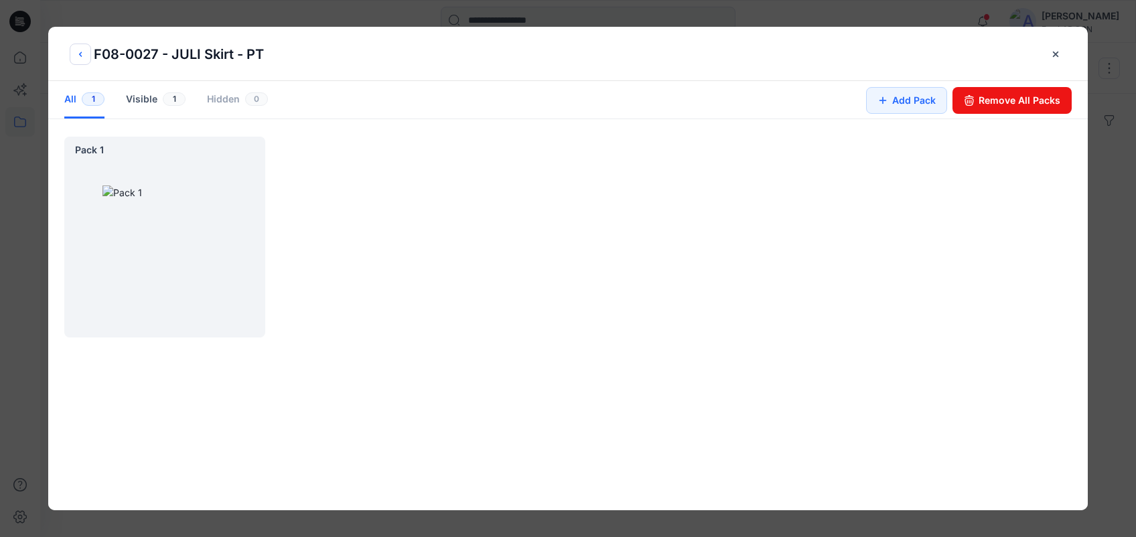
click at [85, 53] on icon "back button" at bounding box center [80, 54] width 11 height 11
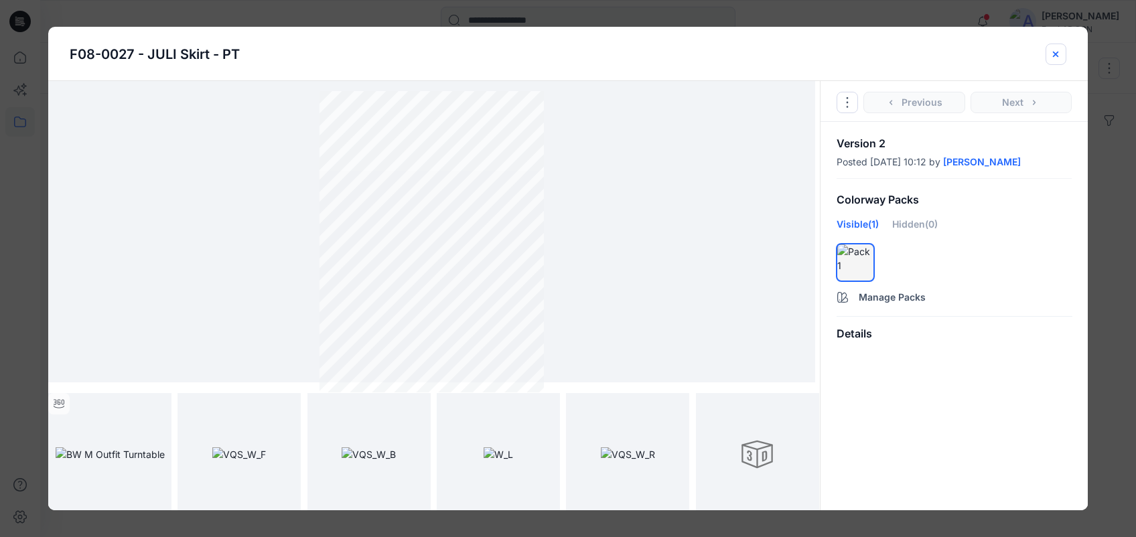
click at [841, 52] on button "close-btn" at bounding box center [1056, 54] width 21 height 21
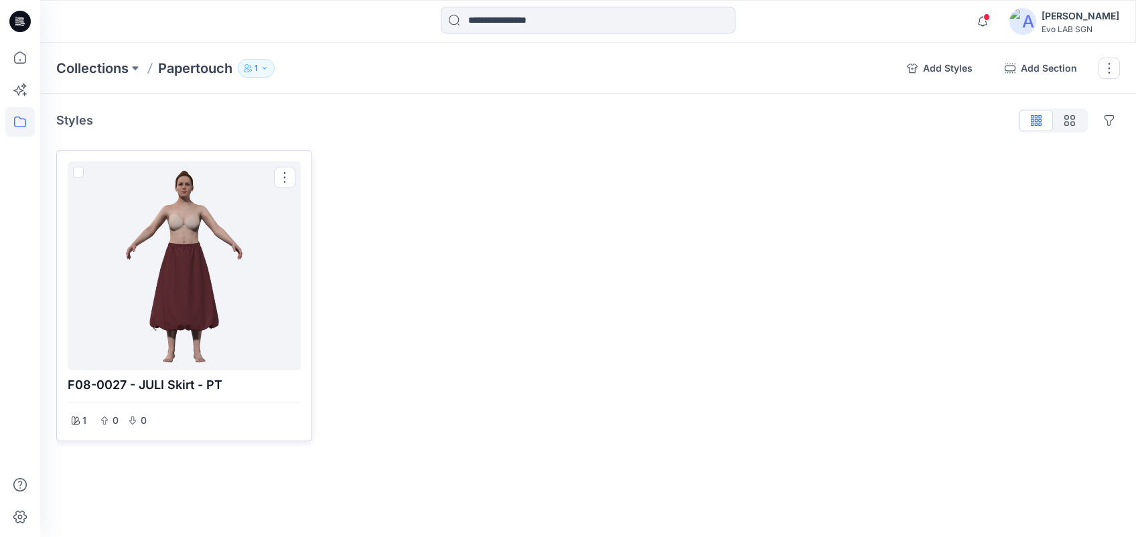
click at [180, 256] on div at bounding box center [184, 266] width 222 height 198
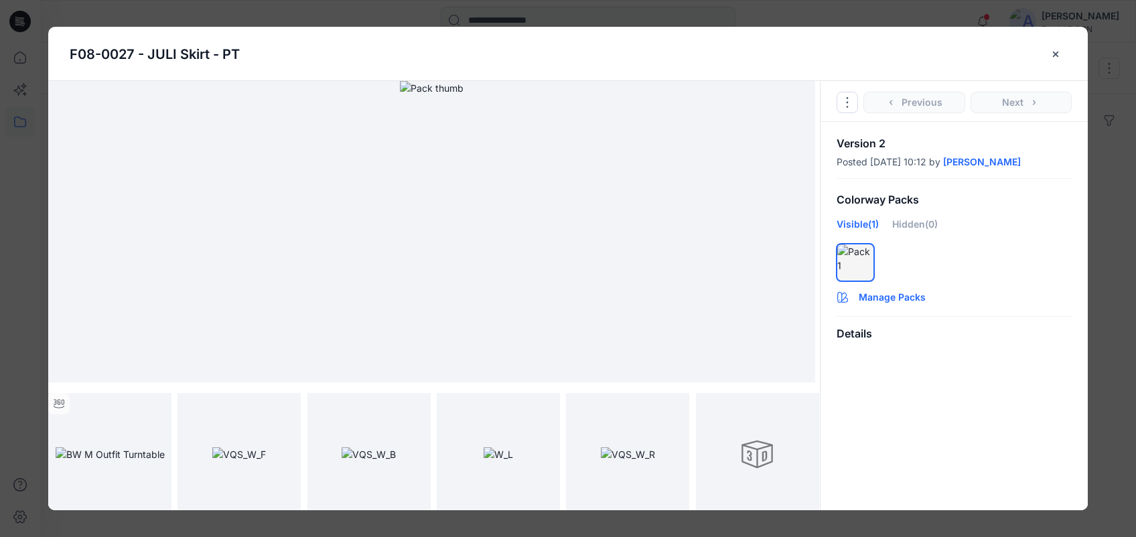
click at [841, 291] on button "Manage Packs" at bounding box center [953, 294] width 267 height 21
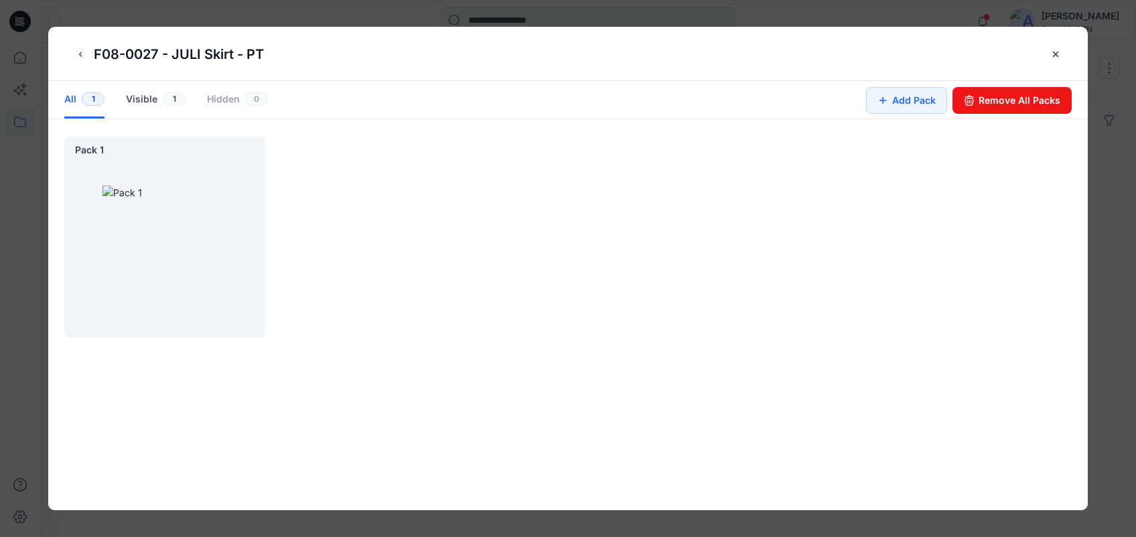
click at [251, 96] on div "Hidden 0" at bounding box center [237, 100] width 61 height 38
click at [77, 54] on icon "back button" at bounding box center [80, 54] width 11 height 11
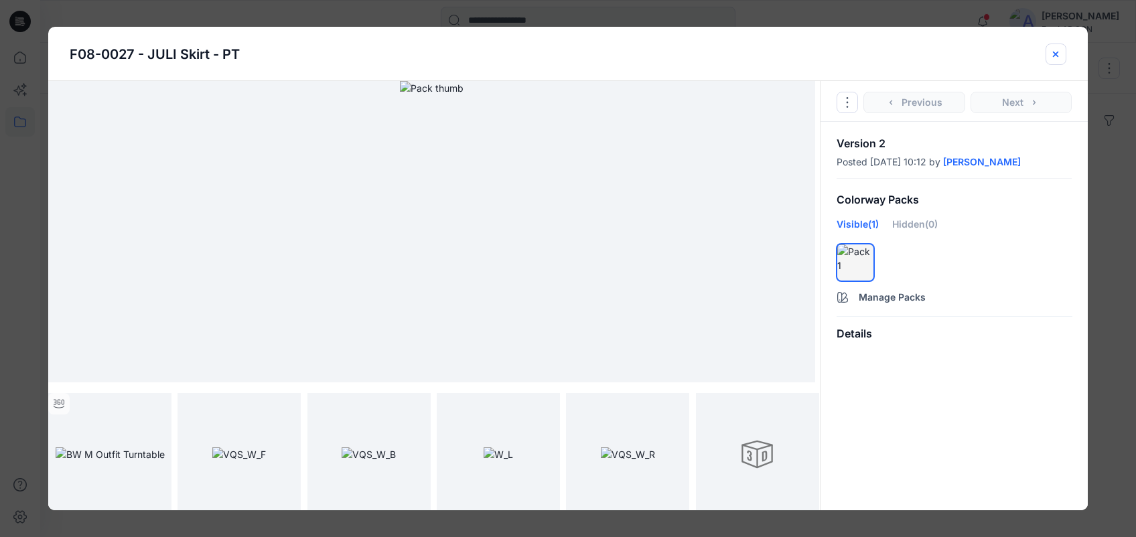
click at [841, 52] on icon "close-btn" at bounding box center [1055, 54] width 11 height 11
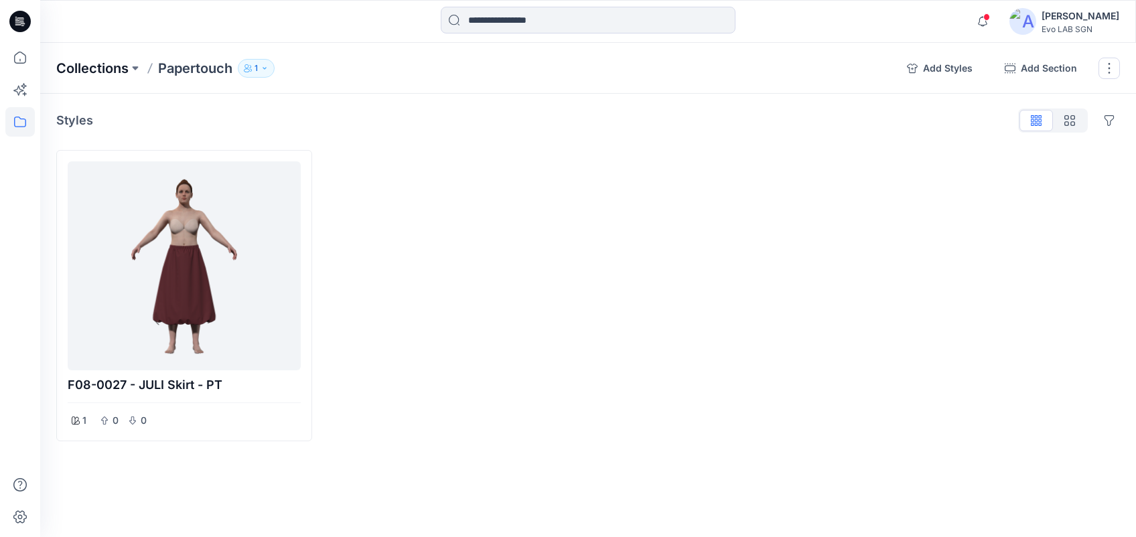
click at [121, 68] on p "Collections" at bounding box center [92, 68] width 72 height 19
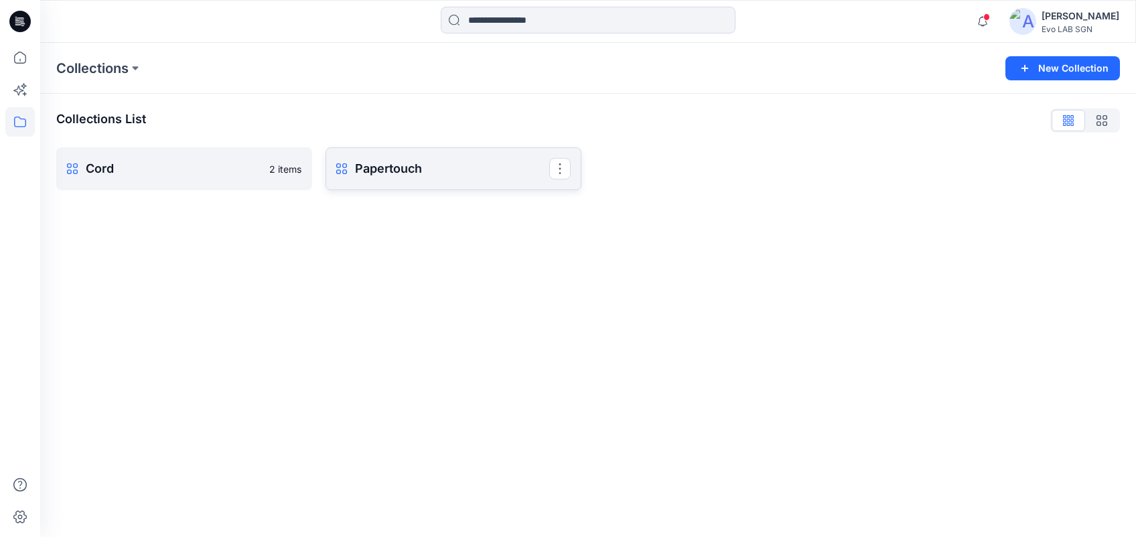
click at [394, 182] on link "Papertouch Rename Collection Clone Collection Present Collection Delete Collect…" at bounding box center [454, 168] width 256 height 43
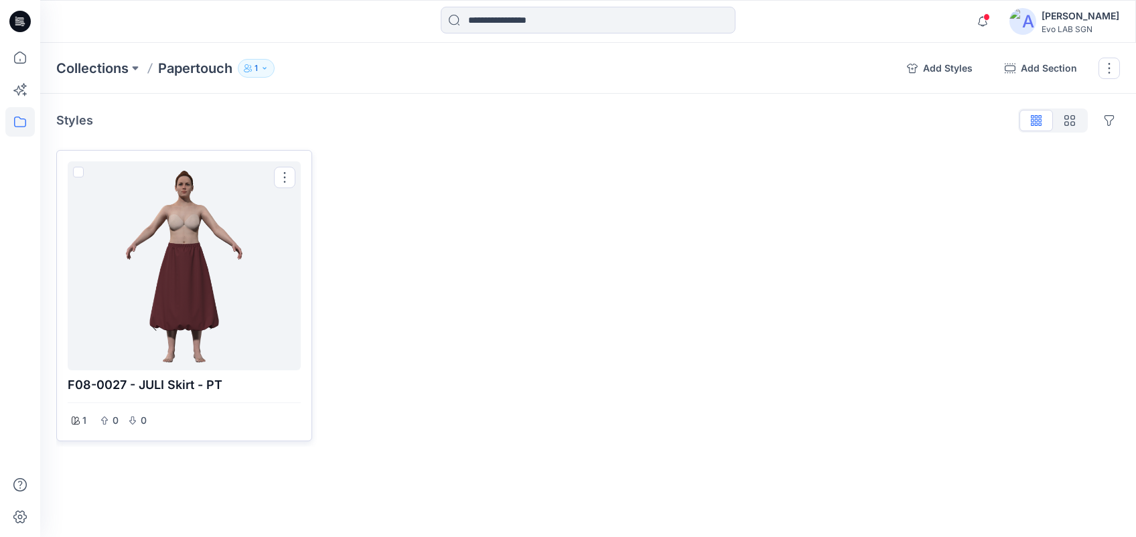
click at [164, 297] on div at bounding box center [184, 266] width 222 height 198
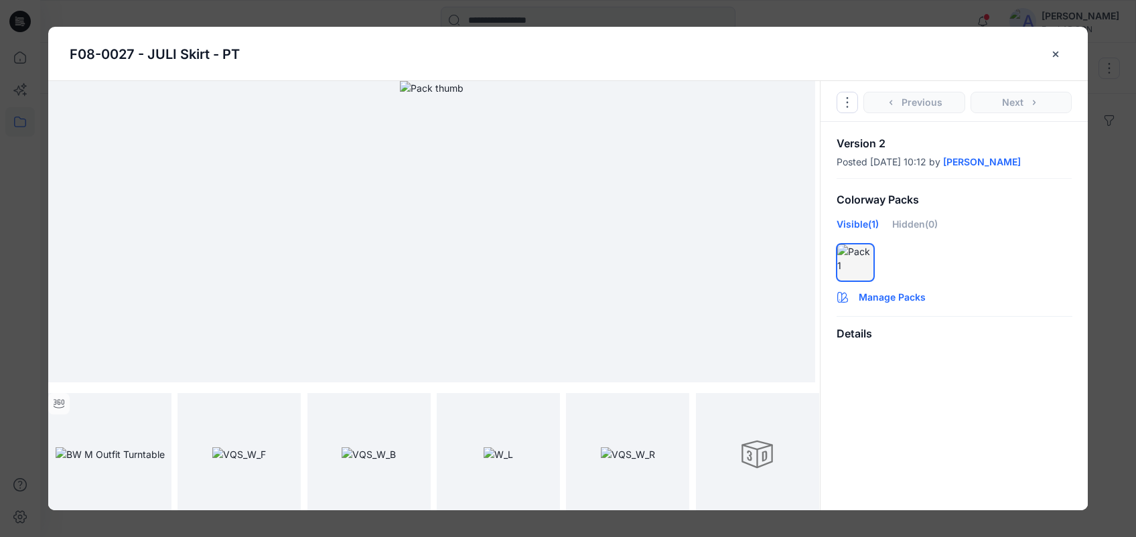
click at [841, 297] on button "Manage Packs" at bounding box center [953, 294] width 267 height 21
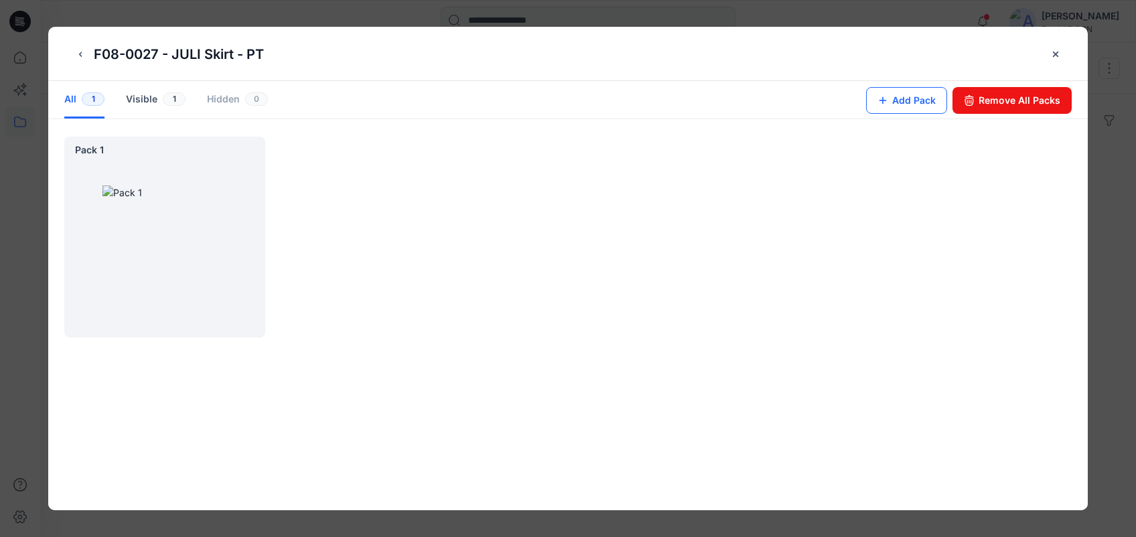
click at [841, 106] on button "Add Pack" at bounding box center [906, 100] width 81 height 27
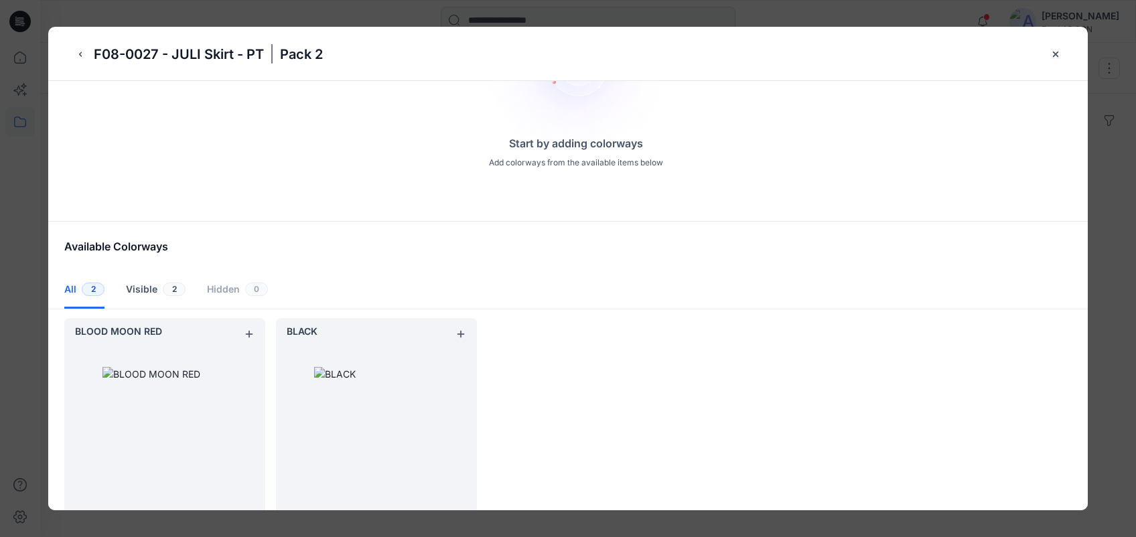
scroll to position [152, 0]
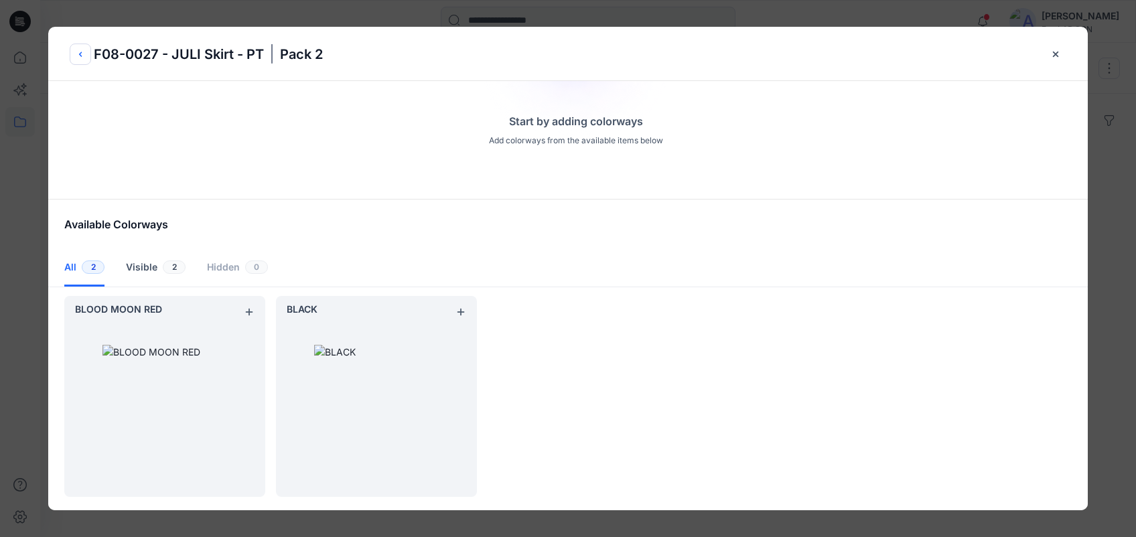
click at [79, 55] on icon "back button" at bounding box center [80, 54] width 11 height 11
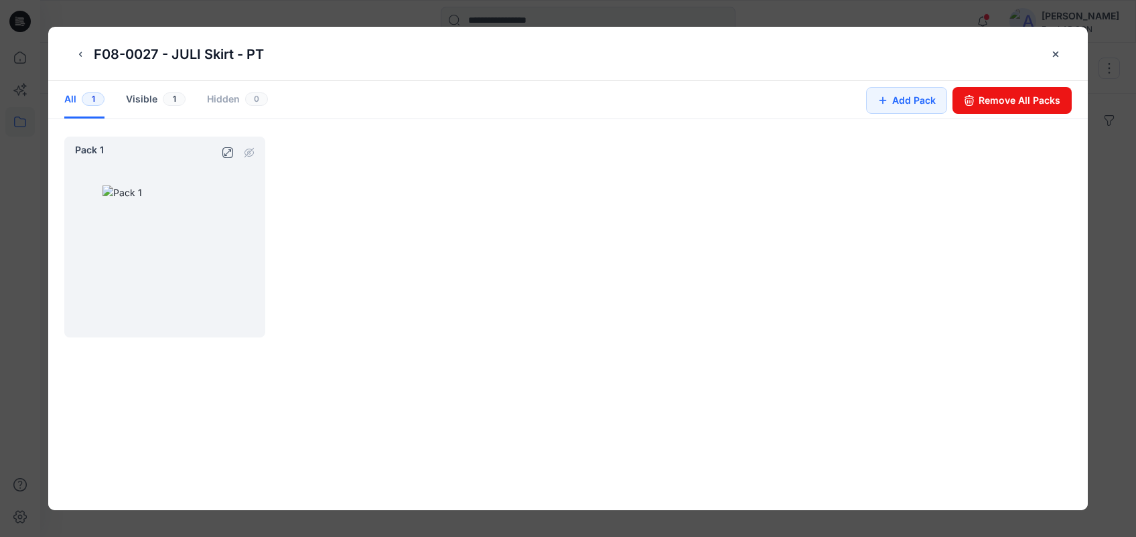
click at [198, 165] on div at bounding box center [164, 248] width 201 height 180
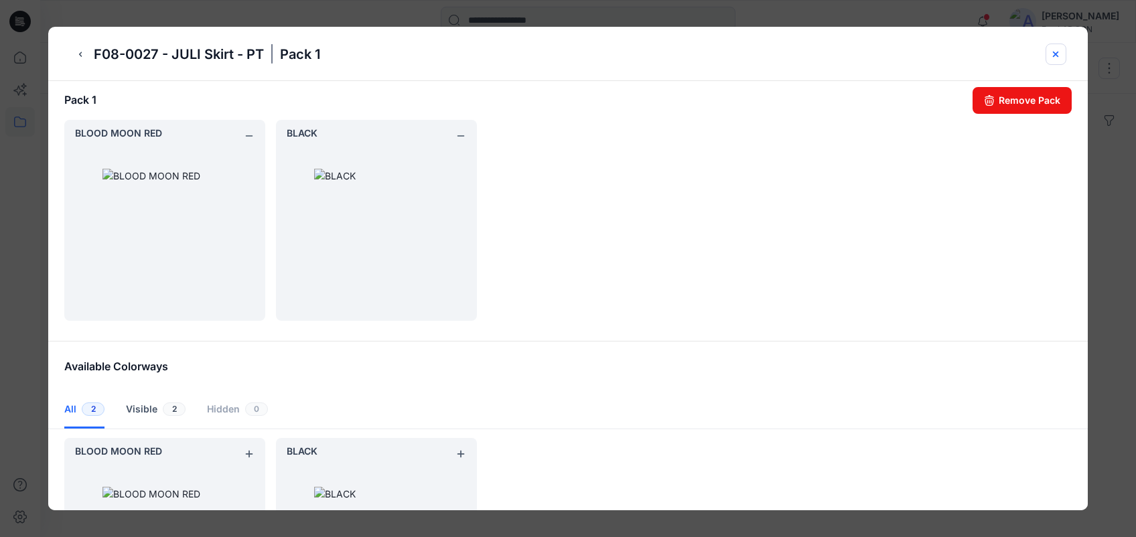
click at [1052, 53] on icon "close-btn" at bounding box center [1055, 54] width 11 height 11
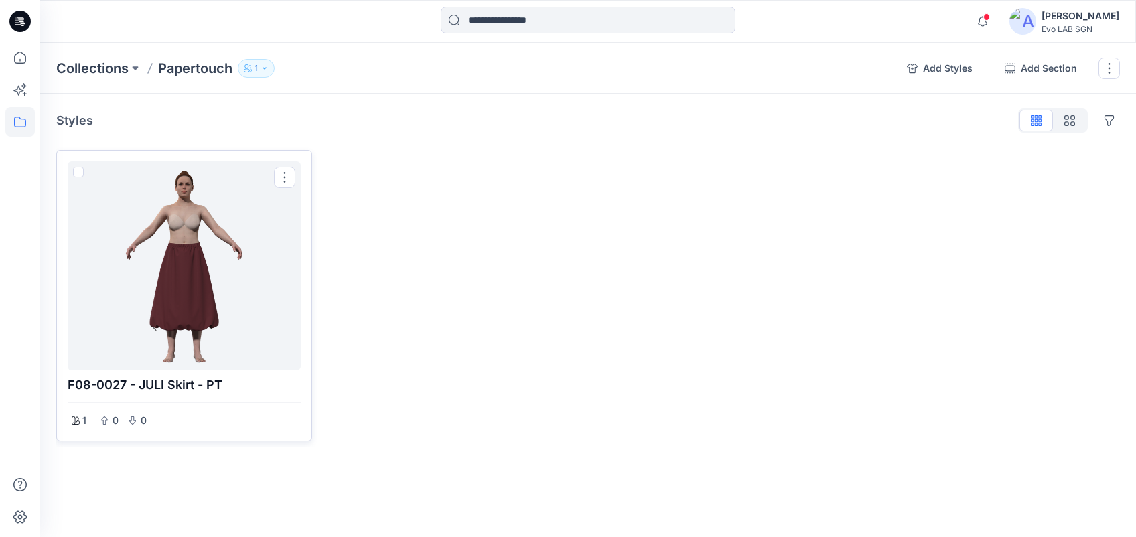
click at [177, 222] on div at bounding box center [184, 266] width 222 height 198
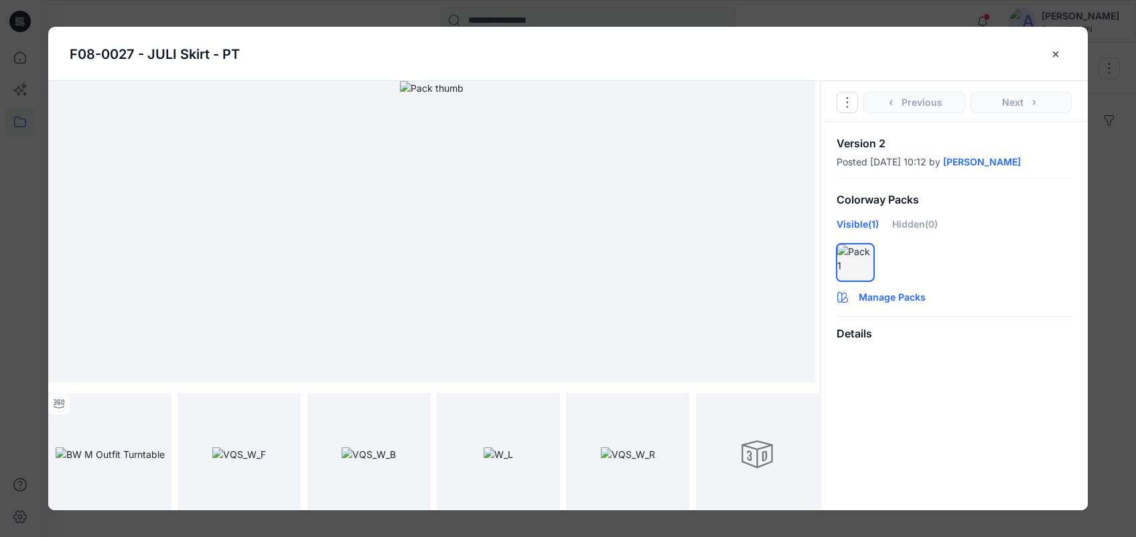
click at [910, 299] on button "Manage Packs" at bounding box center [953, 294] width 267 height 21
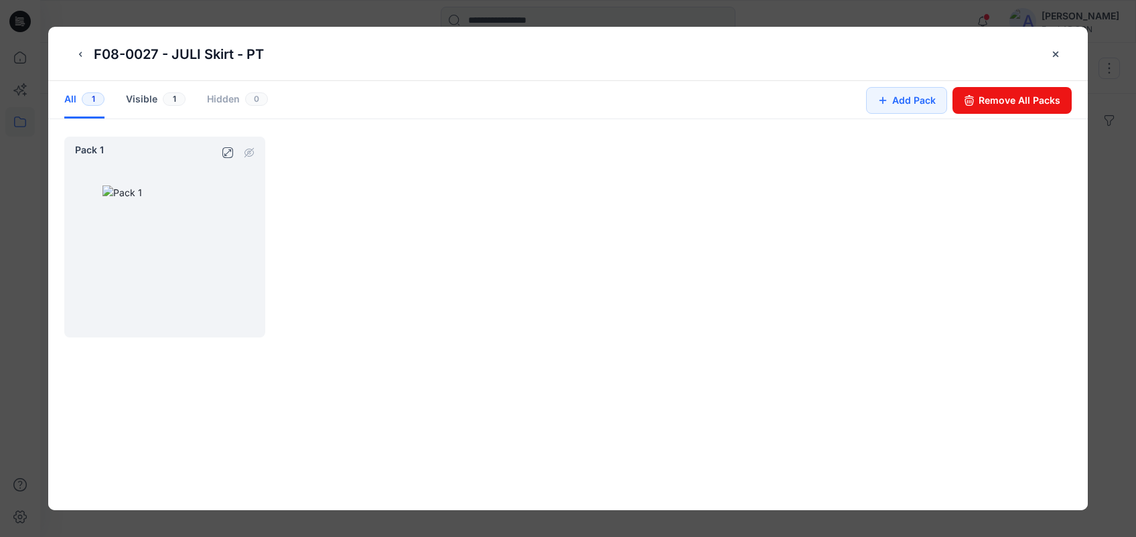
click at [182, 193] on div at bounding box center [164, 248] width 201 height 180
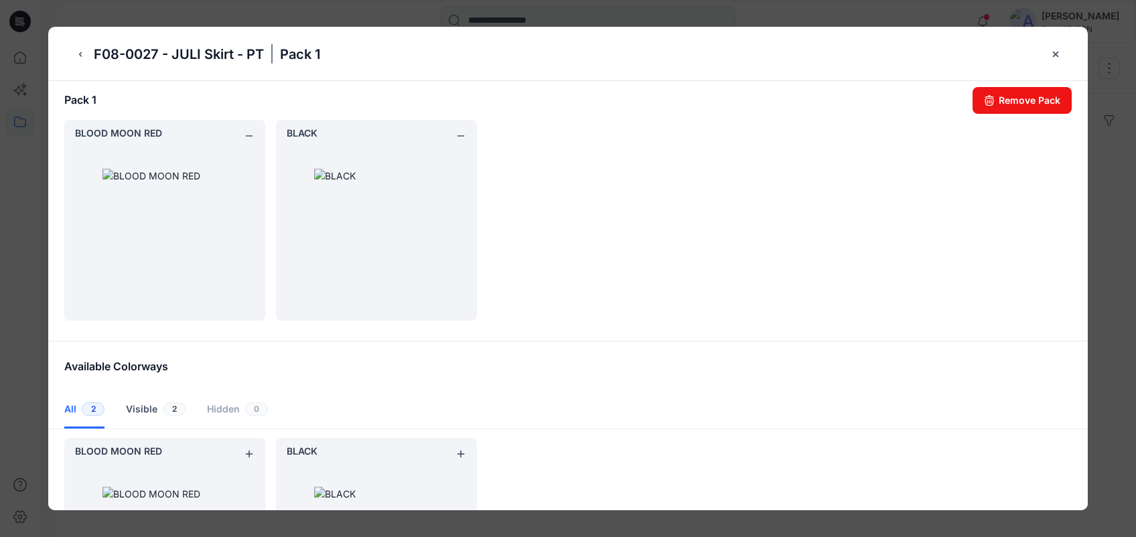
click at [164, 169] on div at bounding box center [164, 231] width 201 height 180
click at [78, 53] on icon "back button" at bounding box center [80, 54] width 11 height 11
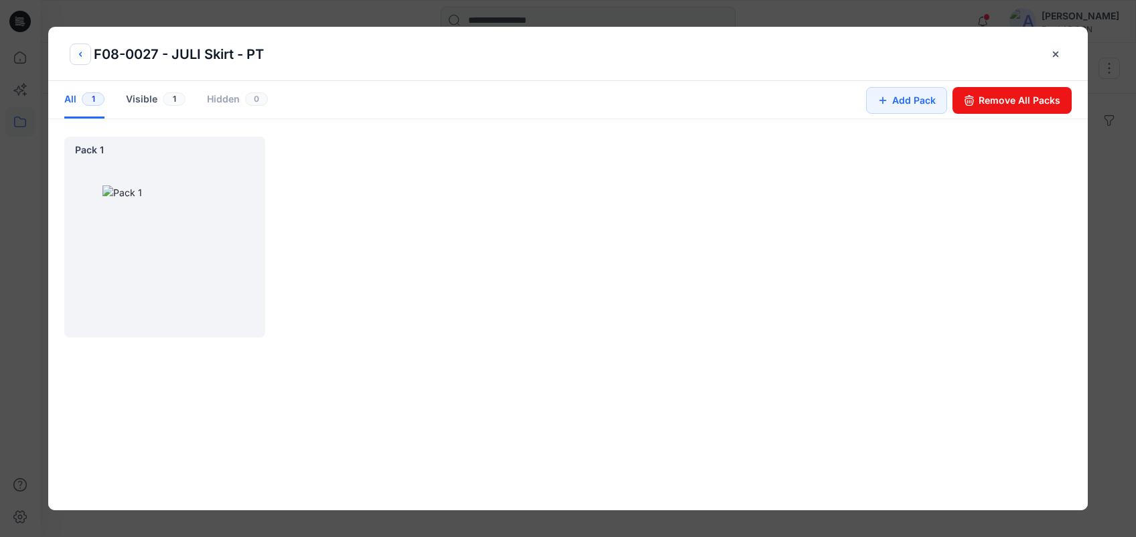
click at [83, 52] on icon "back button" at bounding box center [80, 54] width 11 height 11
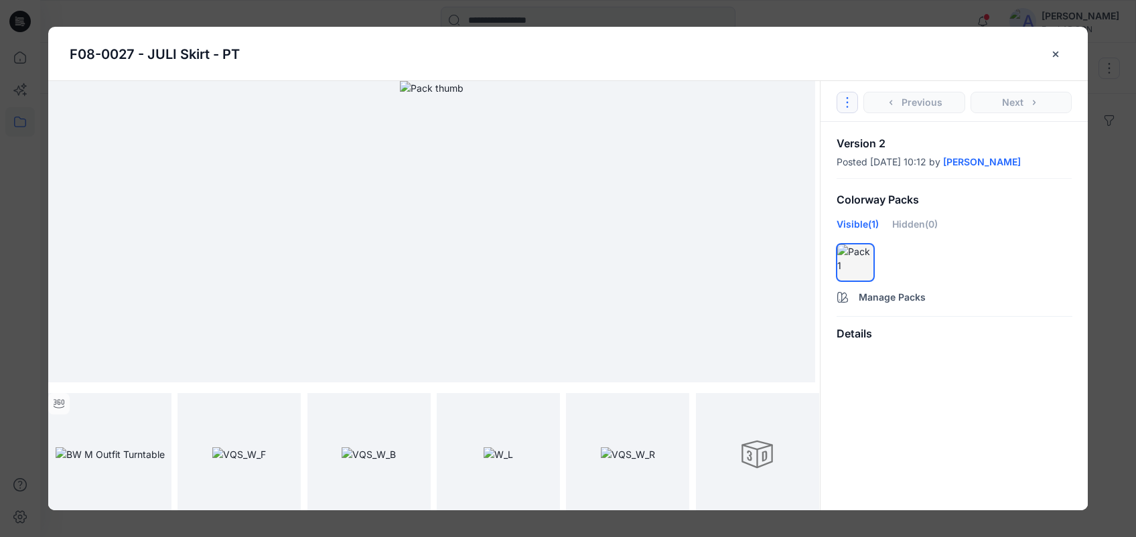
click at [853, 103] on button "Options" at bounding box center [847, 102] width 21 height 21
click at [849, 126] on link "Go to Original Style" at bounding box center [847, 134] width 162 height 27
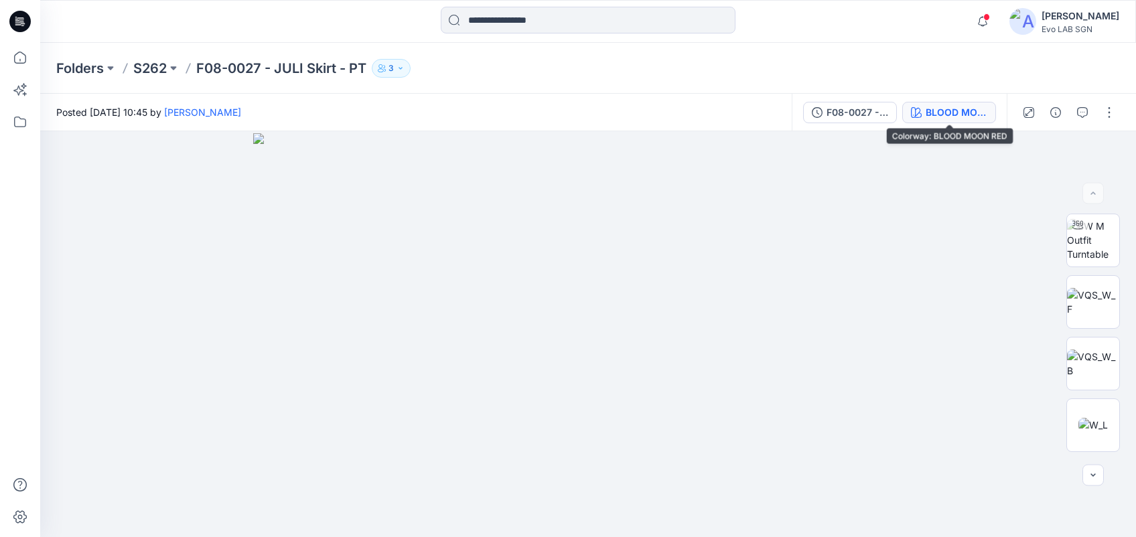
click at [935, 117] on div "BLOOD MOON RED" at bounding box center [957, 112] width 62 height 15
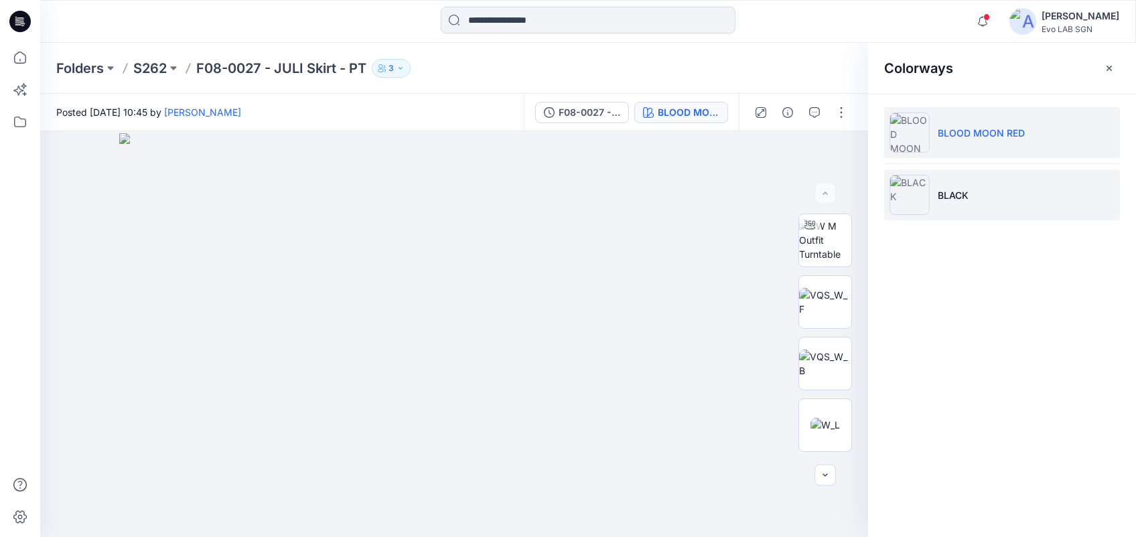
click at [944, 181] on li "BLACK" at bounding box center [1002, 194] width 236 height 51
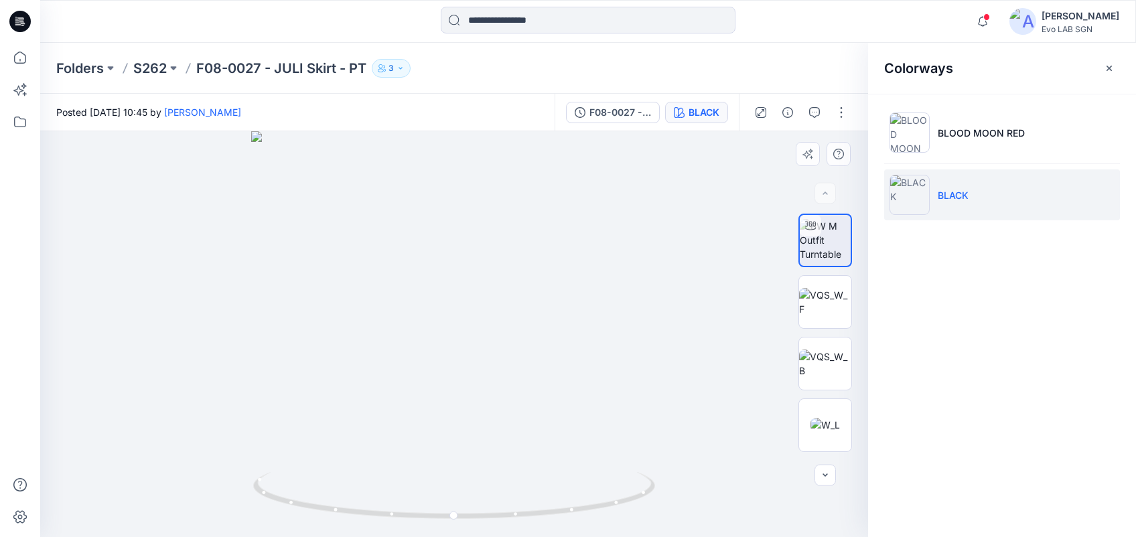
click at [653, 281] on div at bounding box center [454, 334] width 828 height 406
click at [1104, 63] on icon "button" at bounding box center [1109, 68] width 11 height 11
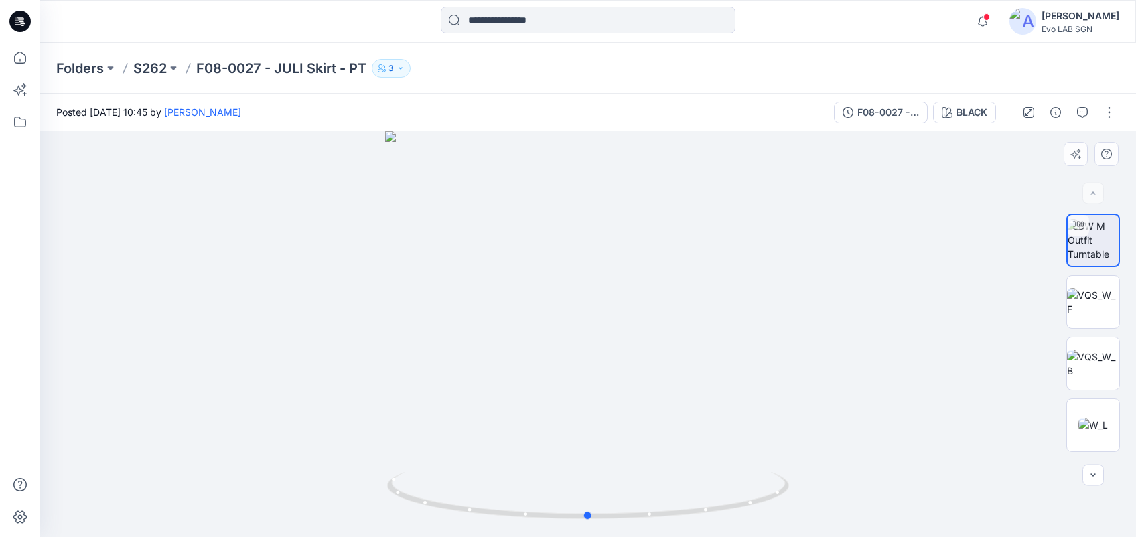
click at [967, 206] on div at bounding box center [588, 334] width 1096 height 406
click at [514, 29] on input at bounding box center [588, 20] width 295 height 27
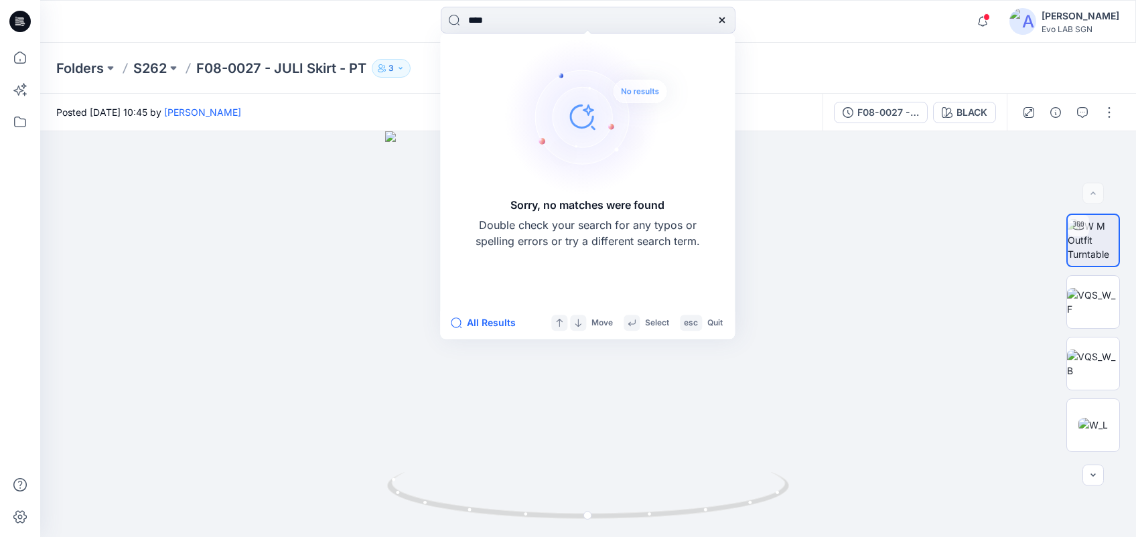
type input "****"
click at [719, 21] on icon at bounding box center [722, 20] width 11 height 11
click at [719, 21] on input at bounding box center [588, 20] width 295 height 27
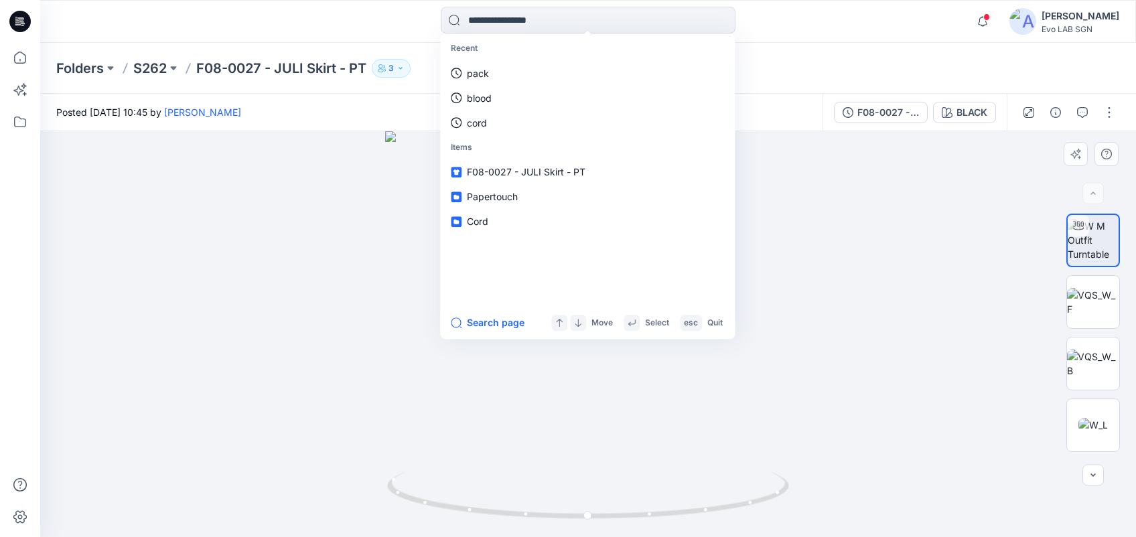
click at [340, 301] on div at bounding box center [588, 334] width 1096 height 406
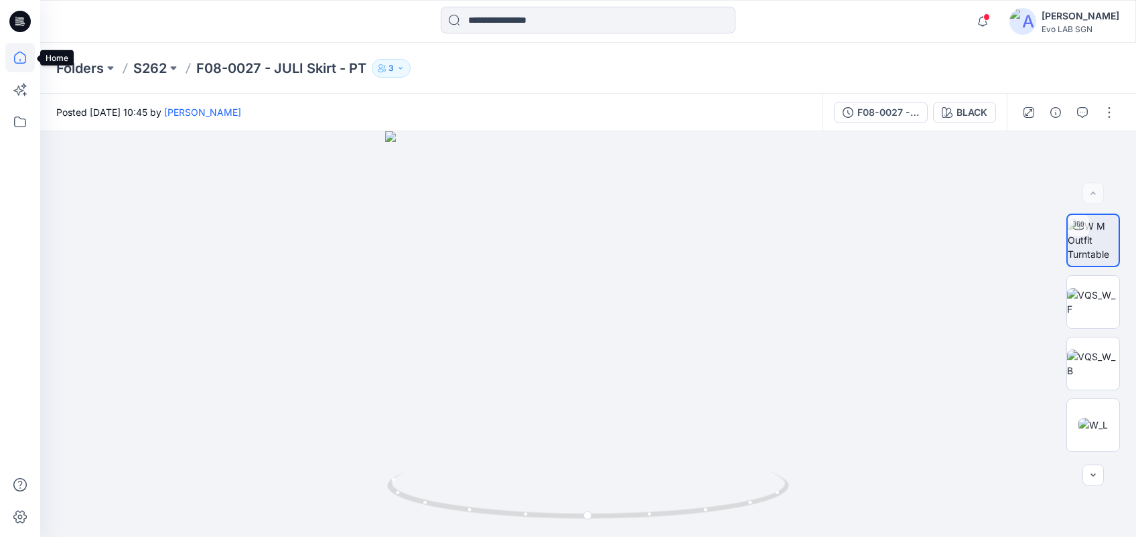
click at [25, 56] on icon at bounding box center [20, 58] width 12 height 12
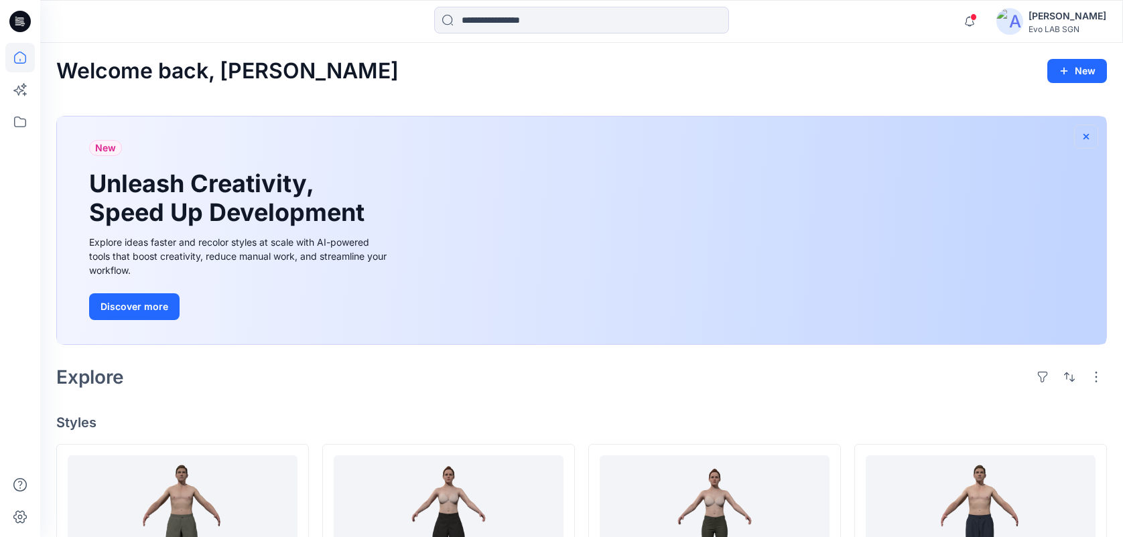
click at [1089, 141] on icon "button" at bounding box center [1085, 136] width 11 height 11
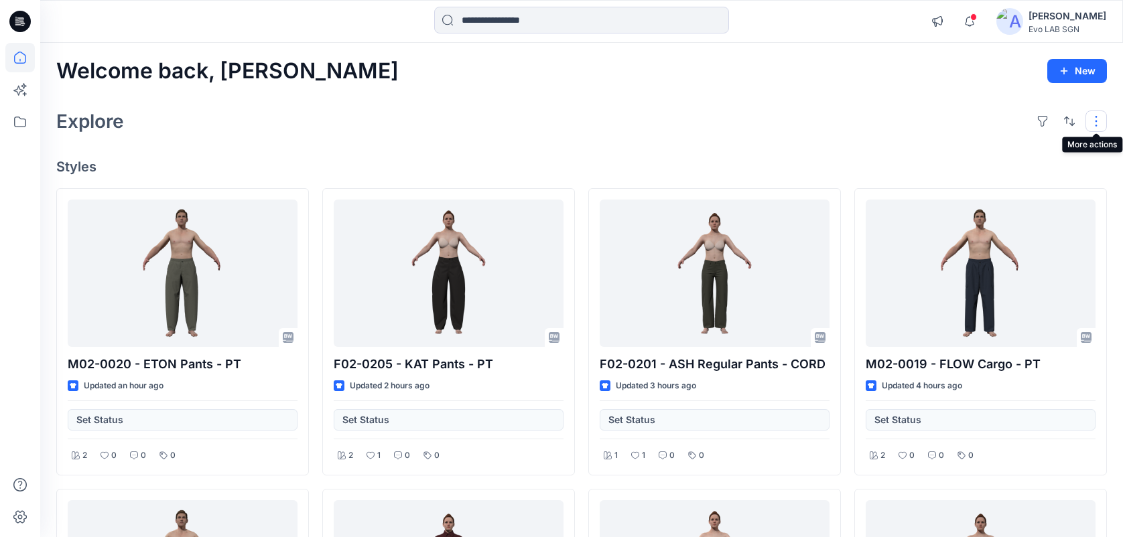
click at [1088, 118] on button "button" at bounding box center [1095, 121] width 21 height 21
click at [847, 117] on div "Explore Layout Grid Large Grid Folder View Compact Card Card View Card Info Tags" at bounding box center [581, 121] width 1050 height 32
click at [15, 119] on icon at bounding box center [19, 121] width 29 height 29
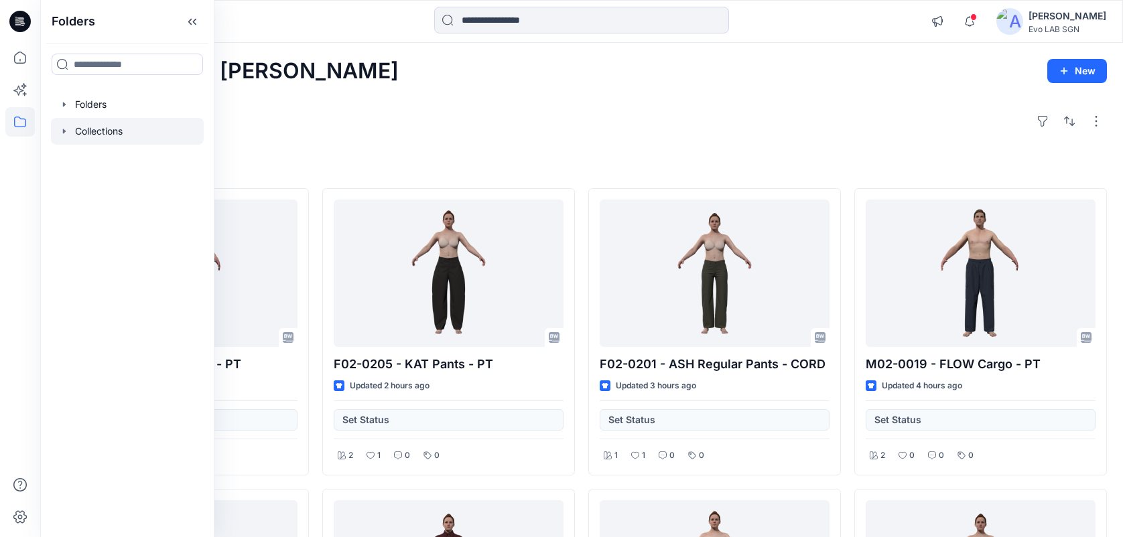
click at [64, 131] on icon "button" at bounding box center [64, 131] width 3 height 5
click at [84, 184] on div at bounding box center [127, 184] width 153 height 27
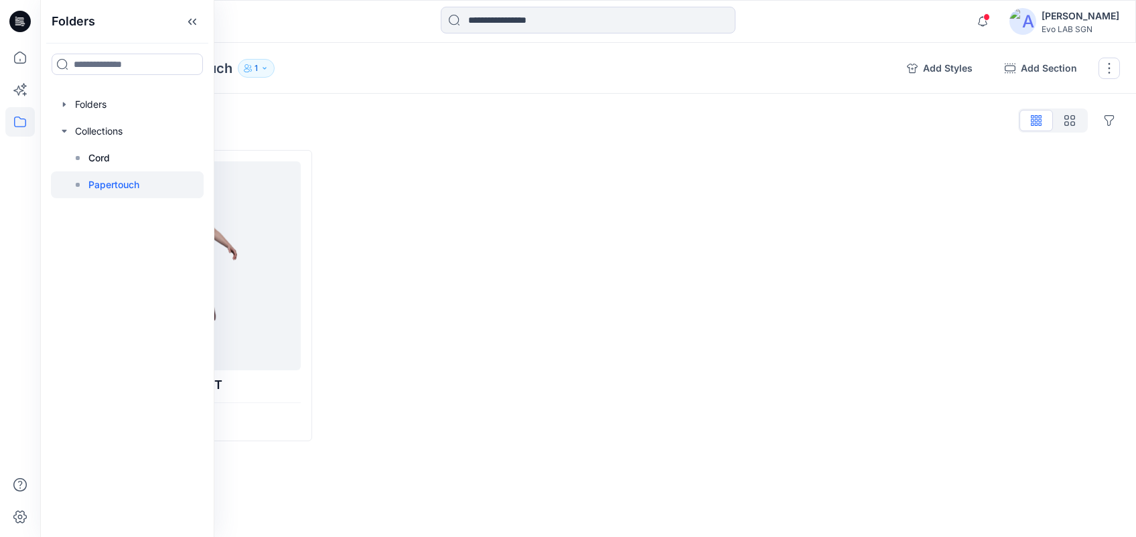
click at [533, 274] on div at bounding box center [454, 295] width 256 height 291
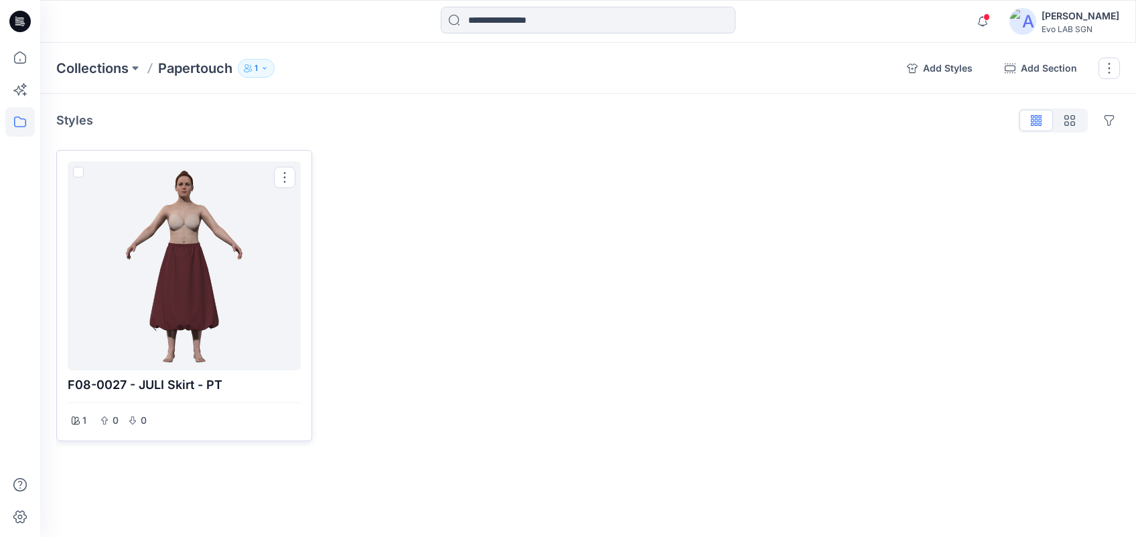
click at [222, 259] on div at bounding box center [184, 266] width 222 height 198
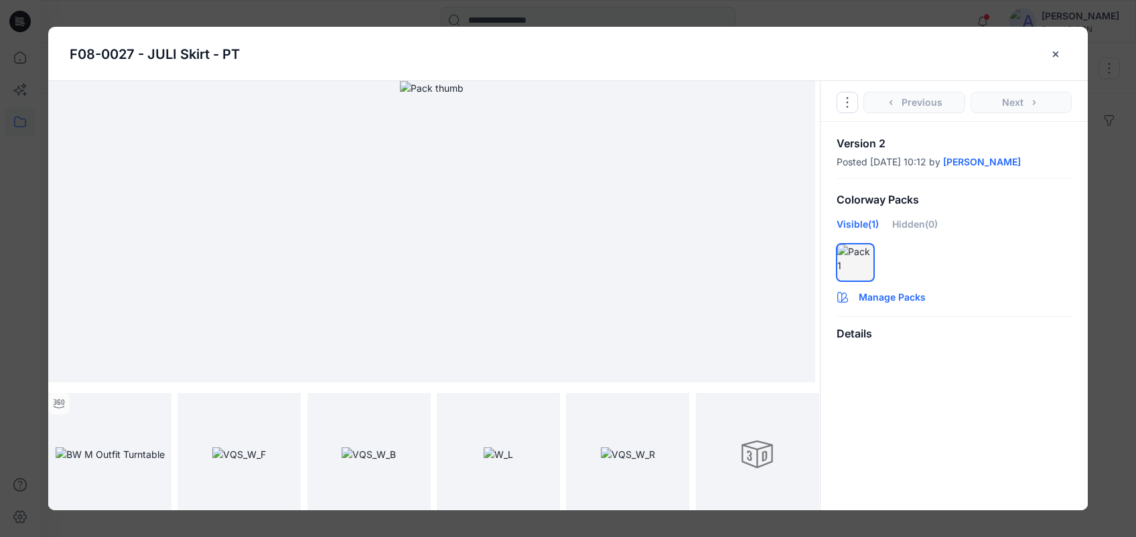
click at [904, 301] on button "Manage Packs" at bounding box center [953, 294] width 267 height 21
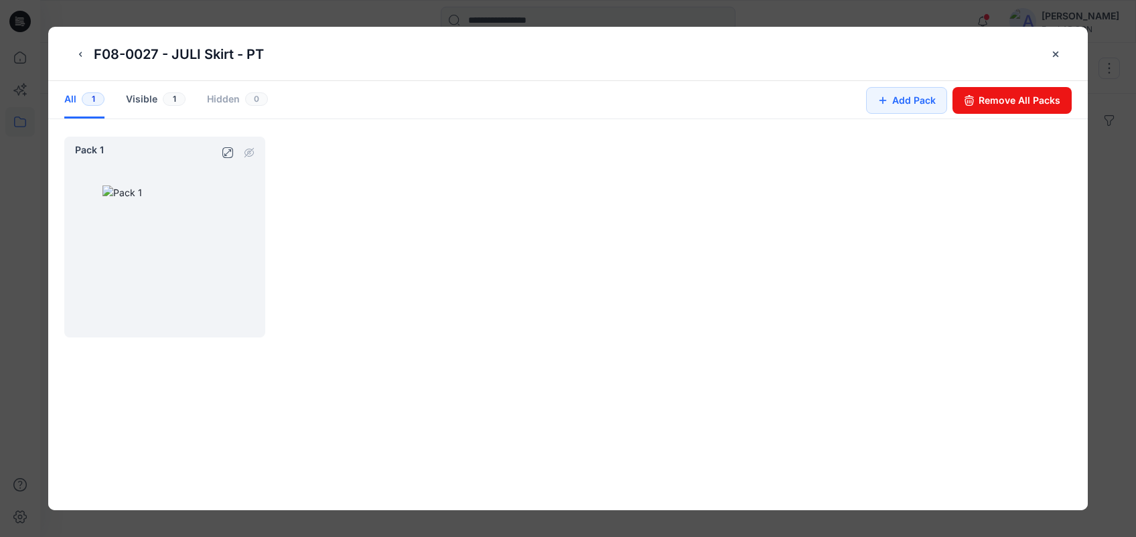
click at [75, 266] on div at bounding box center [164, 248] width 201 height 180
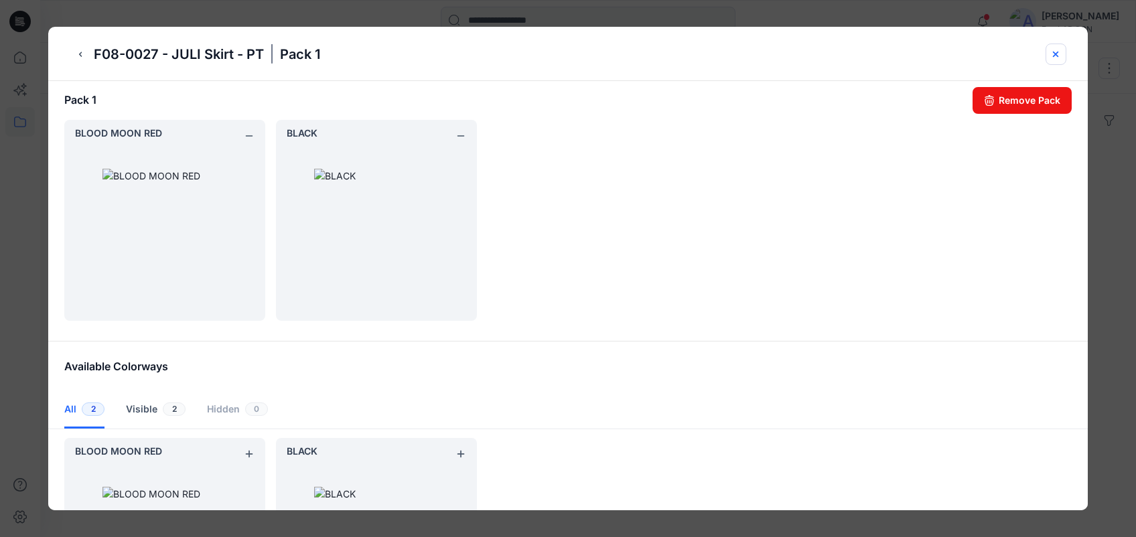
click at [1058, 56] on icon "close-btn" at bounding box center [1055, 54] width 11 height 11
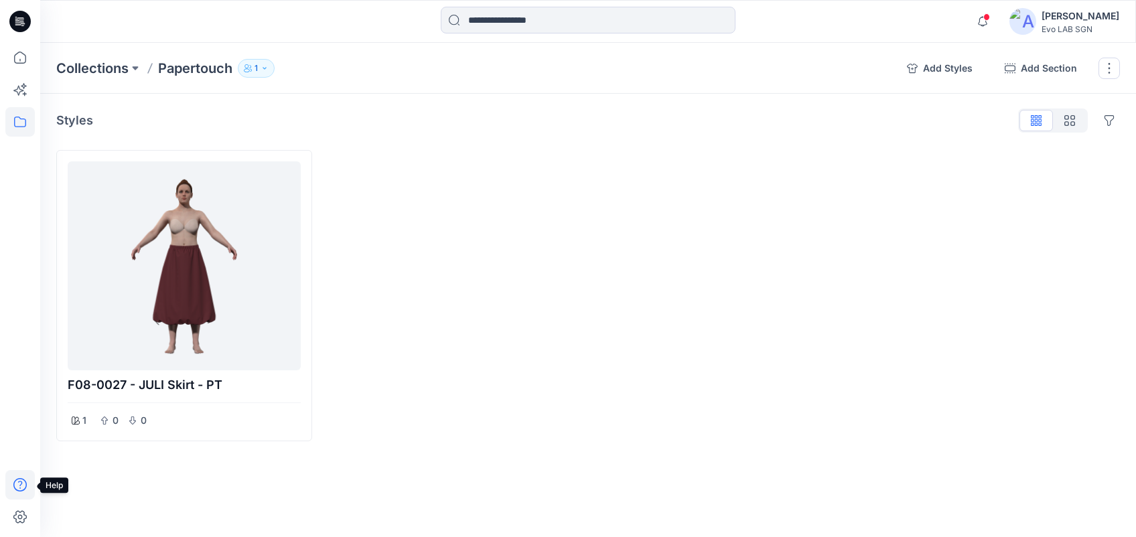
click at [20, 489] on icon at bounding box center [19, 484] width 13 height 13
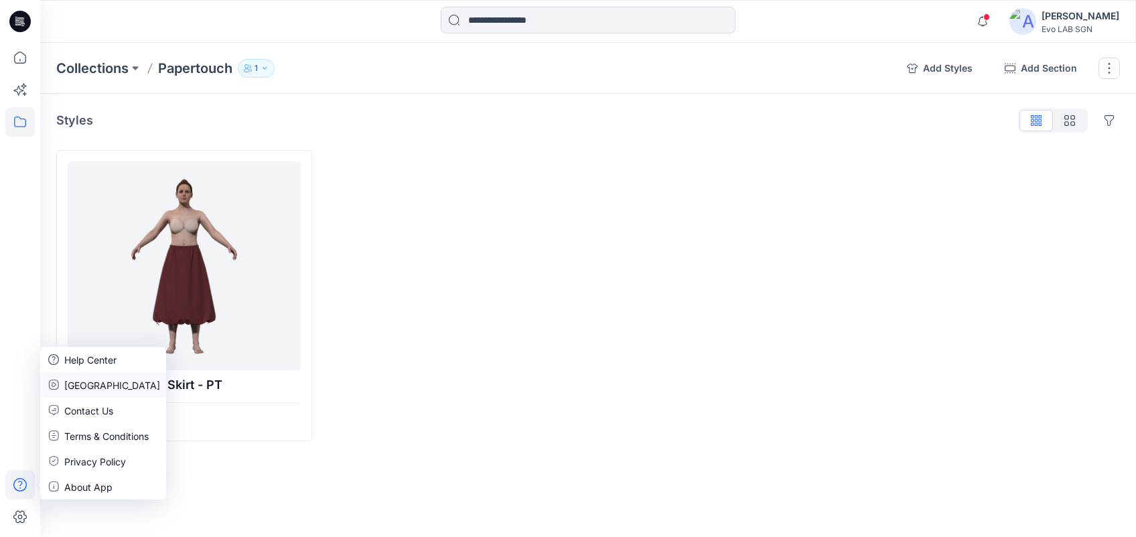
click at [80, 381] on p "BW University" at bounding box center [112, 385] width 96 height 14
click at [100, 357] on p "Help Center" at bounding box center [90, 360] width 52 height 14
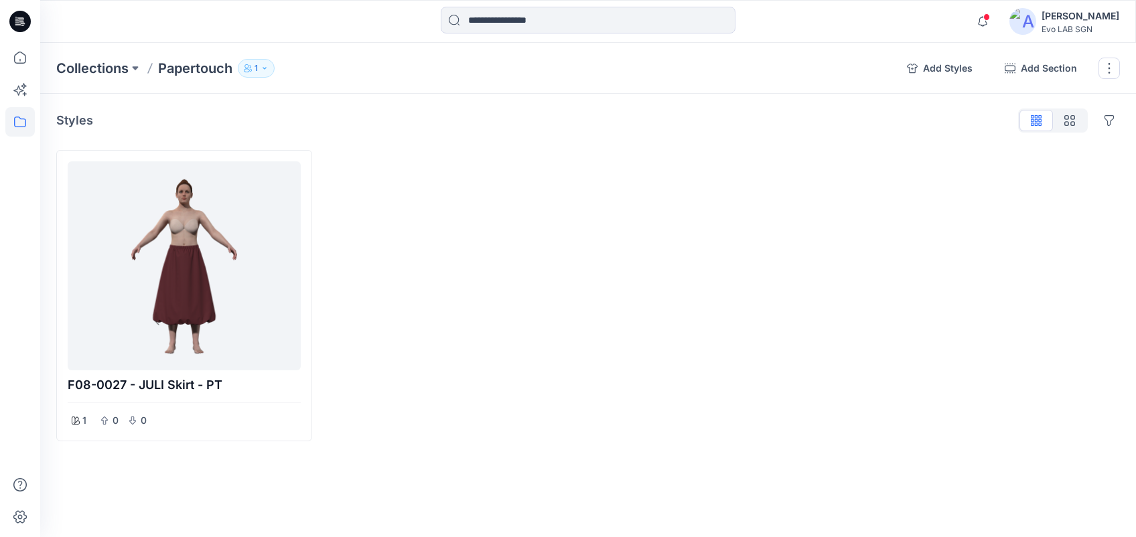
click at [486, 263] on div at bounding box center [454, 295] width 256 height 291
click at [946, 70] on button "Add Styles" at bounding box center [939, 68] width 87 height 21
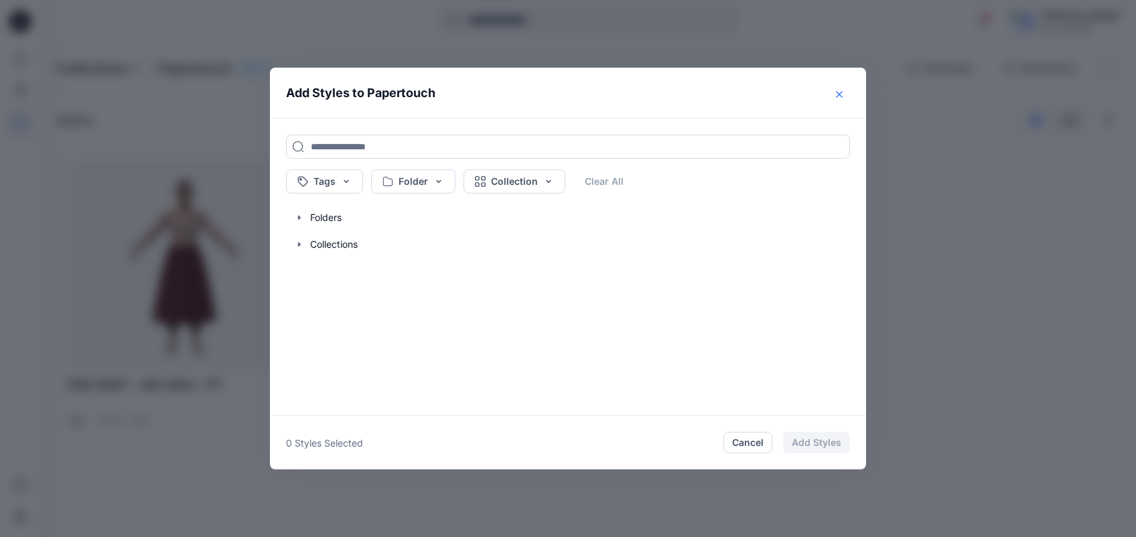
click at [833, 88] on button "Close" at bounding box center [839, 94] width 21 height 21
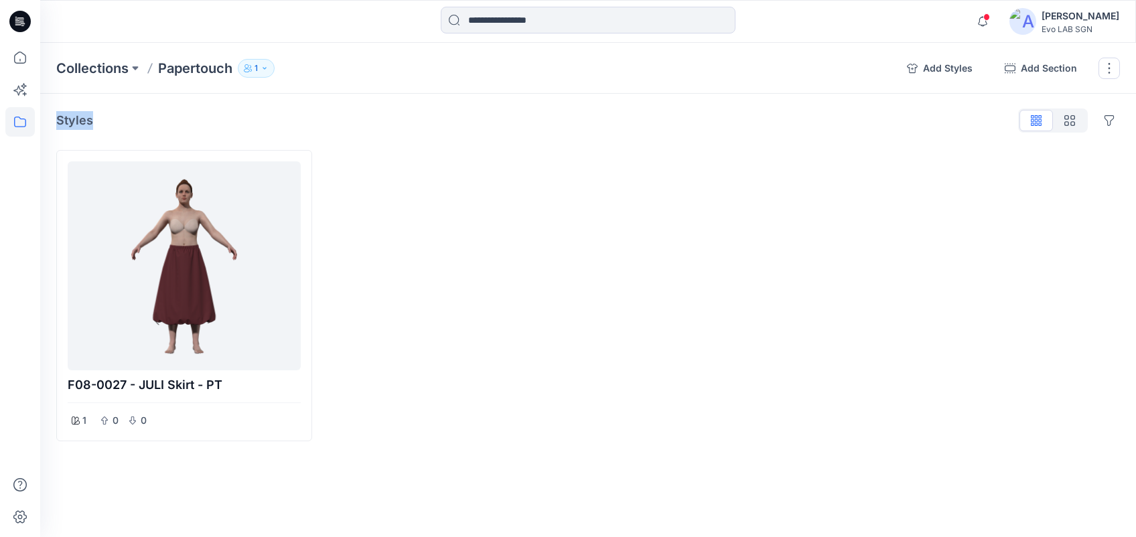
click at [833, 88] on div "Collections Papertouch 1 Add Styles Add Section Rename Collection Clone Collect…" at bounding box center [588, 68] width 1096 height 51
click at [104, 74] on p "Collections" at bounding box center [92, 68] width 72 height 19
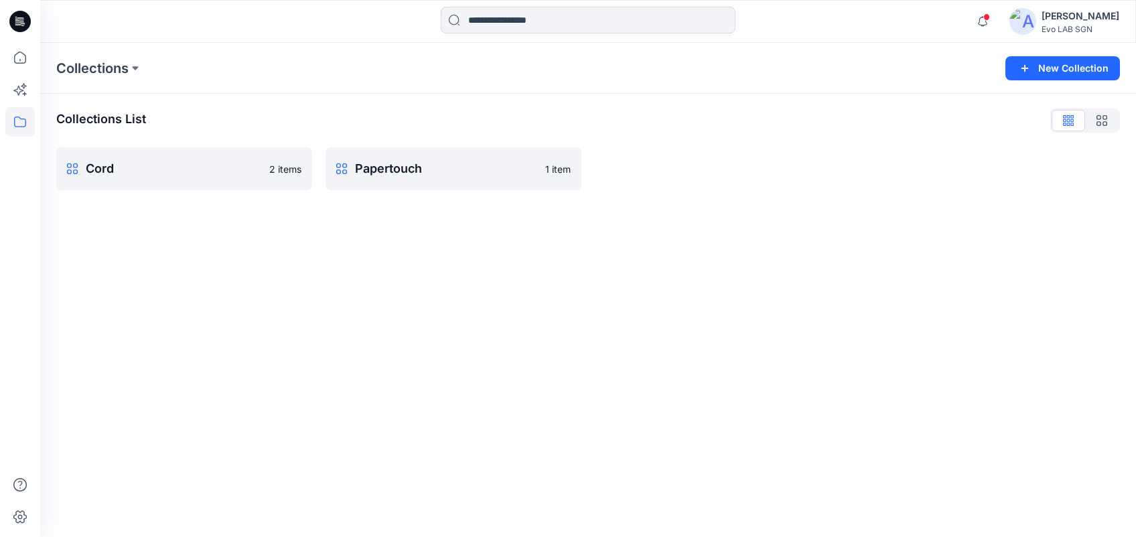
click at [104, 74] on p "Collections" at bounding box center [92, 68] width 72 height 19
click at [995, 16] on icon "button" at bounding box center [982, 21] width 25 height 27
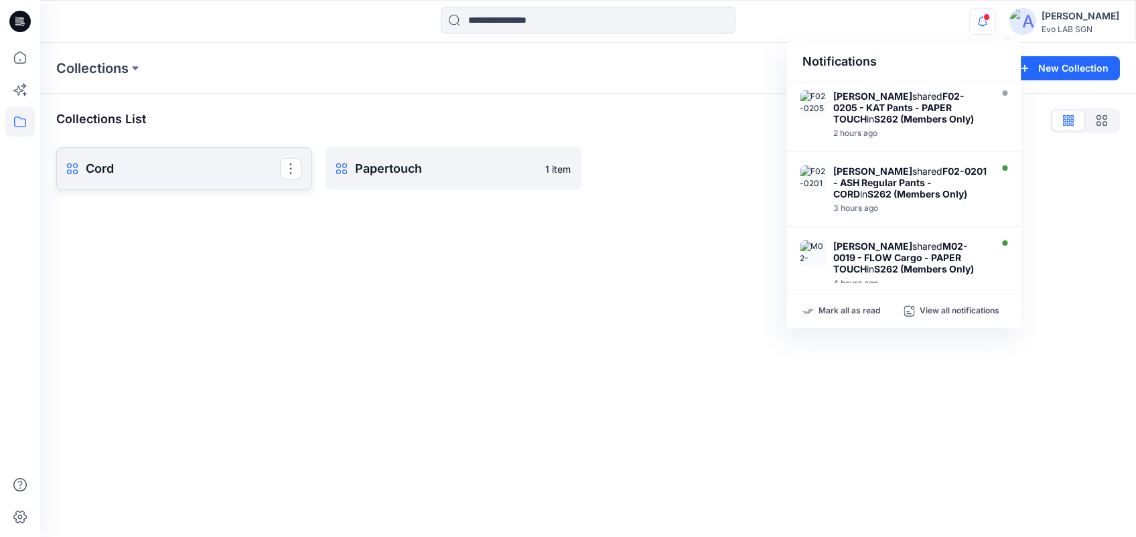
click at [259, 170] on p "Cord" at bounding box center [183, 168] width 194 height 19
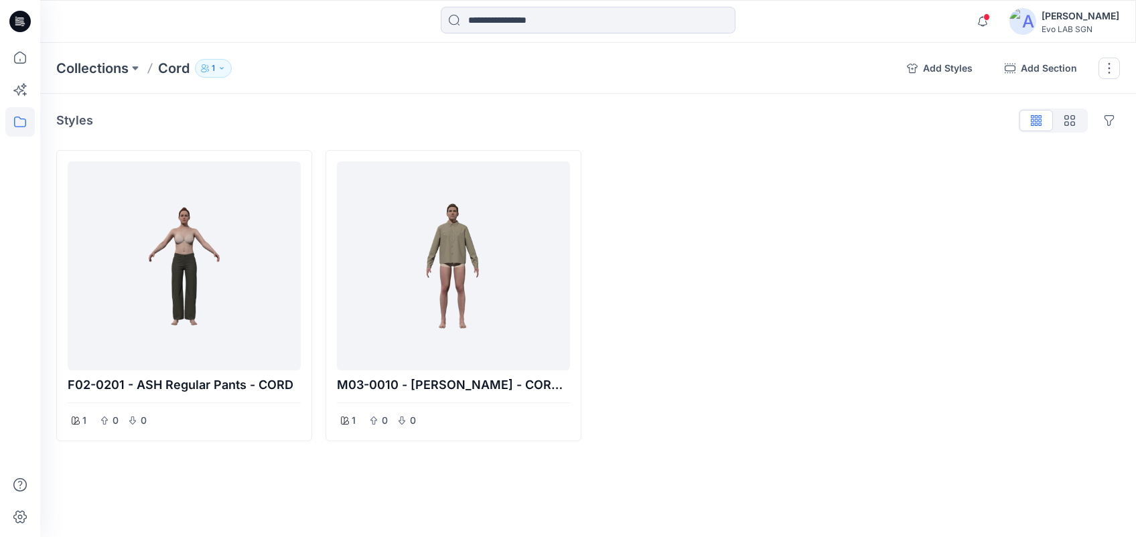
click at [230, 66] on button "1" at bounding box center [213, 68] width 37 height 19
click at [643, 281] on div at bounding box center [723, 295] width 256 height 291
click at [98, 70] on p "Collections" at bounding box center [92, 68] width 72 height 19
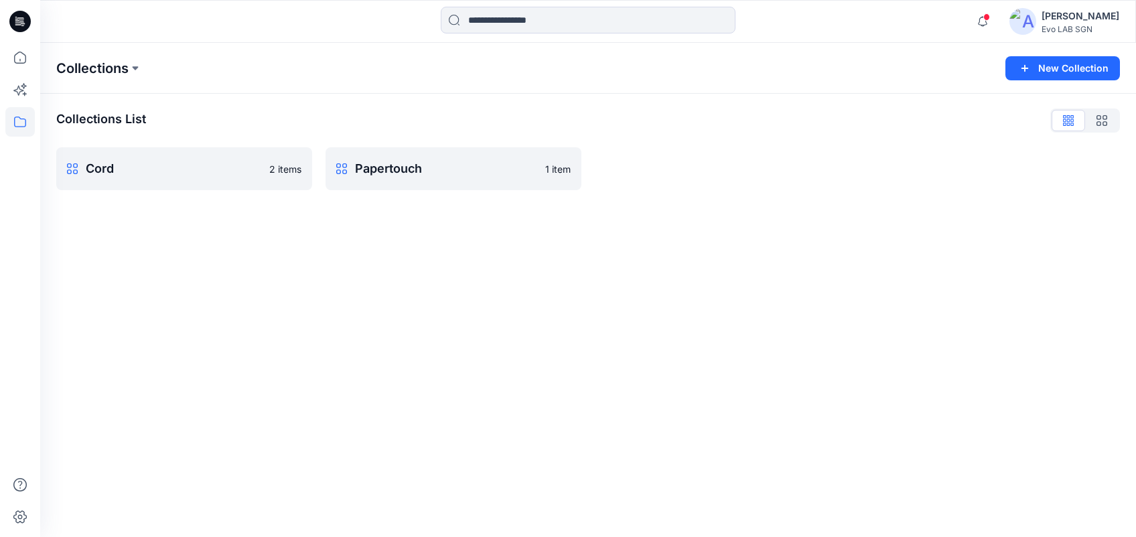
click at [96, 74] on p "Collections" at bounding box center [92, 68] width 72 height 19
click at [17, 58] on icon at bounding box center [19, 57] width 29 height 29
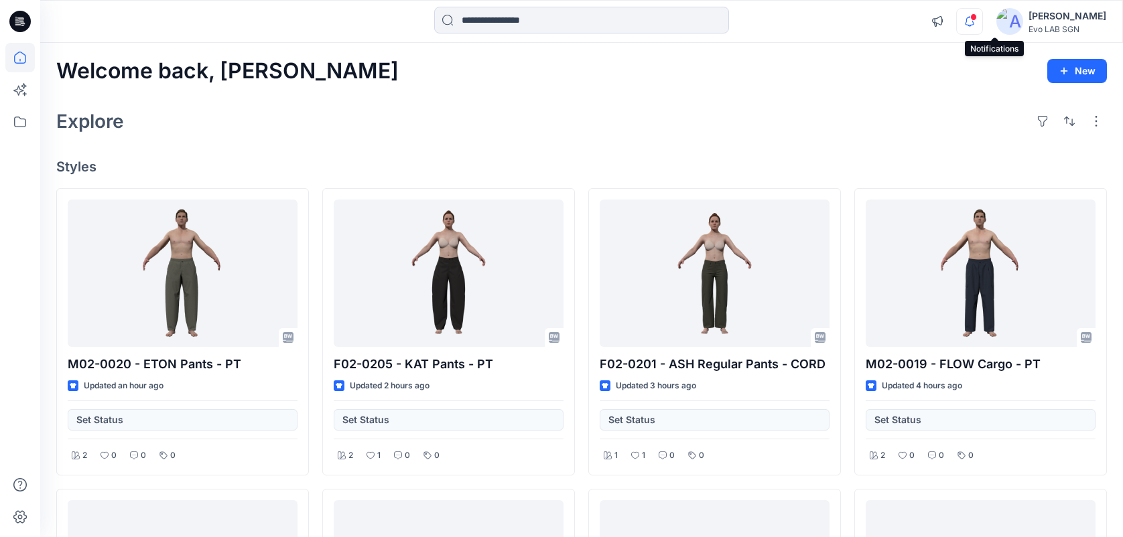
click at [982, 11] on icon "button" at bounding box center [968, 21] width 25 height 27
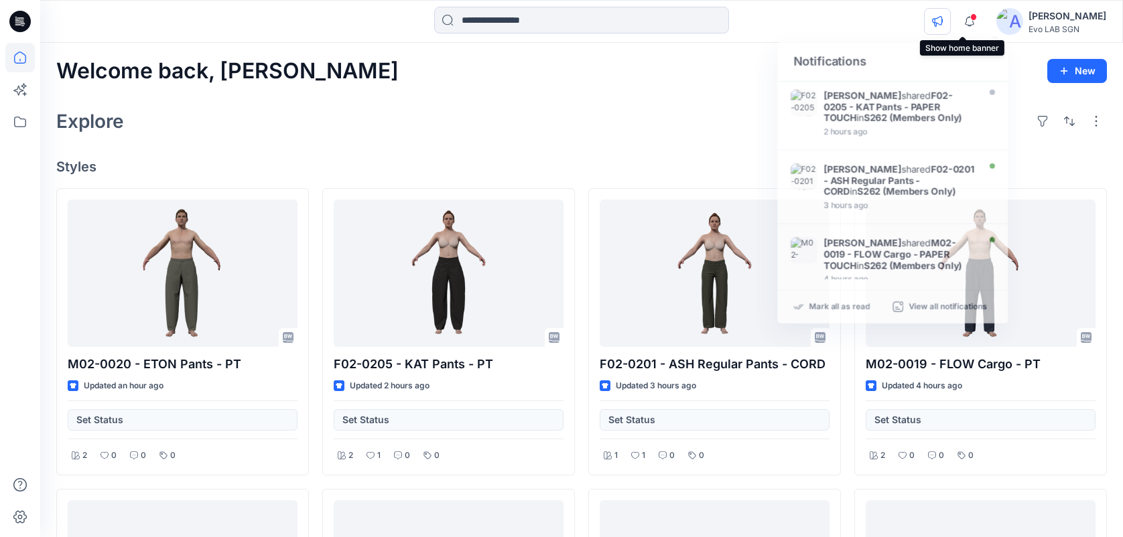
click at [942, 22] on icon "button" at bounding box center [937, 21] width 11 height 11
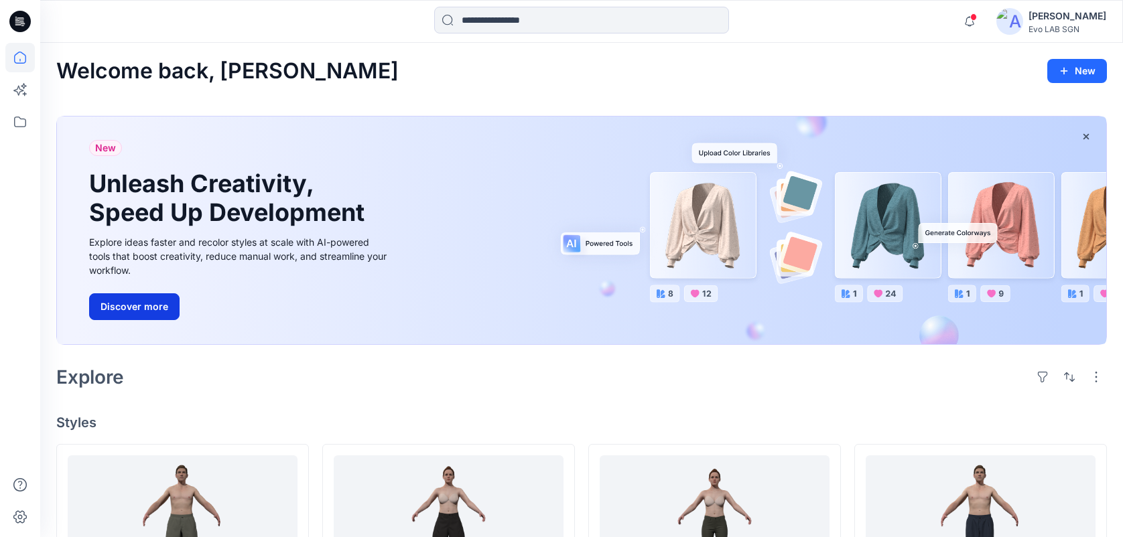
click at [145, 306] on button "Discover more" at bounding box center [134, 306] width 90 height 27
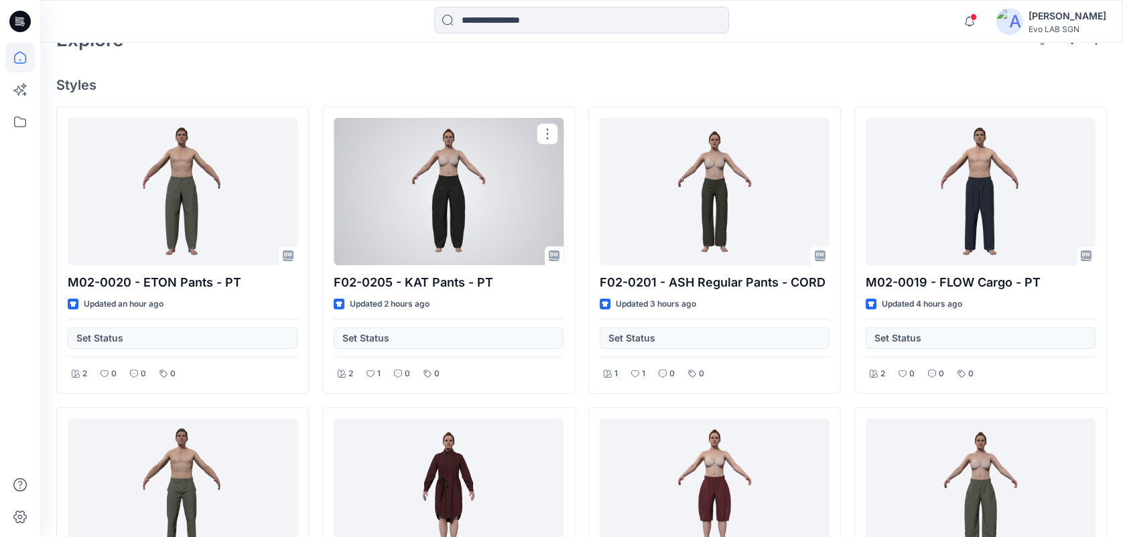
scroll to position [338, 0]
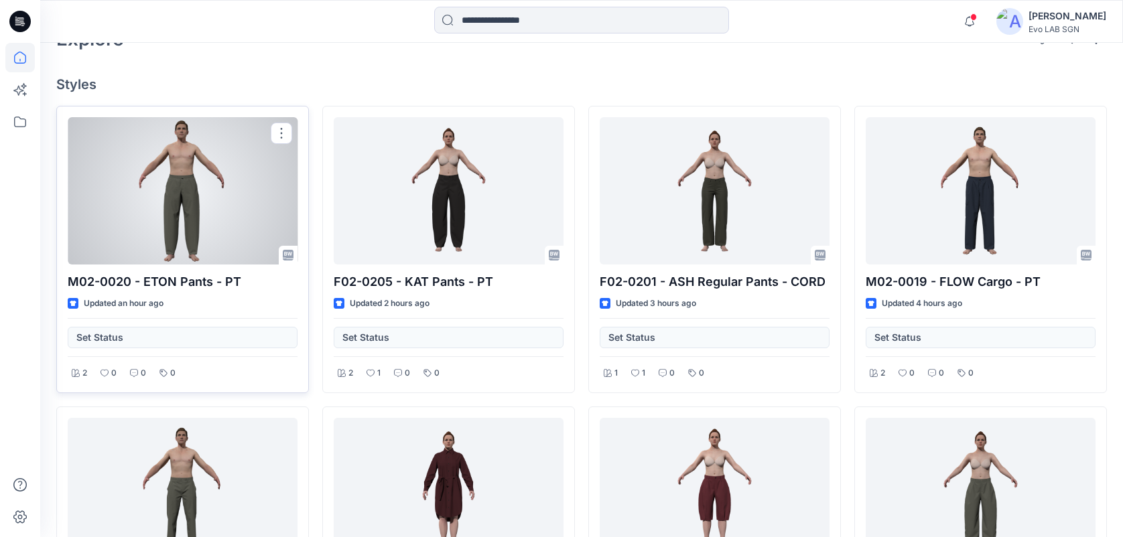
click at [270, 191] on div at bounding box center [183, 190] width 230 height 147
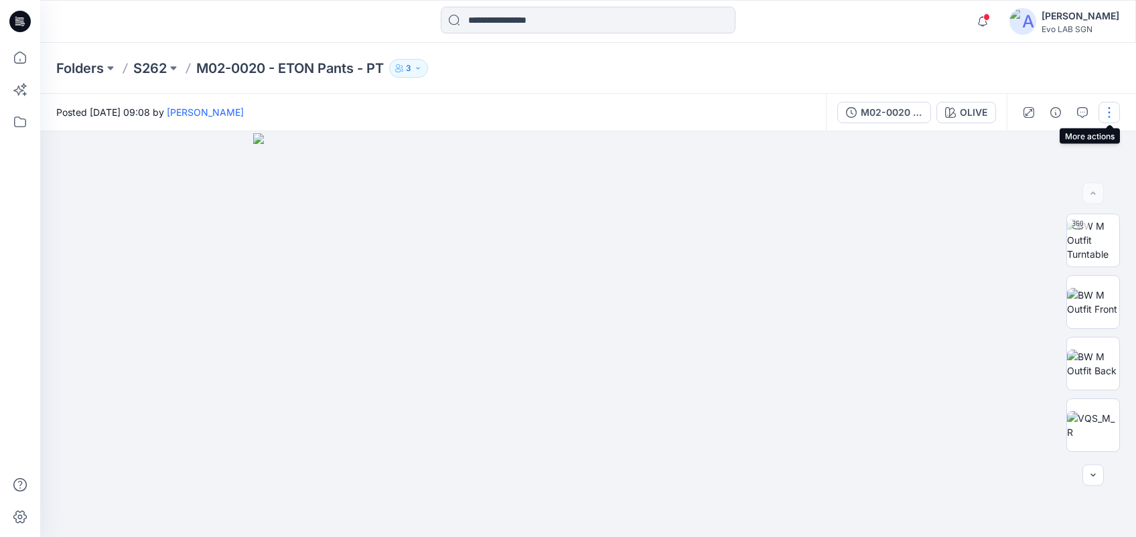
click at [1104, 110] on button "button" at bounding box center [1108, 112] width 21 height 21
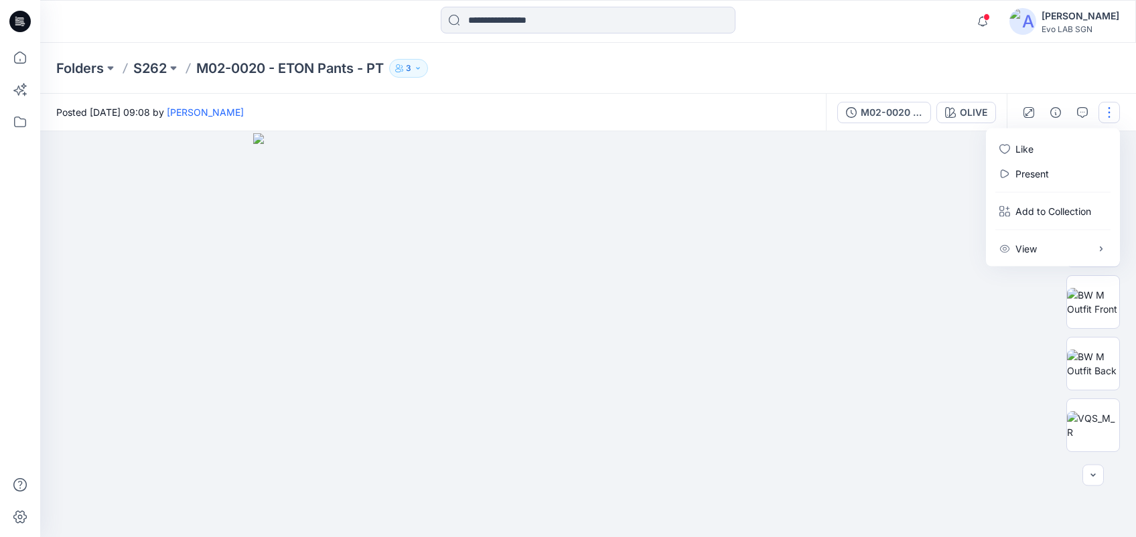
click at [917, 211] on img at bounding box center [588, 335] width 670 height 404
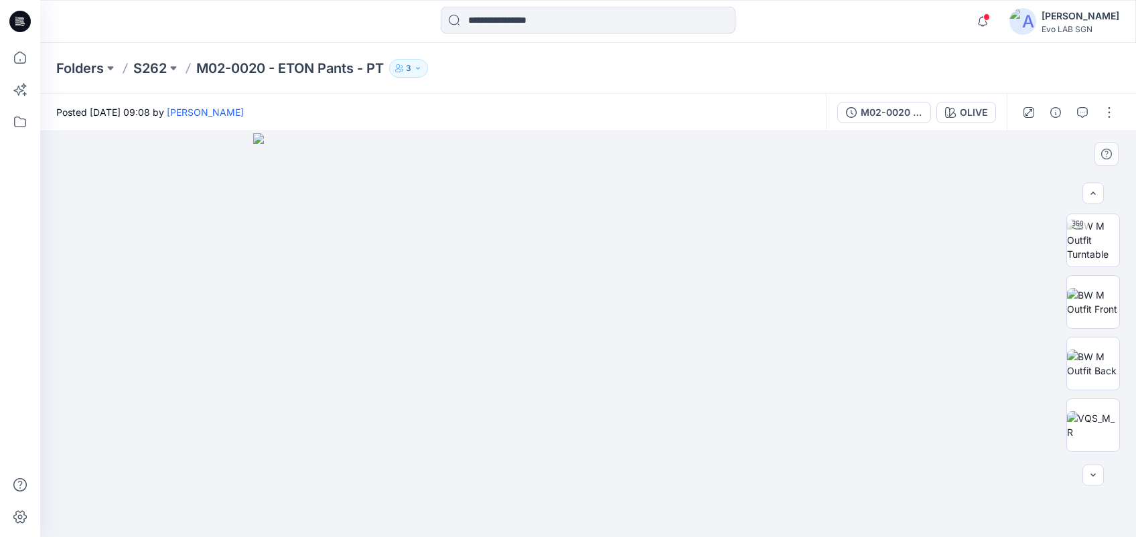
scroll to position [181, 0]
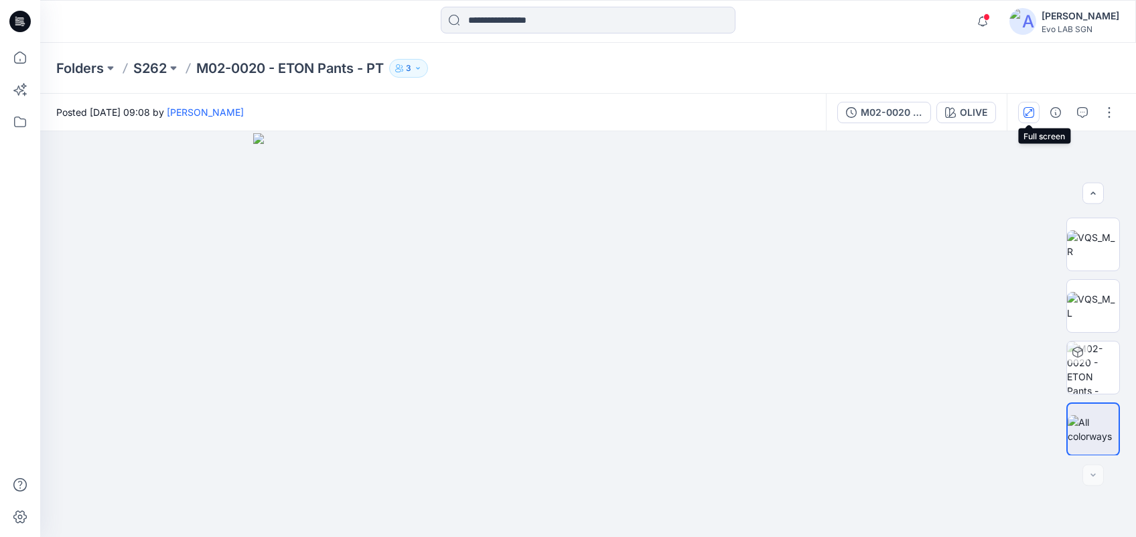
click at [1029, 109] on icon "button" at bounding box center [1028, 112] width 11 height 11
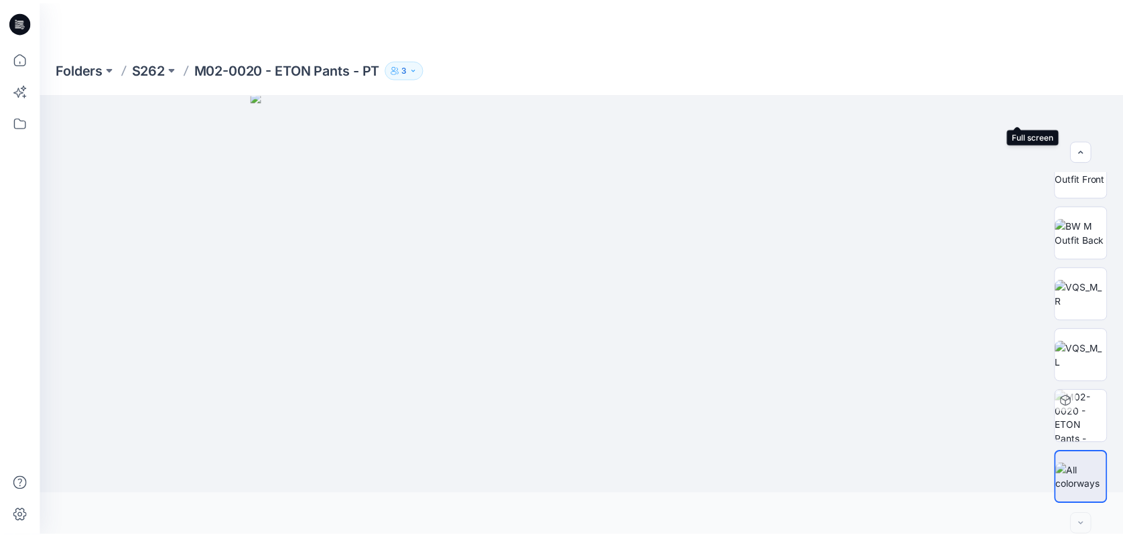
scroll to position [88, 0]
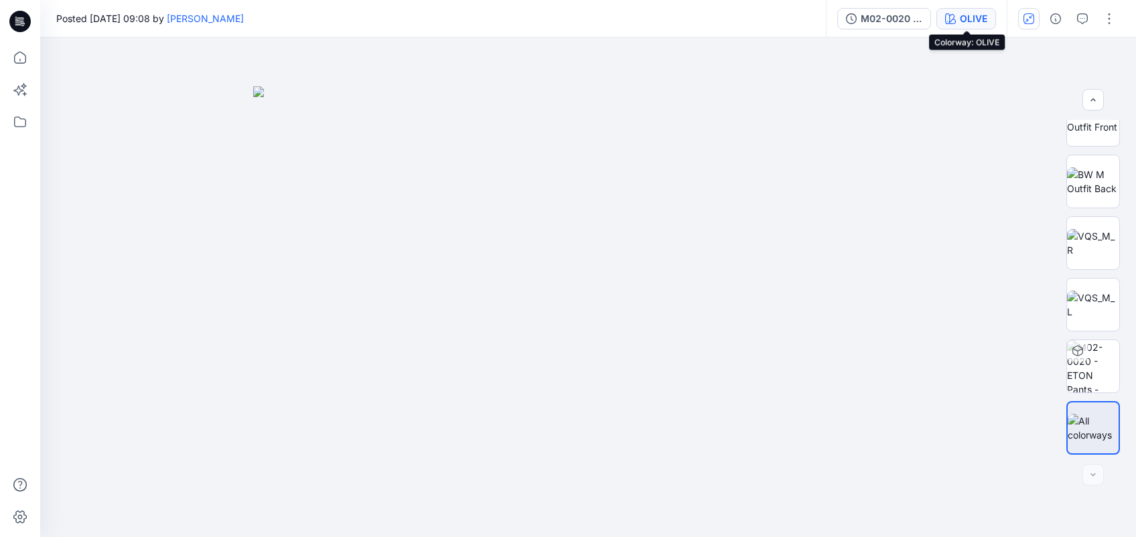
click at [967, 8] on button "OLIVE" at bounding box center [966, 18] width 60 height 21
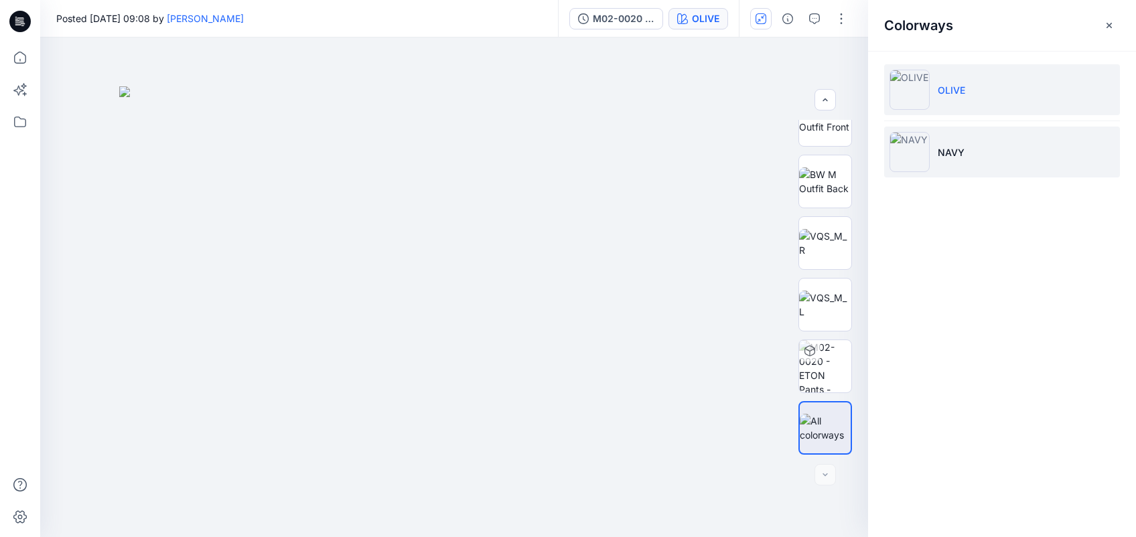
click at [973, 135] on li "NAVY" at bounding box center [1002, 152] width 236 height 51
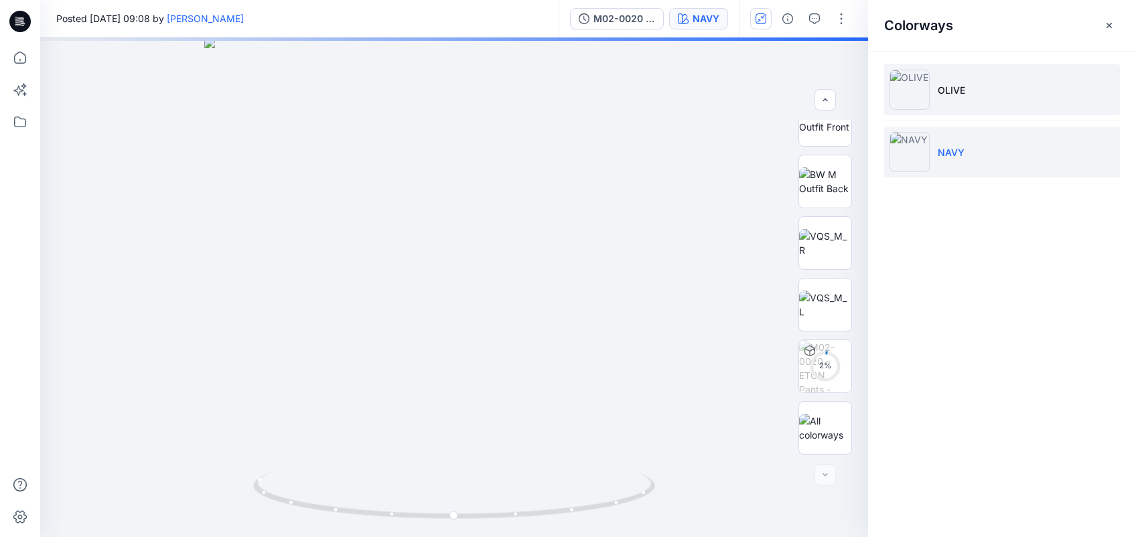
click at [969, 104] on li "OLIVE" at bounding box center [1002, 89] width 236 height 51
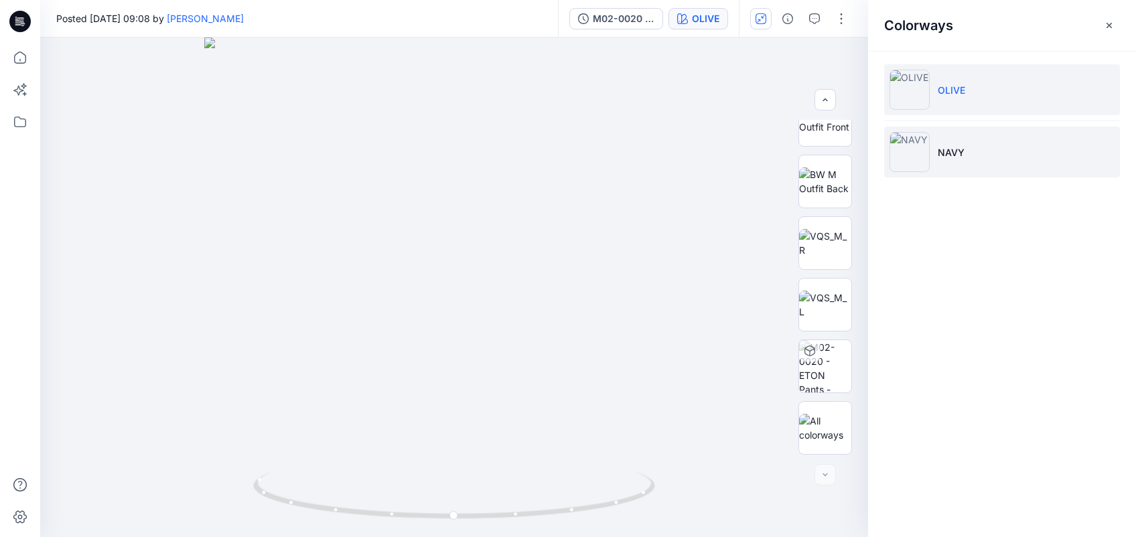
click at [969, 139] on li "NAVY" at bounding box center [1002, 152] width 236 height 51
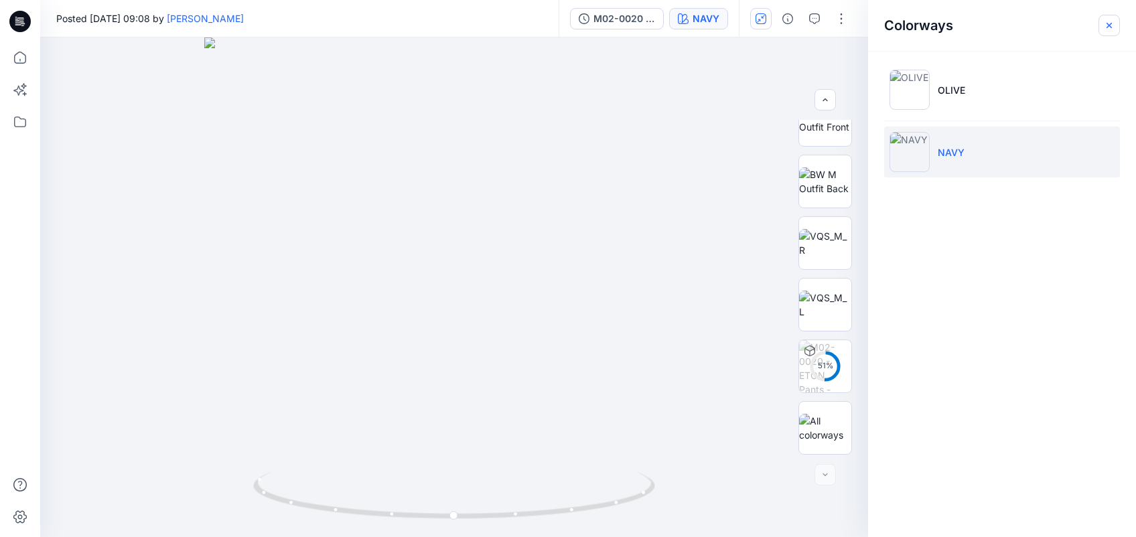
click at [1104, 29] on icon "button" at bounding box center [1109, 25] width 11 height 11
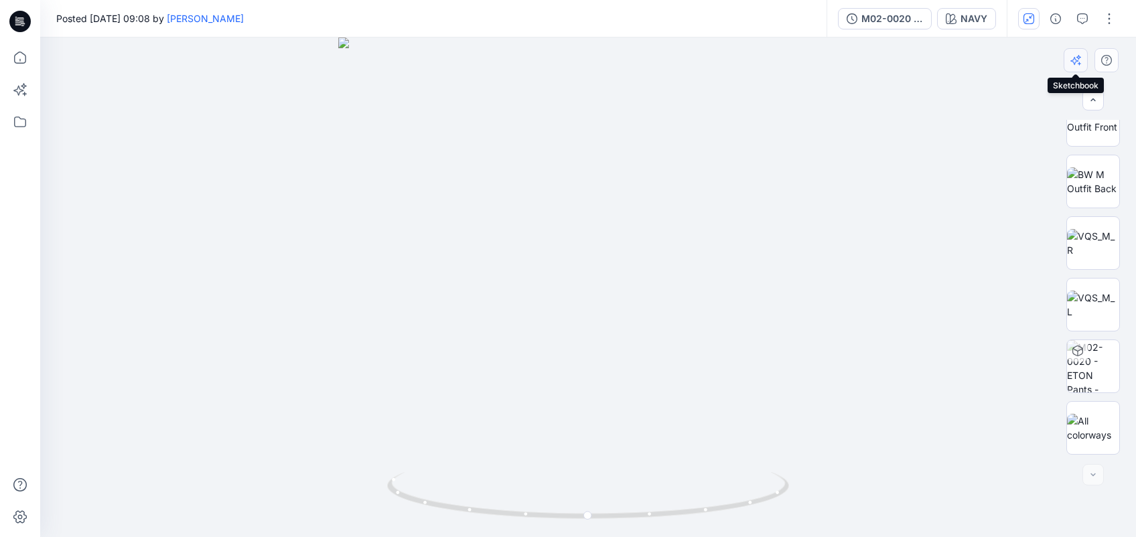
click at [1067, 60] on button "button" at bounding box center [1076, 60] width 24 height 24
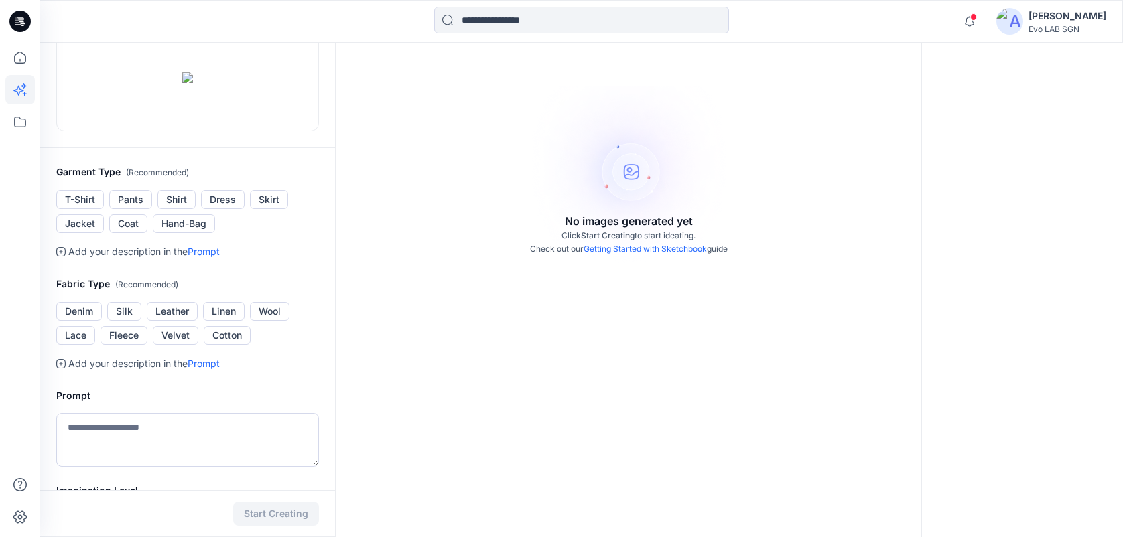
scroll to position [138, 0]
click at [136, 208] on button "Pants" at bounding box center [130, 199] width 43 height 19
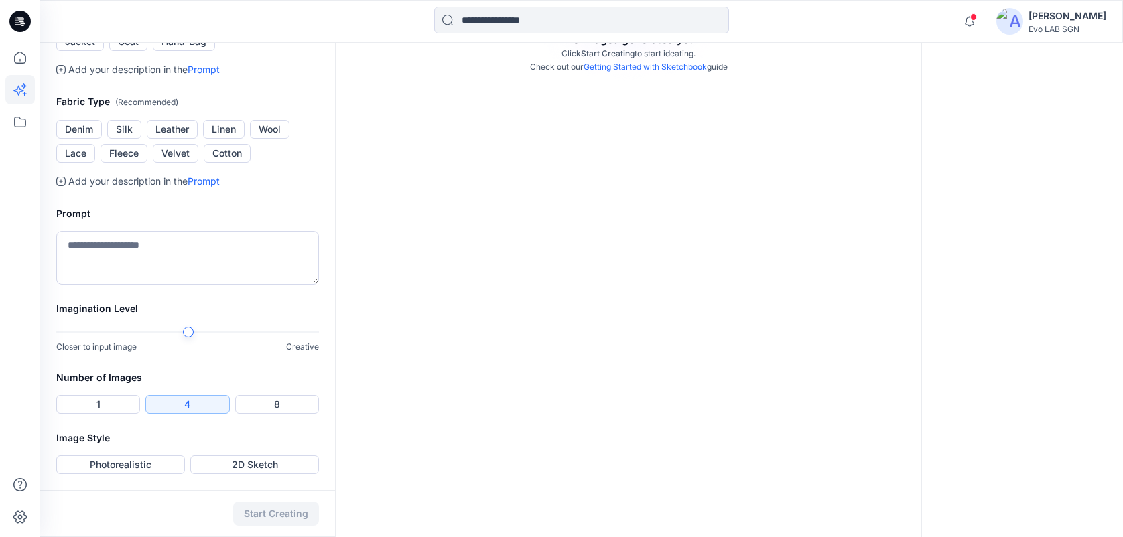
scroll to position [402, 0]
click at [210, 285] on textarea at bounding box center [187, 258] width 263 height 54
click at [204, 180] on link "Prompt" at bounding box center [204, 180] width 32 height 11
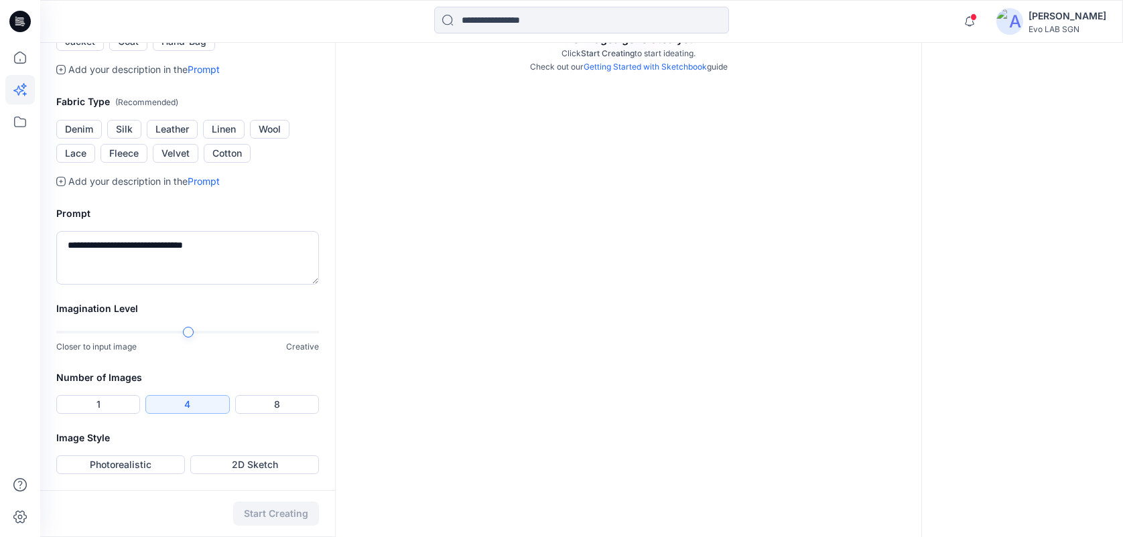
click at [210, 187] on link "Prompt" at bounding box center [204, 180] width 32 height 11
click at [210, 332] on div at bounding box center [214, 332] width 11 height 11
click at [273, 498] on div "Start Creating" at bounding box center [187, 513] width 295 height 47
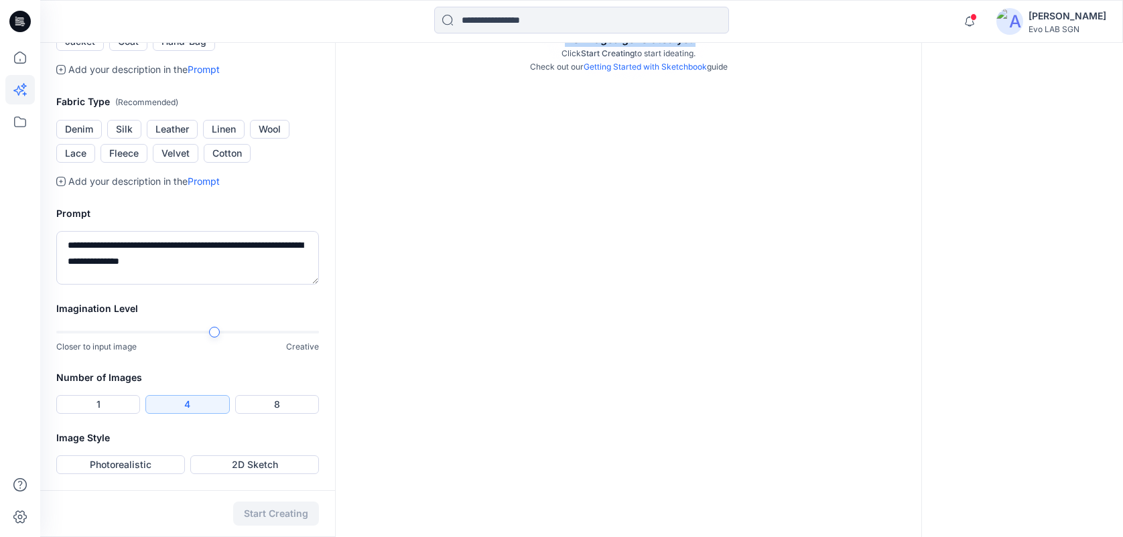
click at [273, 498] on div "Start Creating" at bounding box center [187, 513] width 295 height 47
click at [116, 461] on button "Photorealistic" at bounding box center [120, 464] width 129 height 19
click at [264, 463] on button "2D Sketch" at bounding box center [254, 464] width 129 height 19
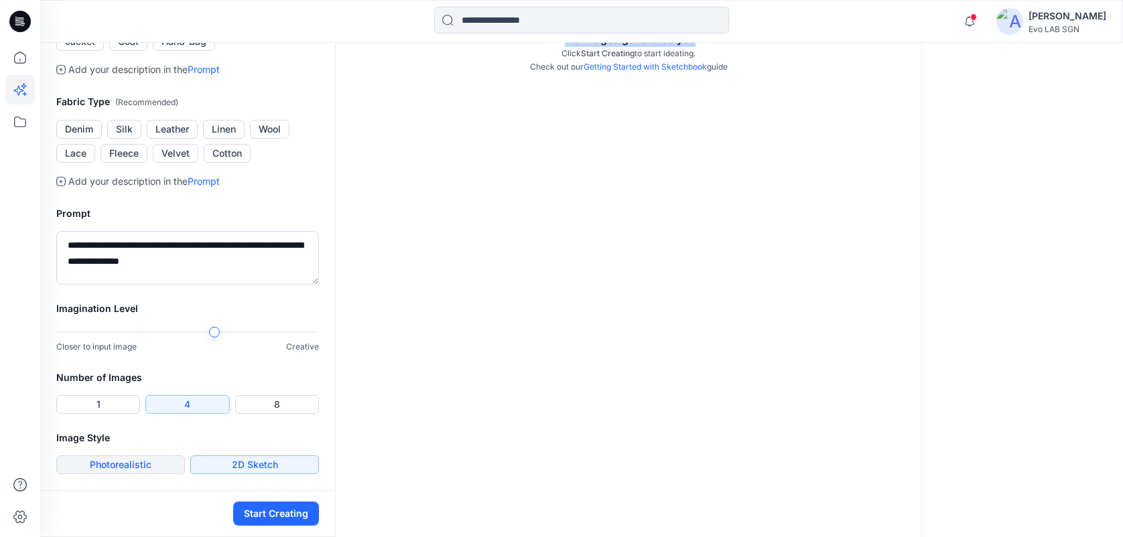
click at [117, 463] on button "Photorealistic" at bounding box center [120, 464] width 129 height 19
click at [250, 513] on button "Start Creating" at bounding box center [276, 514] width 86 height 24
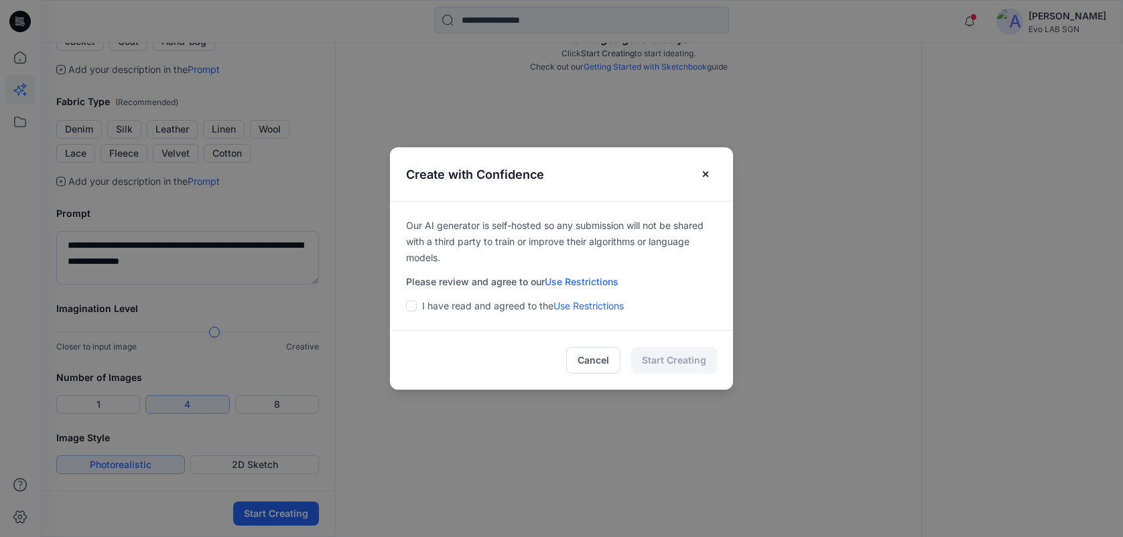
click at [427, 301] on div "I have read and agreed to the Use Restrictions" at bounding box center [561, 306] width 311 height 16
click at [417, 307] on span at bounding box center [411, 306] width 11 height 11
click at [695, 367] on button "Start Creating" at bounding box center [674, 360] width 86 height 27
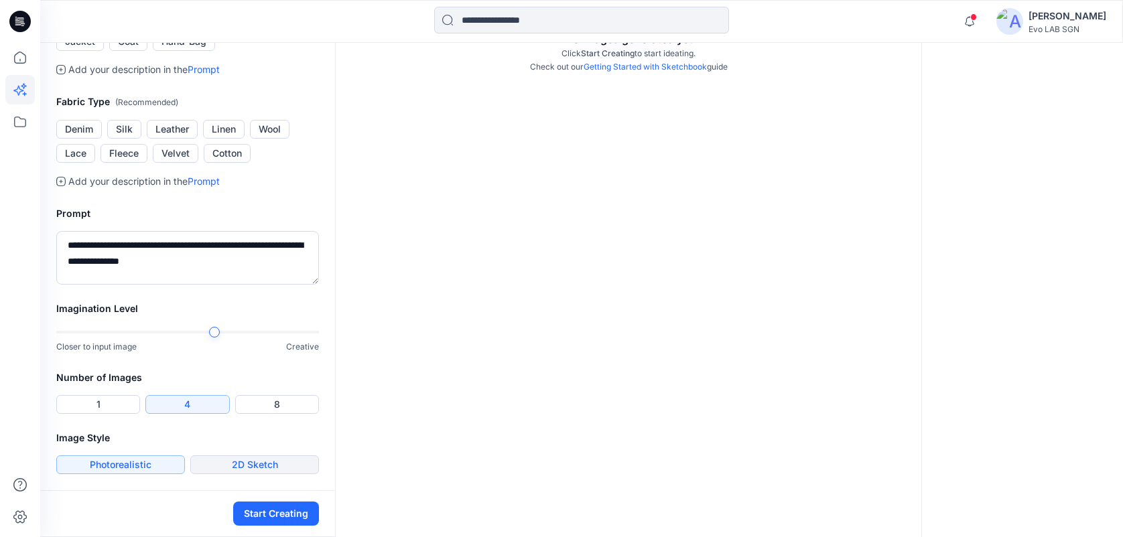
click at [224, 463] on button "2D Sketch" at bounding box center [254, 464] width 129 height 19
click at [259, 510] on button "Start Creating" at bounding box center [276, 514] width 86 height 24
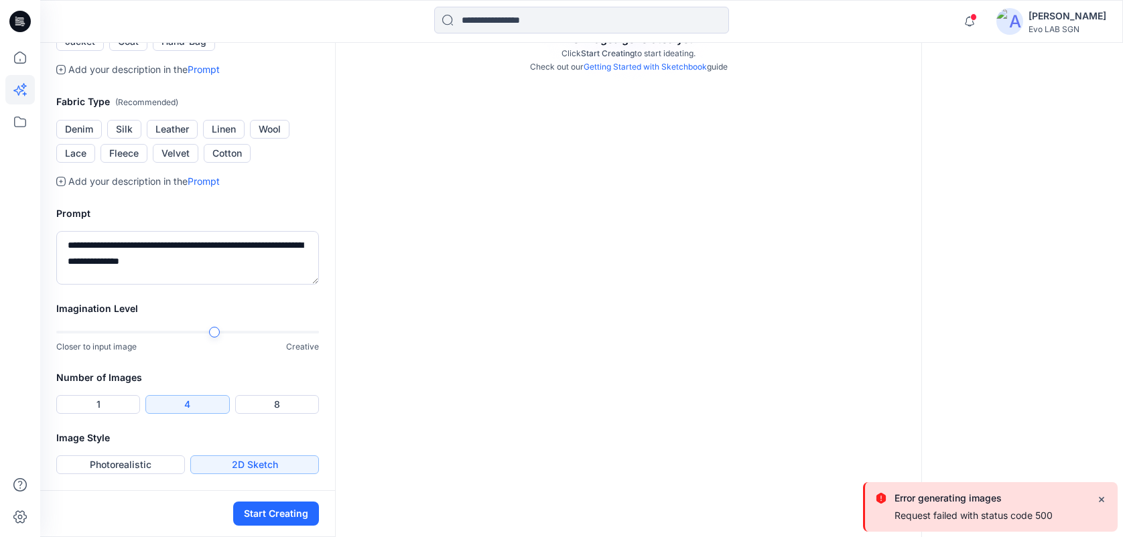
click at [953, 526] on div "Error generating images Request failed with status code 500" at bounding box center [990, 507] width 255 height 50
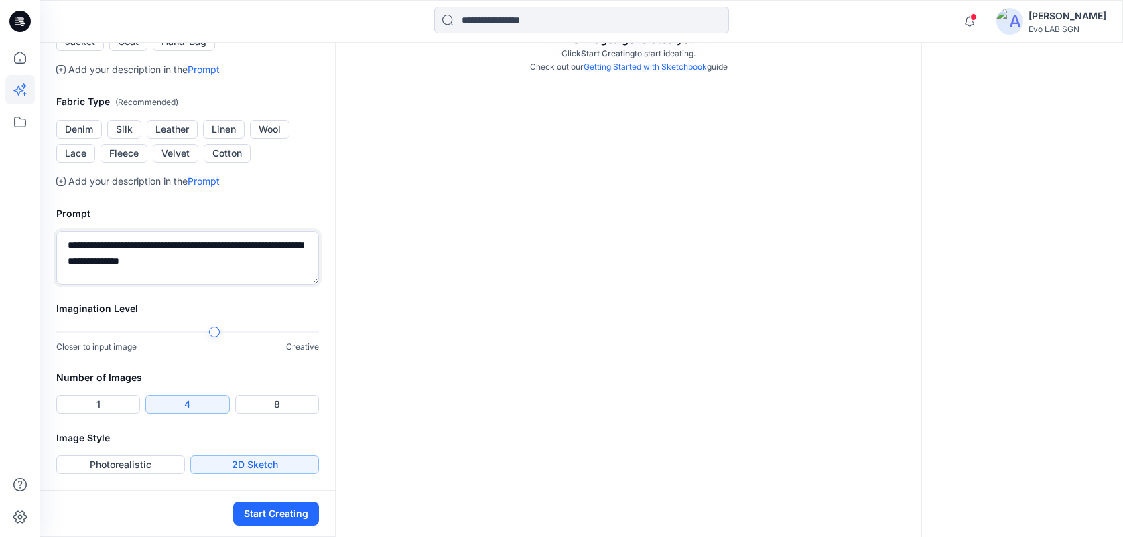
click at [224, 248] on textarea "**********" at bounding box center [187, 258] width 263 height 54
type textarea "**********"
click at [271, 514] on button "Start Creating" at bounding box center [276, 514] width 86 height 24
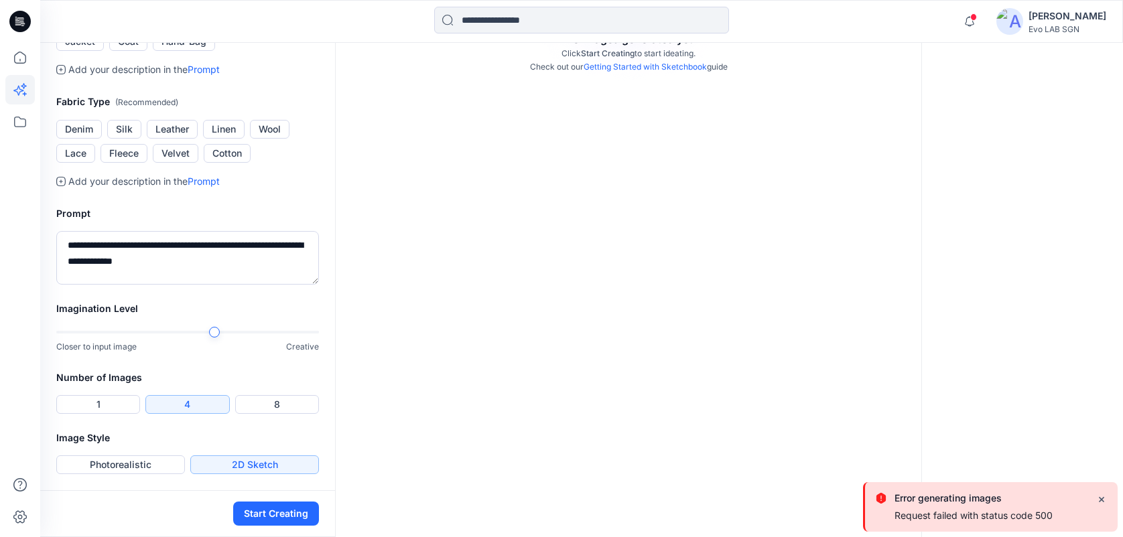
scroll to position [413, 0]
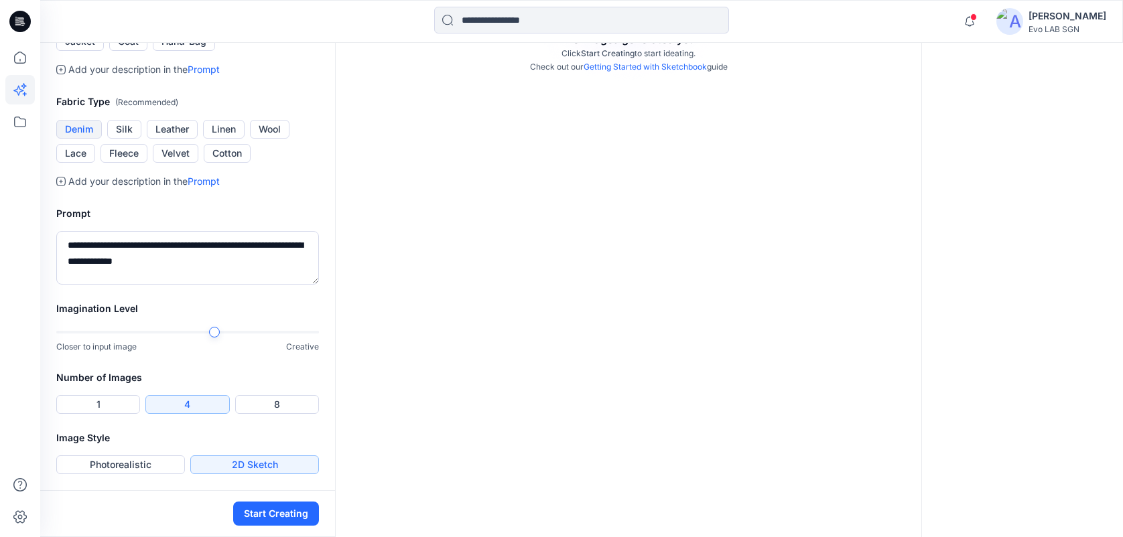
click at [90, 139] on button "Denim" at bounding box center [79, 129] width 46 height 19
click at [228, 163] on button "Cotton" at bounding box center [227, 153] width 47 height 19
click at [271, 516] on button "Start Creating" at bounding box center [276, 514] width 86 height 24
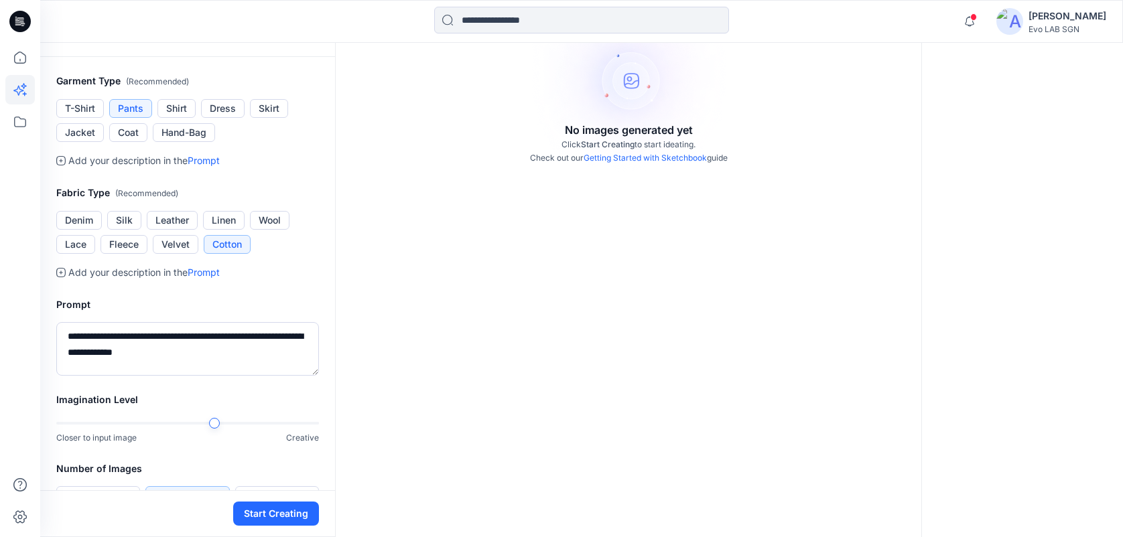
scroll to position [0, 0]
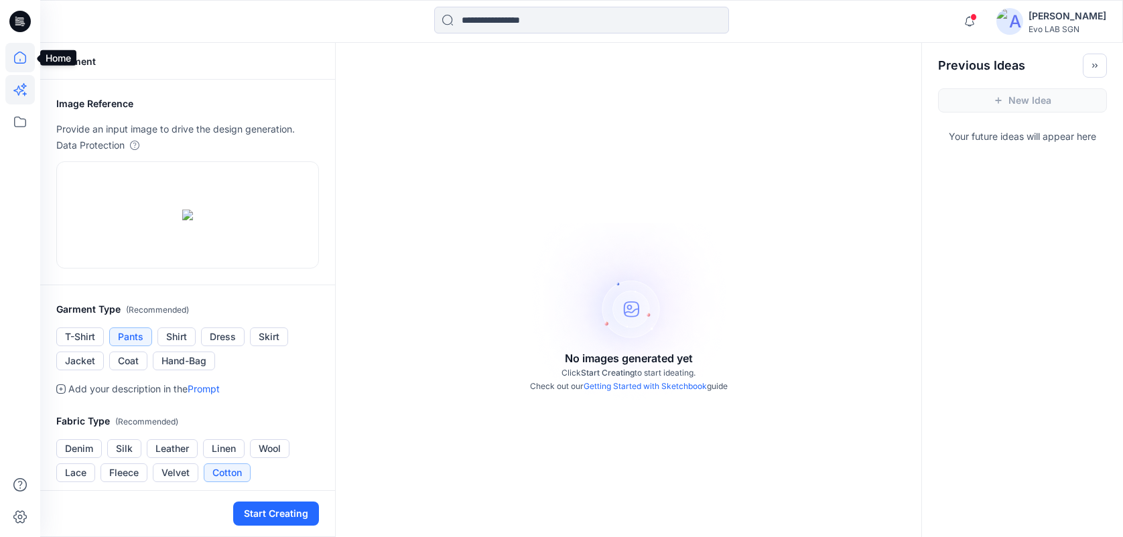
click at [27, 56] on icon at bounding box center [19, 57] width 29 height 29
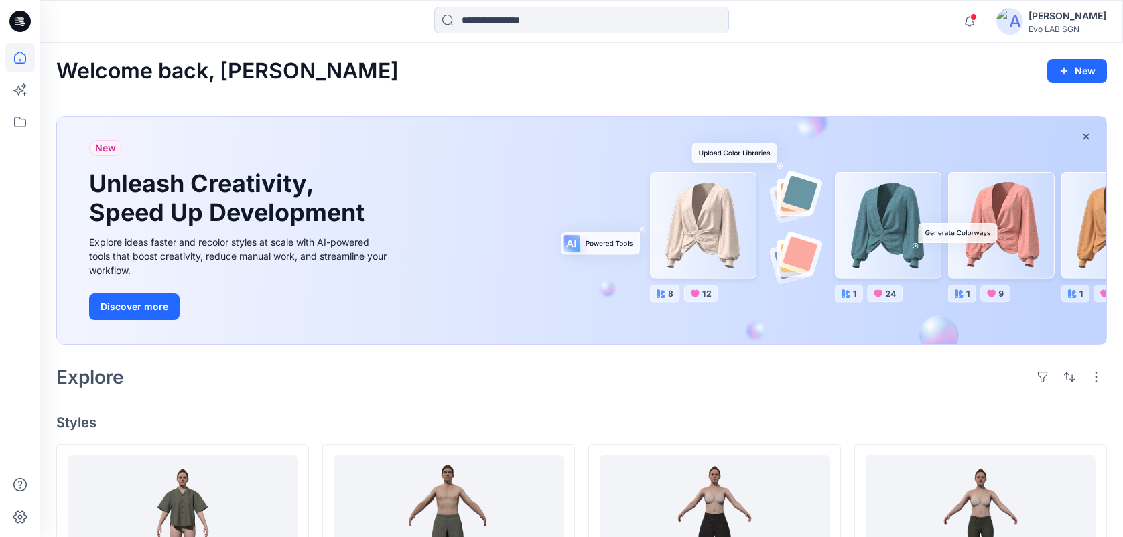
click at [733, 212] on div "New Unleash Creativity, Speed Up Development Explore ideas faster and recolor s…" at bounding box center [581, 231] width 1049 height 228
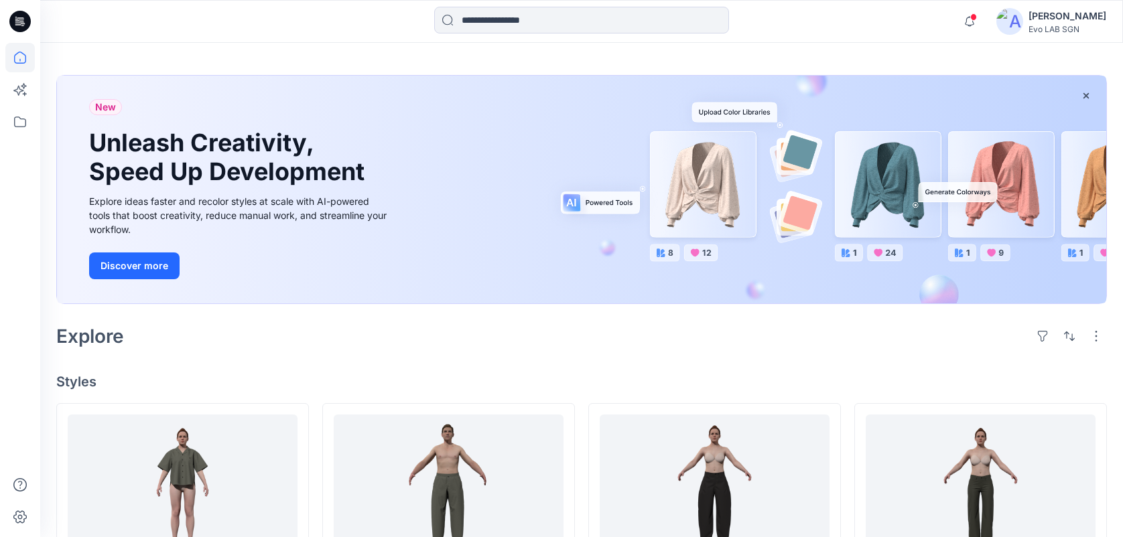
scroll to position [269, 0]
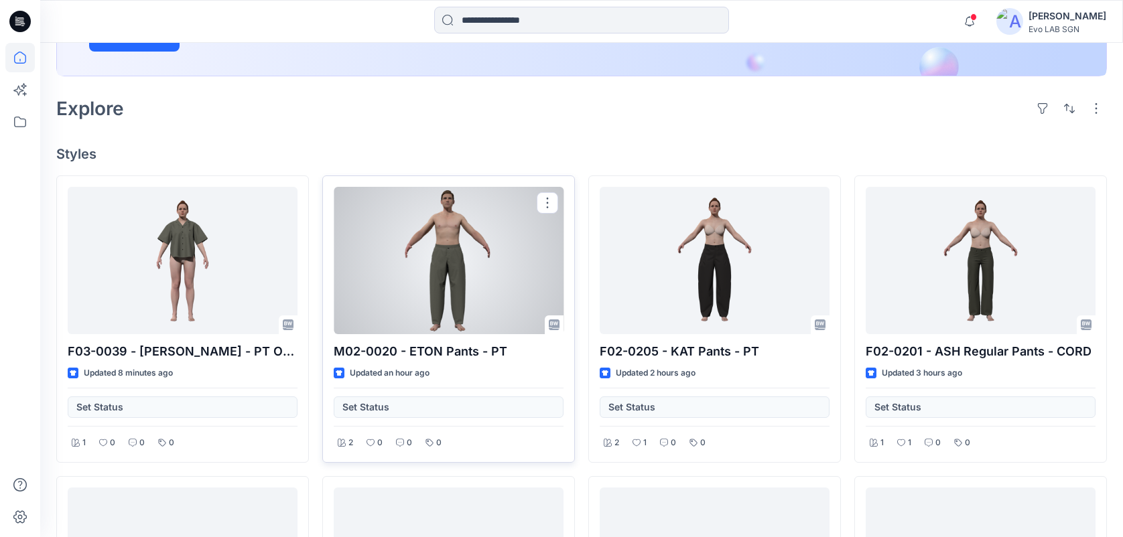
click at [504, 262] on div at bounding box center [449, 260] width 230 height 147
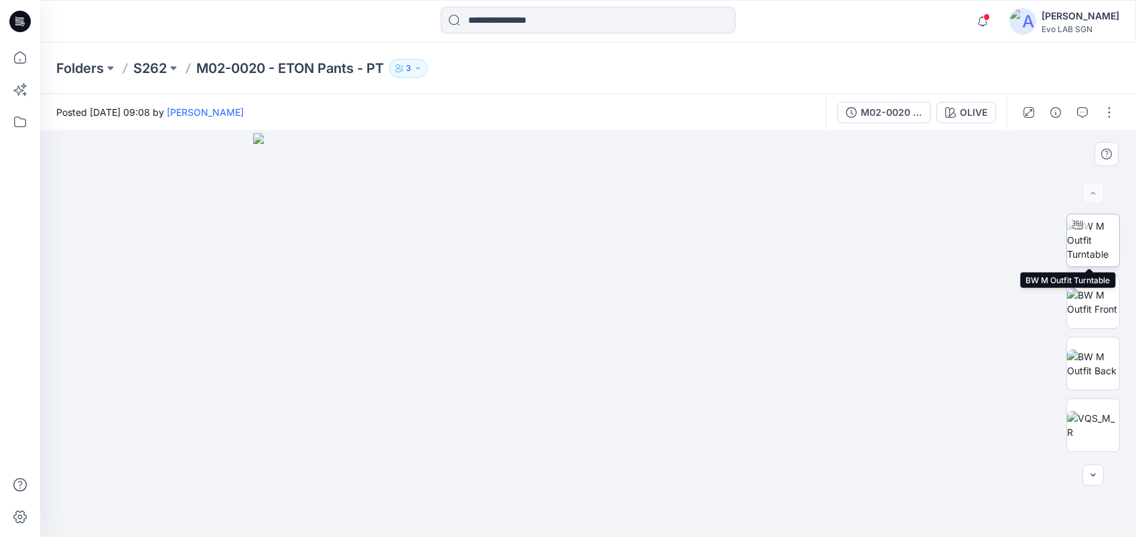
click at [1077, 256] on img at bounding box center [1093, 240] width 52 height 42
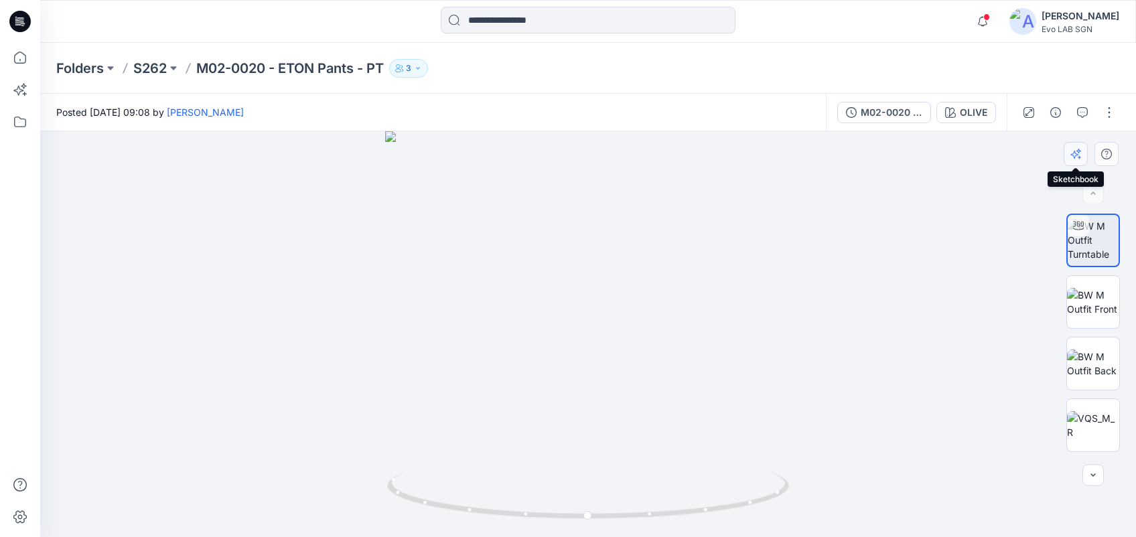
click at [1077, 161] on button "button" at bounding box center [1076, 154] width 24 height 24
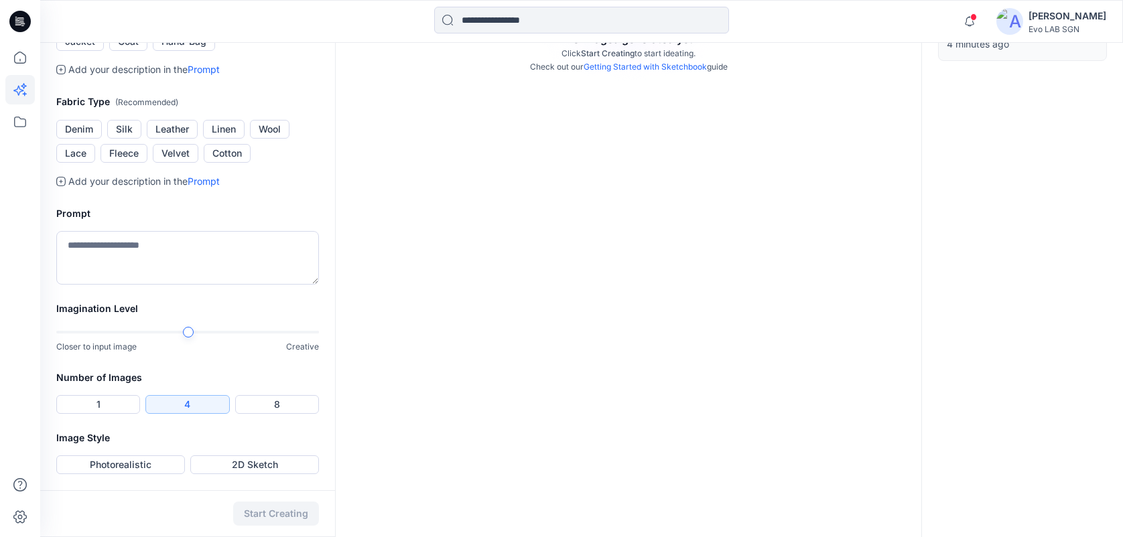
scroll to position [474, 0]
click at [137, 259] on textarea at bounding box center [187, 258] width 263 height 54
type textarea "**********"
click at [261, 468] on button "2D Sketch" at bounding box center [254, 464] width 129 height 19
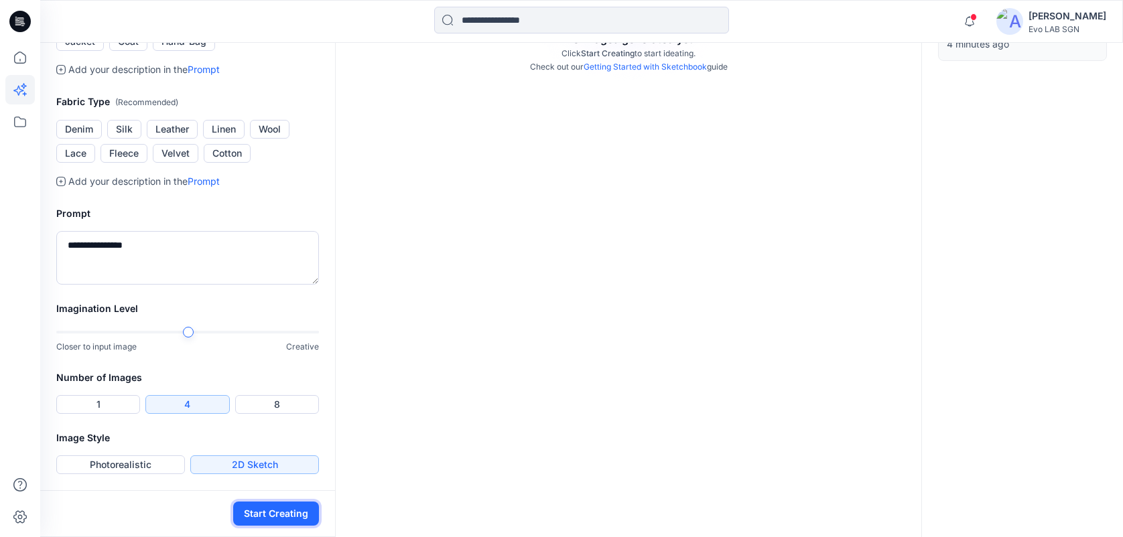
click at [271, 524] on button "Start Creating" at bounding box center [276, 514] width 86 height 24
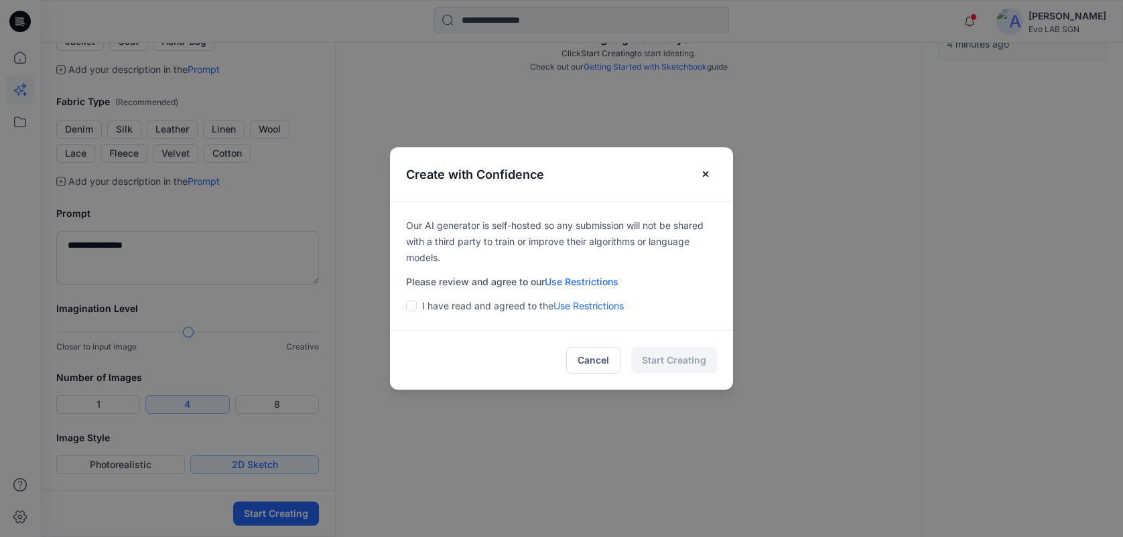
click at [475, 301] on p "I have read and agreed to the Use Restrictions" at bounding box center [523, 306] width 202 height 16
click at [409, 300] on div "Our AI generator is self-hosted so any submission will not be shared with a thi…" at bounding box center [561, 266] width 343 height 130
click at [417, 304] on span at bounding box center [411, 306] width 11 height 11
click at [693, 359] on button "Start Creating" at bounding box center [674, 360] width 86 height 27
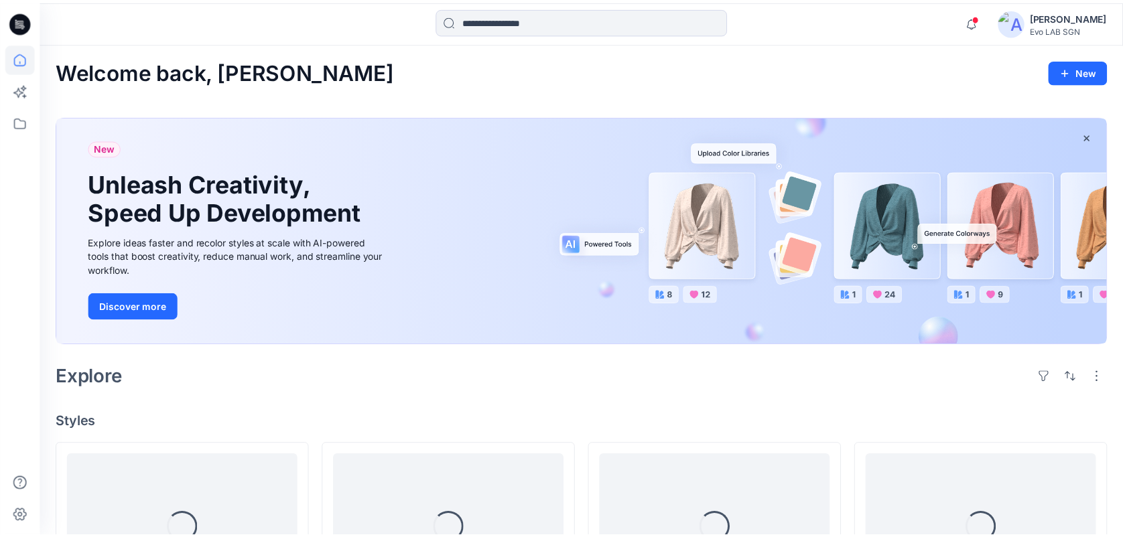
scroll to position [269, 0]
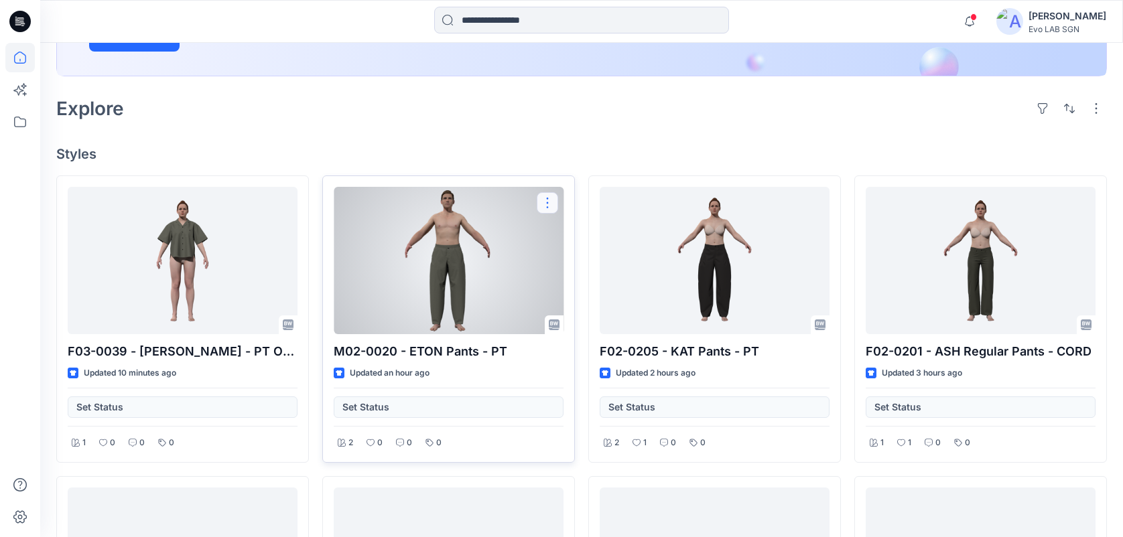
click at [553, 208] on button "button" at bounding box center [547, 202] width 21 height 21
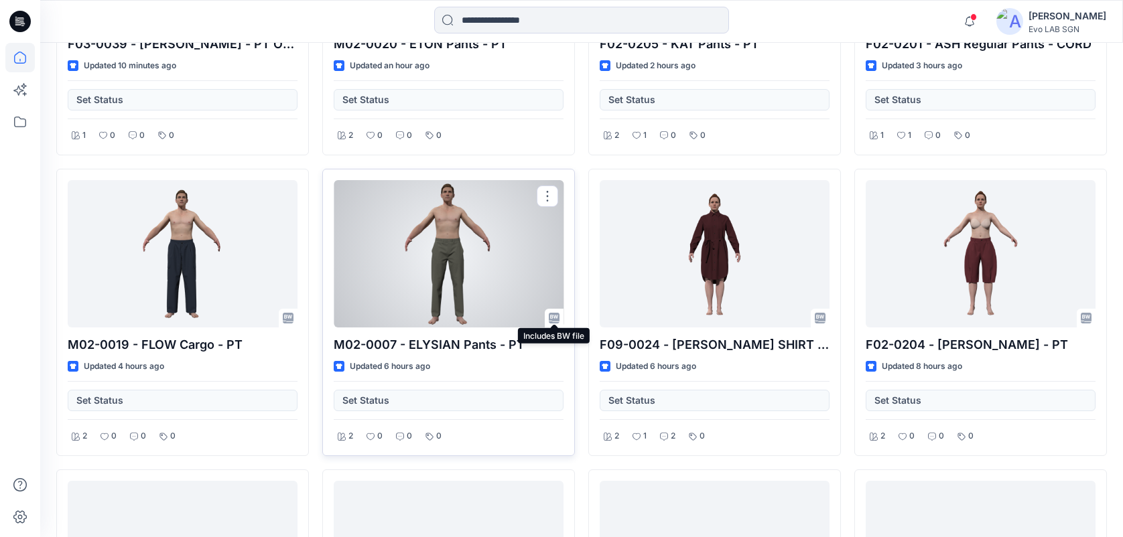
scroll to position [623, 0]
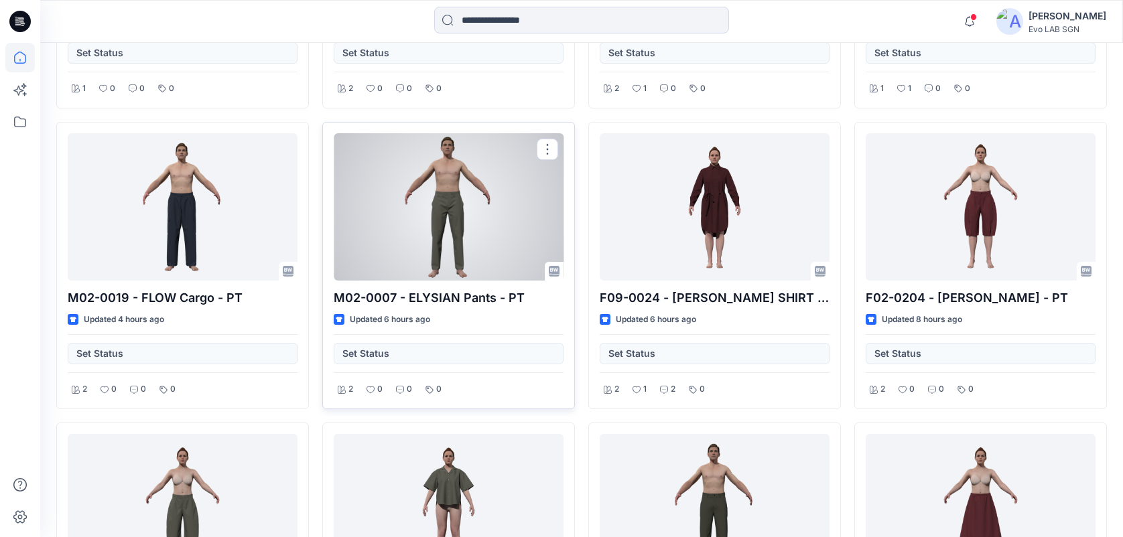
click at [500, 249] on div at bounding box center [449, 206] width 230 height 147
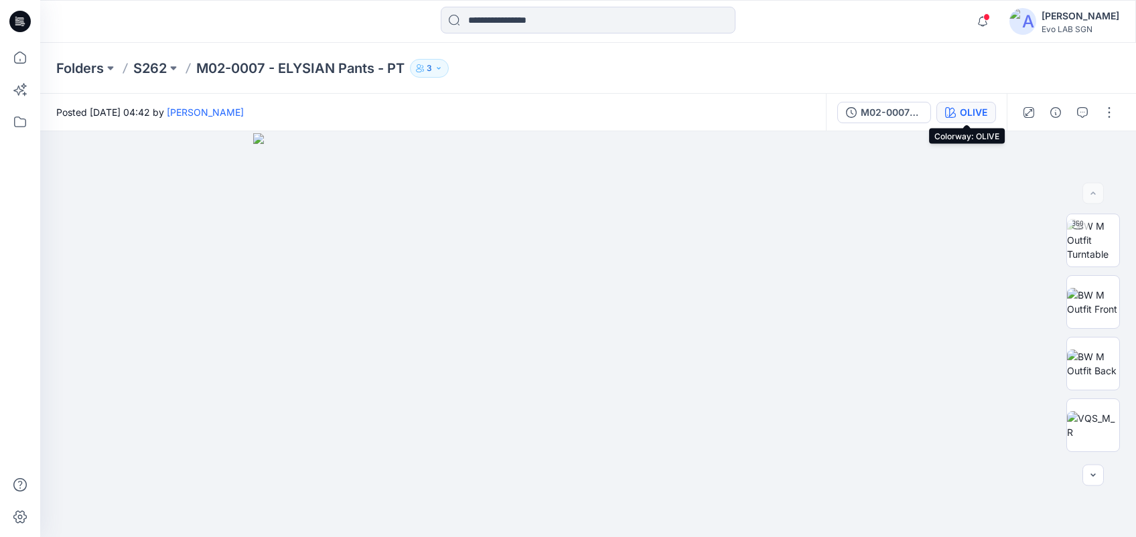
click at [983, 108] on div "OLIVE" at bounding box center [973, 112] width 27 height 15
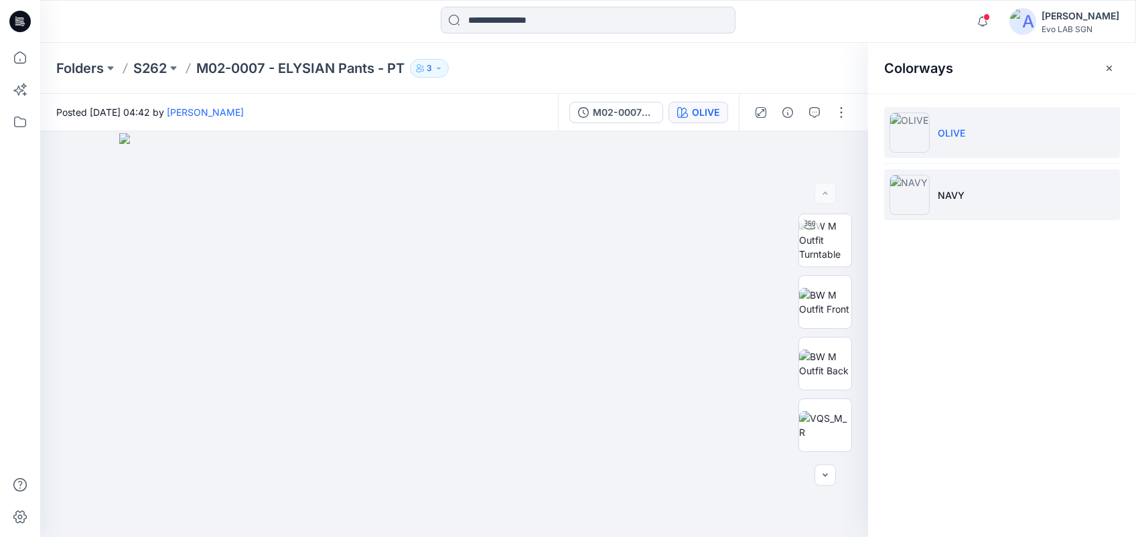
click at [976, 192] on li "NAVY" at bounding box center [1002, 194] width 236 height 51
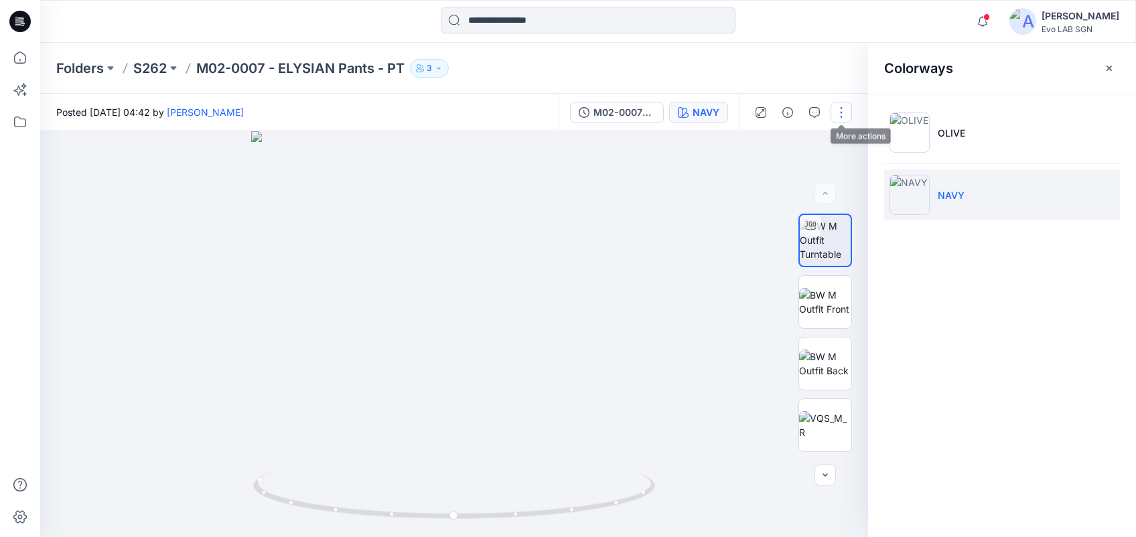
click at [842, 109] on button "button" at bounding box center [841, 112] width 21 height 21
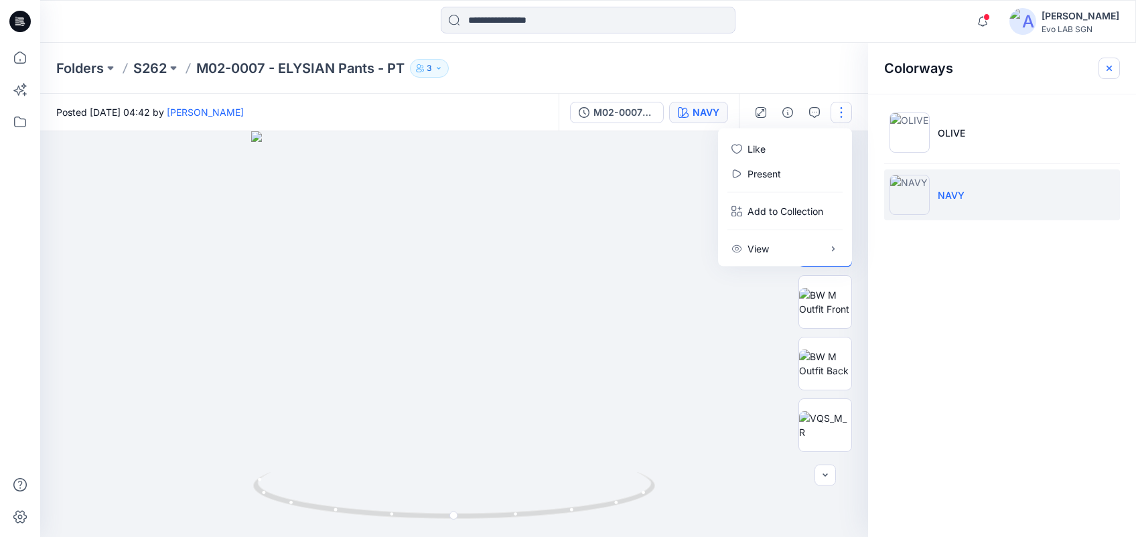
click at [1109, 64] on icon "button" at bounding box center [1109, 68] width 11 height 11
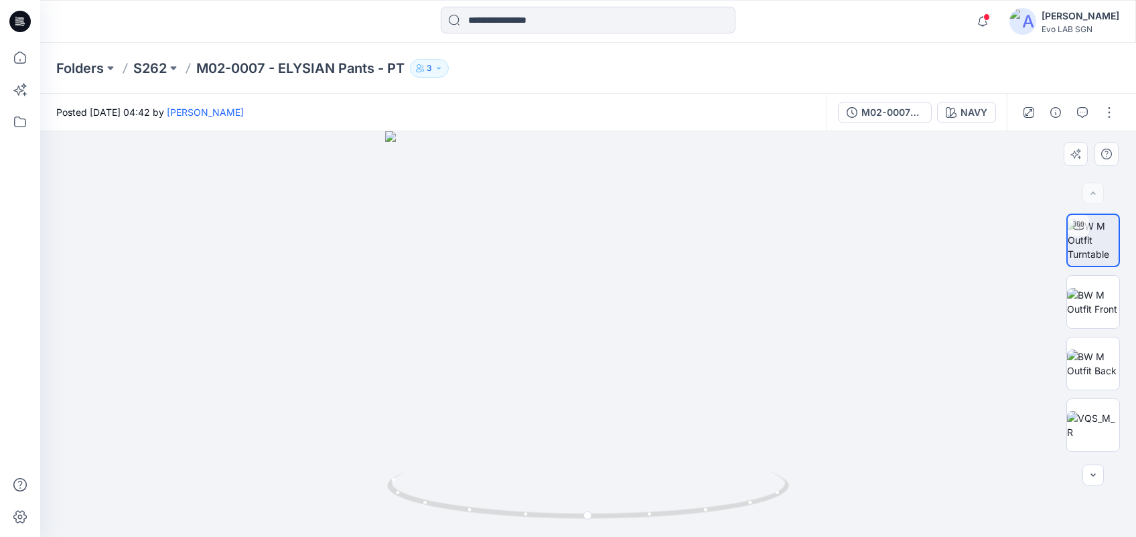
click at [614, 374] on div at bounding box center [588, 334] width 1096 height 406
click at [1080, 113] on icon "button" at bounding box center [1082, 112] width 11 height 11
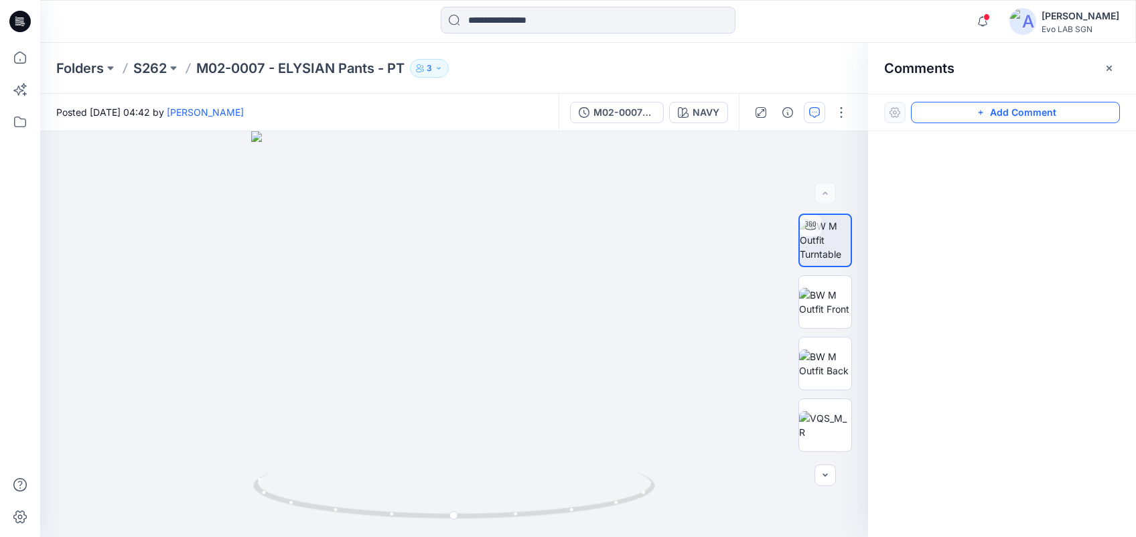
click at [972, 111] on button "Add Comment" at bounding box center [1015, 112] width 209 height 21
click at [478, 330] on div "1" at bounding box center [454, 334] width 828 height 406
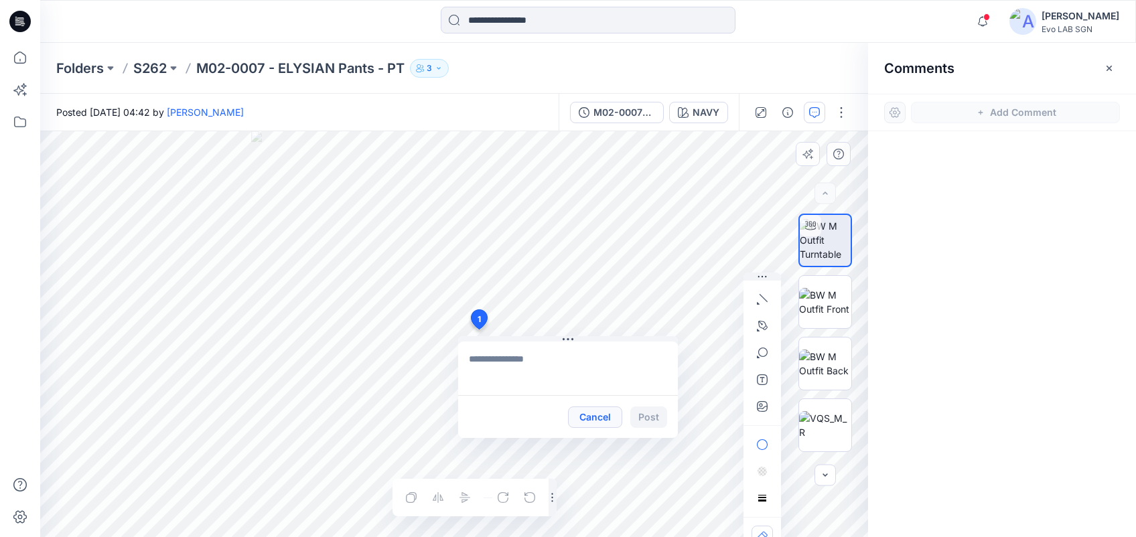
click at [597, 417] on button "Cancel" at bounding box center [595, 417] width 54 height 21
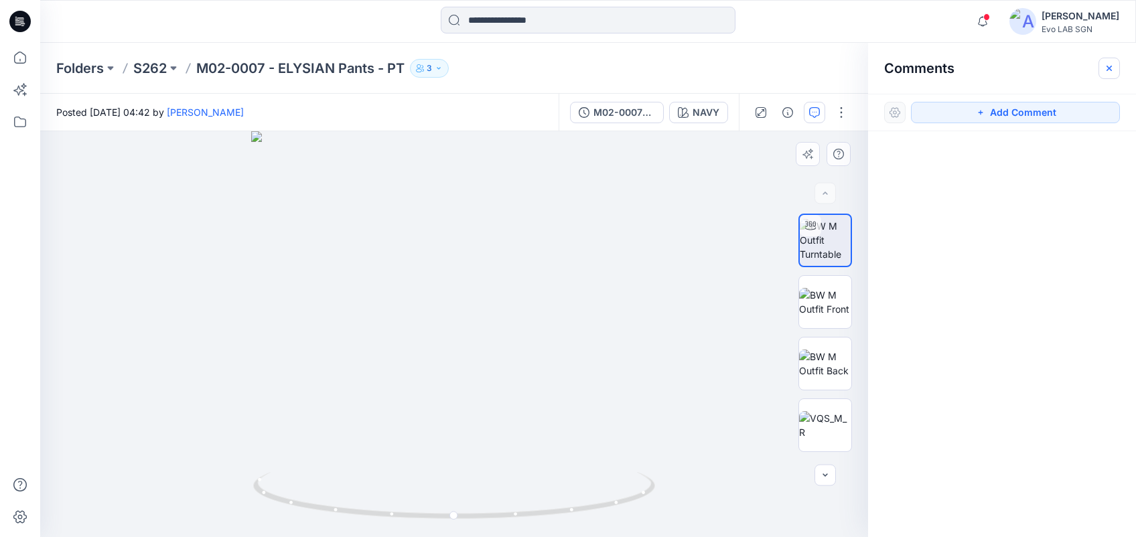
click at [1114, 71] on icon "button" at bounding box center [1109, 68] width 11 height 11
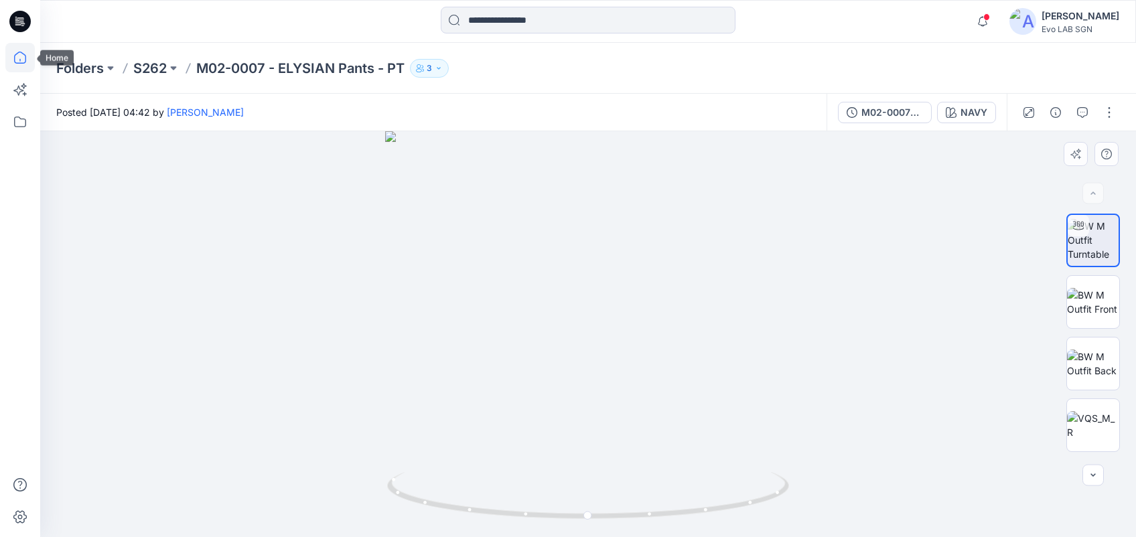
click at [23, 60] on icon at bounding box center [19, 57] width 29 height 29
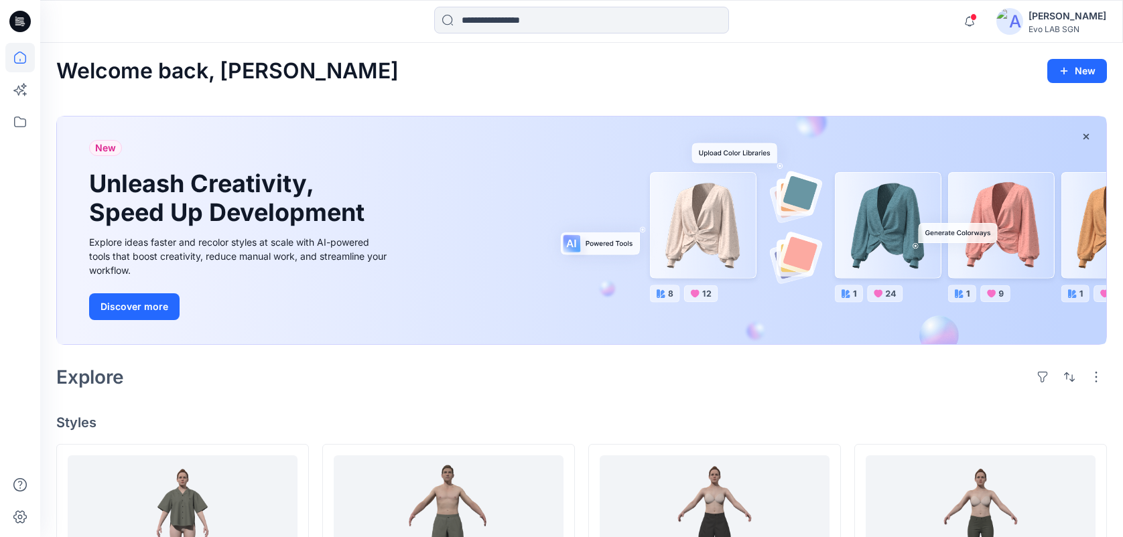
click at [454, 318] on div "New Unleash Creativity, Speed Up Development Explore ideas faster and recolor s…" at bounding box center [581, 231] width 1049 height 228
click at [158, 305] on button "Discover more" at bounding box center [134, 306] width 90 height 27
